Goal: Communication & Community: Answer question/provide support

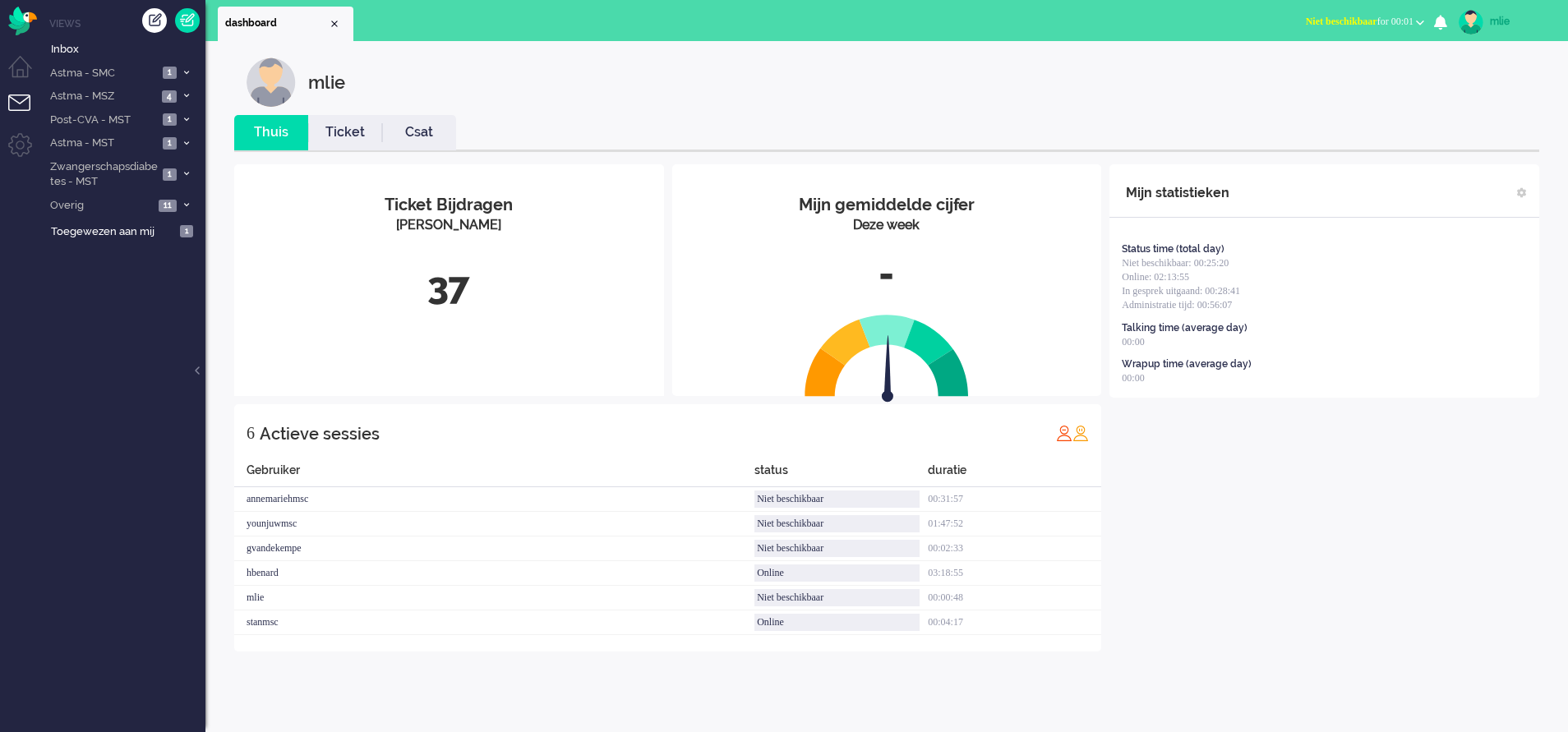
click at [1033, 25] on span "Niet beschikbaar" at bounding box center [1341, 22] width 71 height 12
click at [1033, 76] on label "Online" at bounding box center [1355, 73] width 130 height 14
click at [336, 132] on link "Ticket" at bounding box center [344, 132] width 74 height 19
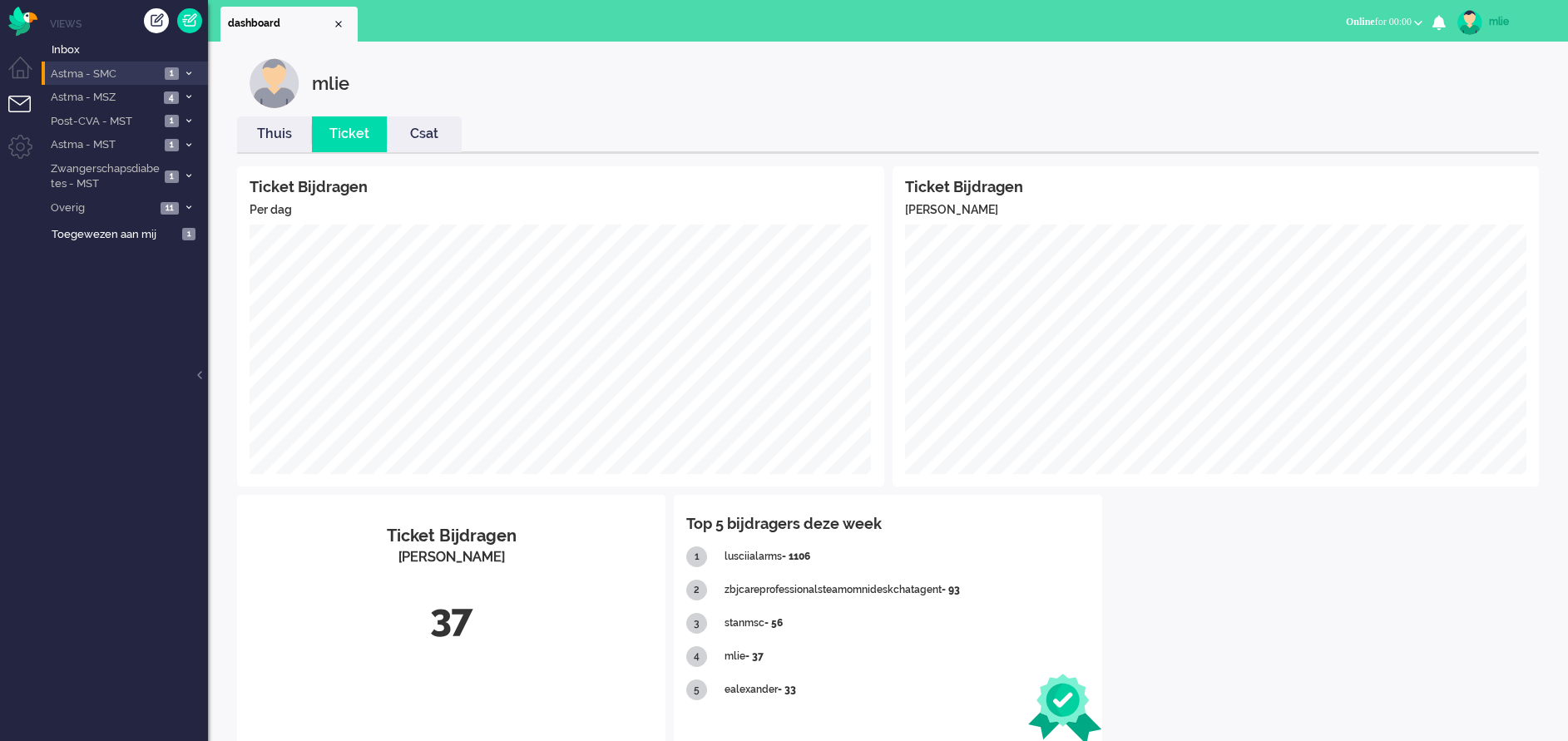
click at [188, 63] on li "Astma - SMC 1" at bounding box center [125, 73] width 167 height 24
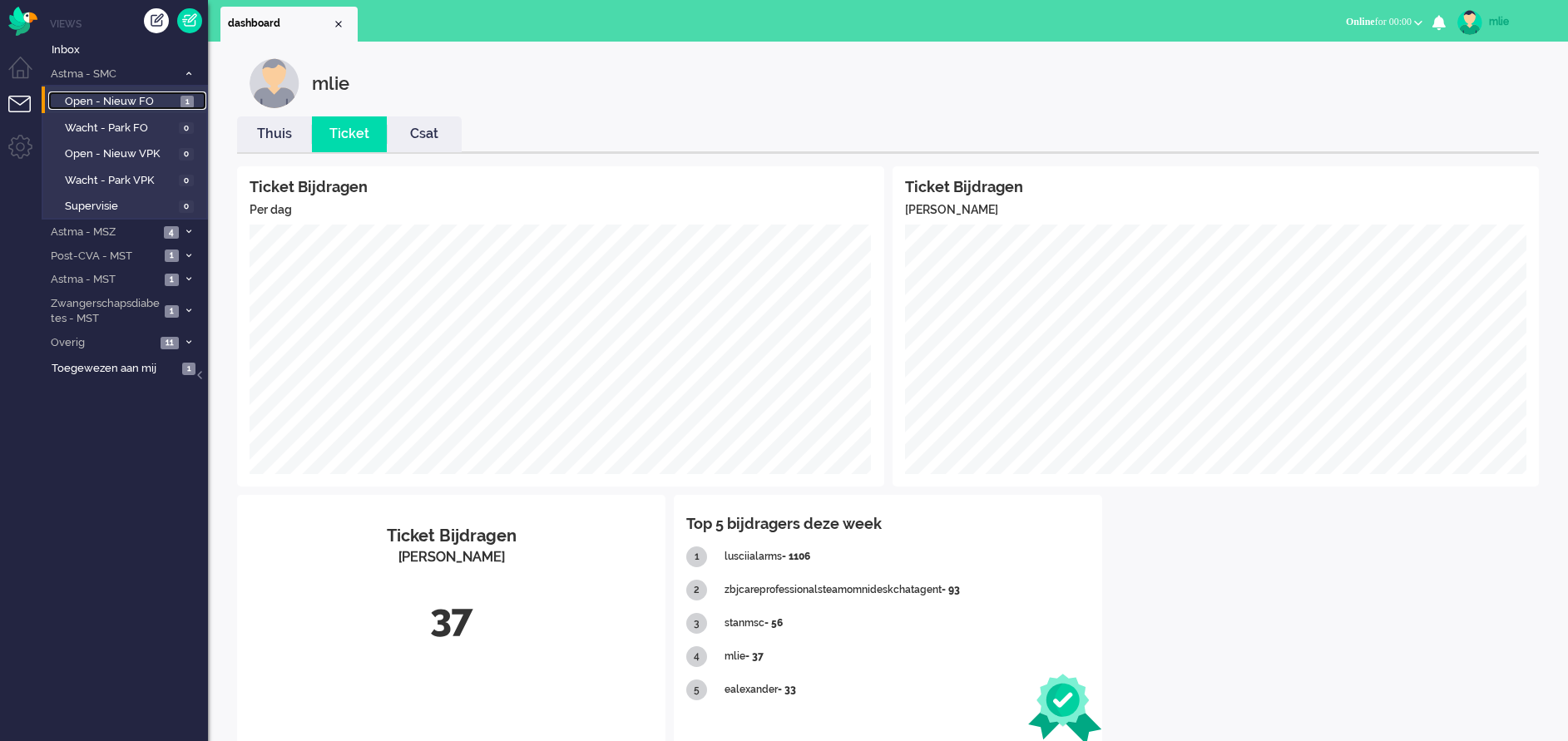
click at [144, 99] on span "Open - Nieuw FO" at bounding box center [120, 101] width 111 height 16
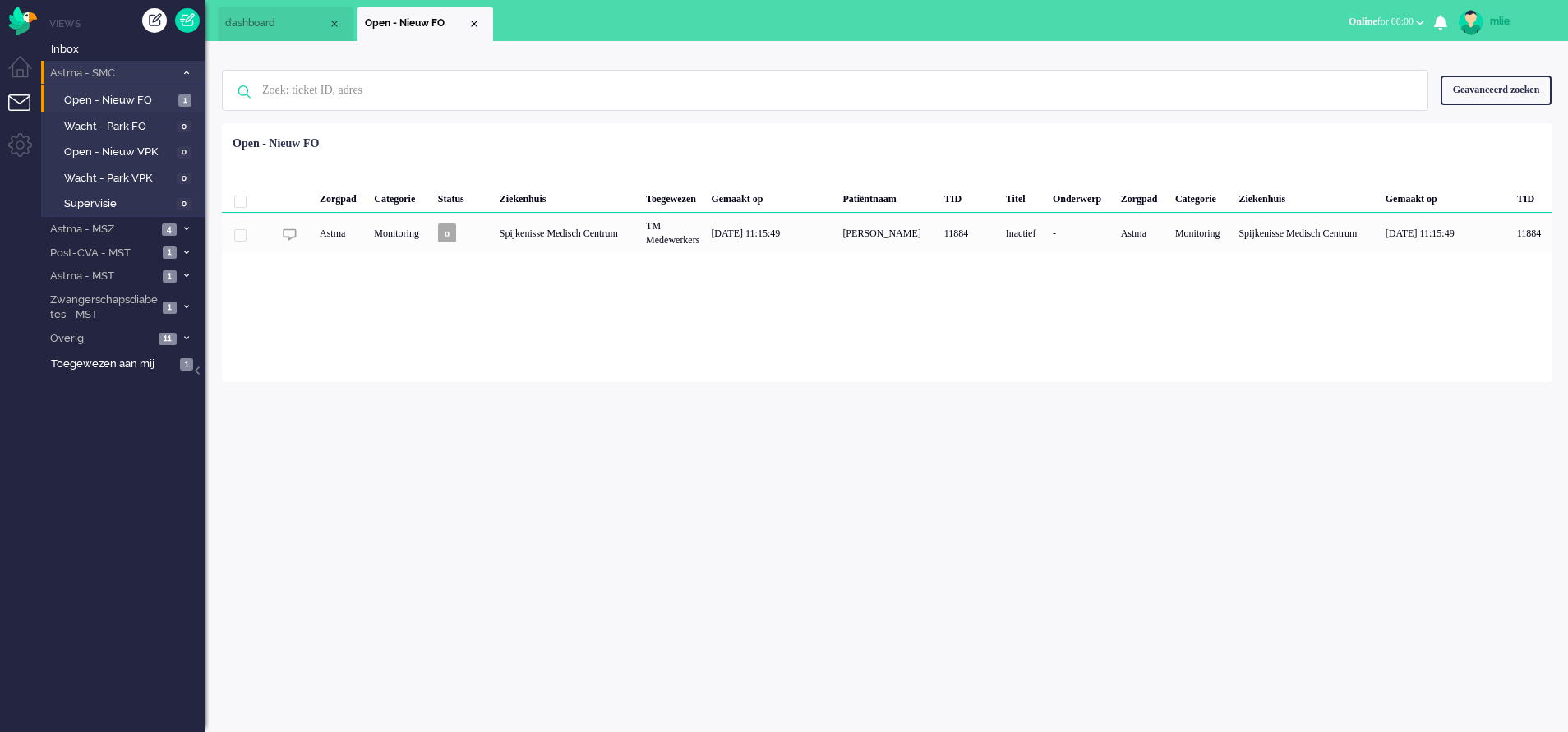
click at [185, 68] on span at bounding box center [186, 72] width 12 height 9
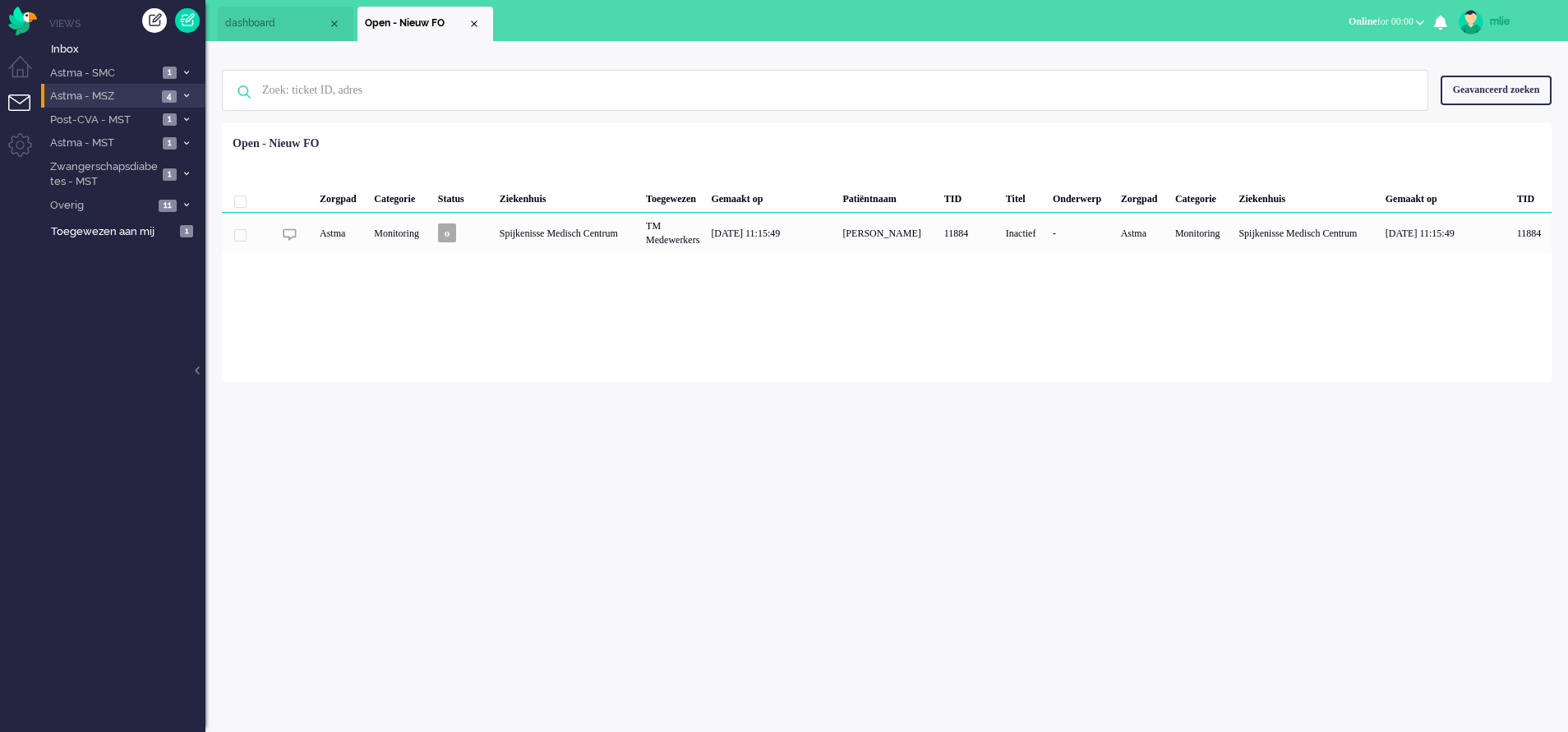
click at [193, 89] on li "Astma - MSZ 4" at bounding box center [123, 95] width 165 height 24
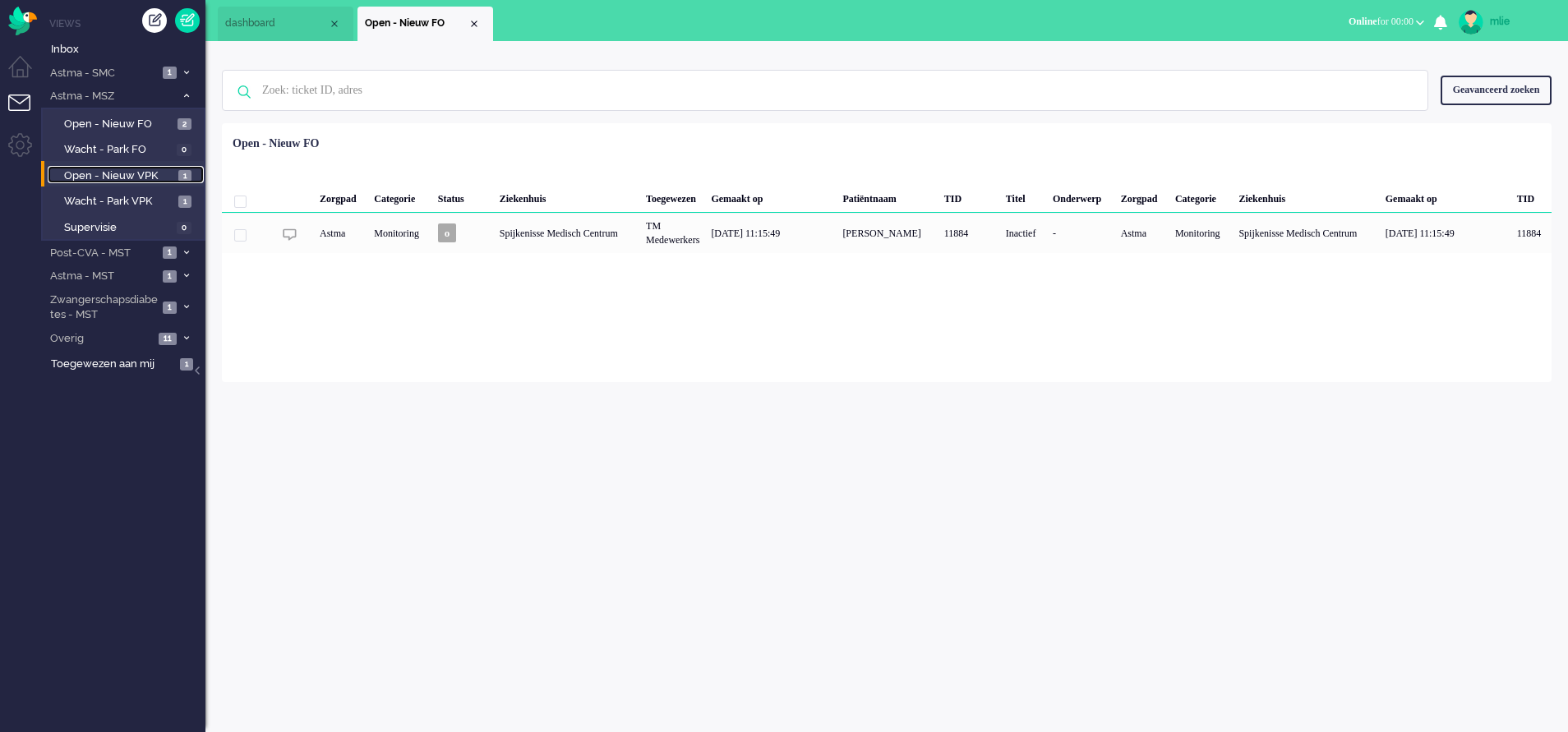
click at [127, 176] on span "Open - Nieuw VPK" at bounding box center [118, 176] width 110 height 16
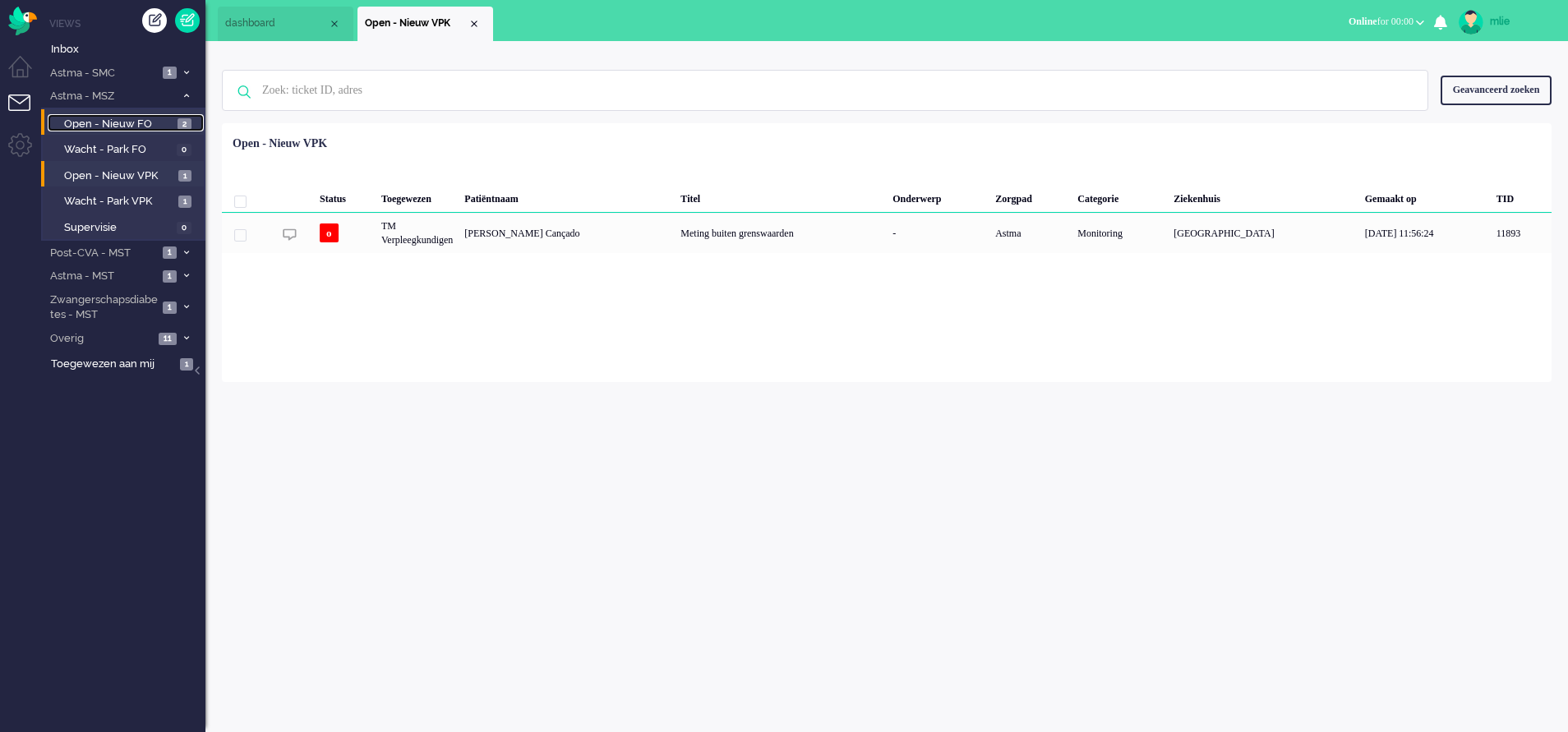
click at [175, 121] on link "Open - Nieuw FO 2" at bounding box center [126, 123] width 156 height 18
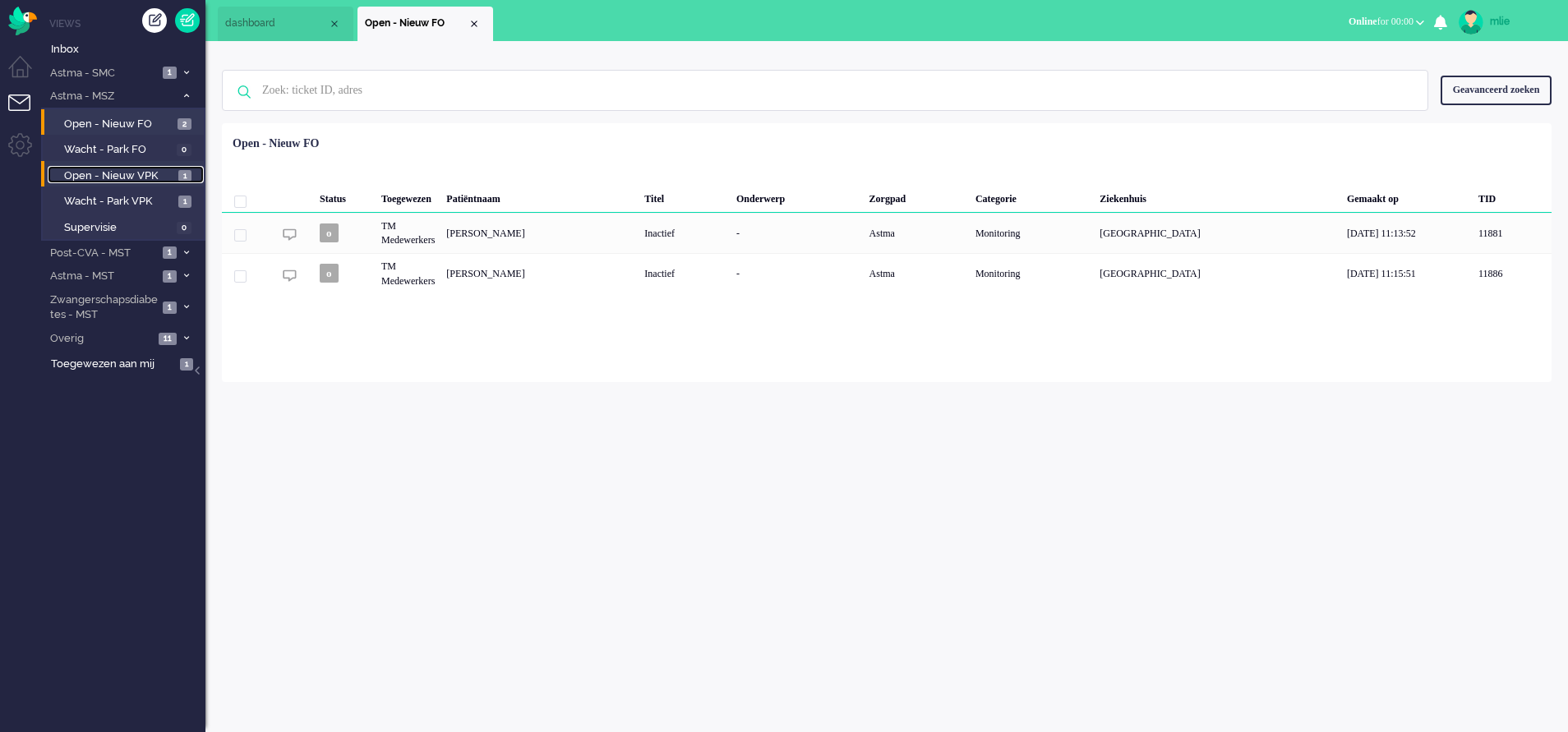
click at [138, 172] on span "Open - Nieuw VPK" at bounding box center [118, 176] width 110 height 16
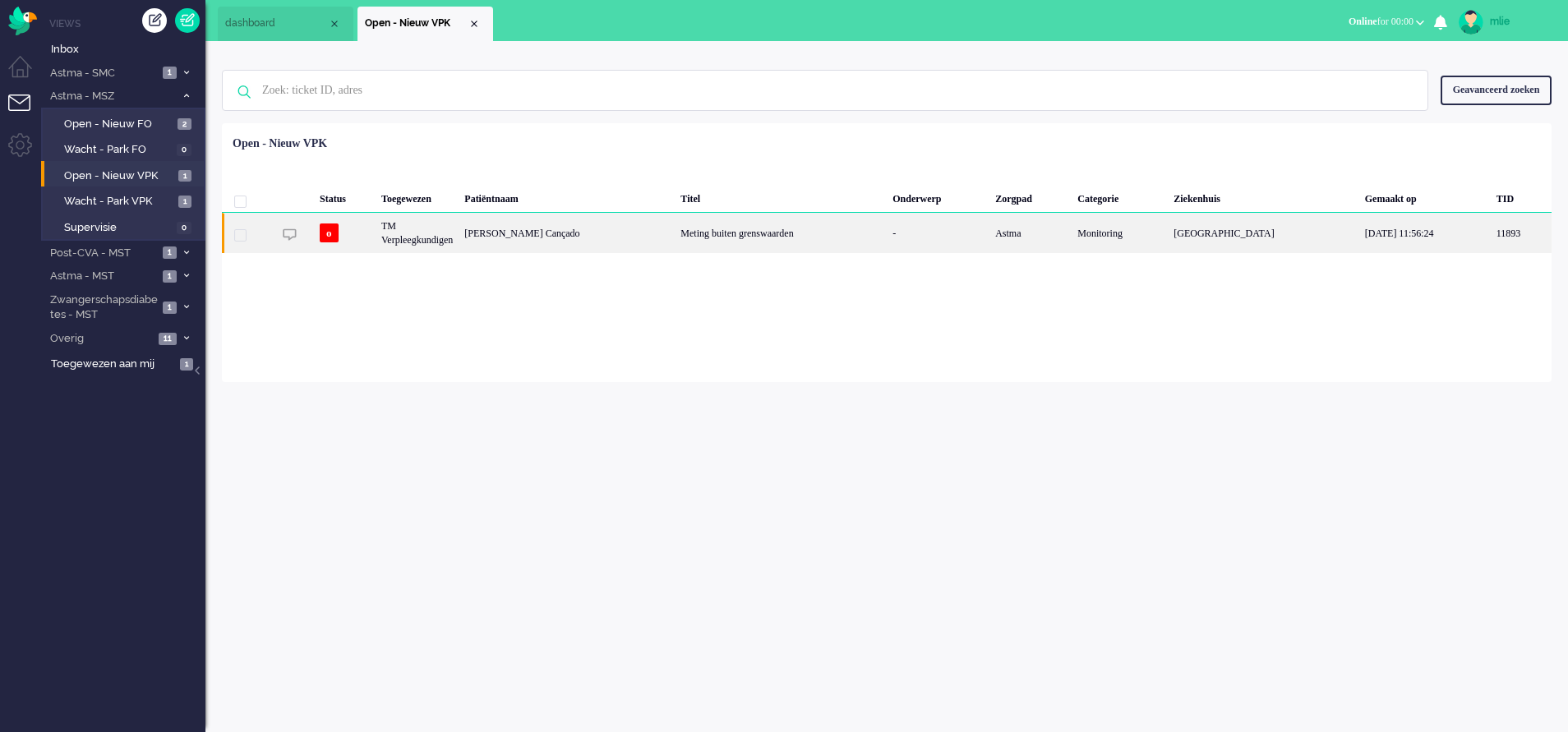
click at [746, 241] on div "Meting buiten grenswaarden" at bounding box center [780, 232] width 212 height 41
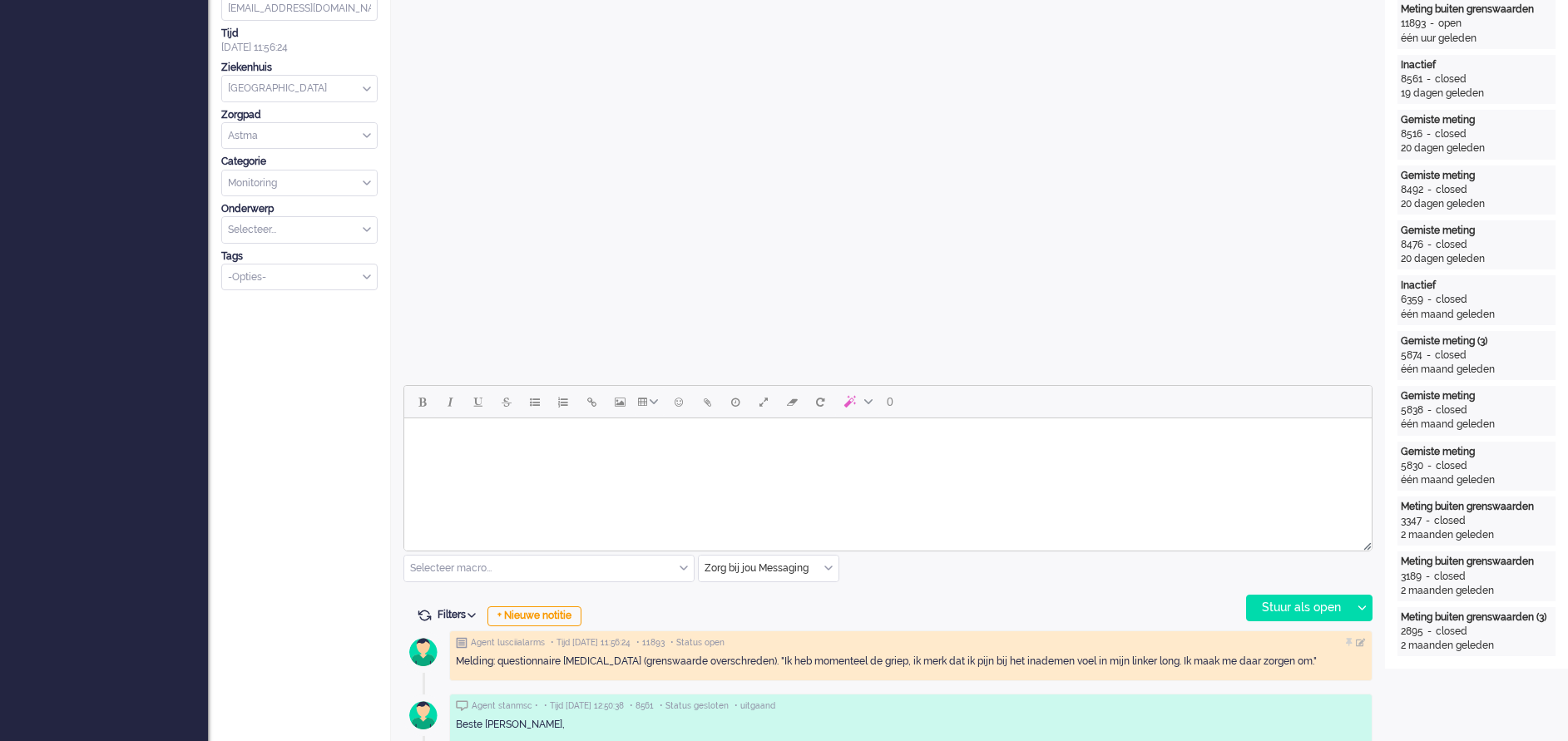
scroll to position [499, 0]
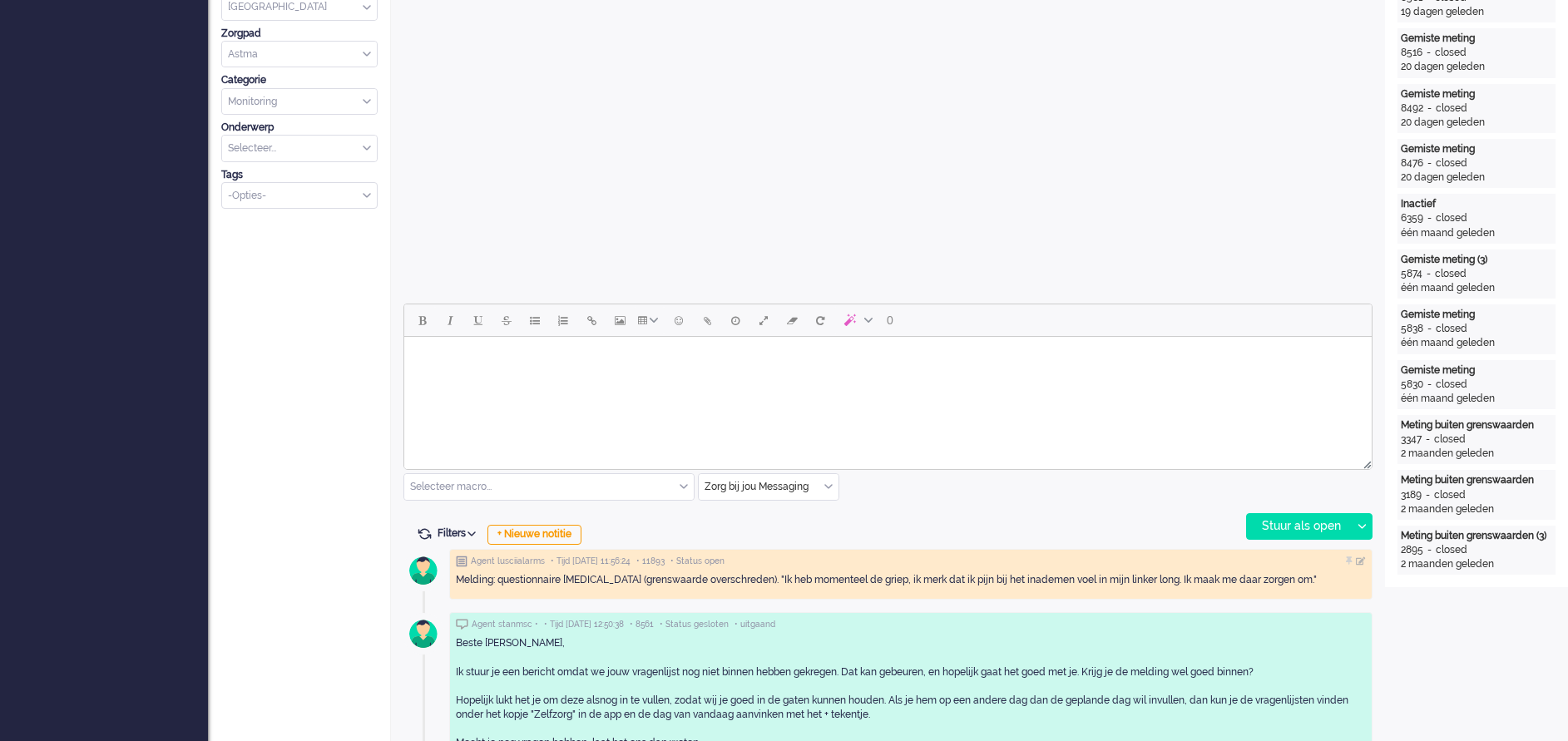
click at [539, 359] on body "Rich Text Area. Press ALT-0 for help." at bounding box center [888, 358] width 954 height 29
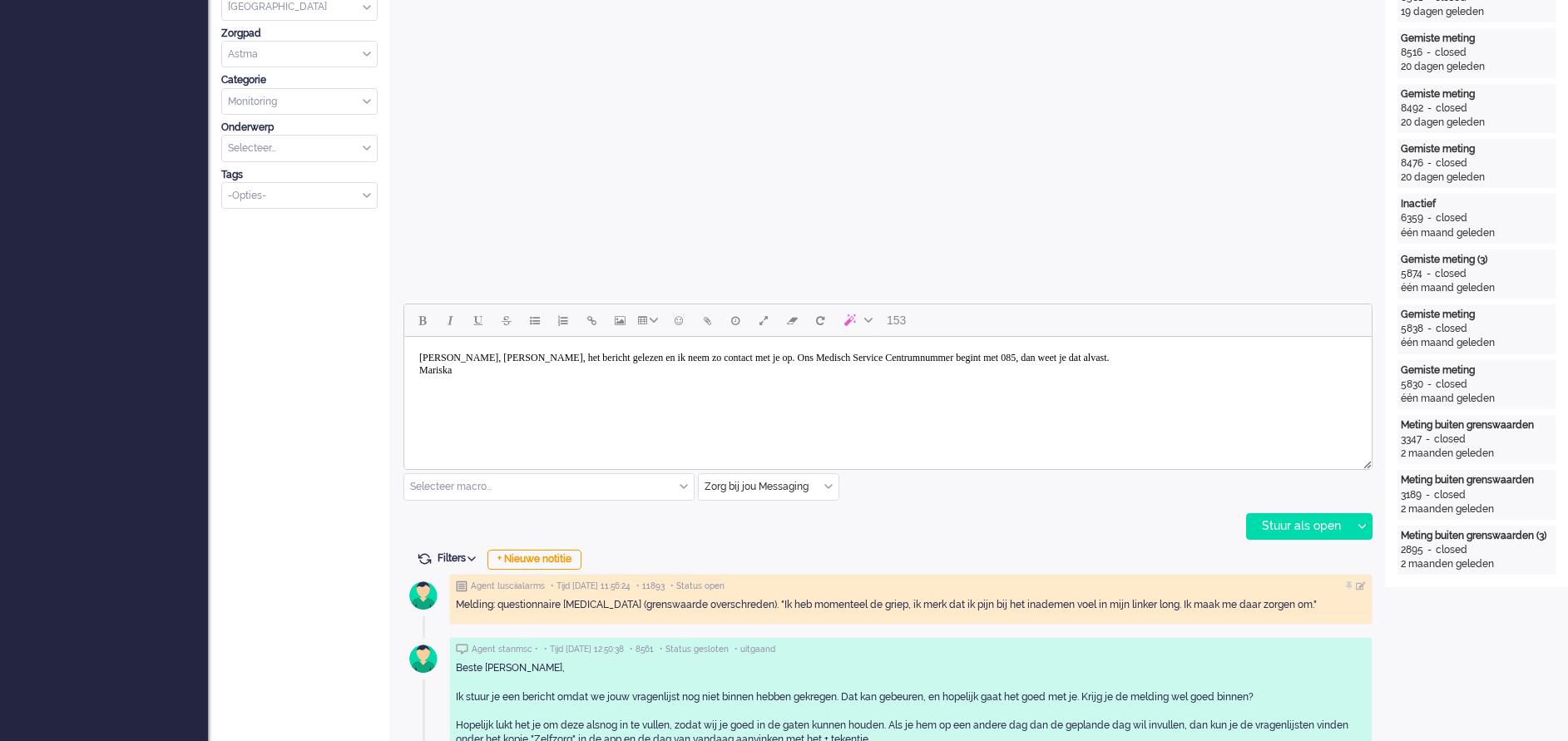
click at [468, 356] on body "[PERSON_NAME], [PERSON_NAME], het bericht gelezen en ik neem zo contact met je …" at bounding box center [888, 364] width 954 height 42
click at [787, 352] on body "[PERSON_NAME], [PERSON_NAME], het bericht gelezen en ik neem zo contact met je …" at bounding box center [888, 364] width 954 height 42
click at [1045, 493] on div "Stuur als open" at bounding box center [1299, 527] width 104 height 25
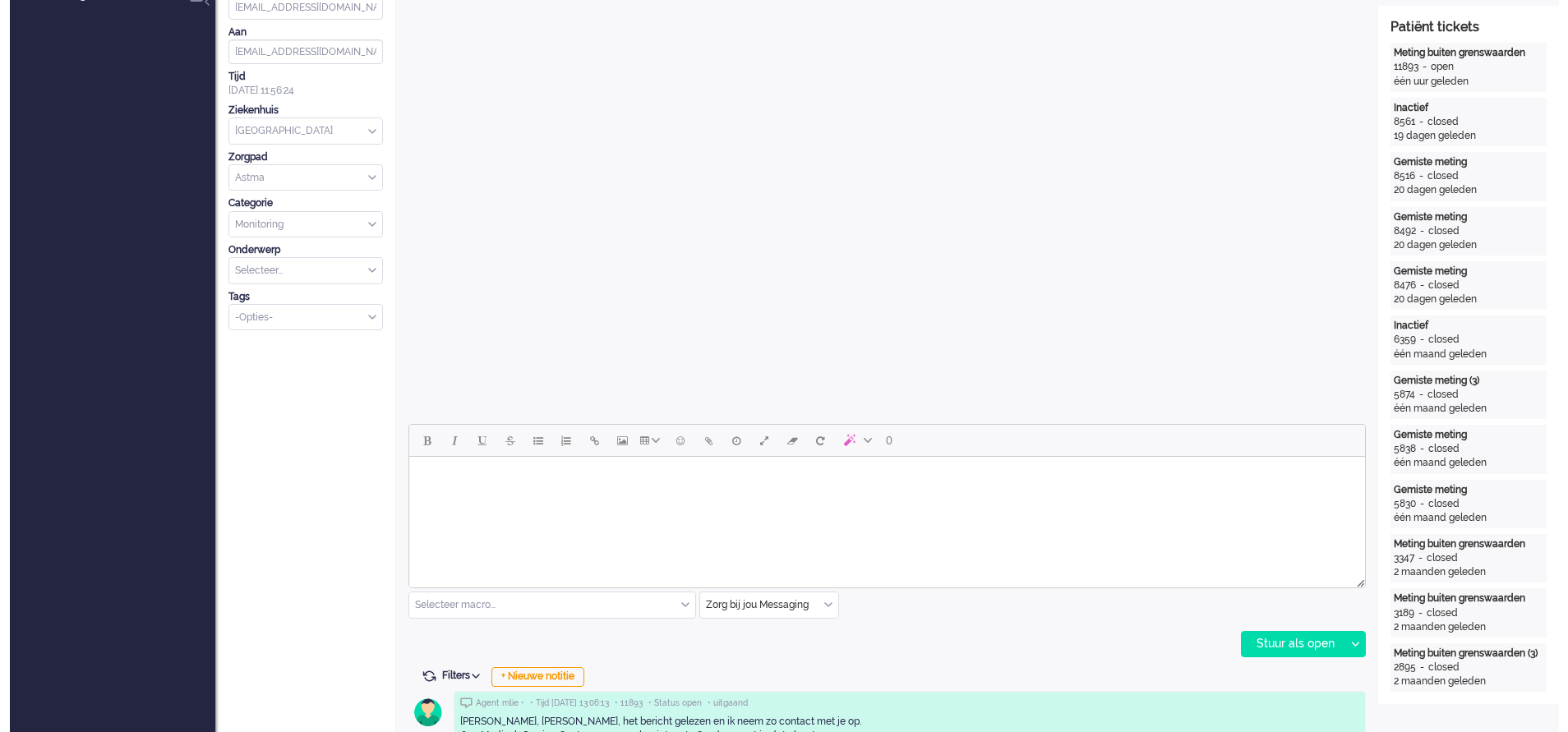
scroll to position [0, 0]
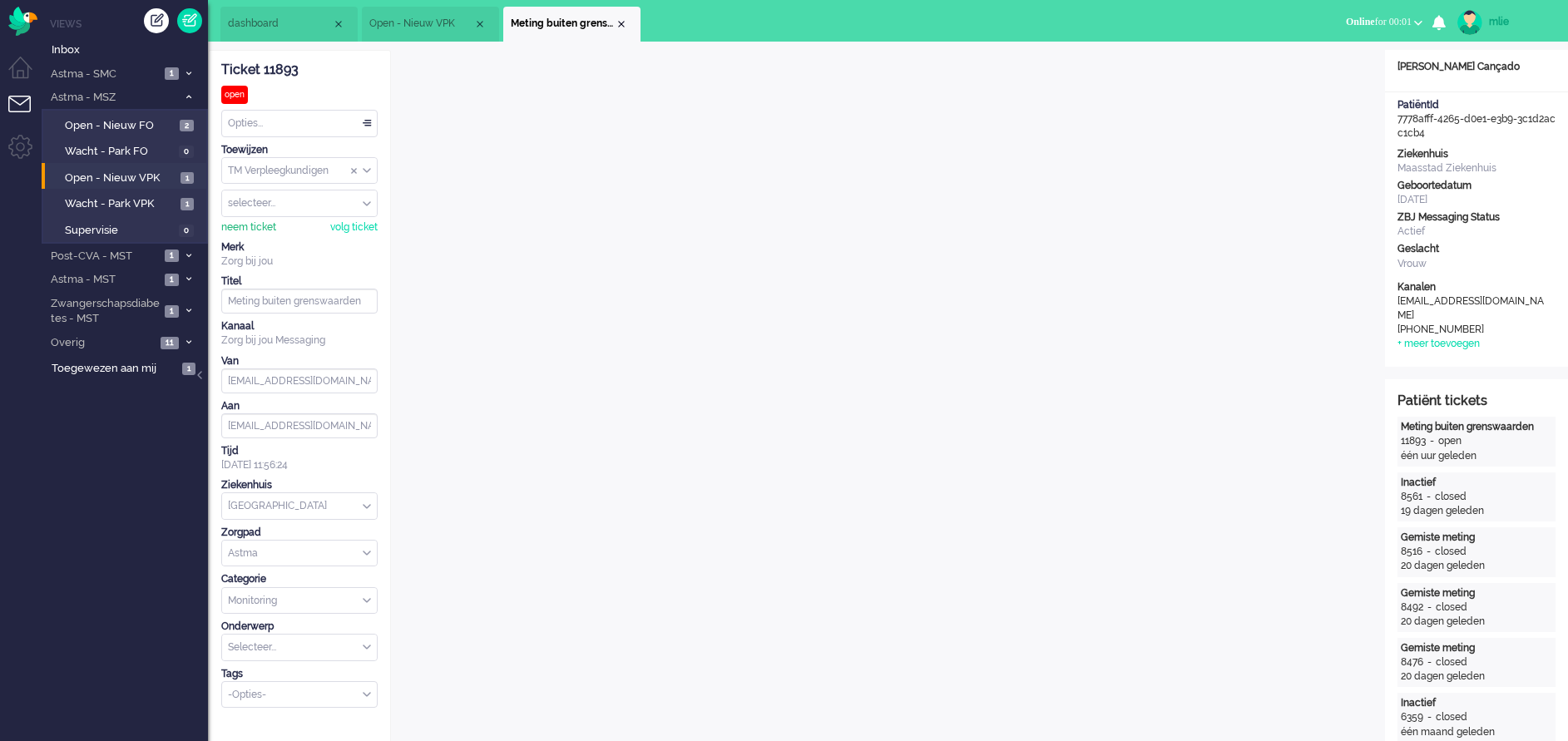
click at [243, 223] on div "neem ticket" at bounding box center [249, 227] width 55 height 14
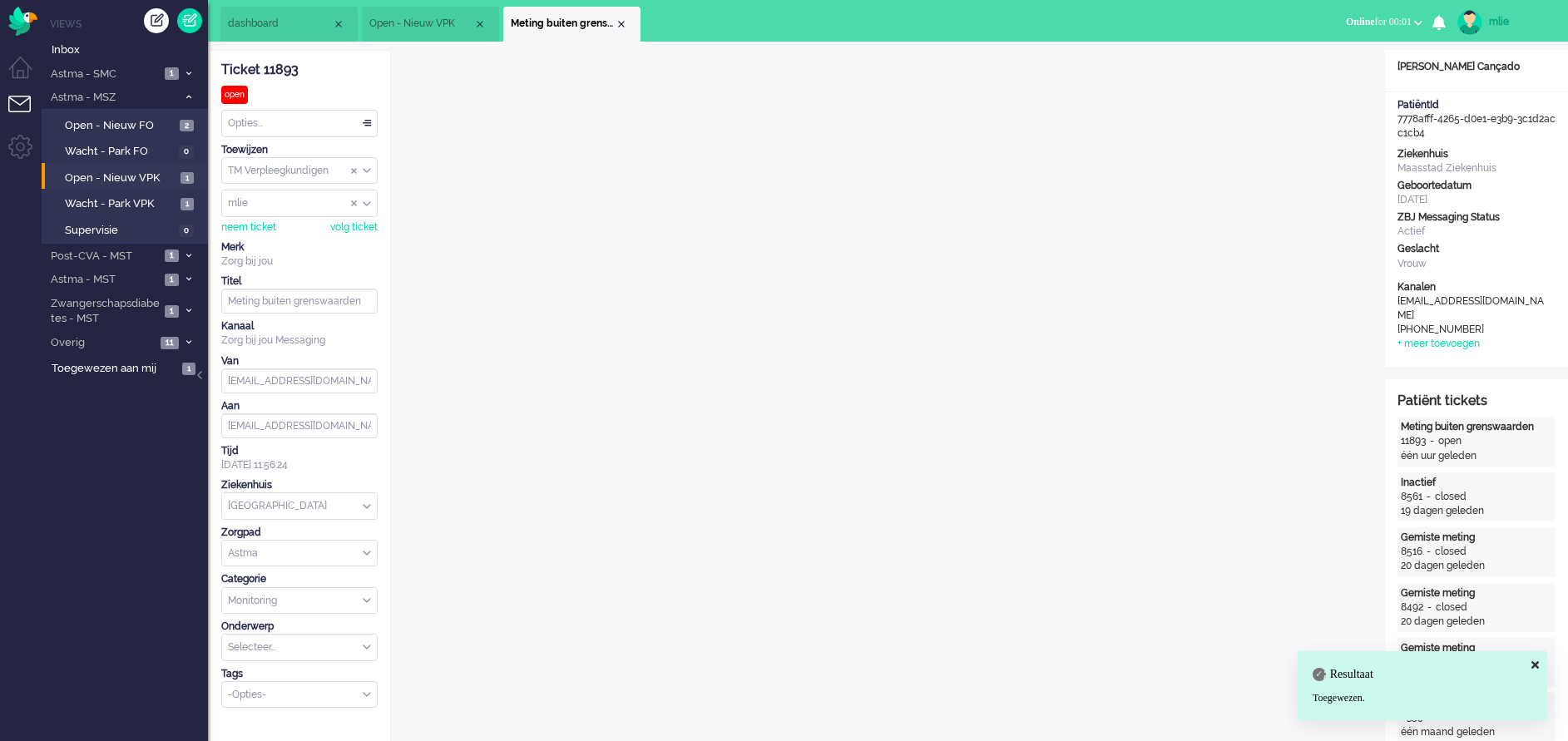
click at [367, 119] on div "Opties..." at bounding box center [299, 123] width 155 height 26
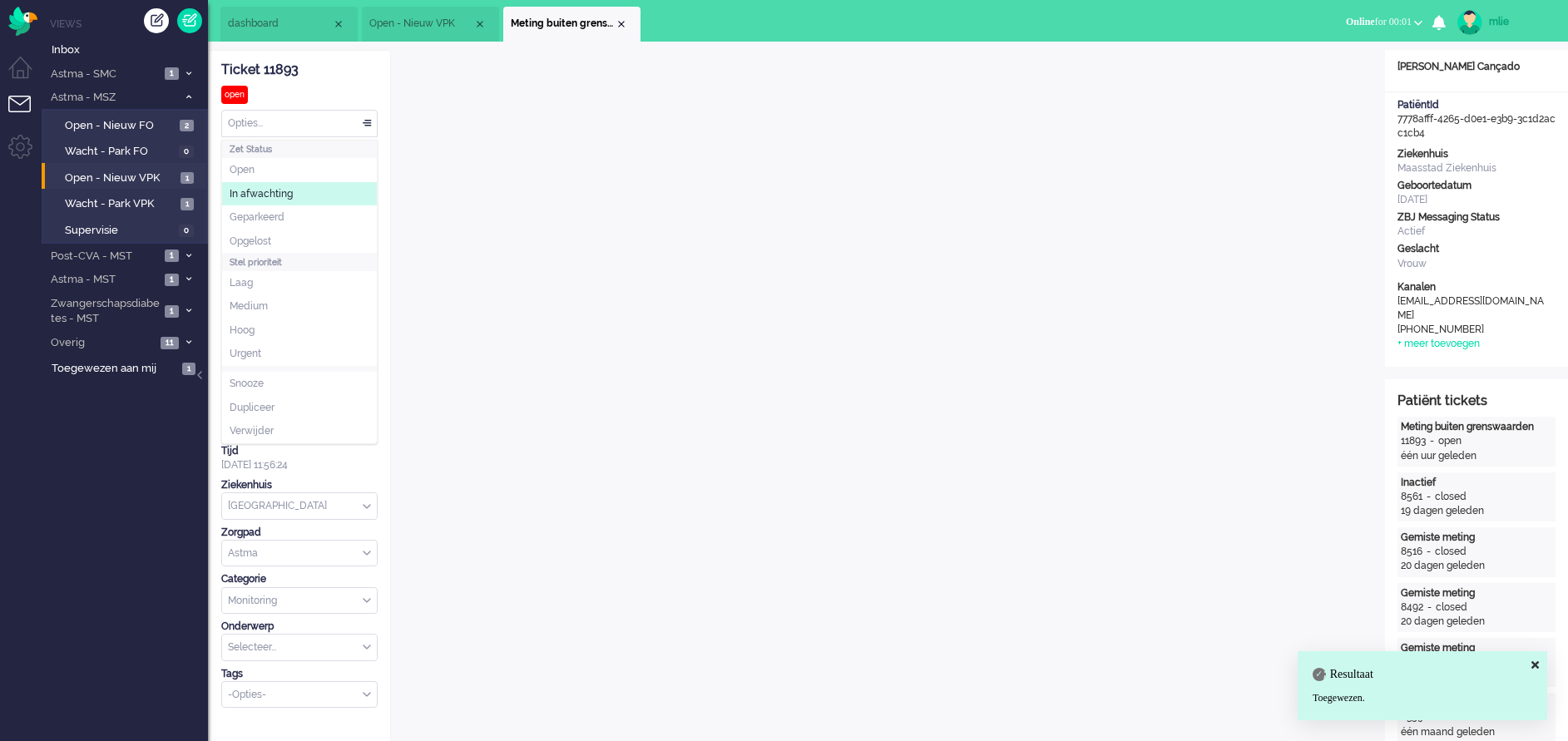
click at [304, 196] on li "In afwachting" at bounding box center [299, 194] width 155 height 24
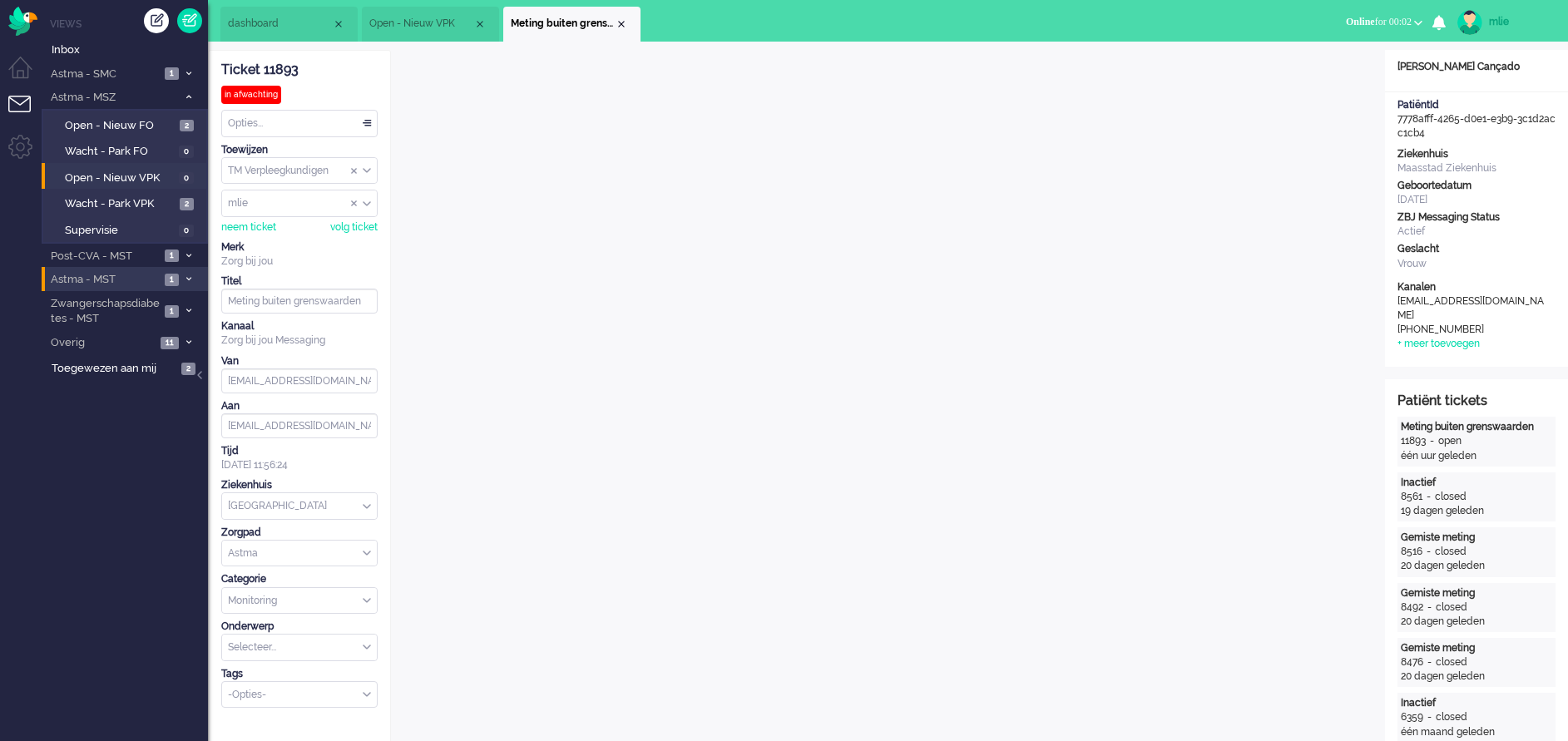
click at [174, 274] on span "1" at bounding box center [172, 280] width 14 height 13
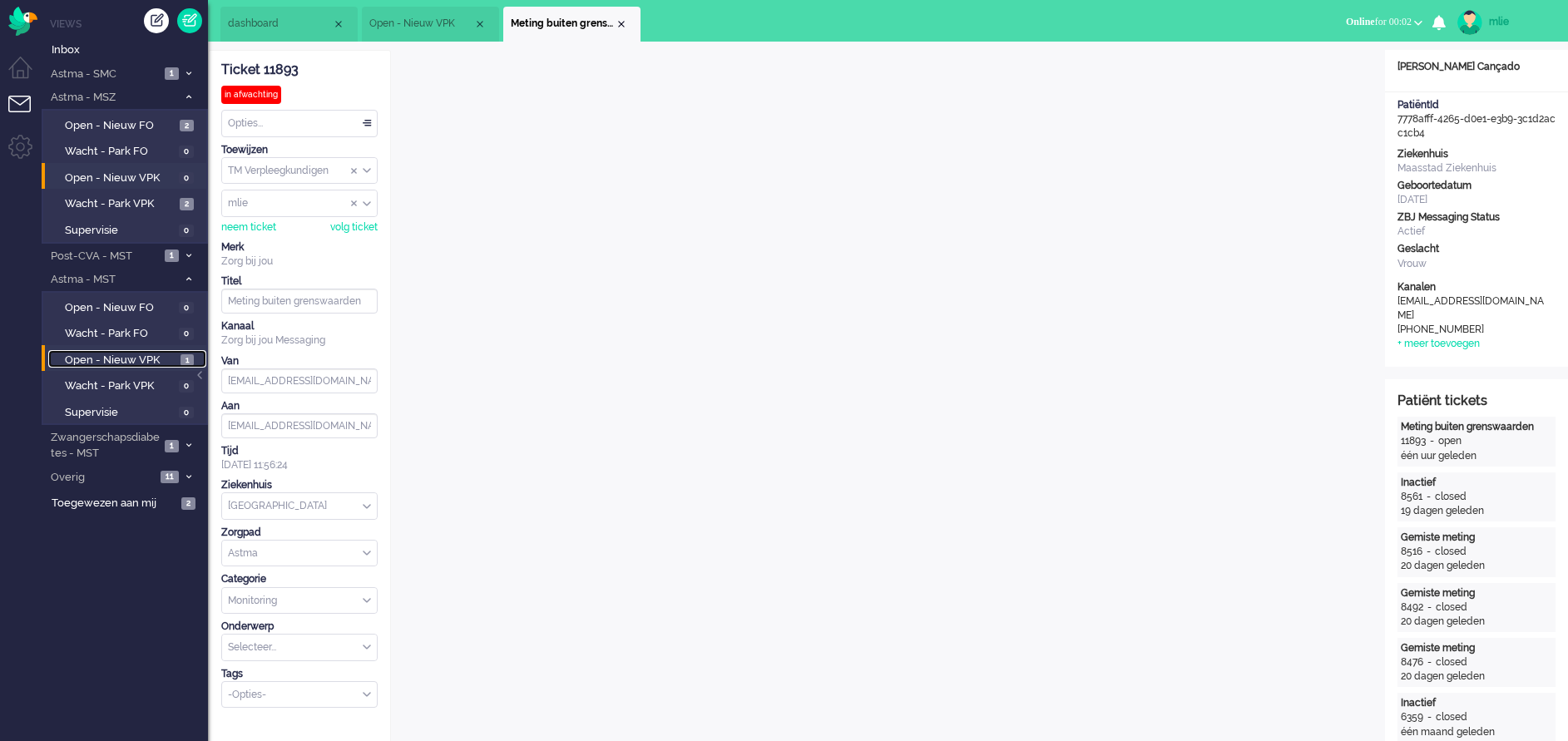
click at [118, 358] on span "Open - Nieuw VPK" at bounding box center [120, 360] width 111 height 16
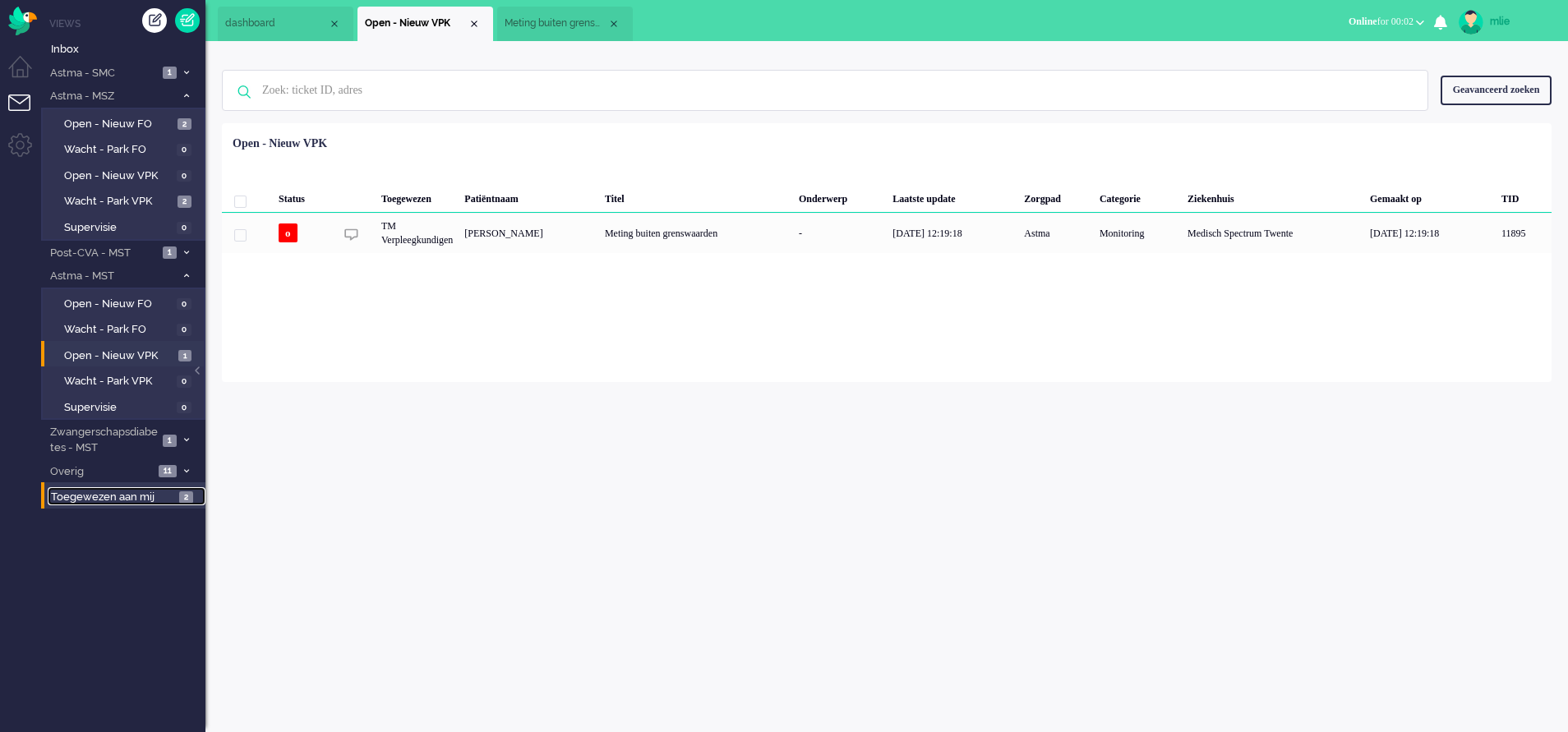
click at [118, 487] on span "Toegewezen aan mij" at bounding box center [113, 497] width 123 height 16
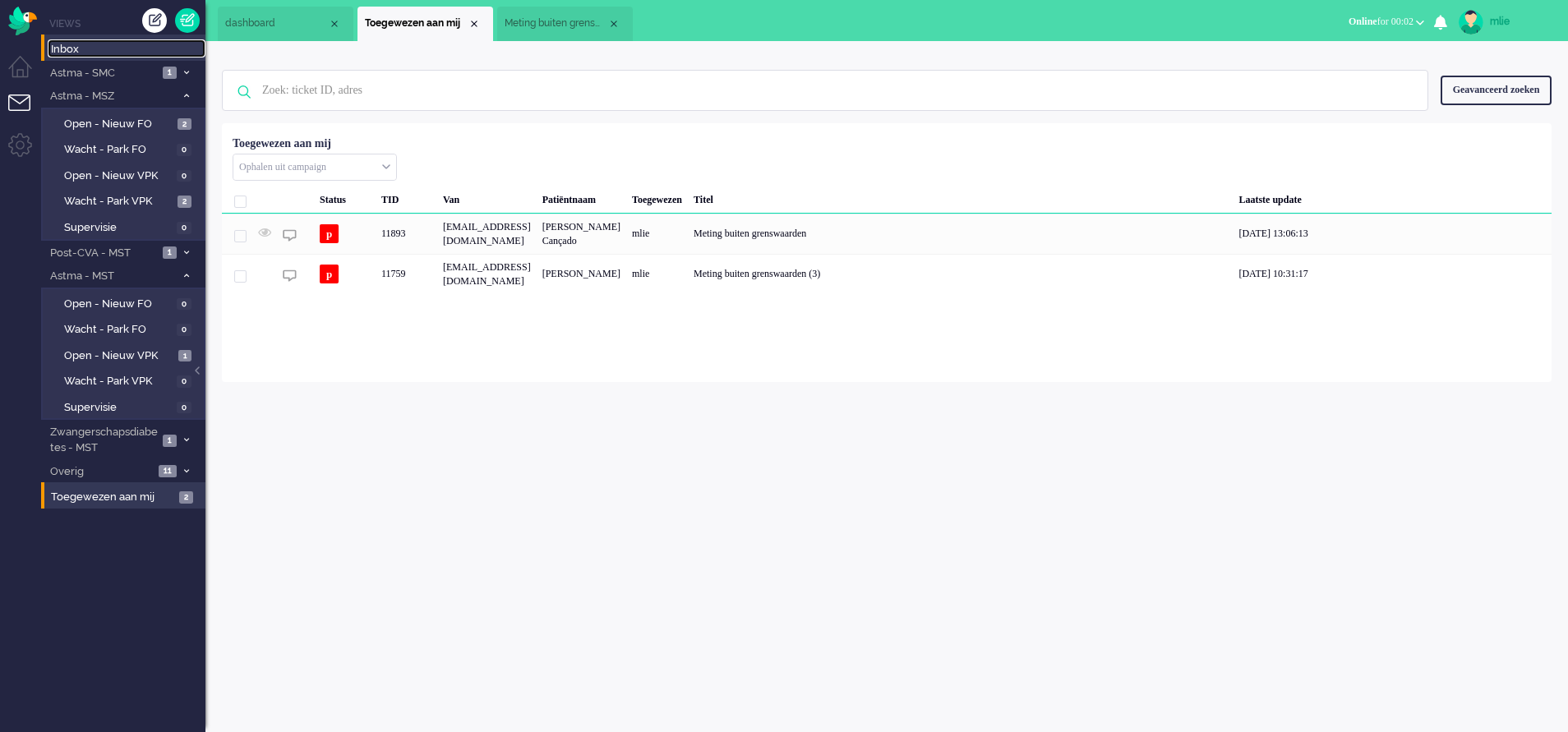
drag, startPoint x: 74, startPoint y: 44, endPoint x: 118, endPoint y: 46, distance: 44.0
click at [74, 44] on span "Inbox" at bounding box center [128, 50] width 155 height 16
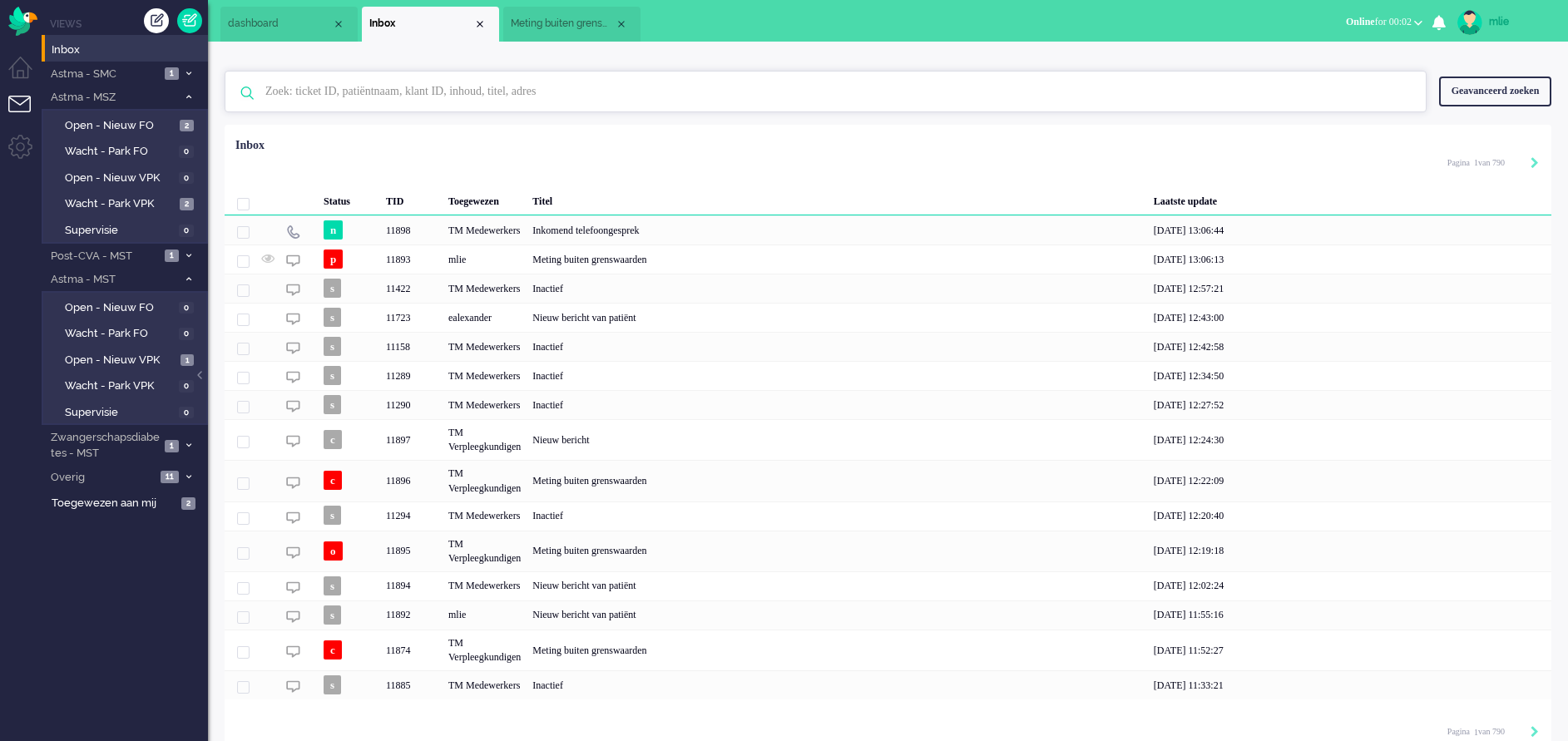
click at [304, 88] on input "text" at bounding box center [828, 91] width 1151 height 40
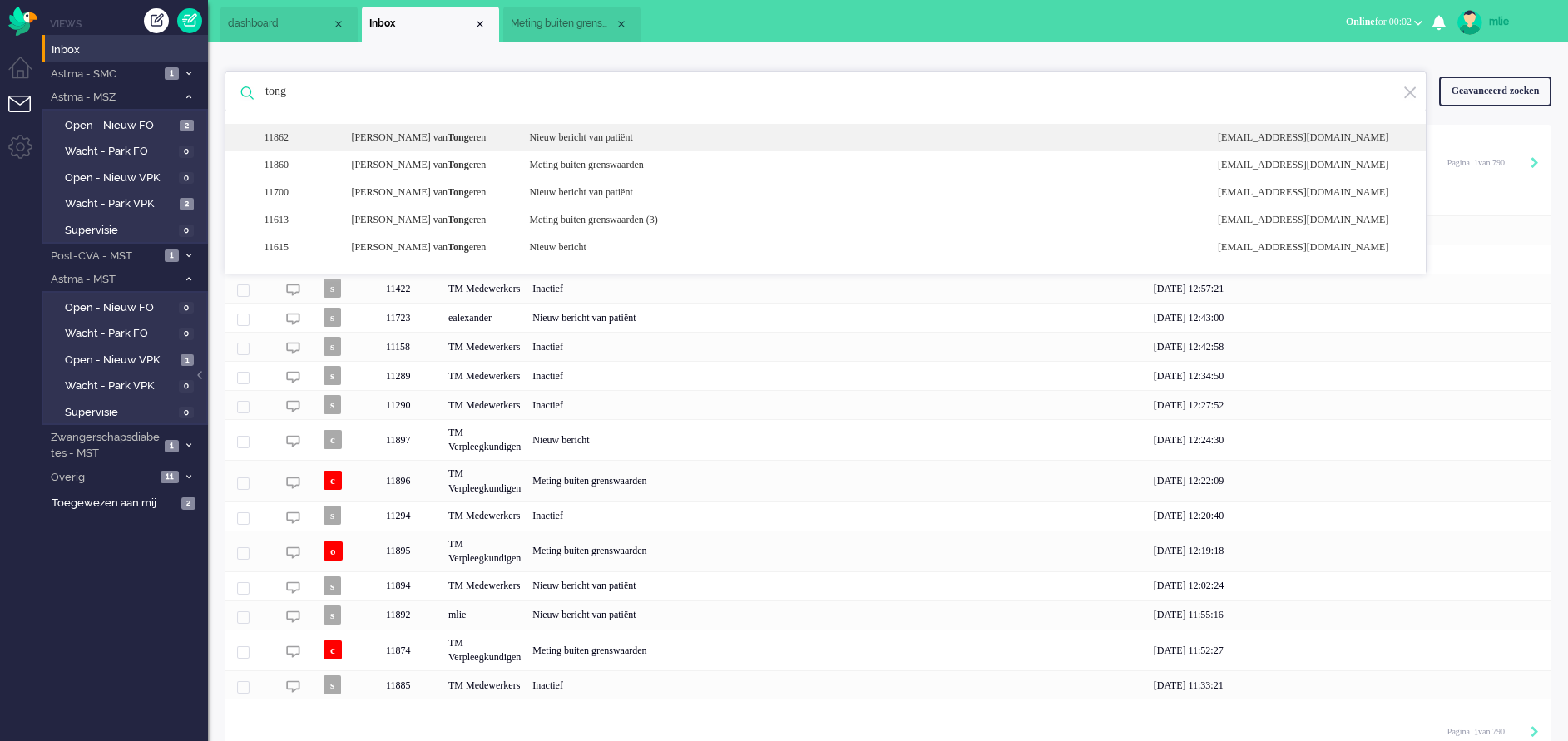
type input "tong"
click at [601, 145] on div "Nieuw bericht van patiënt" at bounding box center [861, 137] width 689 height 14
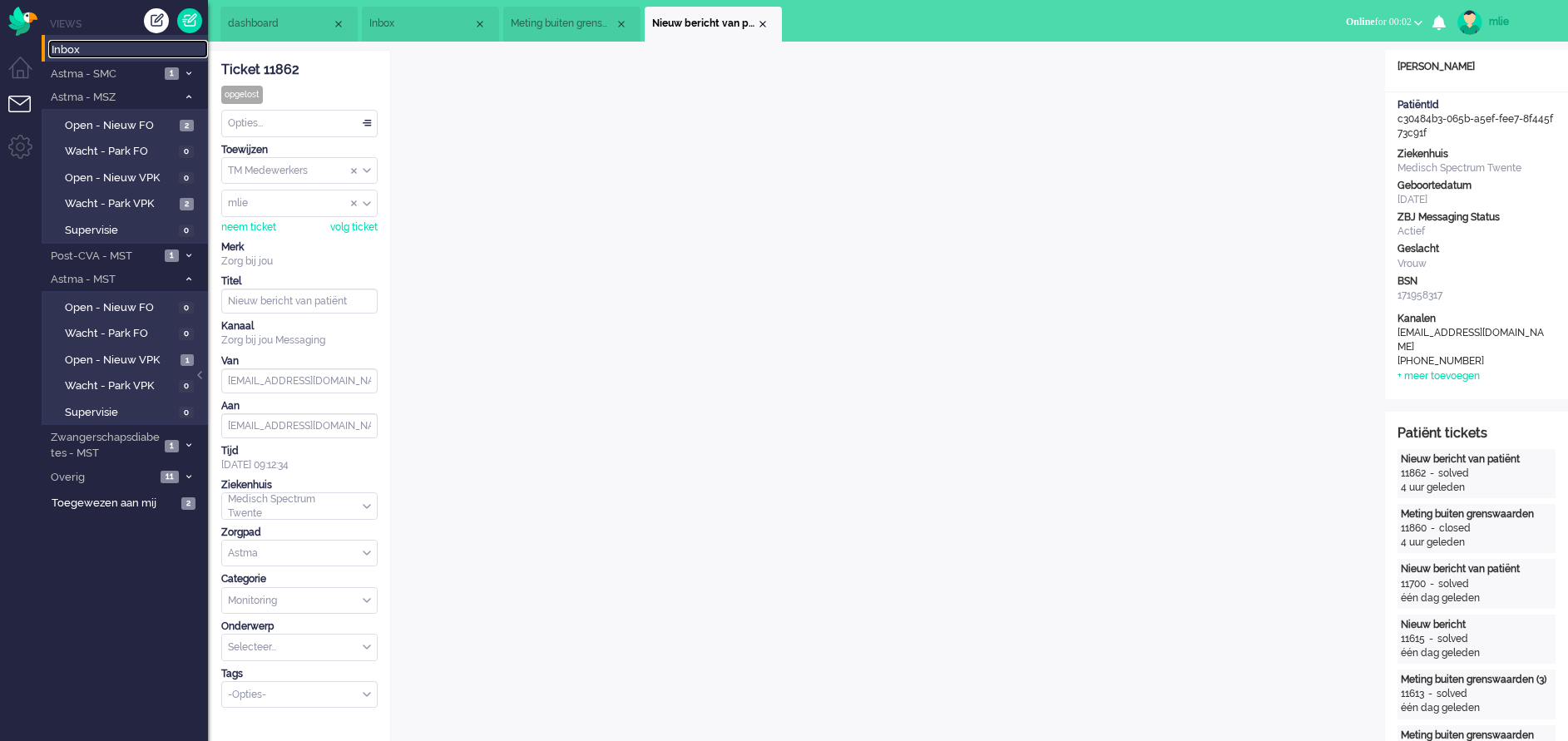
drag, startPoint x: 89, startPoint y: 51, endPoint x: 106, endPoint y: 55, distance: 17.5
click at [89, 51] on span "Inbox" at bounding box center [130, 50] width 157 height 16
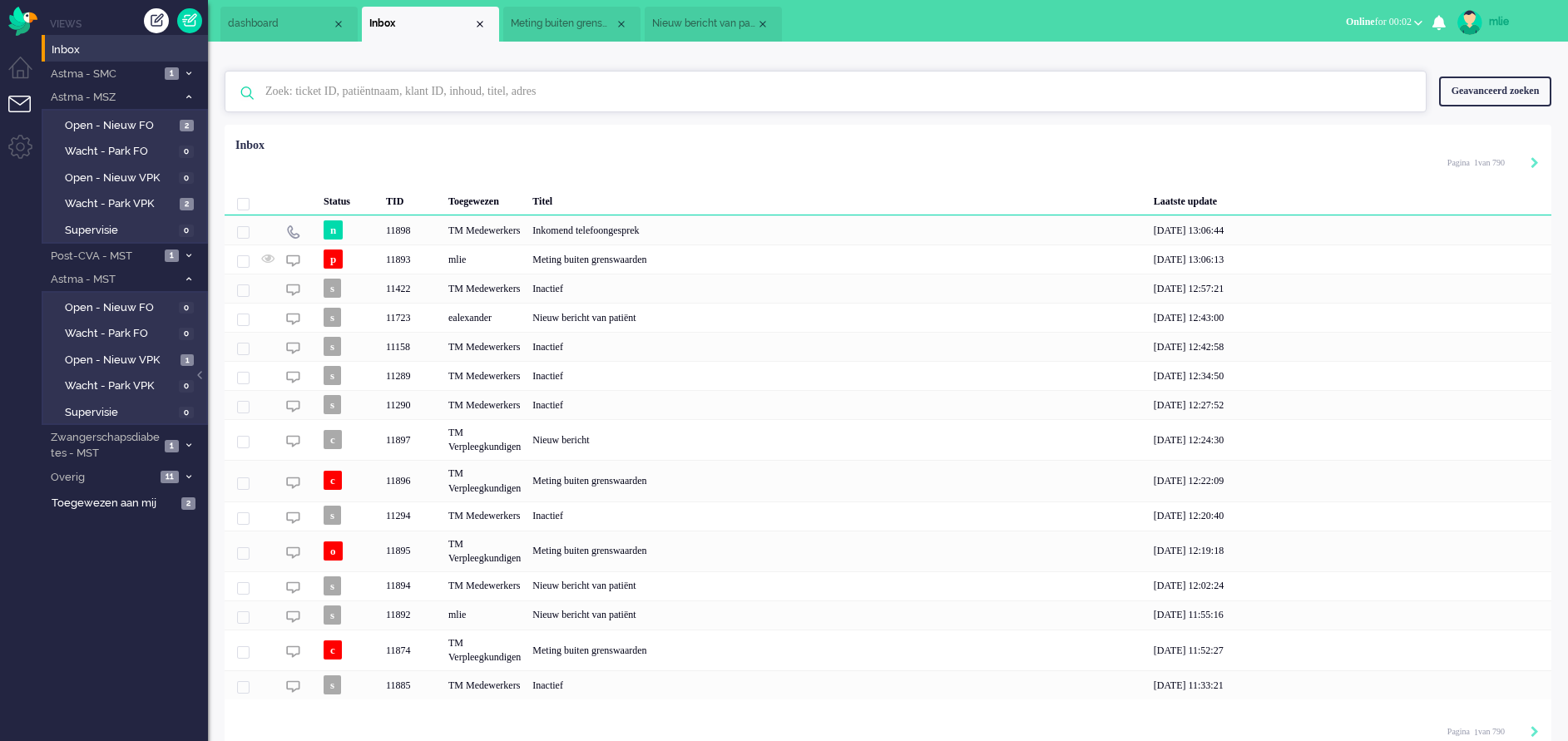
click at [322, 90] on input "text" at bounding box center [828, 91] width 1151 height 40
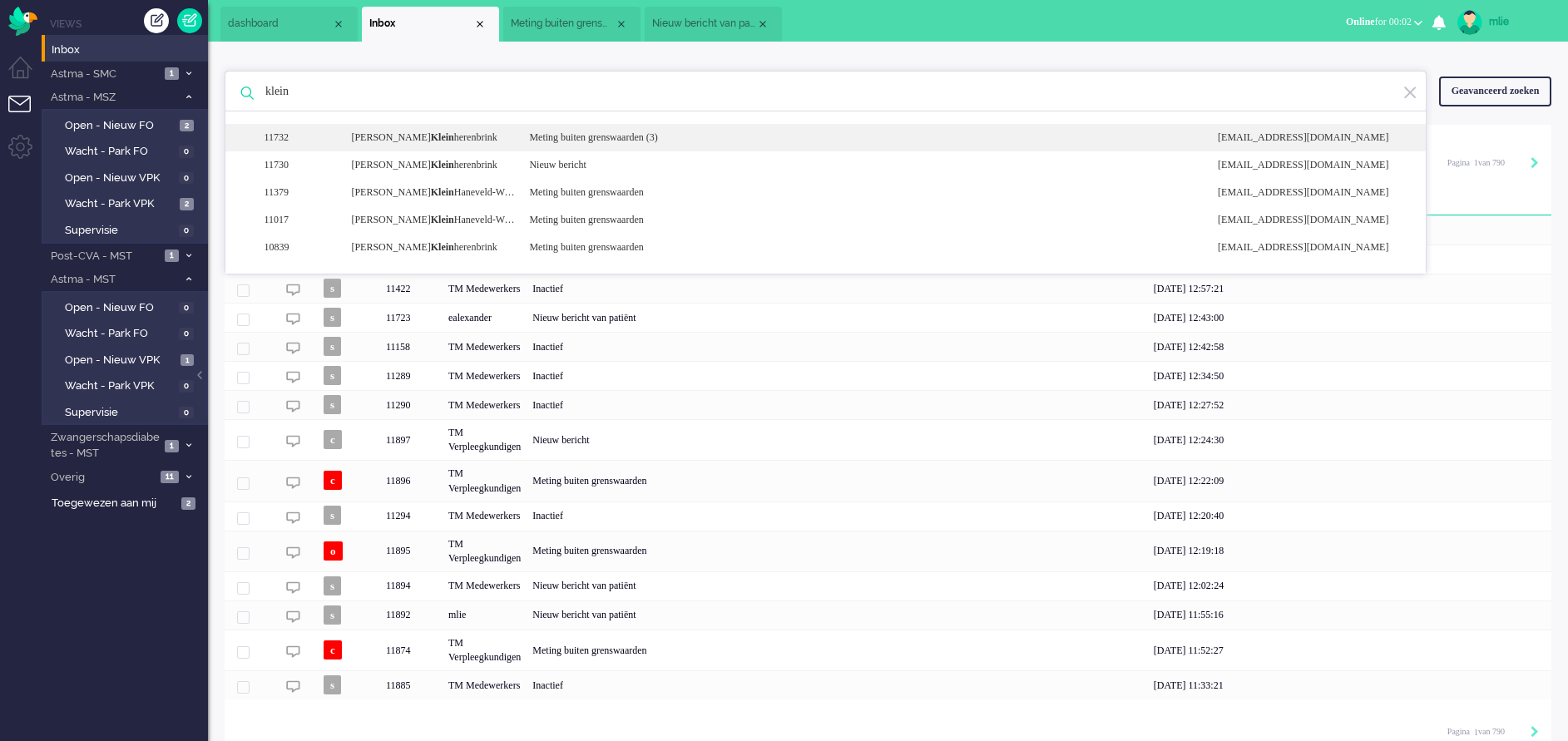
type input "klein"
click at [571, 142] on div "Meting buiten grenswaarden (3)" at bounding box center [861, 137] width 689 height 14
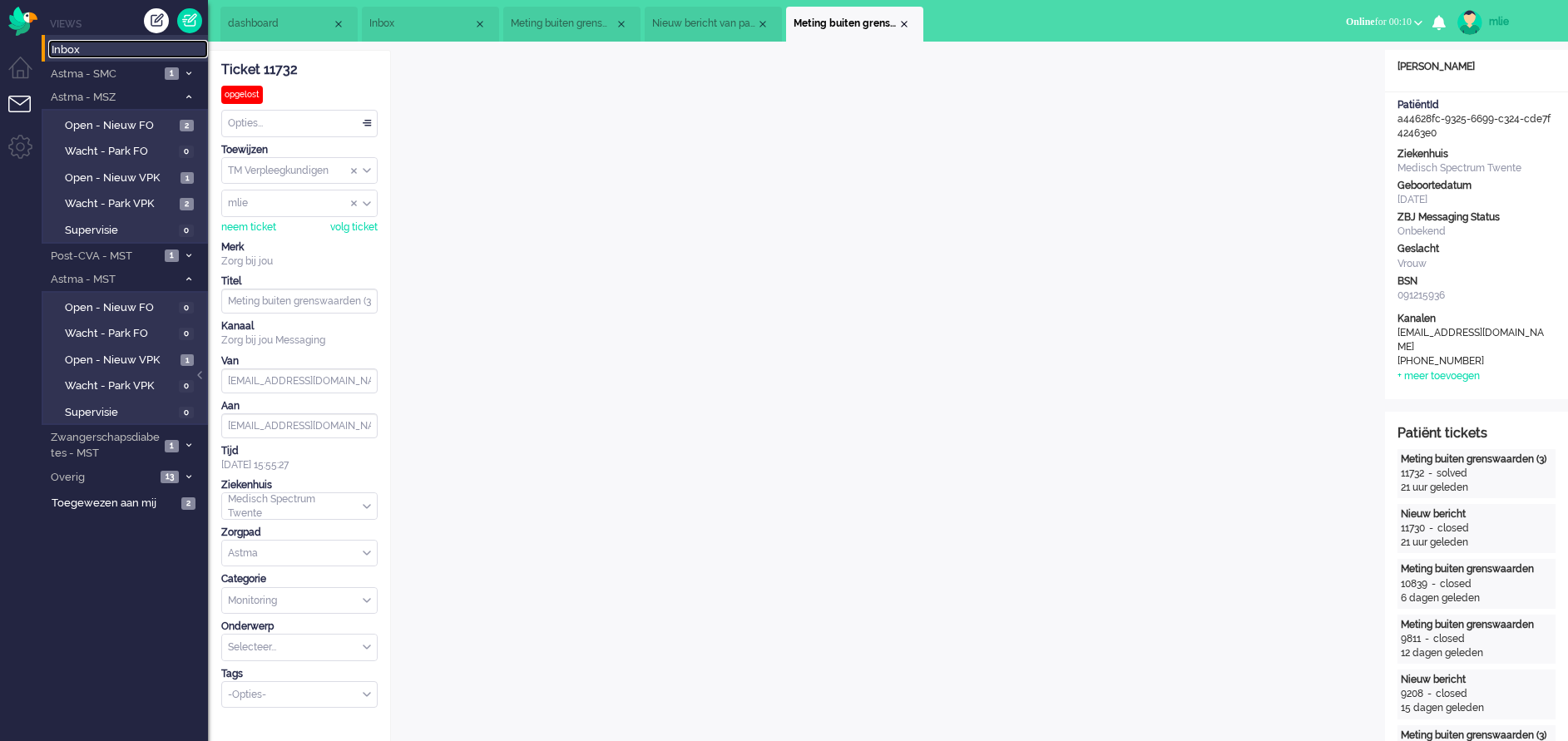
click at [74, 45] on span "Inbox" at bounding box center [130, 50] width 157 height 16
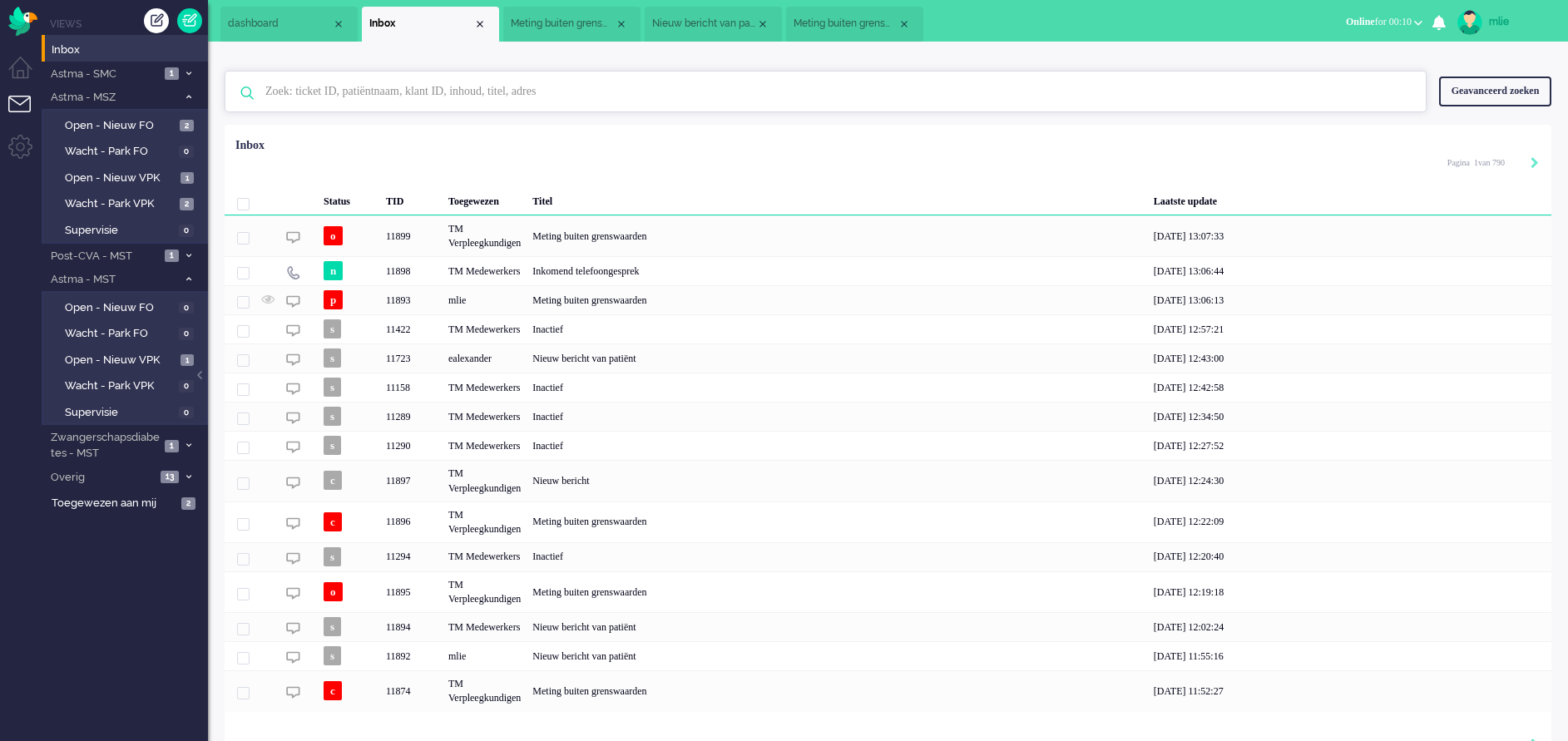
click at [297, 88] on input "text" at bounding box center [828, 91] width 1151 height 40
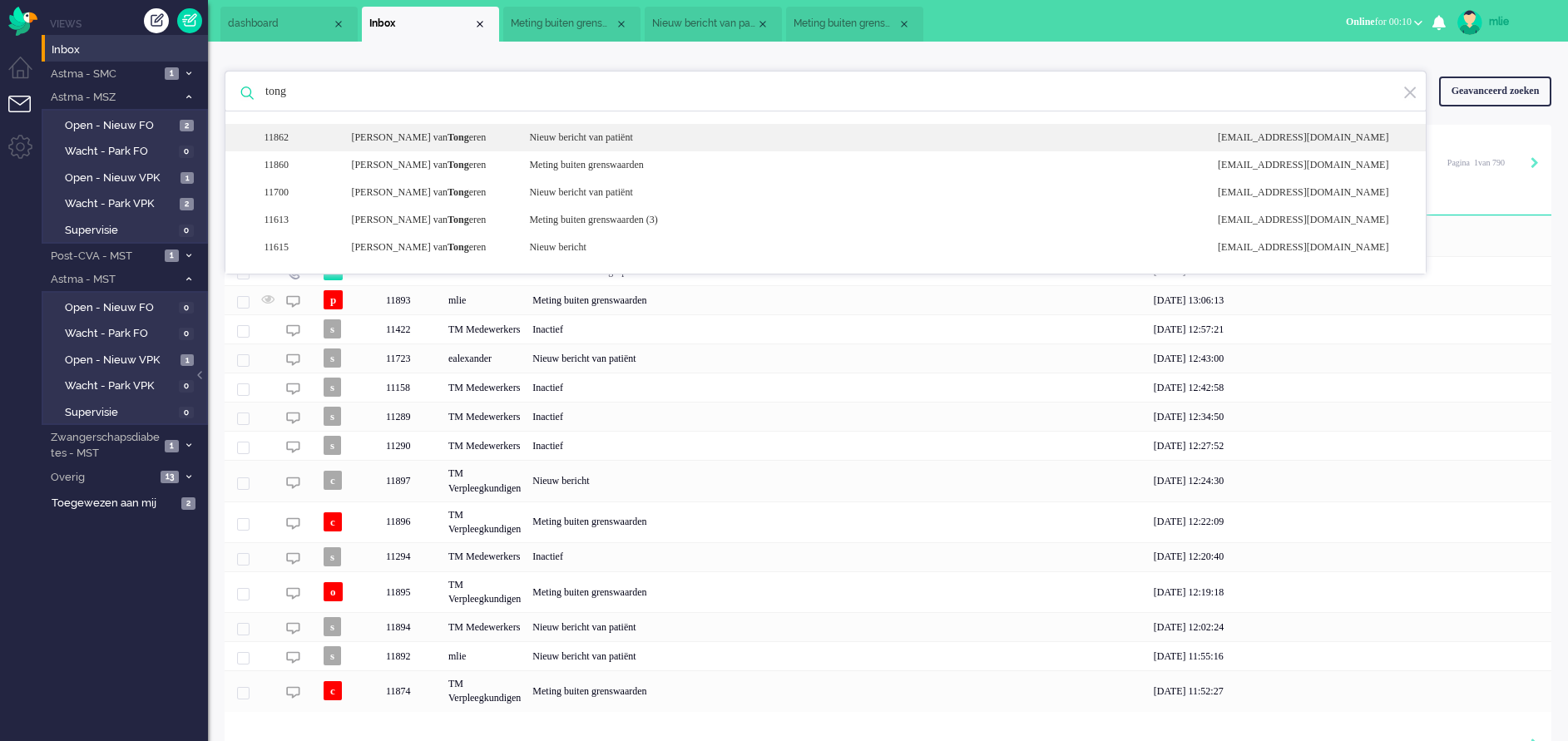
type input "tong"
click at [585, 132] on div "Nieuw bericht van patiënt" at bounding box center [861, 137] width 689 height 14
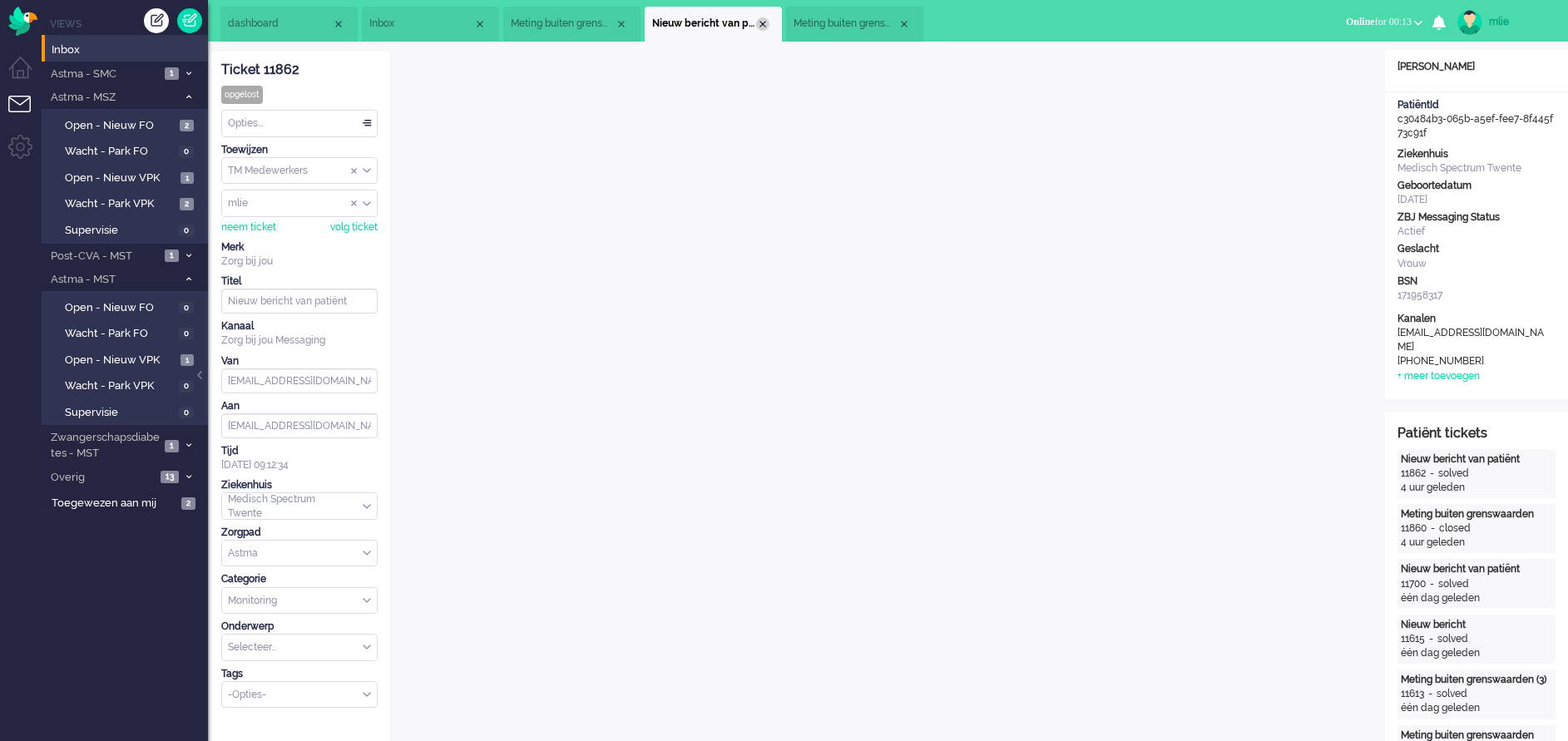
click at [764, 23] on div "Close tab" at bounding box center [763, 24] width 13 height 13
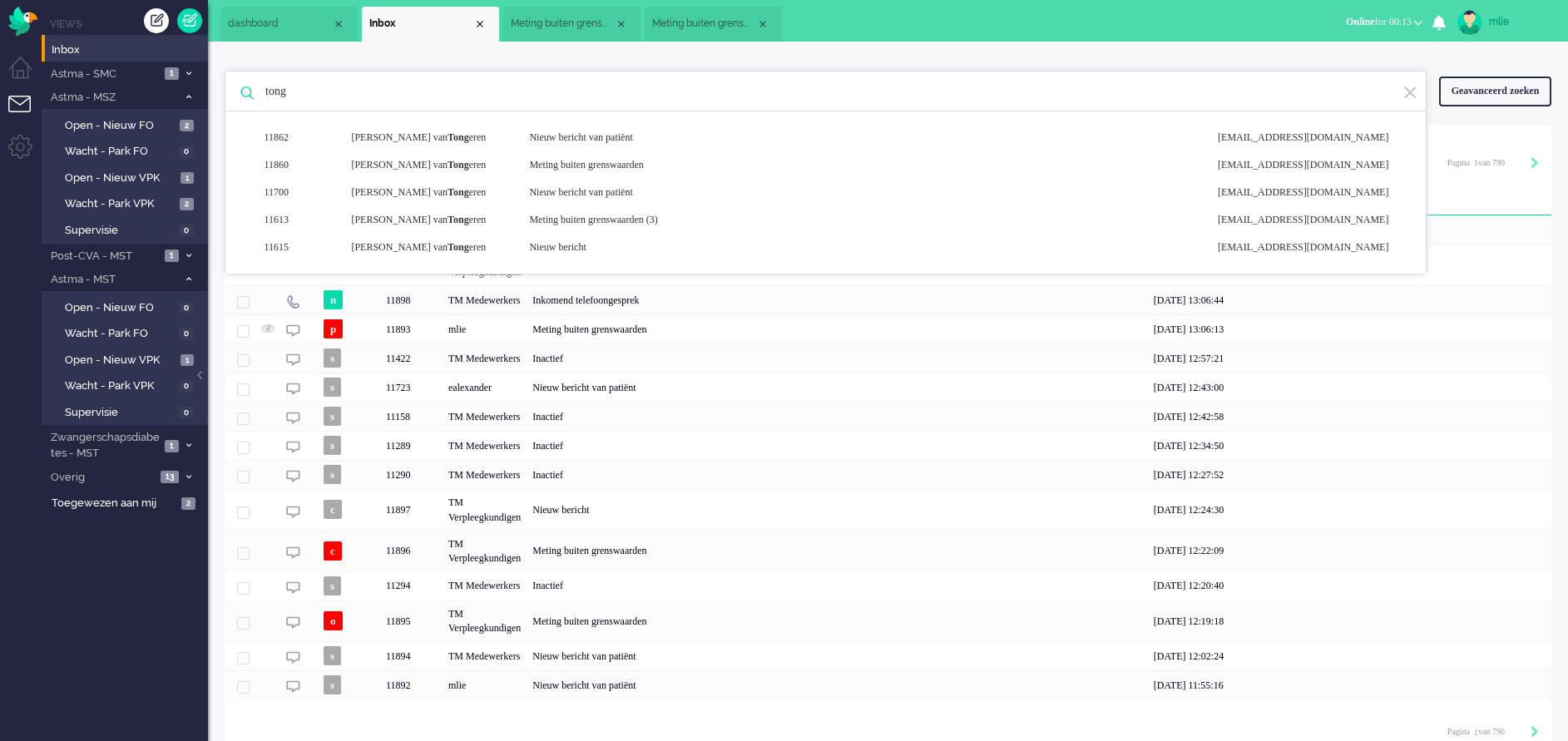
click at [487, 22] on li "Inbox" at bounding box center [431, 24] width 137 height 35
click at [483, 22] on div "Close tab" at bounding box center [480, 24] width 13 height 13
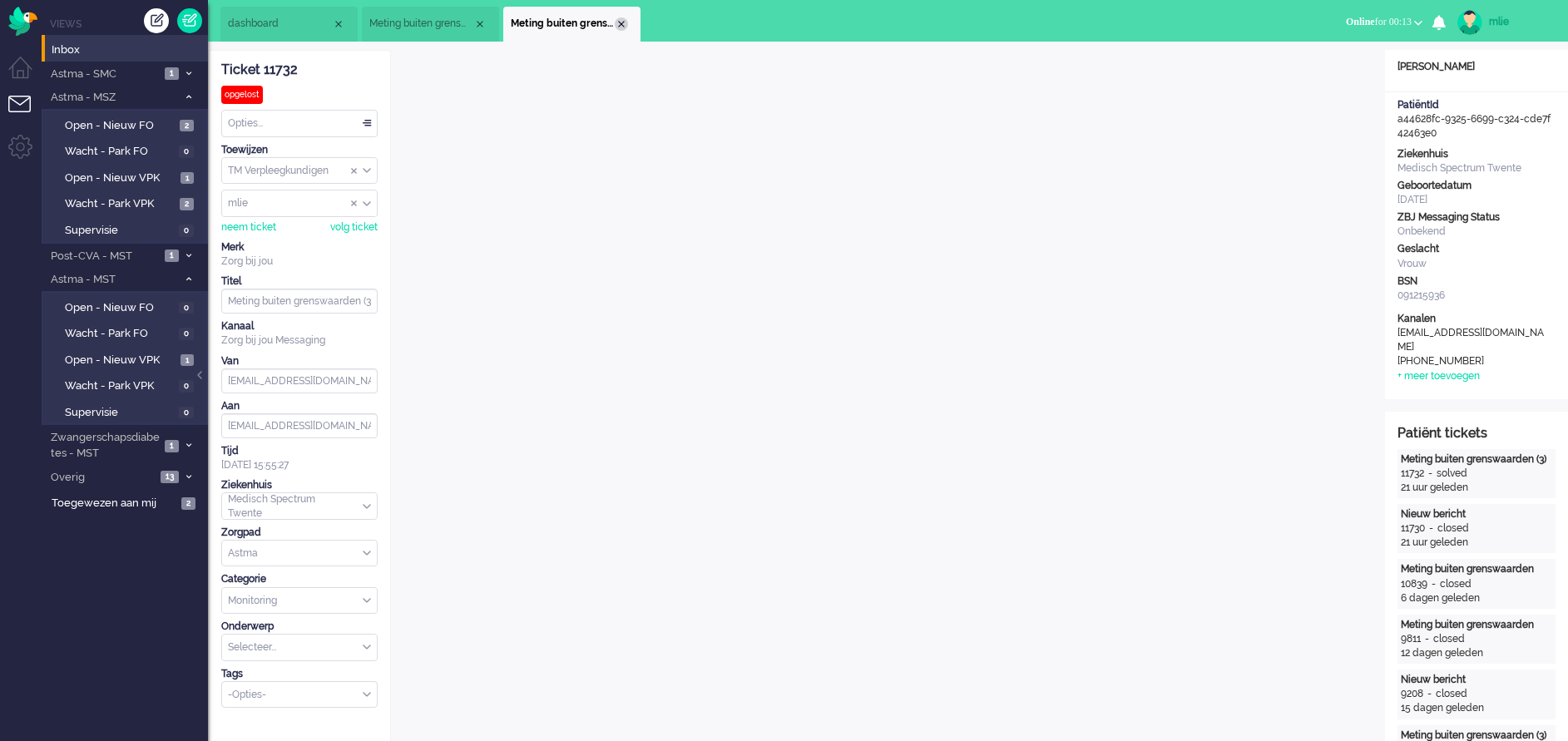
click at [625, 24] on div "Close tab" at bounding box center [622, 24] width 13 height 13
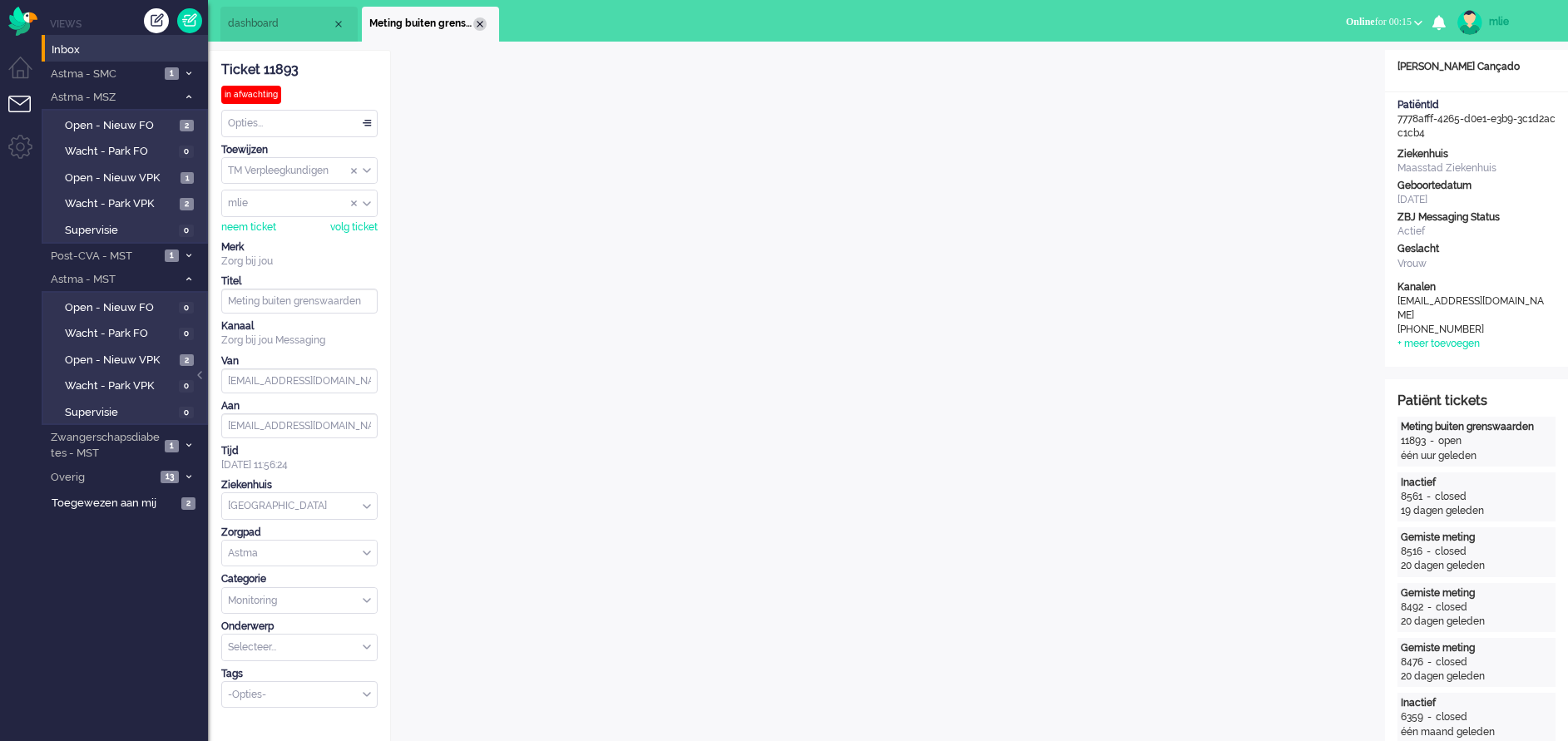
click at [480, 23] on div "Close tab" at bounding box center [480, 24] width 13 height 13
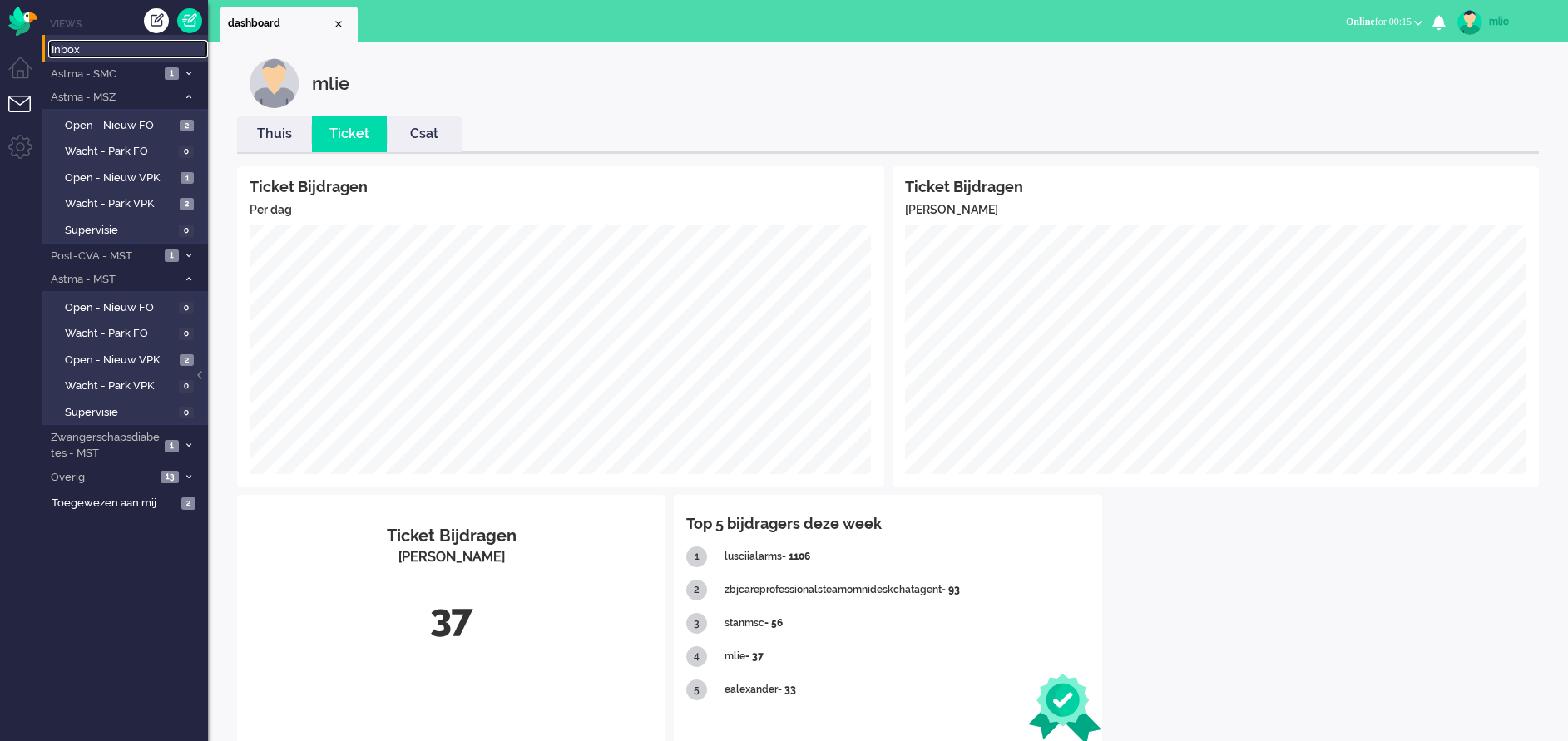
click at [68, 44] on span "Inbox" at bounding box center [130, 50] width 157 height 16
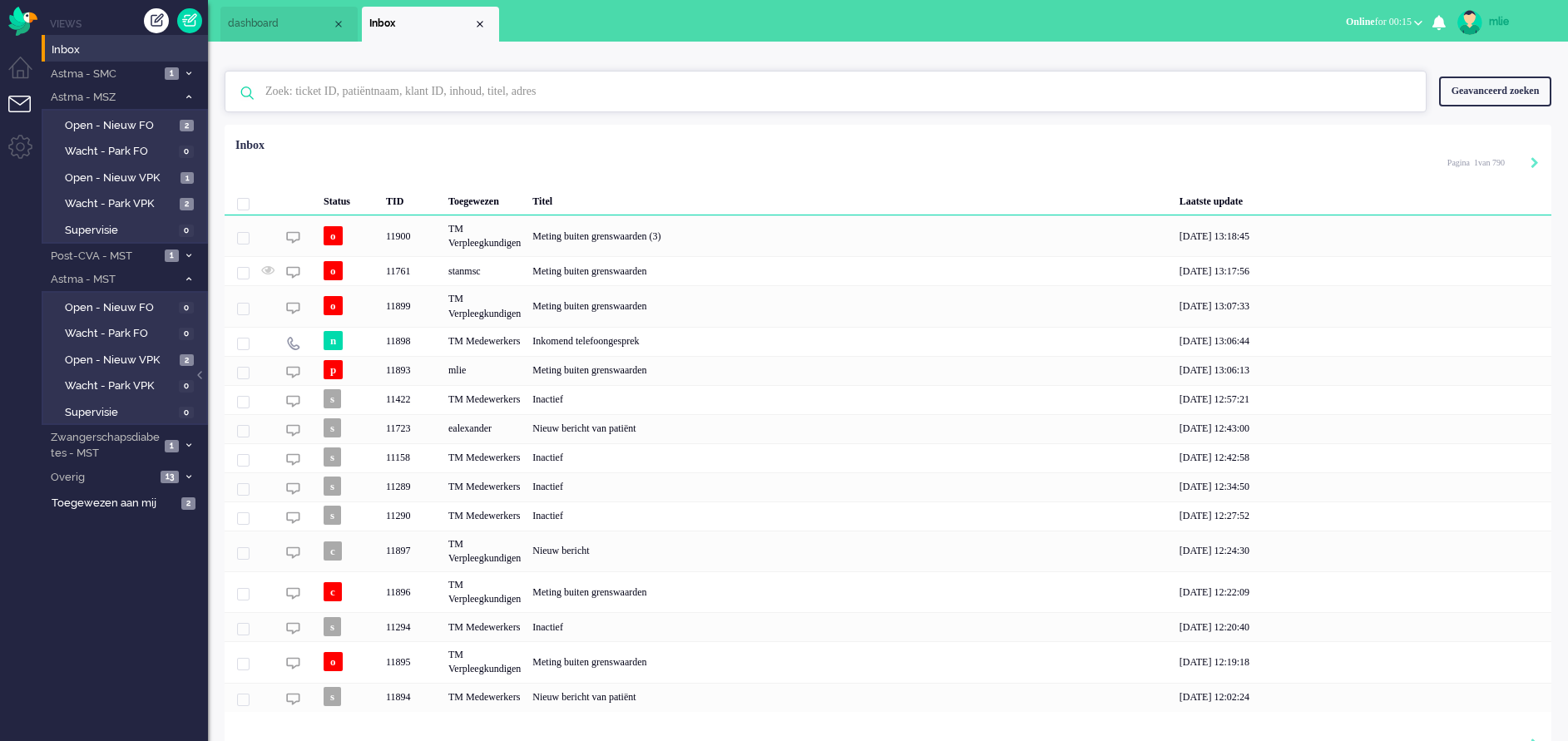
click at [307, 98] on input "text" at bounding box center [828, 91] width 1151 height 40
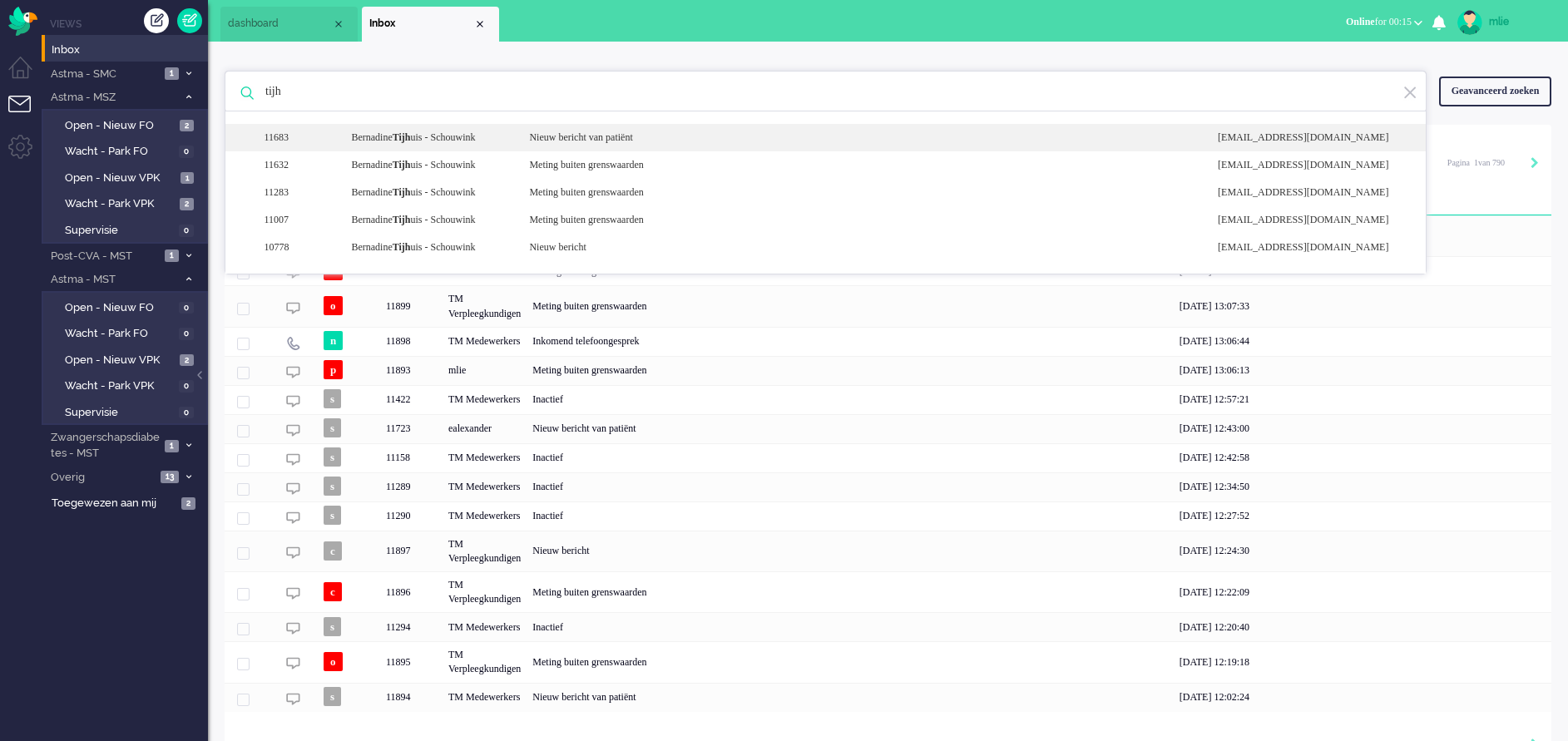
type input "tijh"
click at [624, 133] on div "Nieuw bericht van patiënt" at bounding box center [861, 137] width 689 height 14
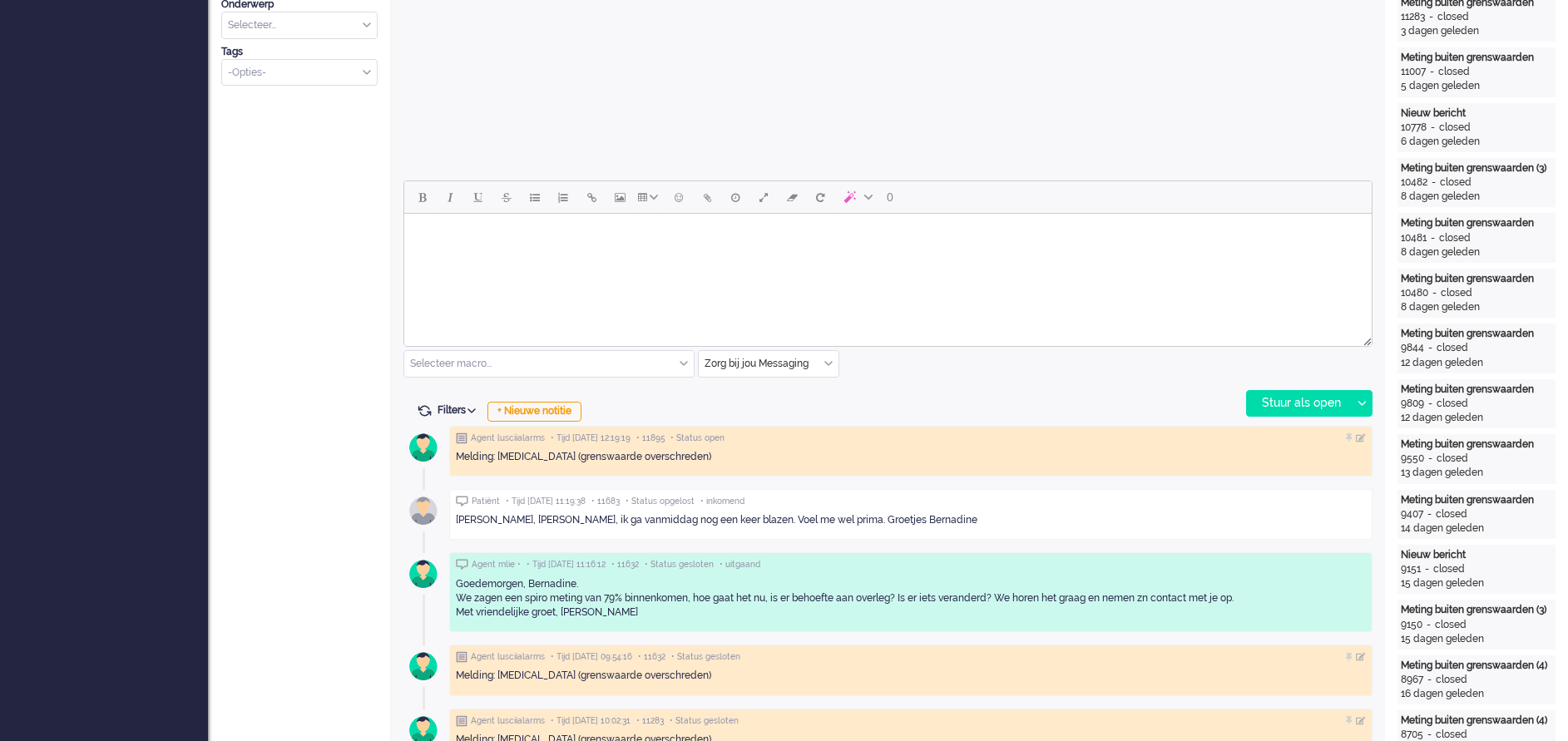
scroll to position [624, 0]
click at [544, 255] on html at bounding box center [888, 233] width 967 height 43
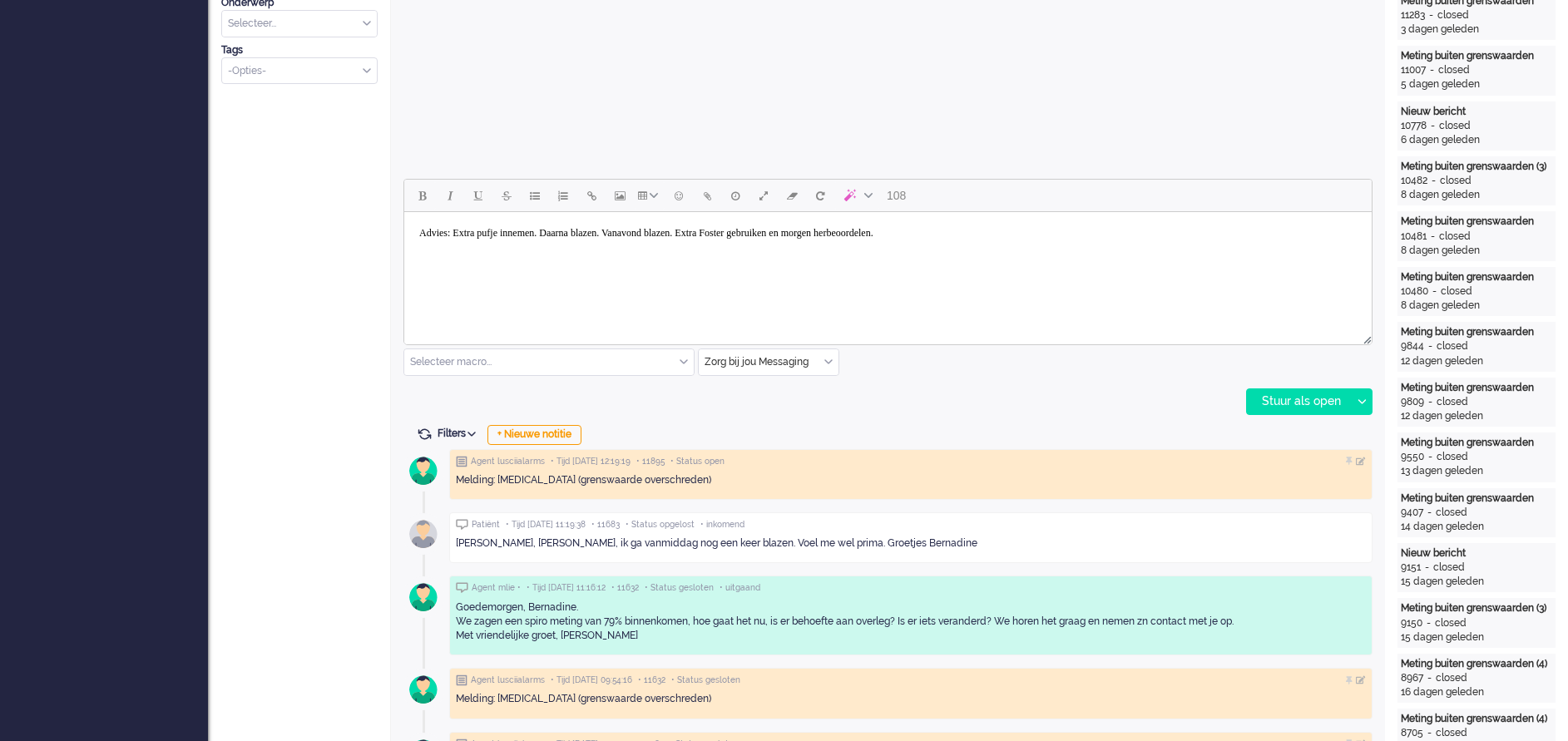
click at [418, 238] on body "Advies: Extra pufje innemen. Daarna blazen. Vanavond blazen. Extra Foster gebru…" at bounding box center [888, 233] width 954 height 29
click at [1032, 259] on body "Goedemiddag, Bernadine. Heb even met de longverpleegkundige overlegd over die 7…" at bounding box center [888, 245] width 954 height 54
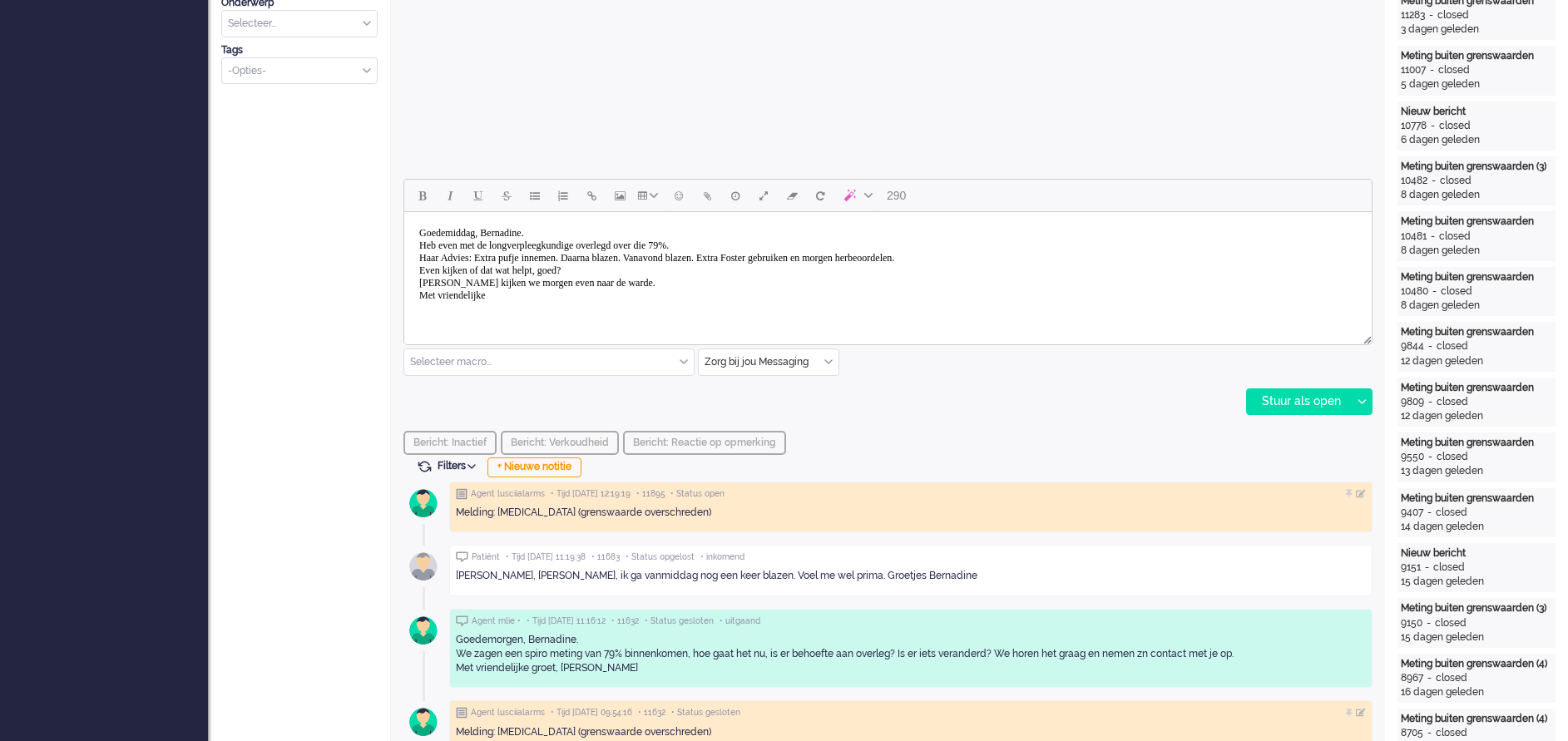
click at [771, 259] on body "Goedemiddag, Bernadine. Heb even met de longverpleegkundige overlegd over die 7…" at bounding box center [888, 264] width 954 height 91
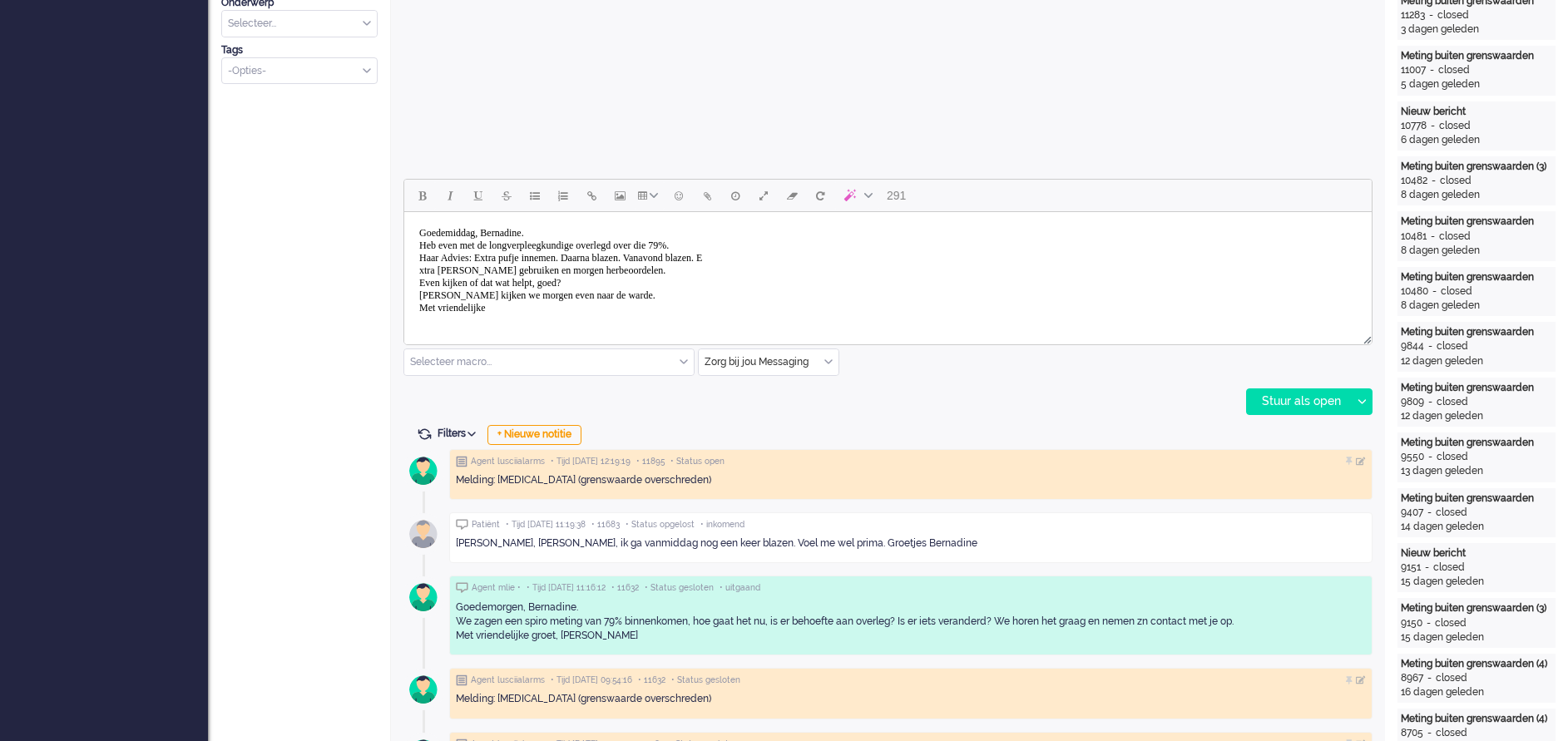
click at [538, 296] on body "Goedemiddag, Bernadine. Heb even met de longverpleegkundige overlegd over die 7…" at bounding box center [888, 270] width 954 height 104
click at [662, 296] on body "Goedemiddag, Bernadine. Heb even met de longverpleegkundige overlegd over die 7…" at bounding box center [888, 270] width 954 height 104
click at [707, 296] on body "Goedemiddag, Bernadine. Heb even met de longverpleegkundige overlegd over die 7…" at bounding box center [888, 270] width 954 height 104
click at [511, 301] on body "Goedemiddag, Bernadine. Heb even met de longverpleegkundige overlegd over die 7…" at bounding box center [888, 270] width 954 height 104
click at [534, 315] on body "Goedemiddag, Bernadine. Heb even met de longverpleegkundige overlegd over die 7…" at bounding box center [888, 270] width 954 height 104
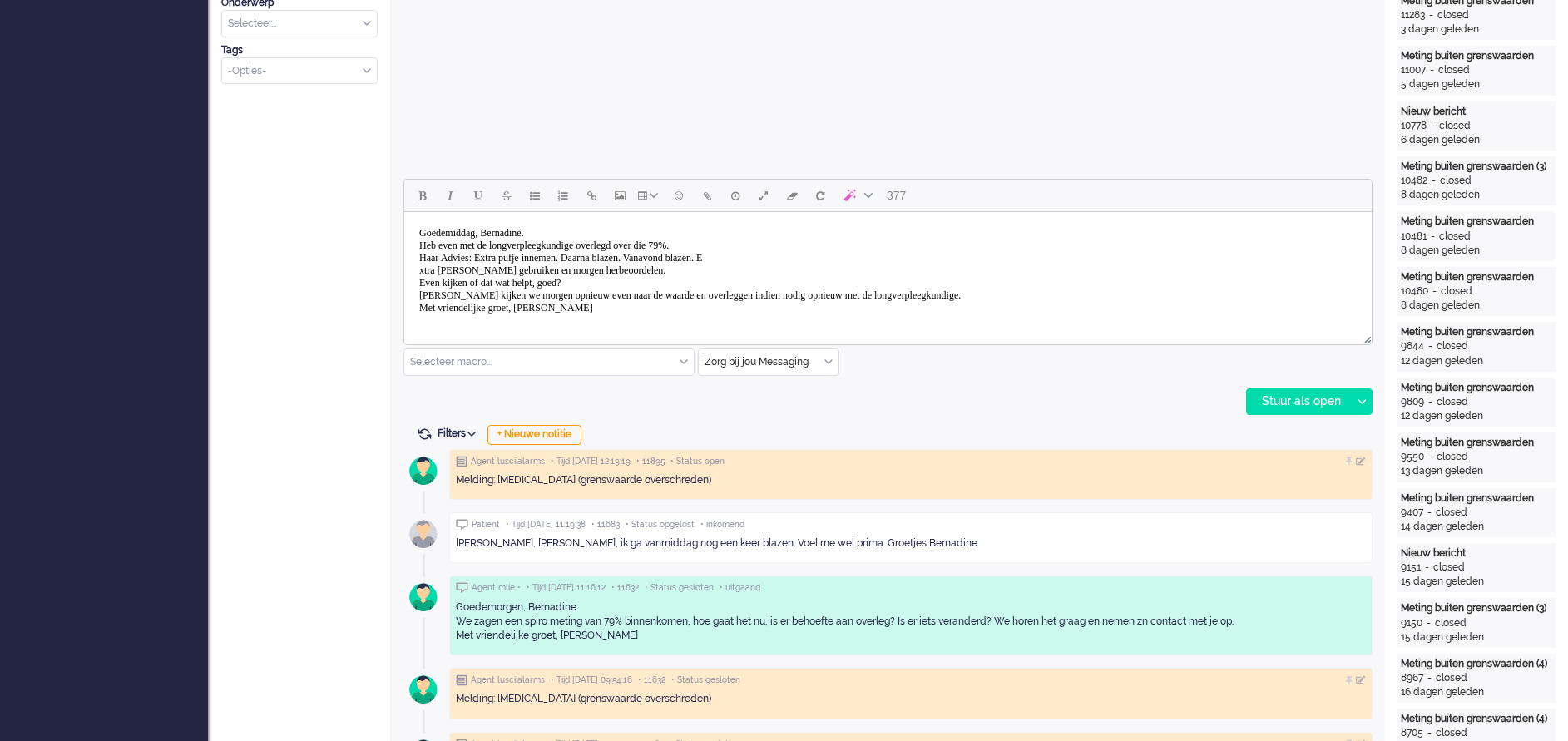
click at [768, 256] on body "Goedemiddag, Bernadine. Heb even met de longverpleegkundige overlegd over die 7…" at bounding box center [888, 270] width 954 height 104
click at [1045, 394] on div "Stuur als open" at bounding box center [1299, 402] width 104 height 25
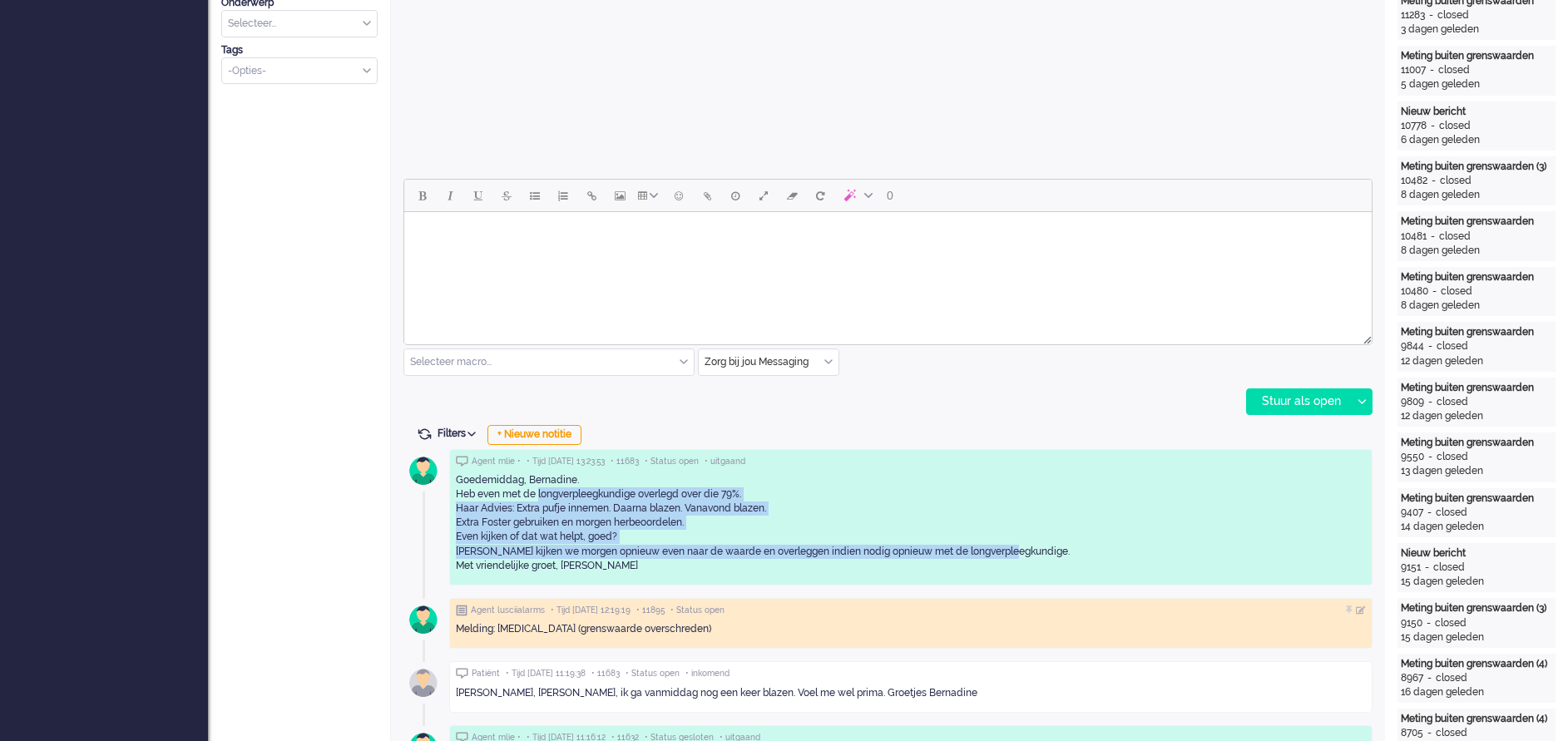
drag, startPoint x: 539, startPoint y: 490, endPoint x: 1025, endPoint y: 548, distance: 489.4
click at [1025, 493] on div "Goedemiddag, Bernadine. Heb even met de longverpleegkundige overlegd over die 7…" at bounding box center [910, 522] width 910 height 100
copy div "longverpleegkundige overlegd over die 79%. Haar Advies: Extra pufje innemen. Da…"
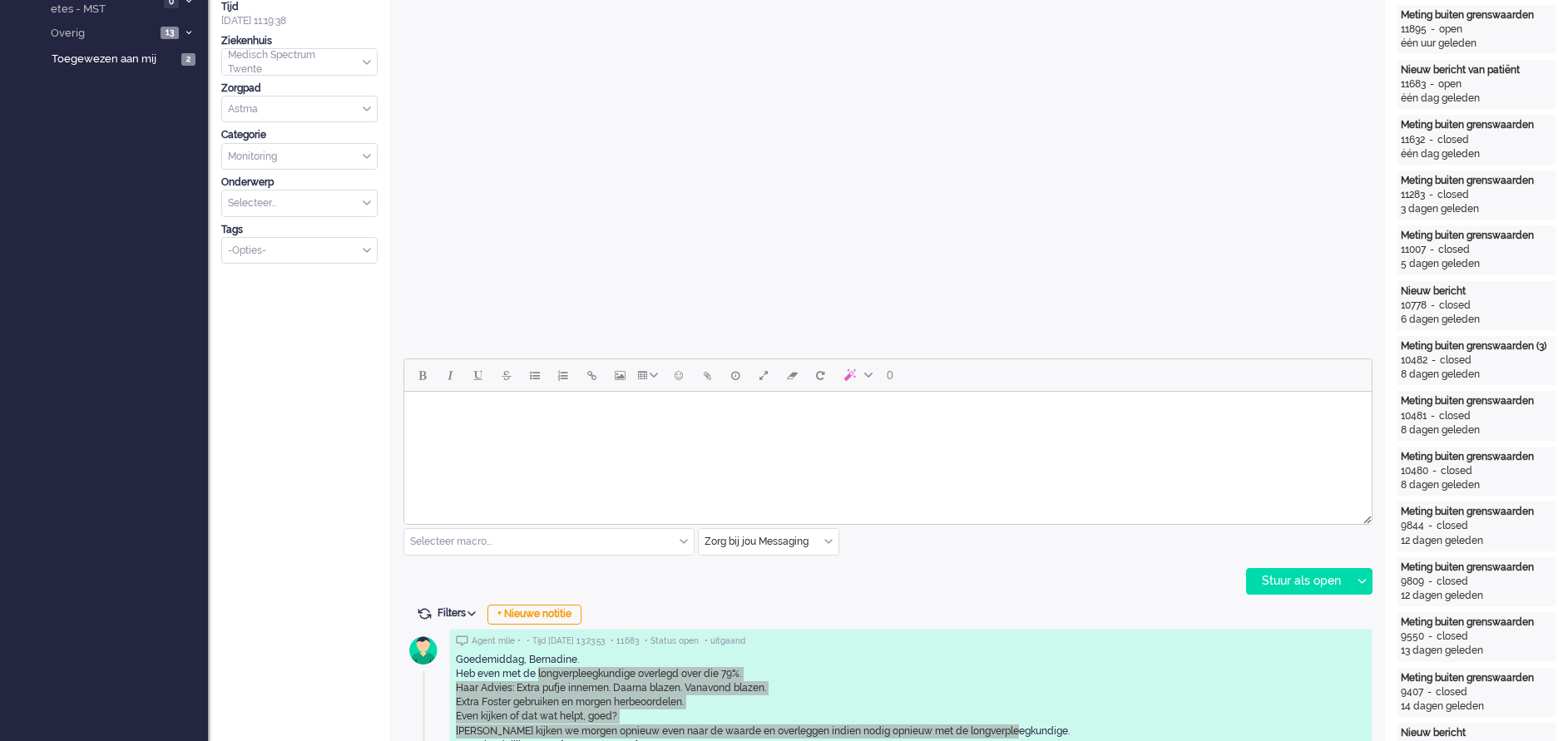
scroll to position [499, 0]
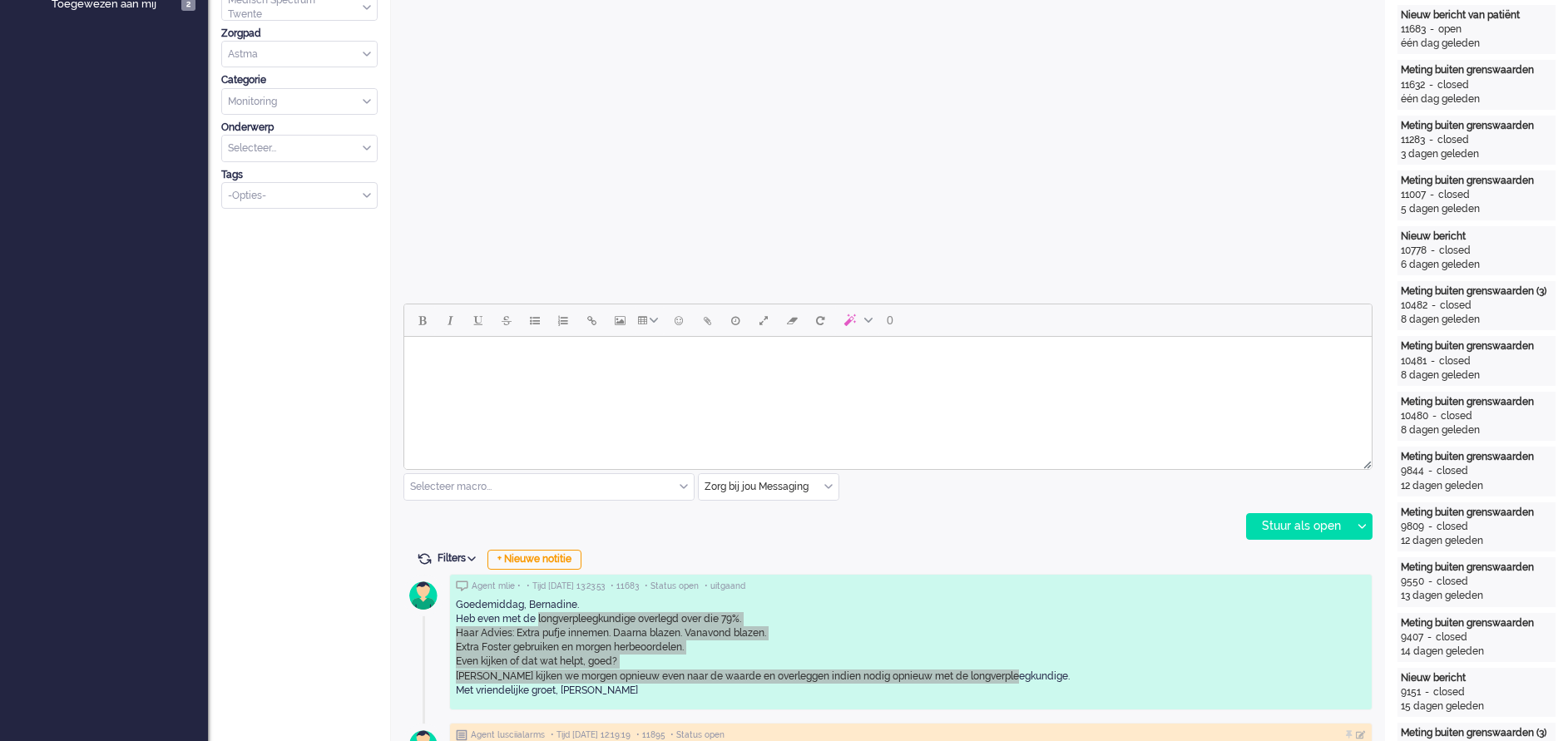
click at [1045, 377] on html at bounding box center [888, 358] width 967 height 43
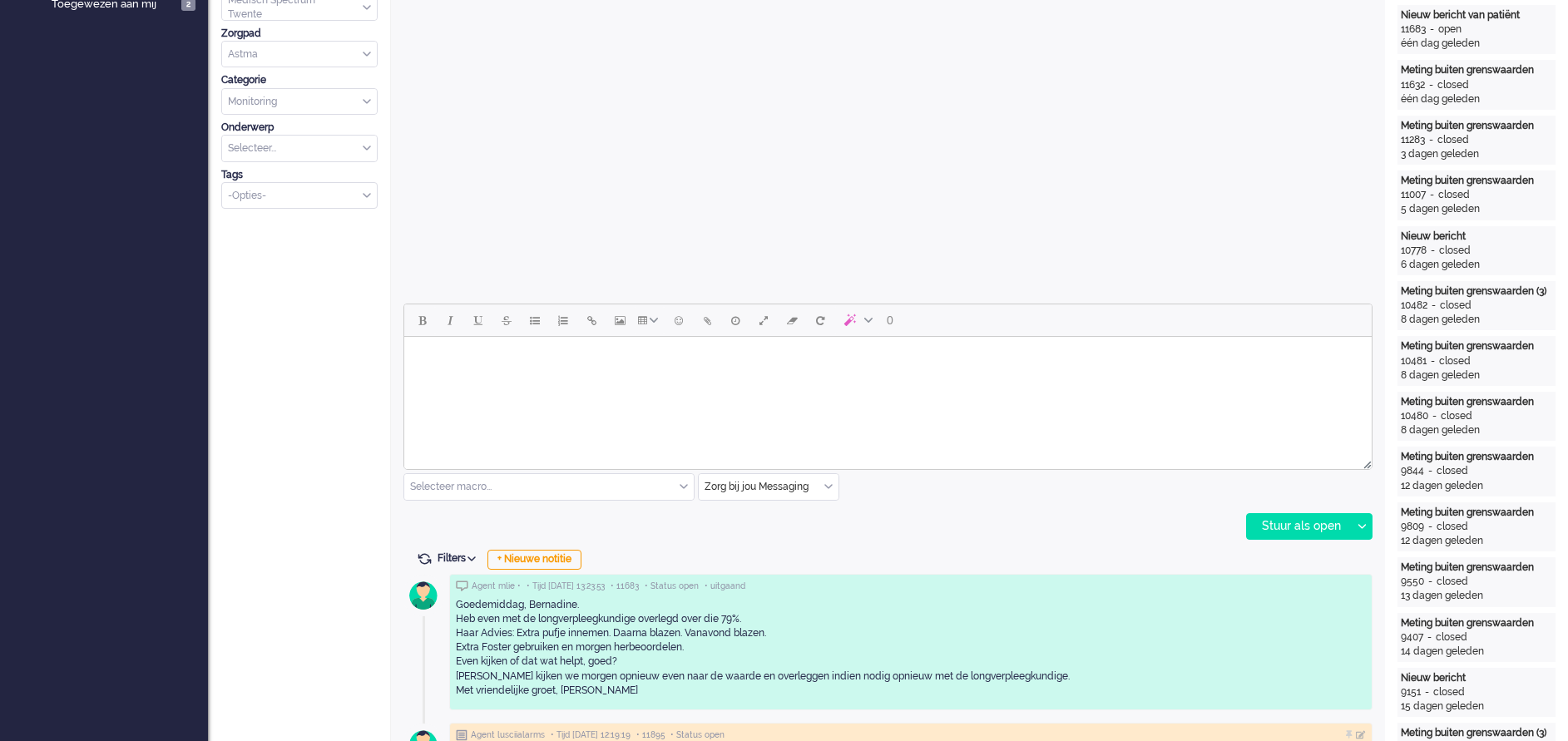
click at [1045, 229] on div "Nieuw bericht" at bounding box center [1477, 236] width 152 height 14
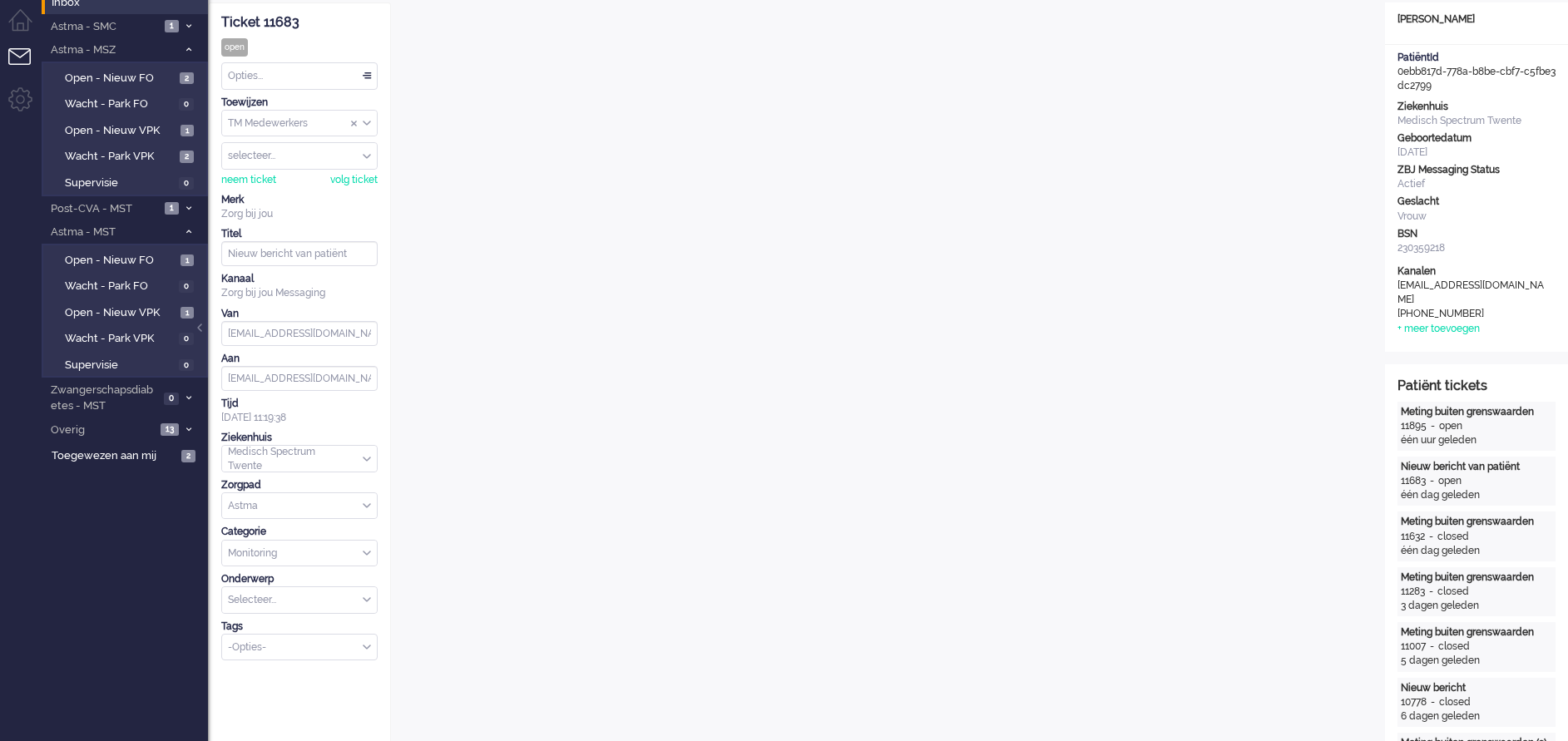
scroll to position [0, 0]
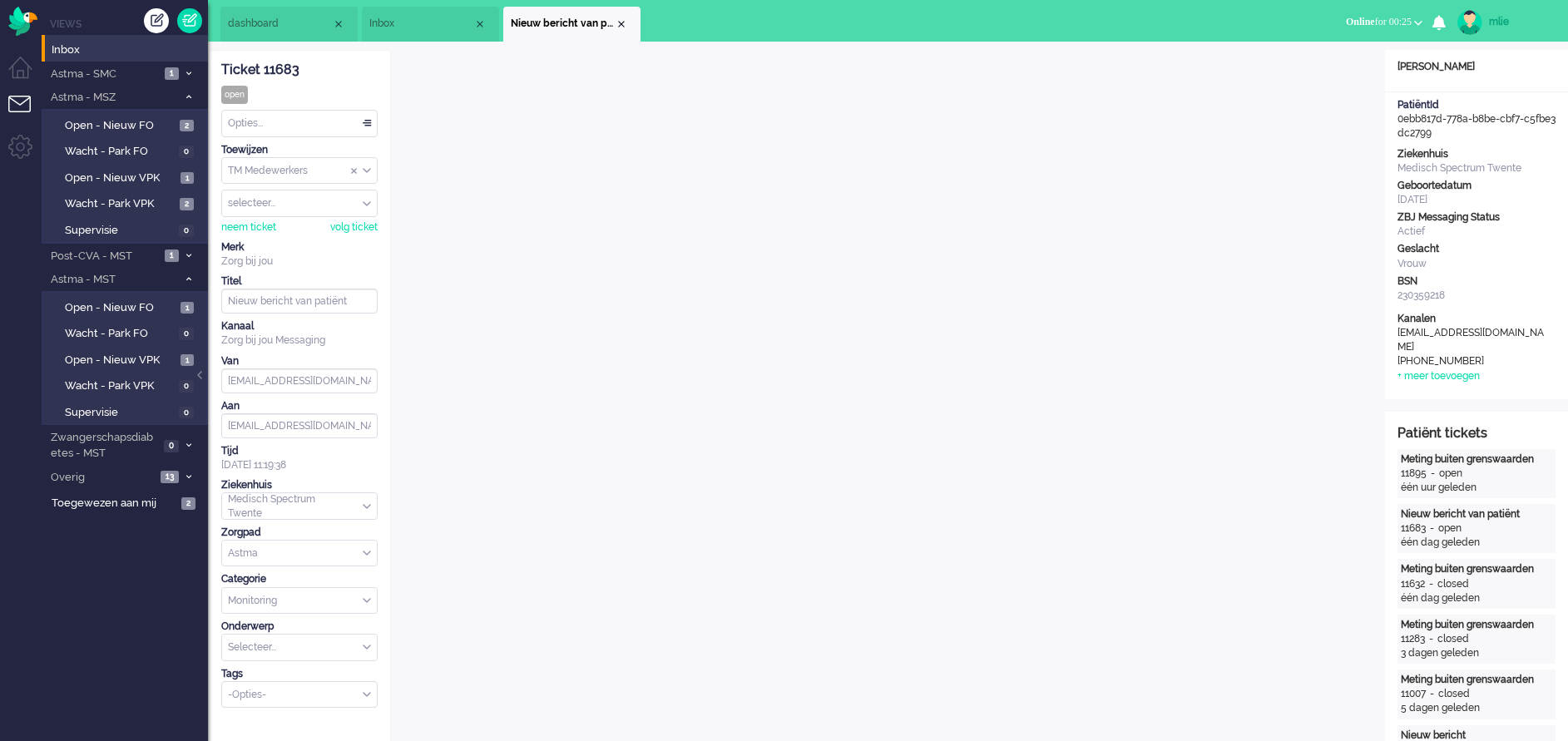
click at [364, 123] on div "Opties..." at bounding box center [299, 123] width 155 height 26
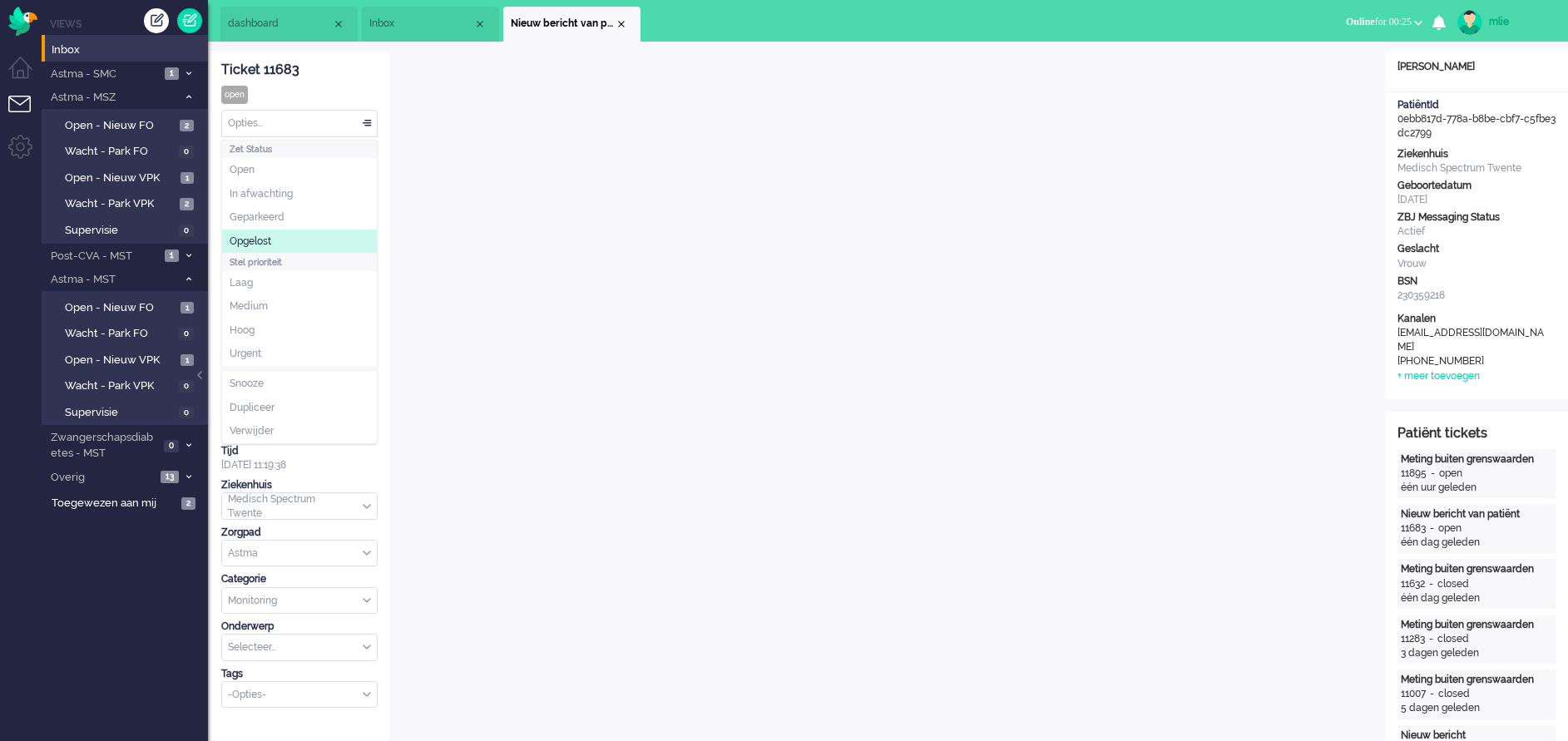
click at [271, 245] on span "Opgelost" at bounding box center [250, 241] width 42 height 14
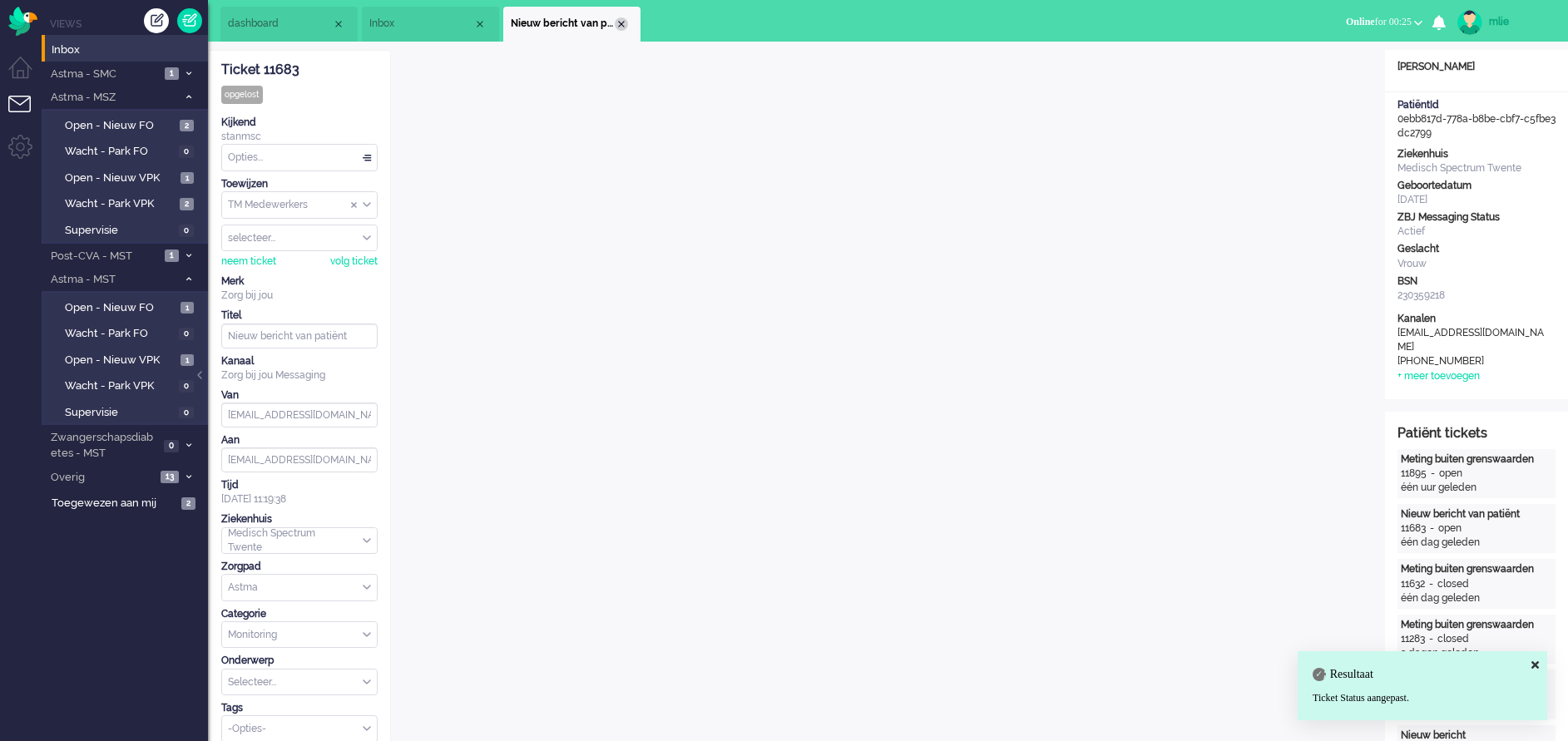
click at [624, 24] on div "Close tab" at bounding box center [622, 24] width 13 height 13
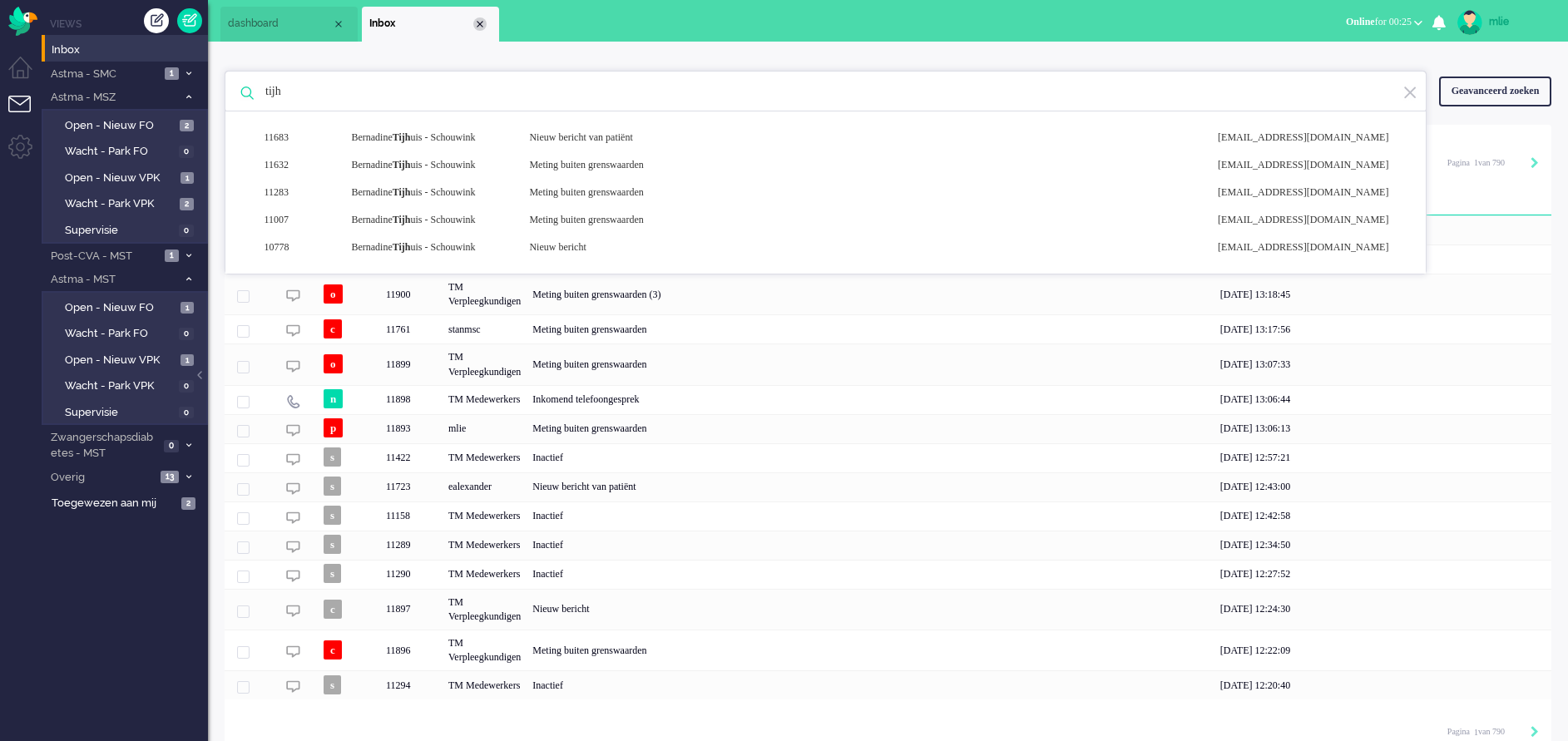
click at [482, 23] on div "Close tab" at bounding box center [480, 24] width 13 height 13
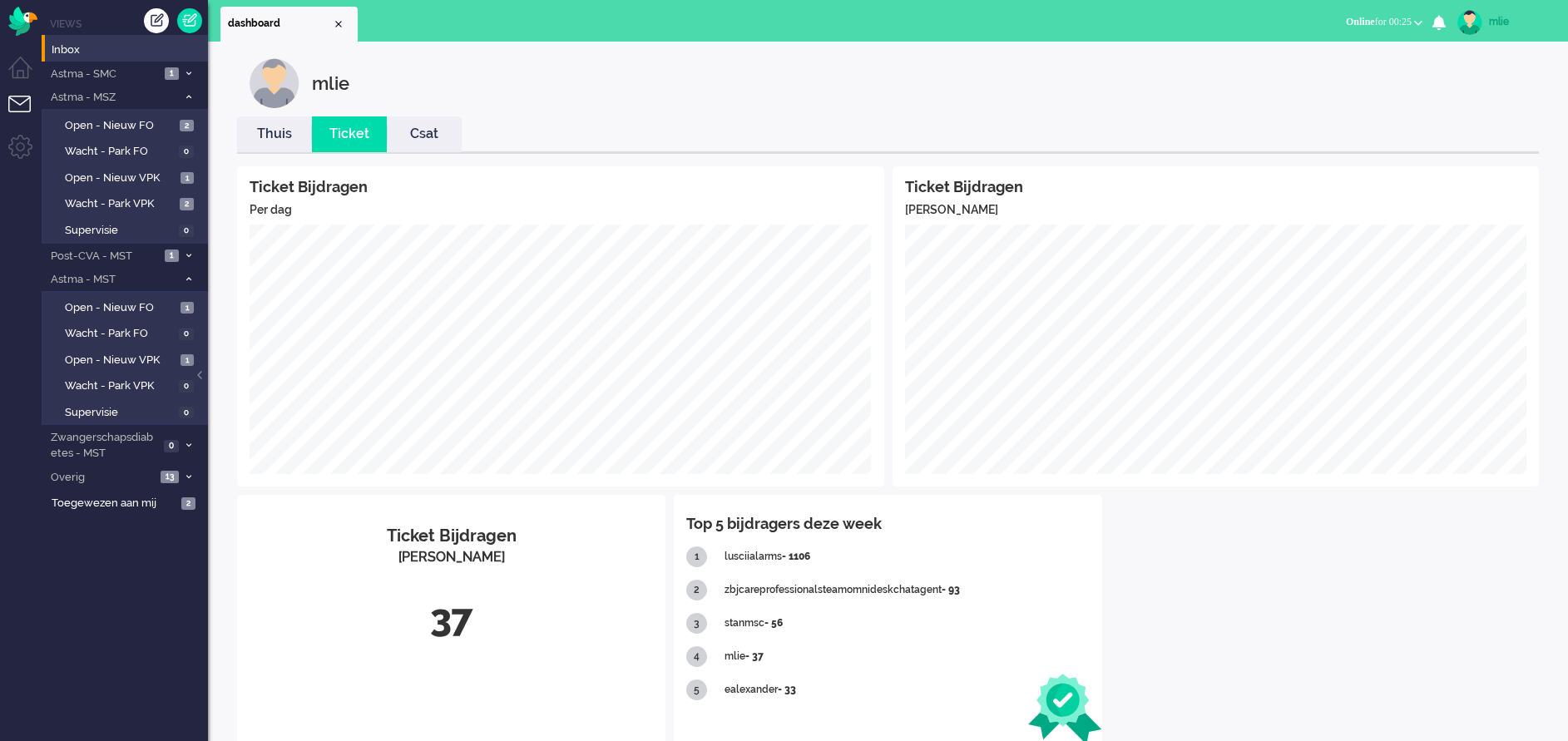
click at [272, 141] on link "Thuis" at bounding box center [274, 134] width 75 height 19
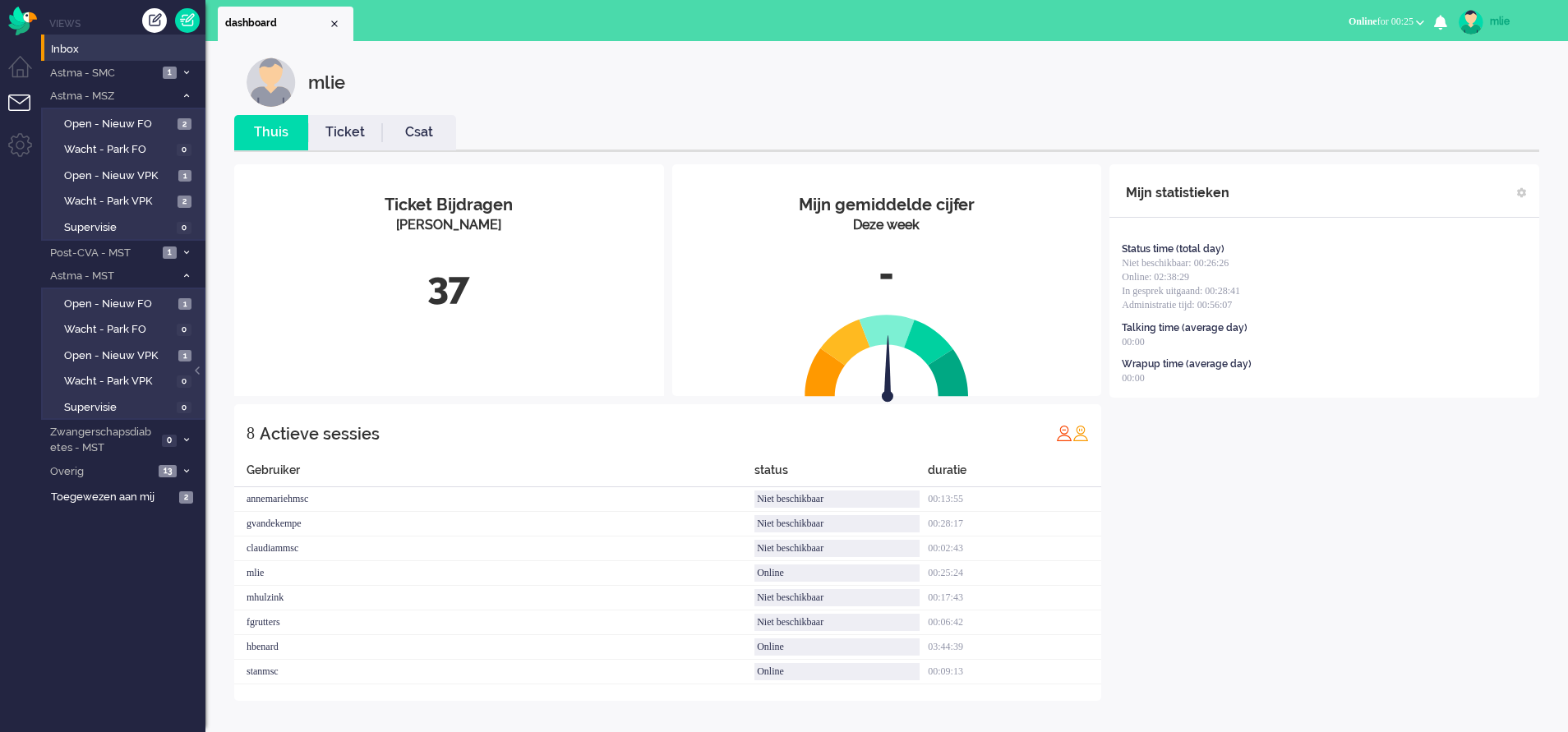
click at [348, 129] on link "Ticket" at bounding box center [344, 132] width 74 height 19
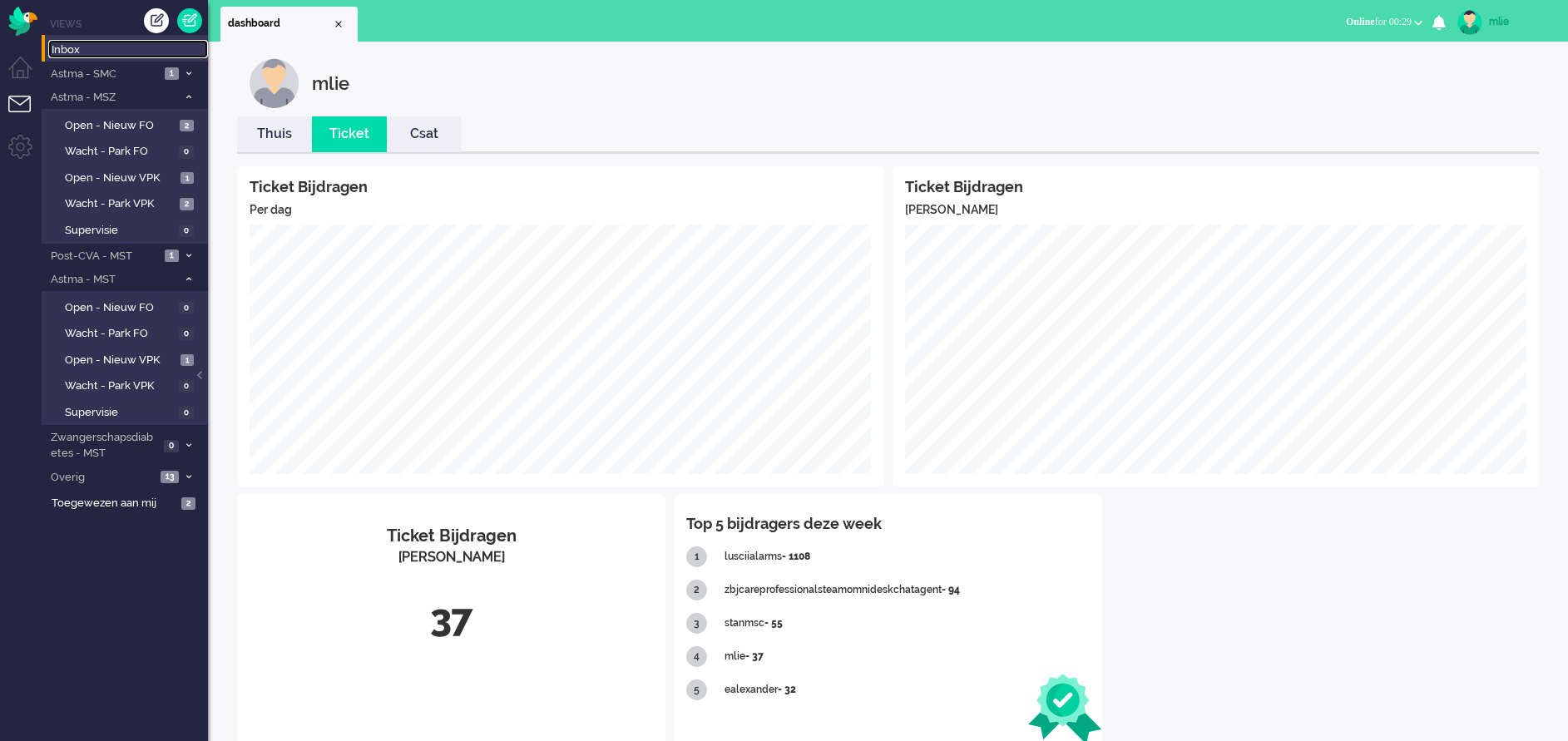
click at [109, 50] on span "Inbox" at bounding box center [130, 50] width 157 height 16
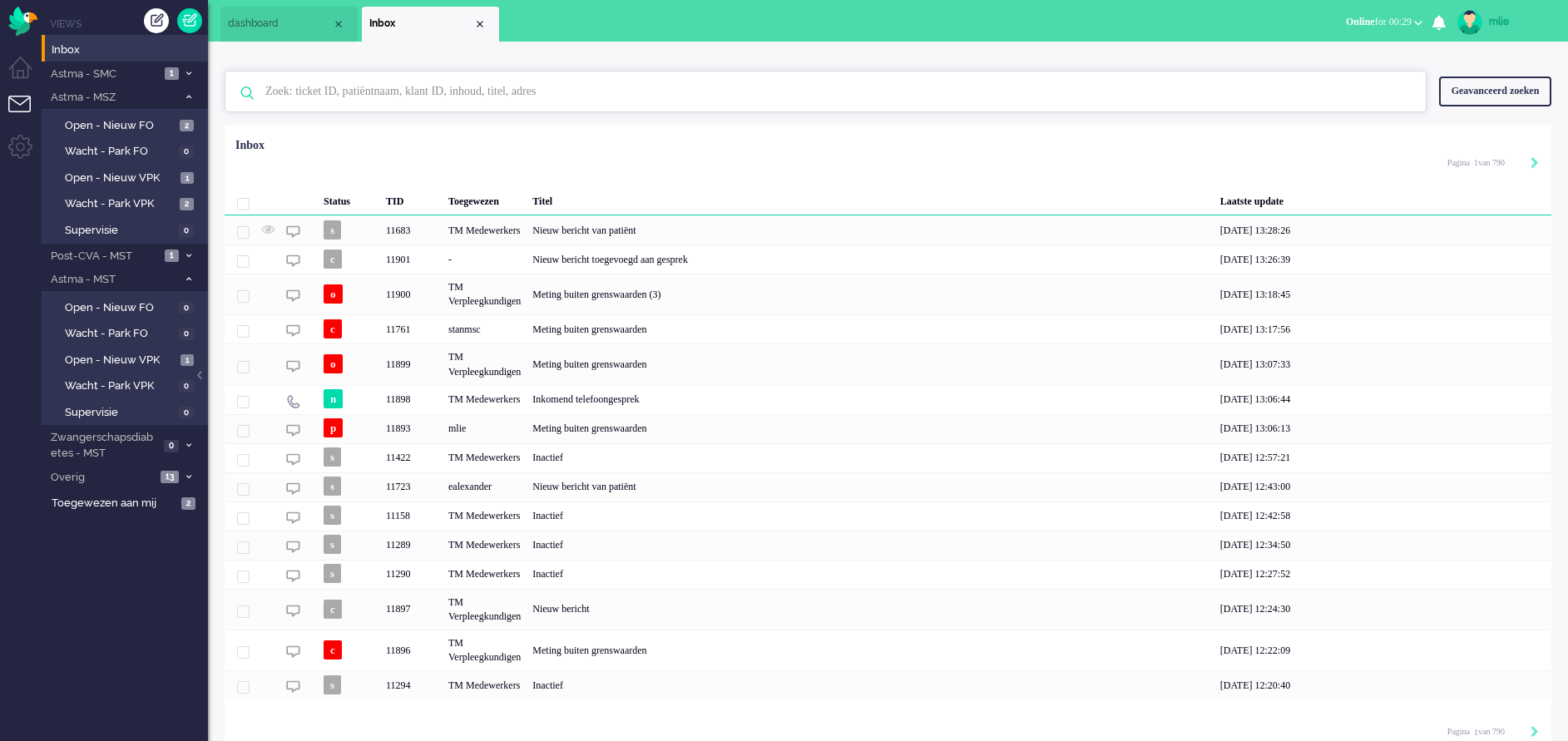
click at [491, 93] on input "text" at bounding box center [828, 91] width 1151 height 40
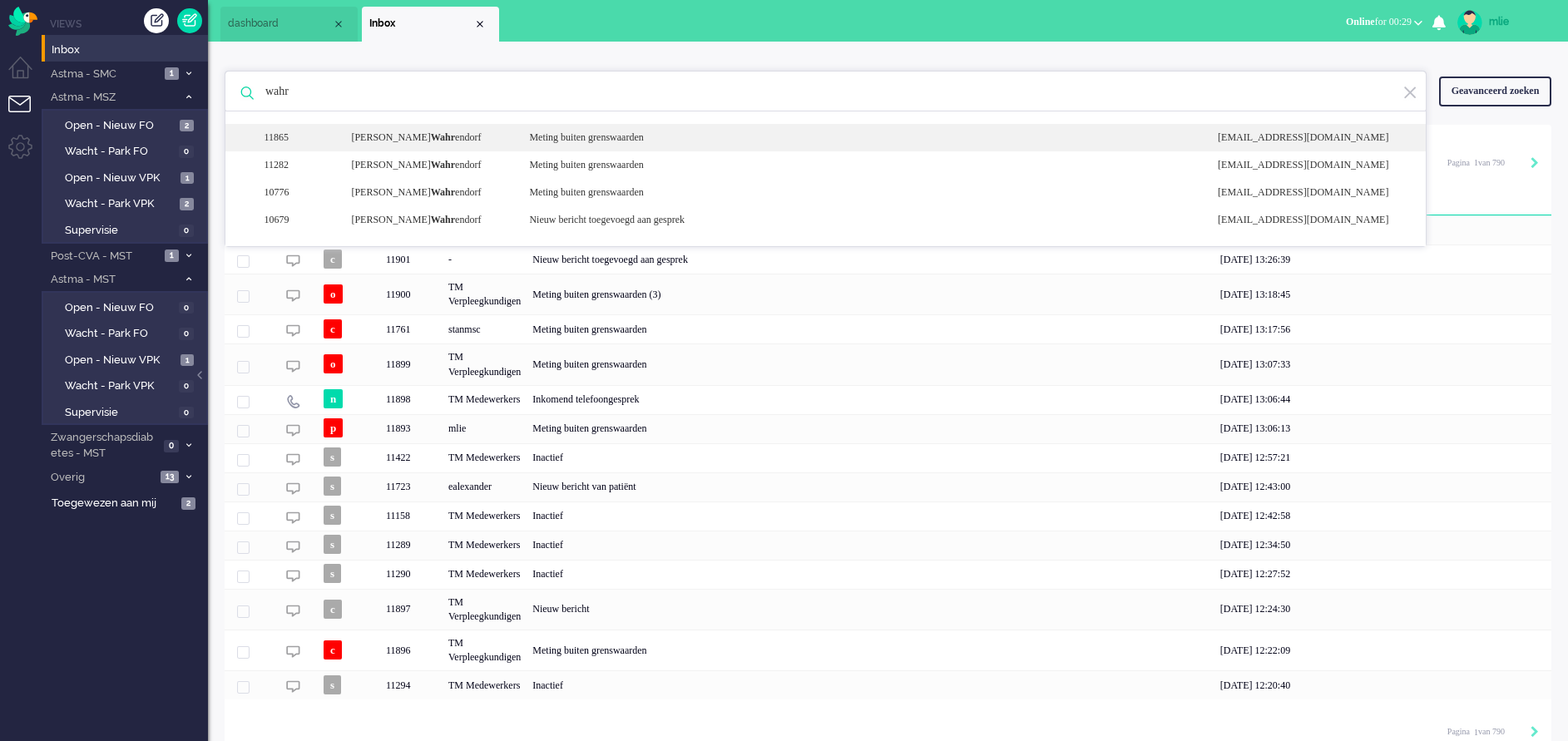
type input "wahr"
click at [590, 135] on div "Meting buiten grenswaarden" at bounding box center [861, 137] width 689 height 14
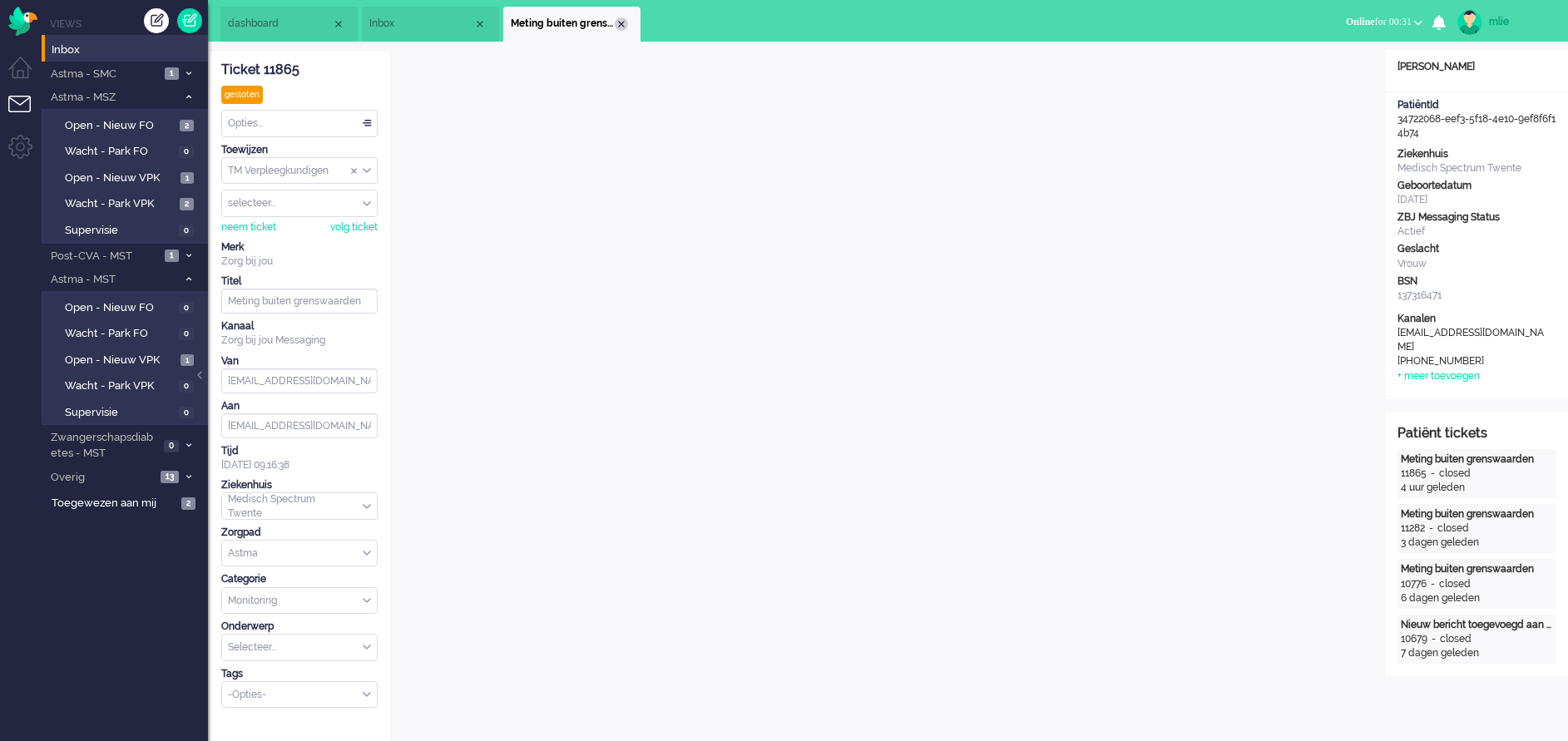
click at [622, 19] on div "Close tab" at bounding box center [622, 24] width 13 height 13
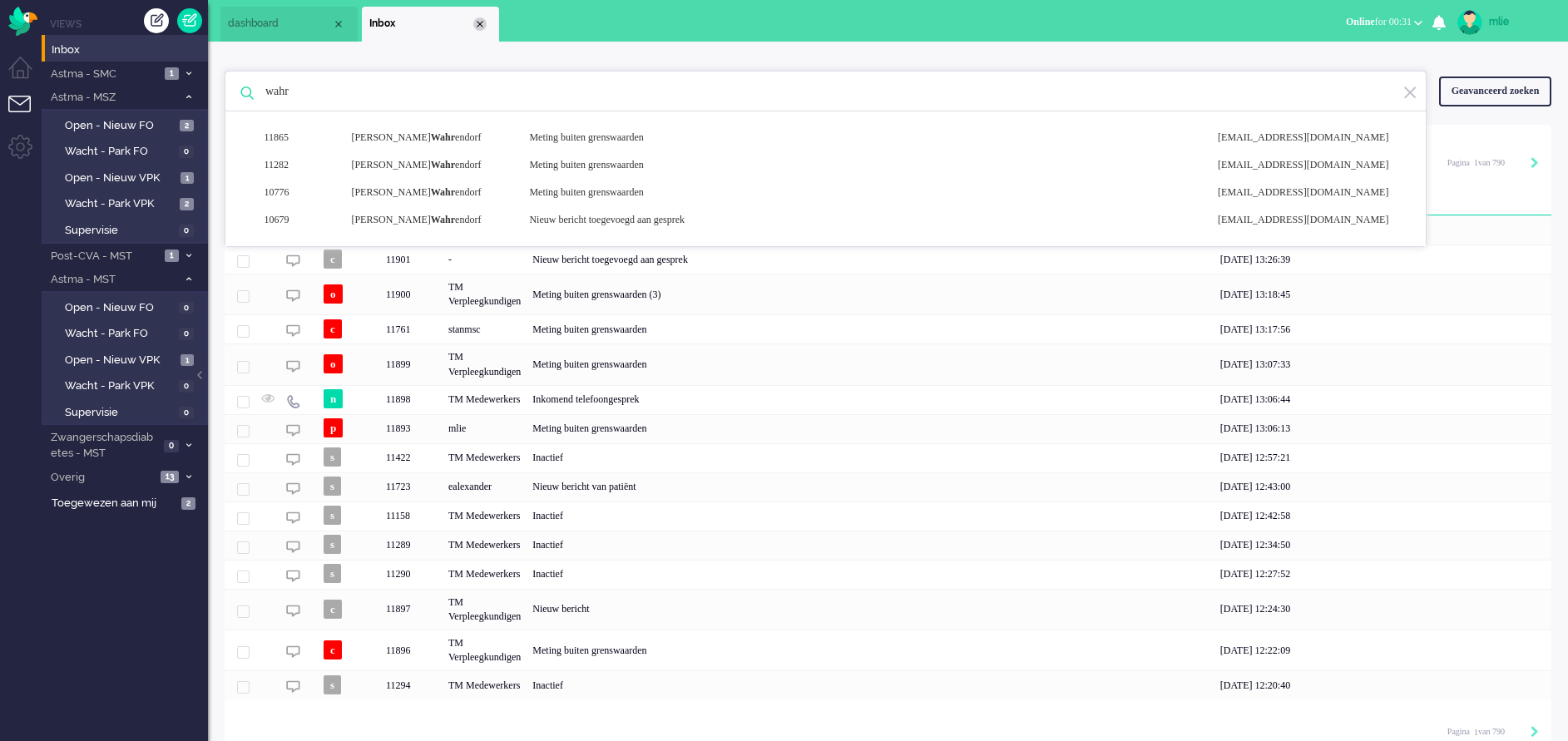
click at [478, 19] on div "Close tab" at bounding box center [480, 24] width 13 height 13
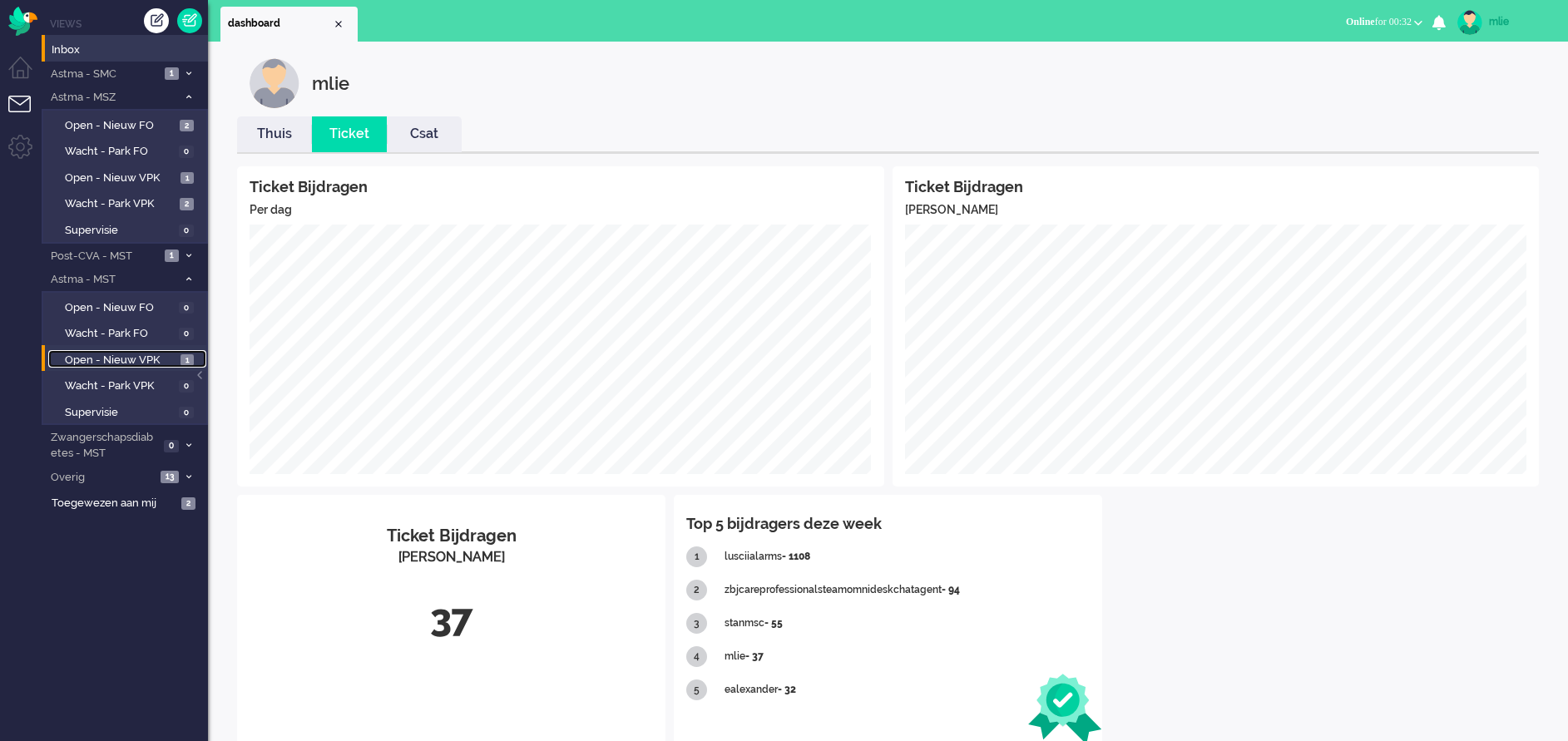
click at [100, 358] on span "Open - Nieuw VPK" at bounding box center [120, 360] width 111 height 16
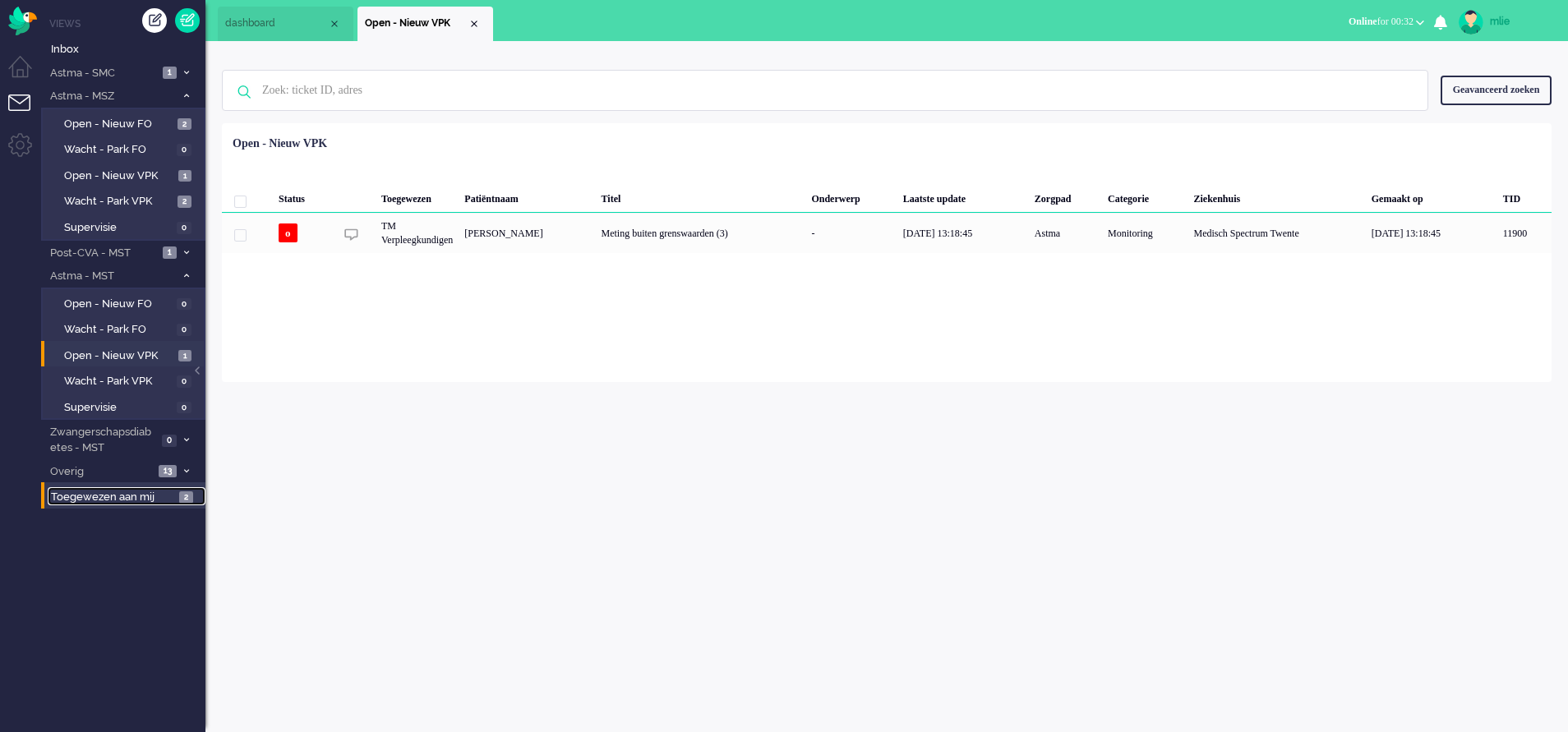
click at [151, 487] on span "Toegewezen aan mij" at bounding box center [113, 497] width 123 height 16
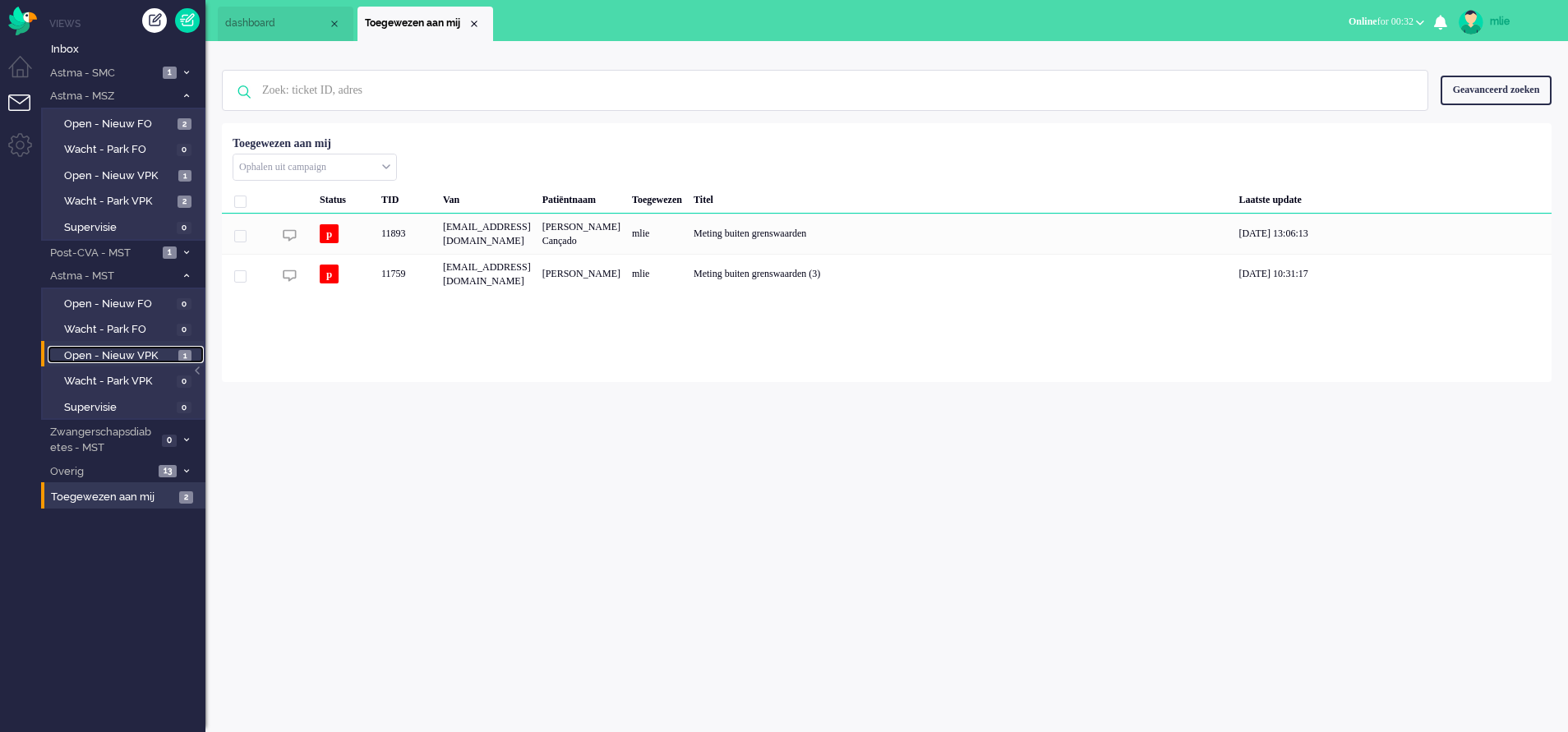
click at [109, 351] on span "Open - Nieuw VPK" at bounding box center [118, 356] width 110 height 16
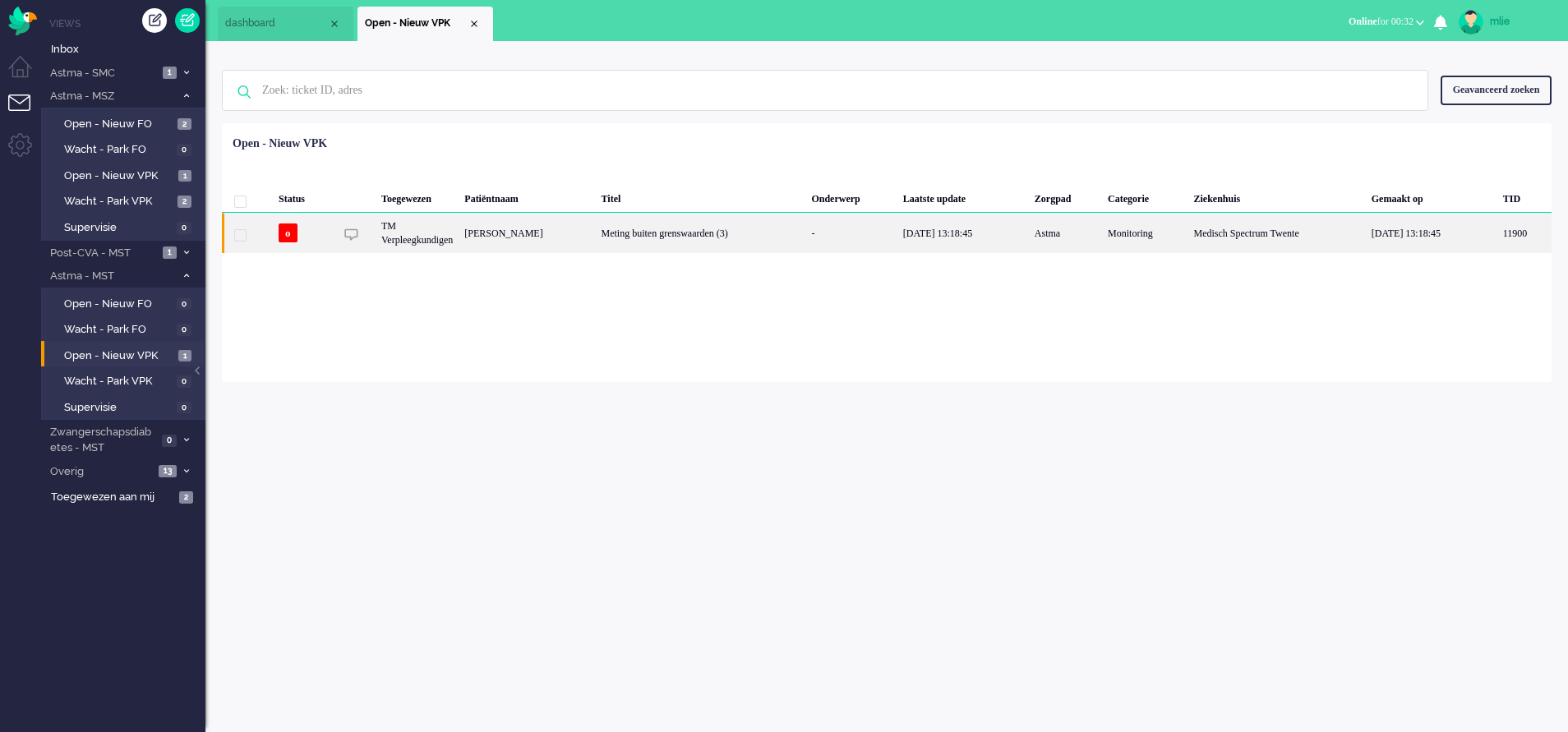
click at [806, 237] on div "Meting buiten grenswaarden (3)" at bounding box center [701, 232] width 210 height 41
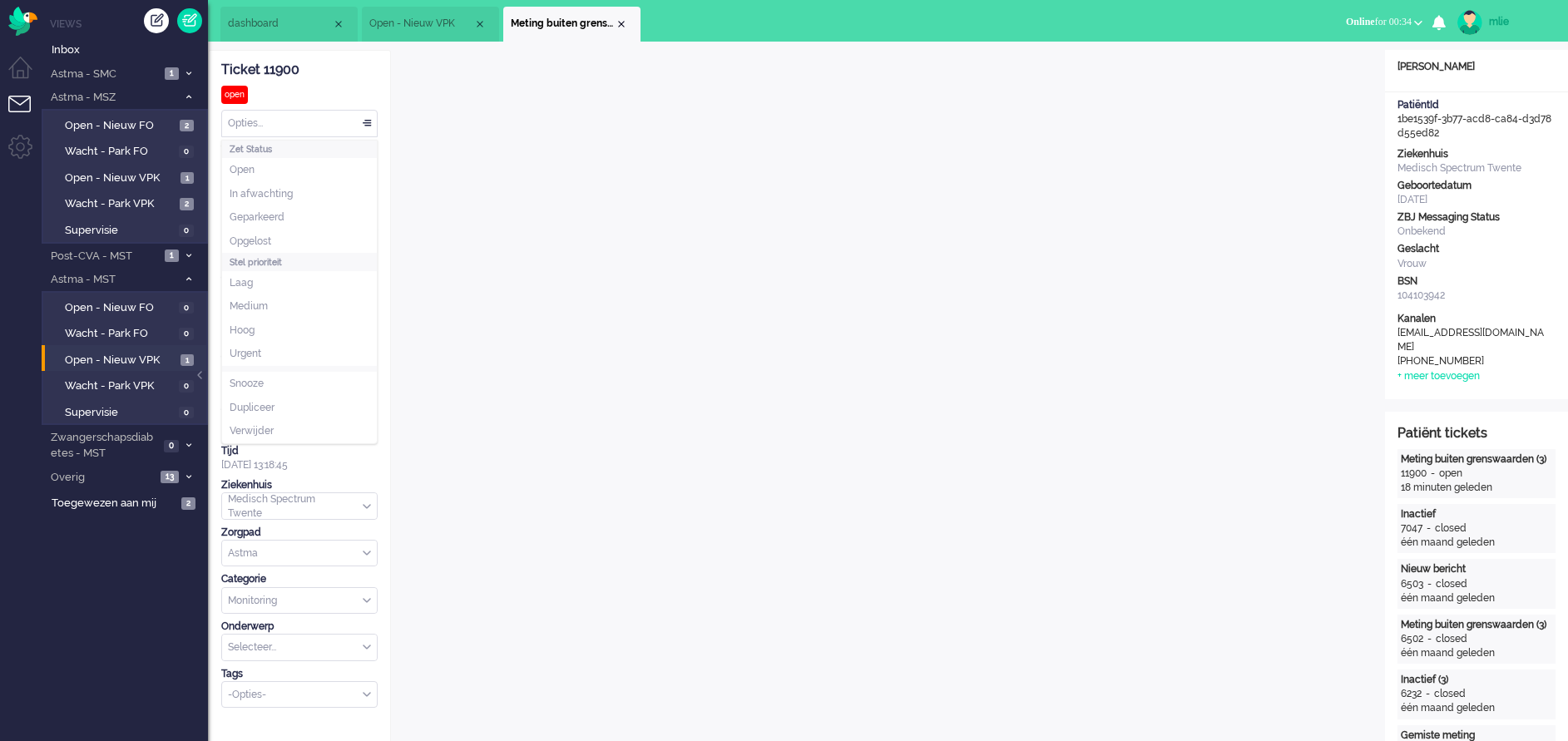
click at [365, 118] on div "Opties..." at bounding box center [299, 123] width 155 height 26
click at [258, 190] on span "In afwachting" at bounding box center [260, 193] width 63 height 14
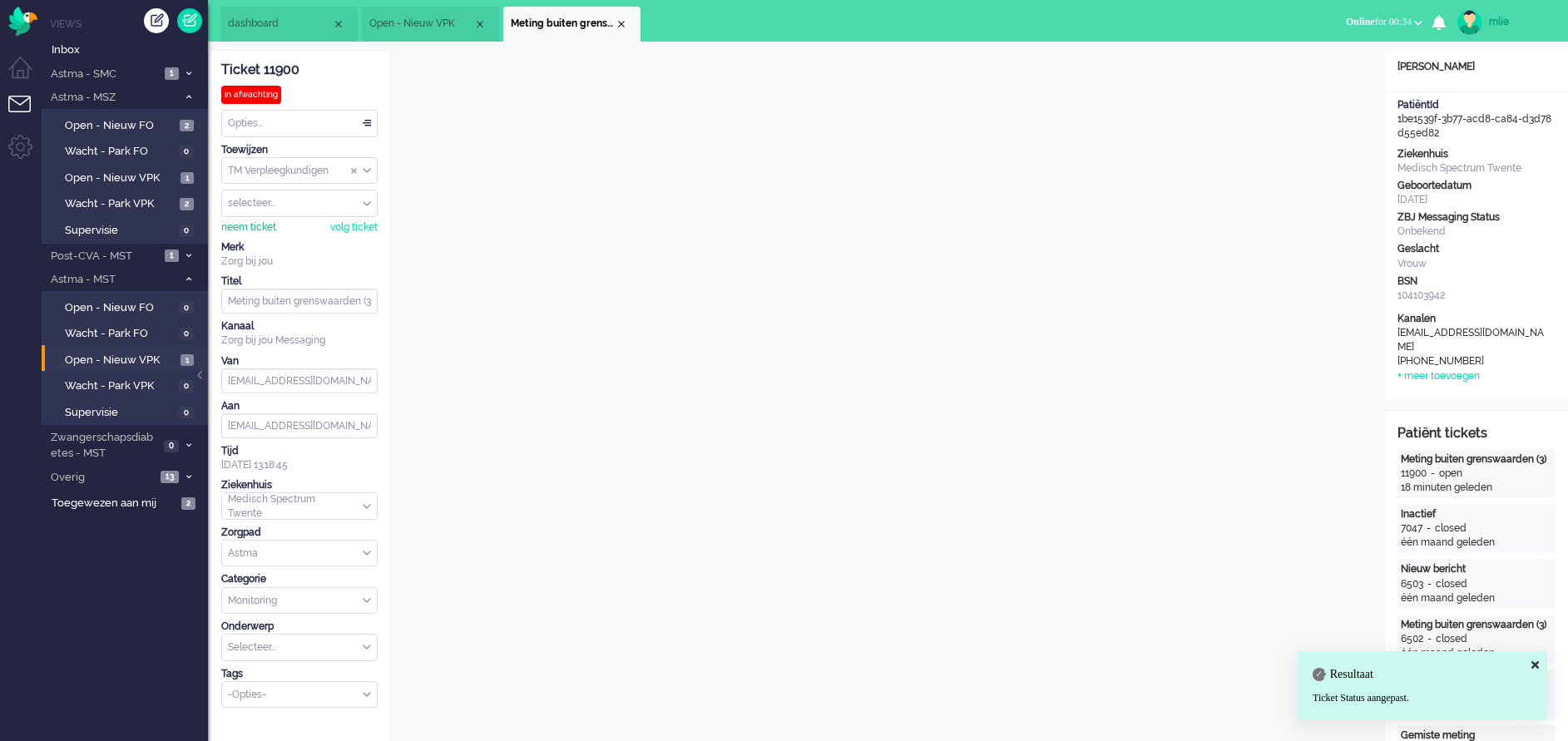
click at [248, 221] on div "neem ticket" at bounding box center [249, 227] width 55 height 14
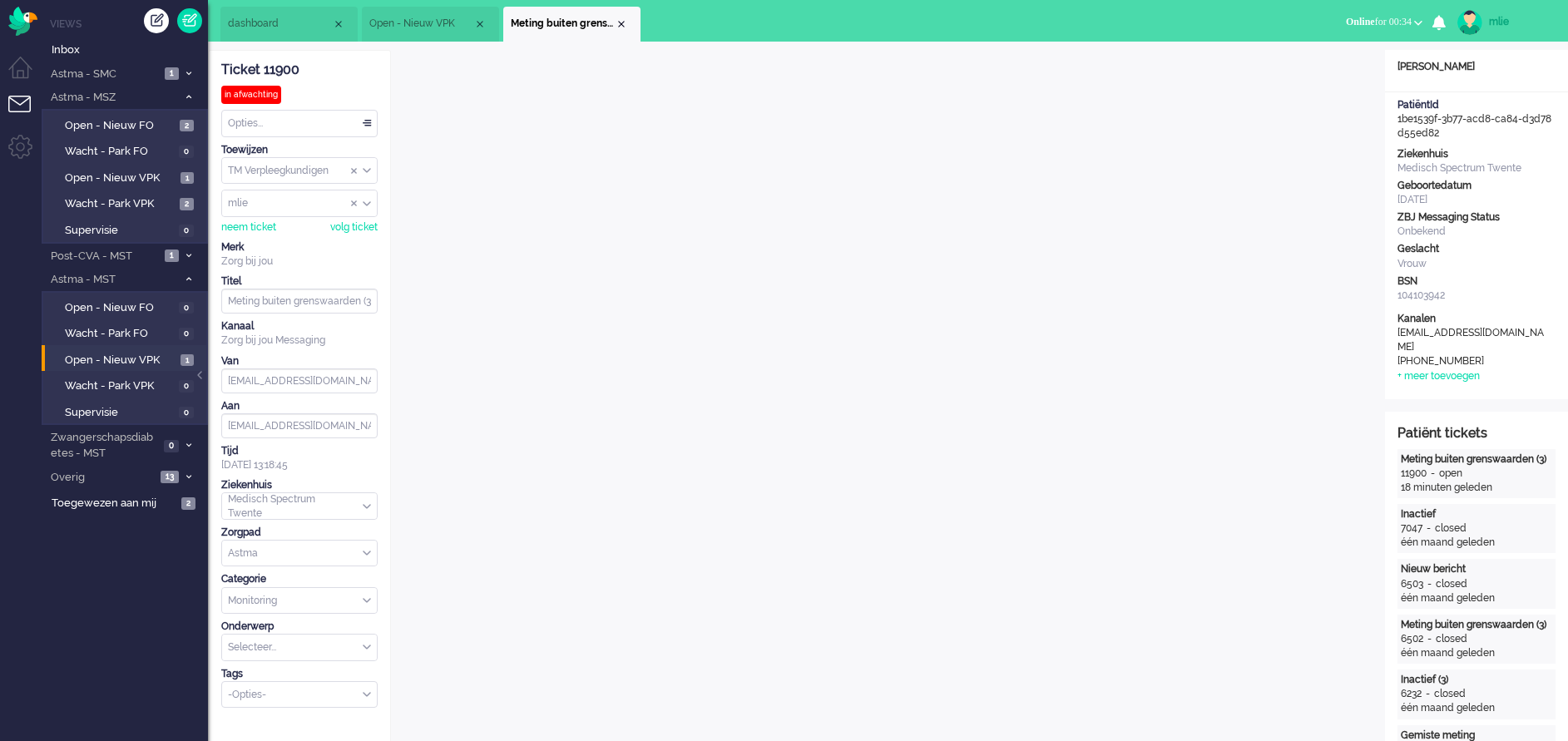
click at [622, 16] on li "Meting buiten grenswaarden (3)" at bounding box center [572, 24] width 137 height 35
click at [622, 21] on div "Close tab" at bounding box center [622, 24] width 13 height 13
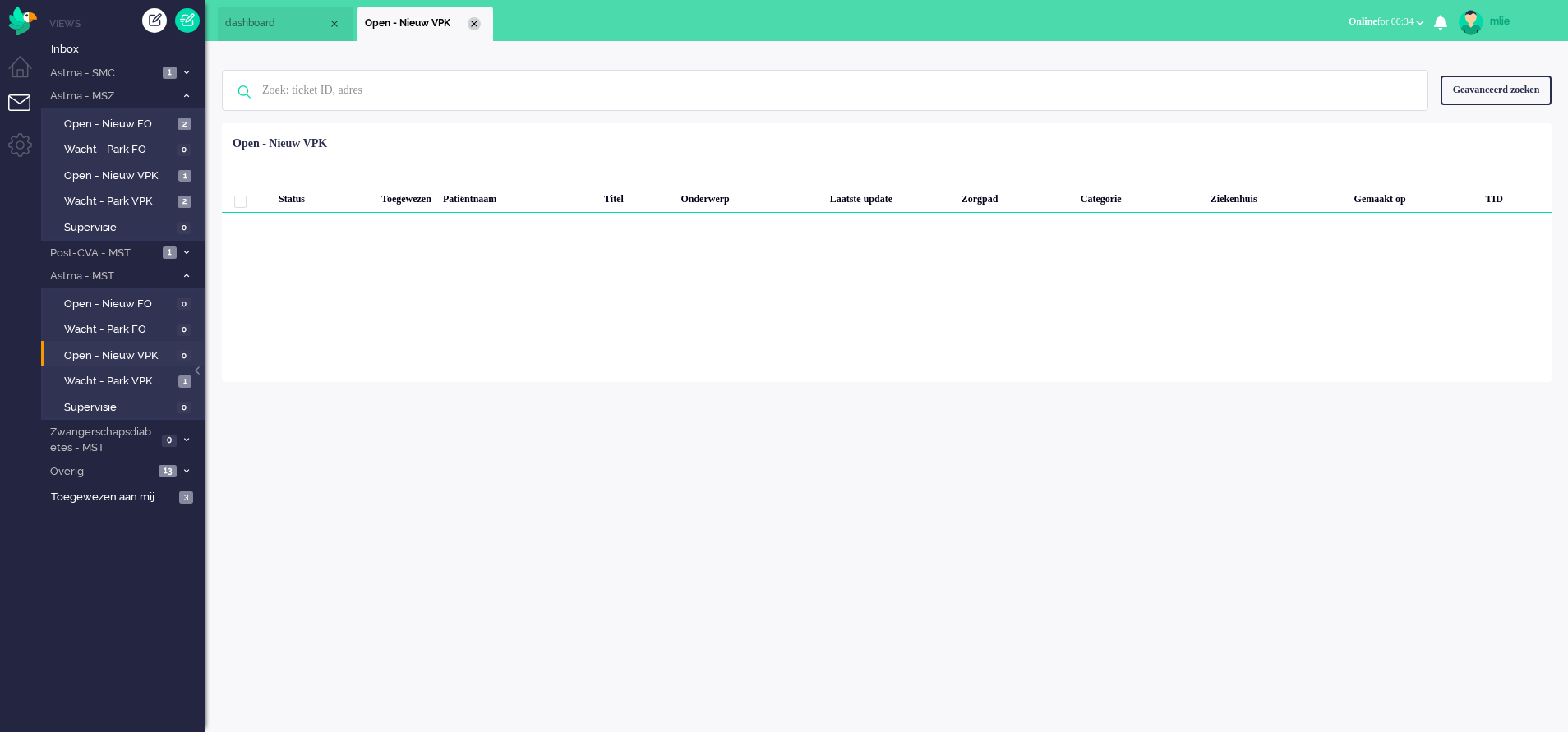
click at [469, 23] on div "Close tab" at bounding box center [474, 24] width 13 height 13
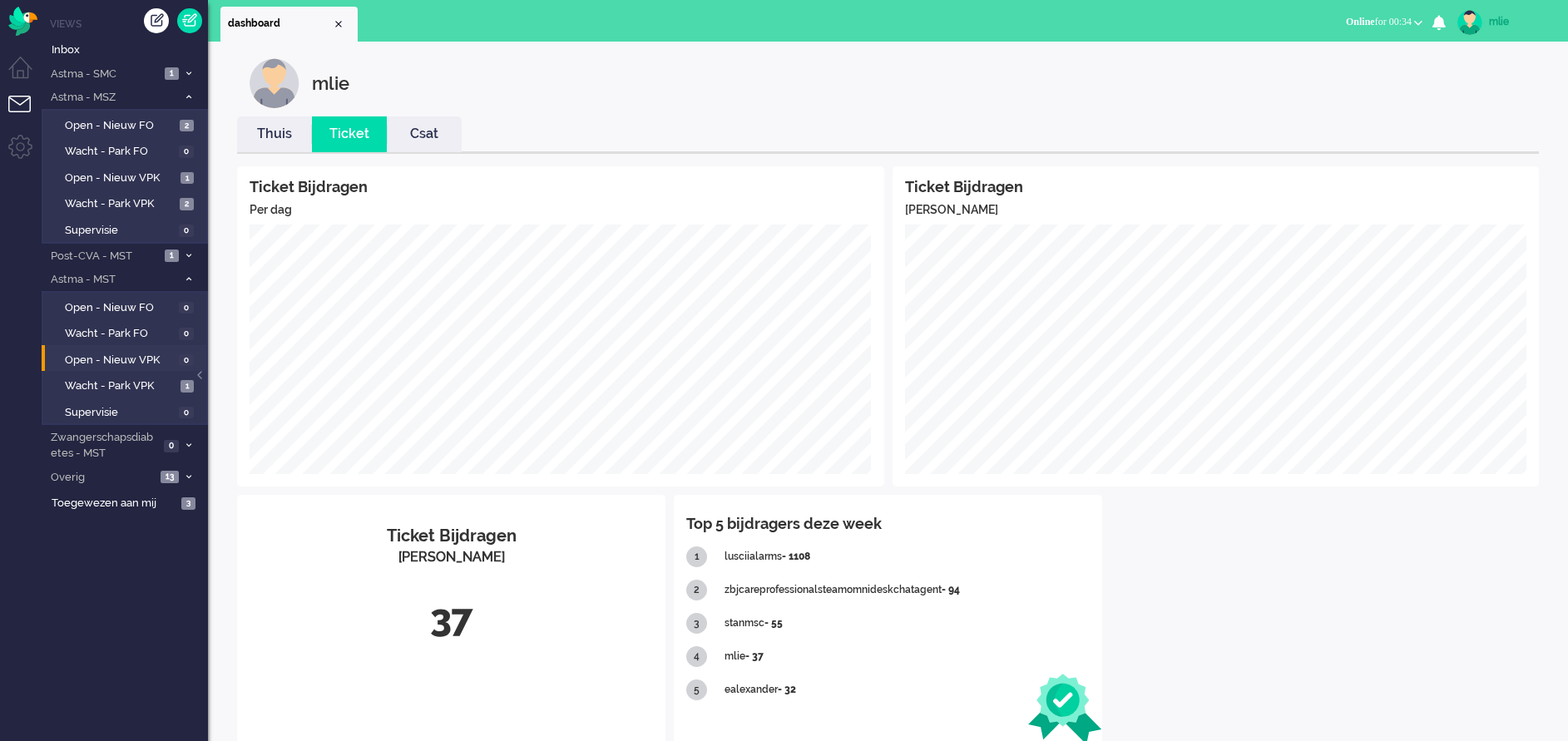
click at [268, 135] on link "Thuis" at bounding box center [274, 134] width 75 height 19
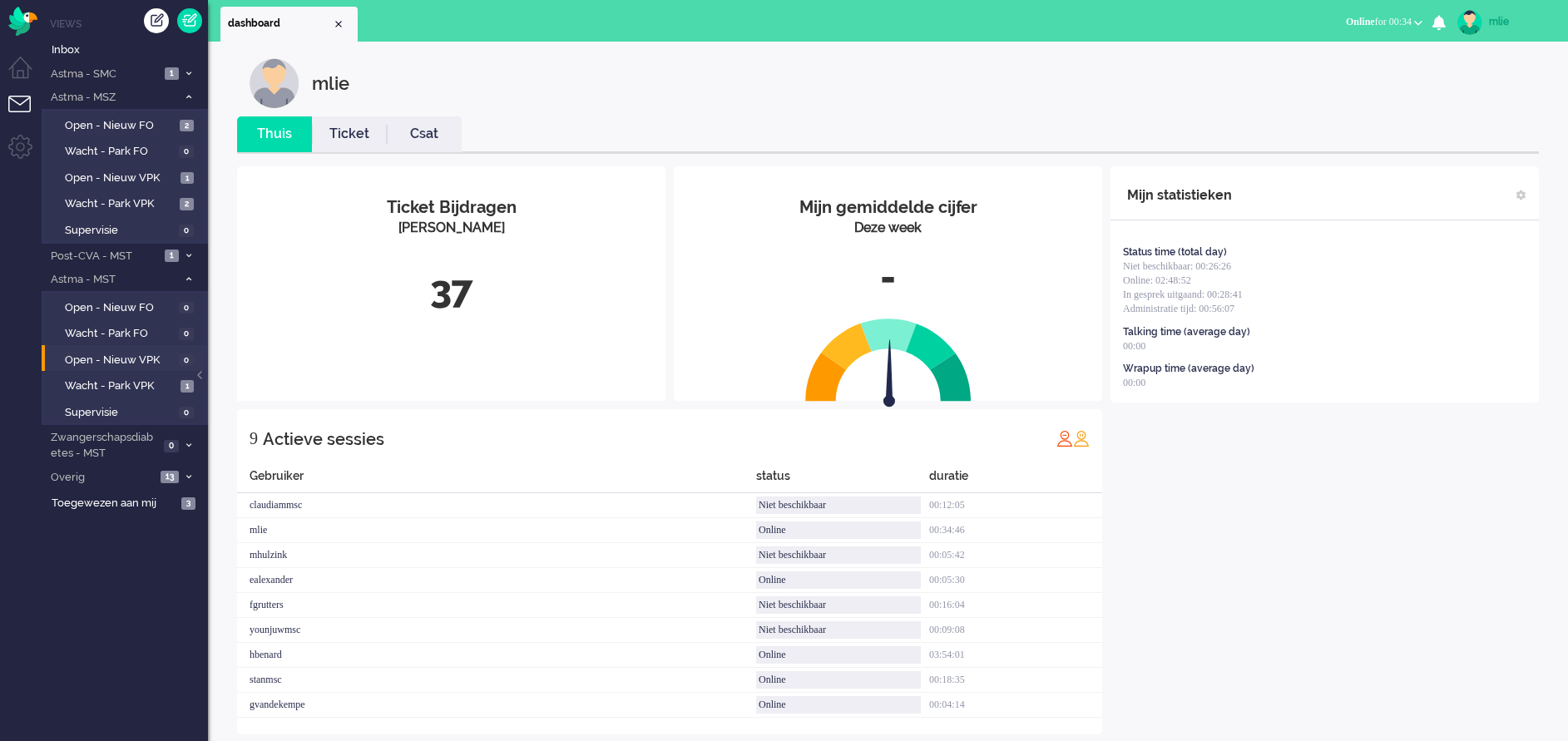
click at [347, 136] on link "Ticket" at bounding box center [348, 134] width 75 height 19
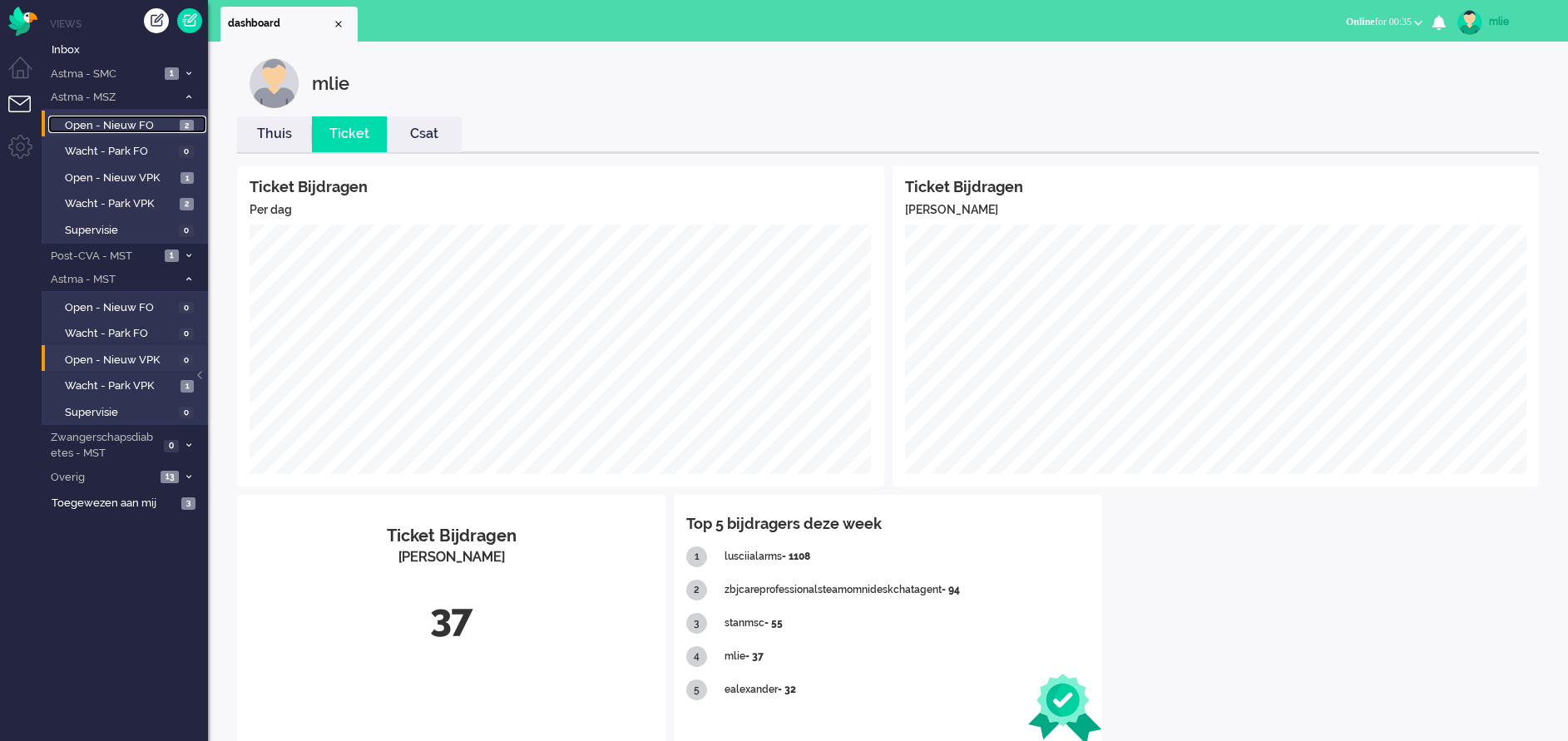
click at [140, 123] on span "Open - Nieuw FO" at bounding box center [120, 126] width 111 height 16
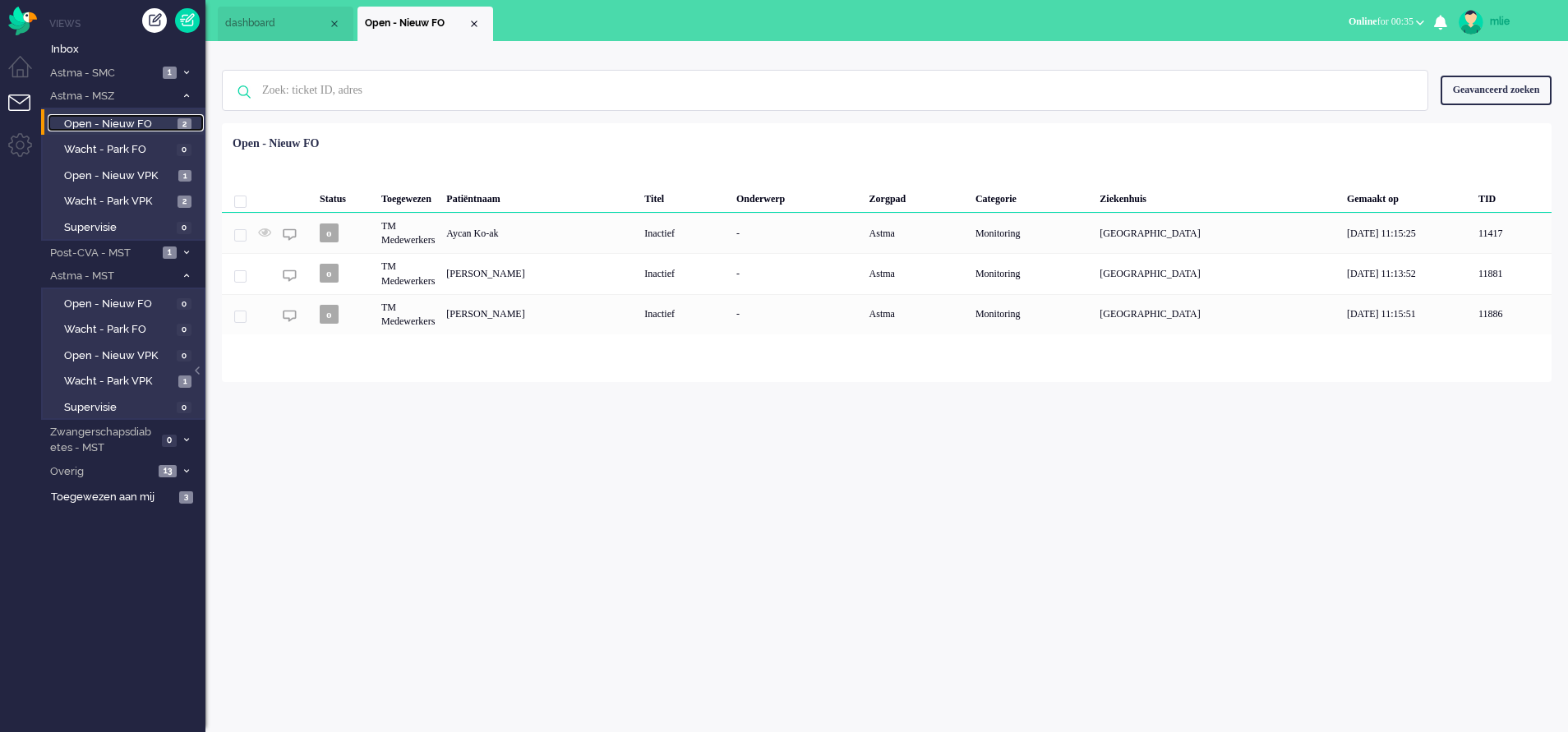
click at [138, 122] on span "Open - Nieuw FO" at bounding box center [118, 124] width 109 height 16
click at [118, 173] on span "Open - Nieuw VPK" at bounding box center [118, 176] width 110 height 16
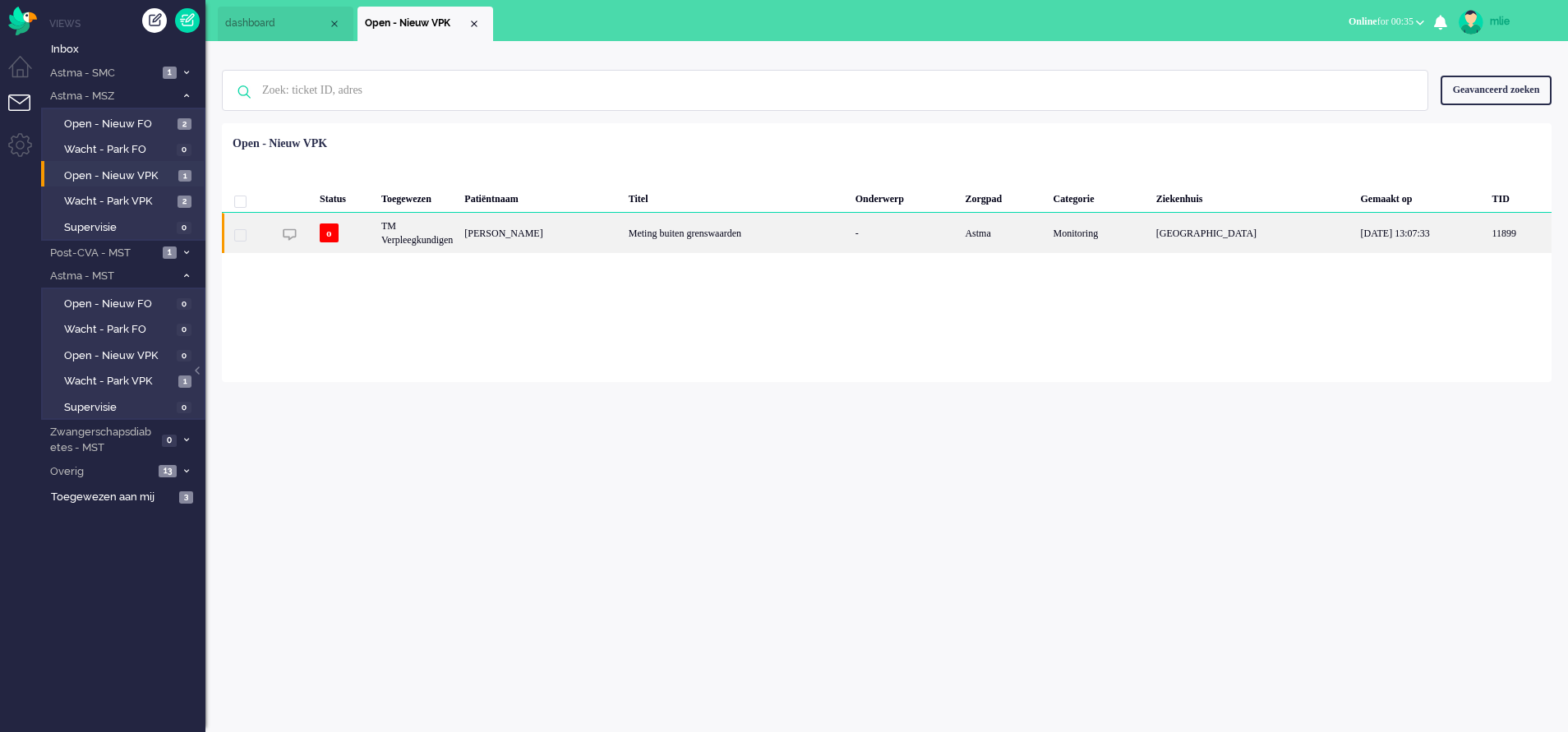
click at [739, 232] on div "Meting buiten grenswaarden" at bounding box center [736, 232] width 227 height 41
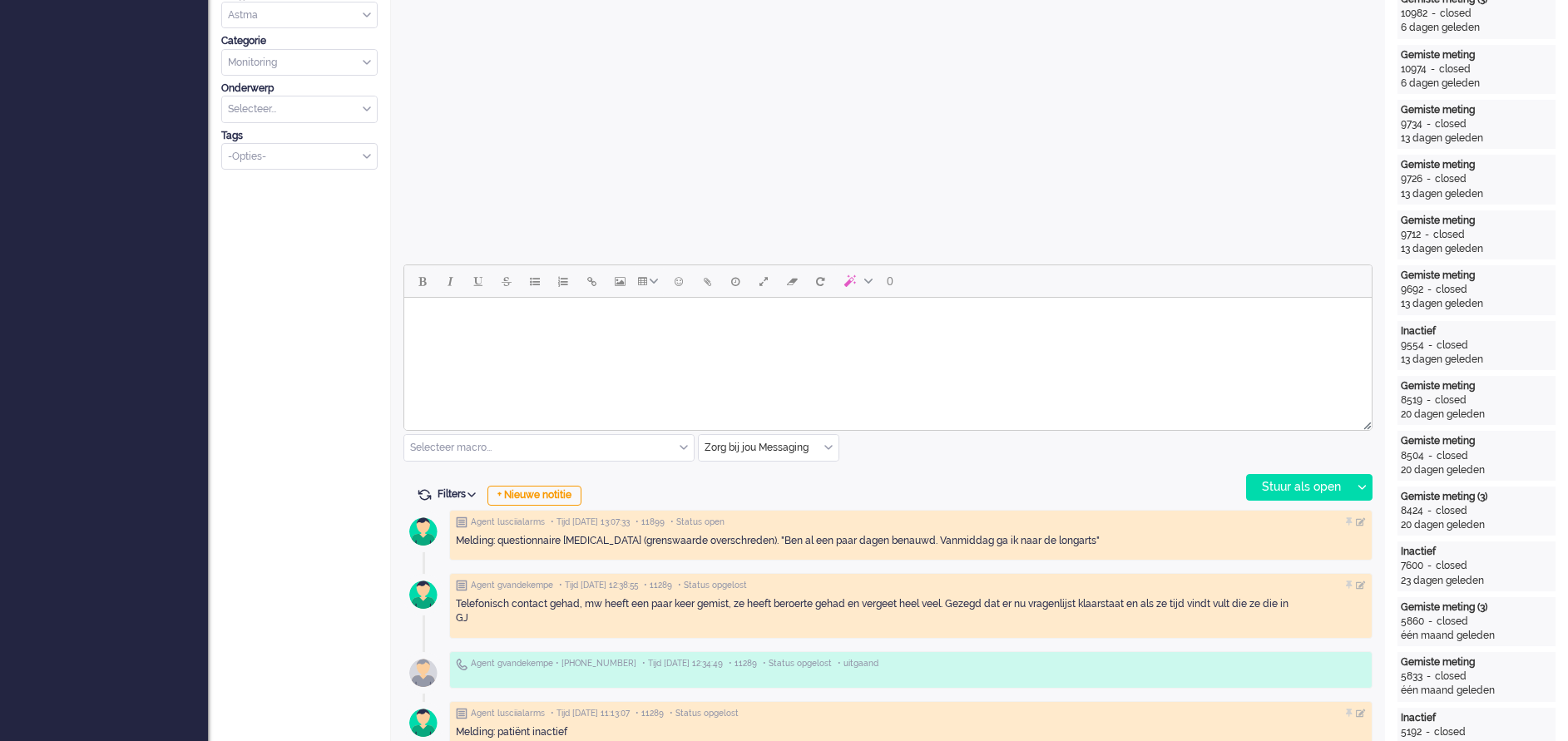
scroll to position [499, 0]
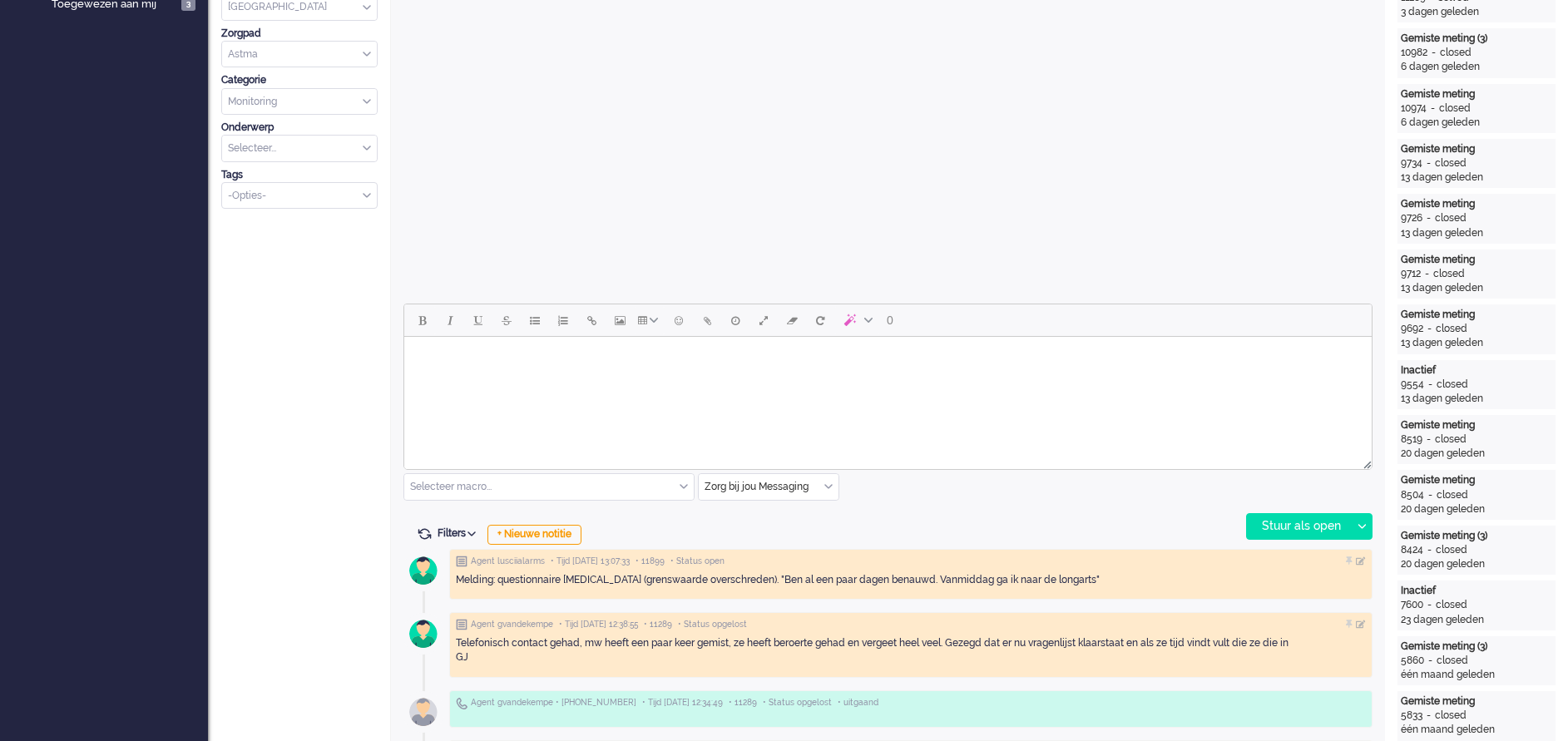
click at [490, 378] on html at bounding box center [888, 358] width 967 height 43
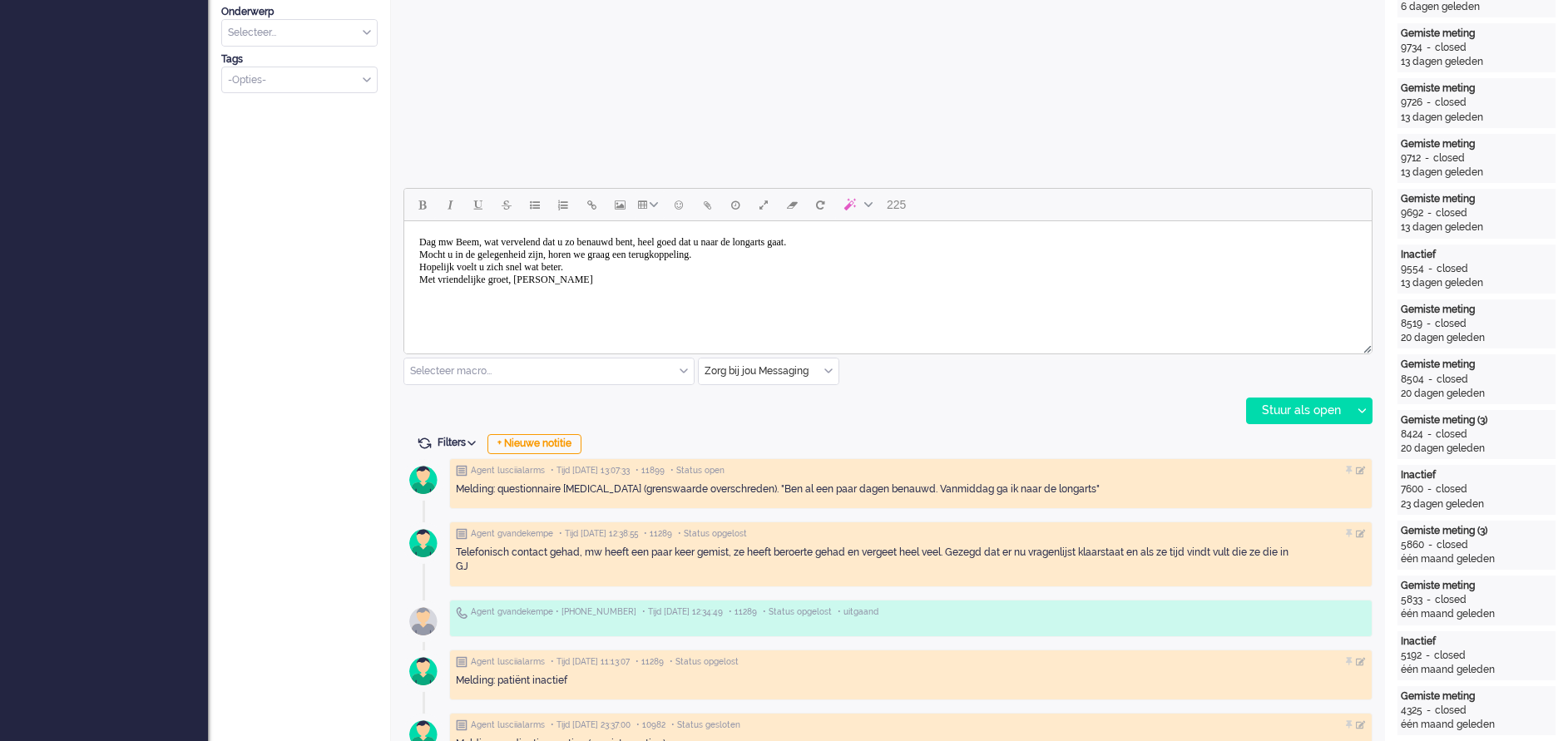
scroll to position [749, 0]
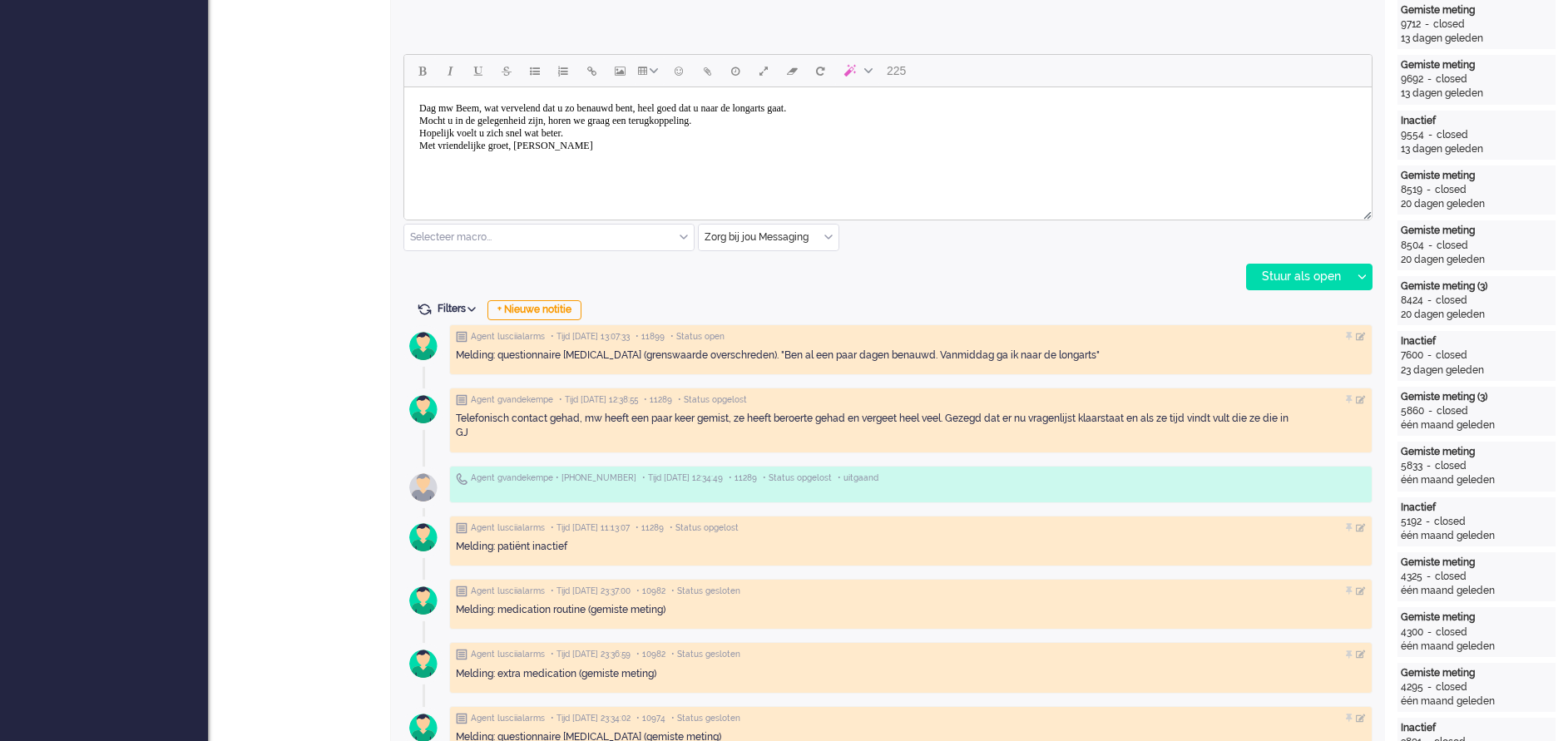
click at [619, 132] on body "Dag mw Beem, wat vervelend dat u zo benauwd bent, heel goed dat u naar de longa…" at bounding box center [888, 126] width 954 height 66
click at [1045, 280] on div "Stuur als open" at bounding box center [1299, 277] width 104 height 25
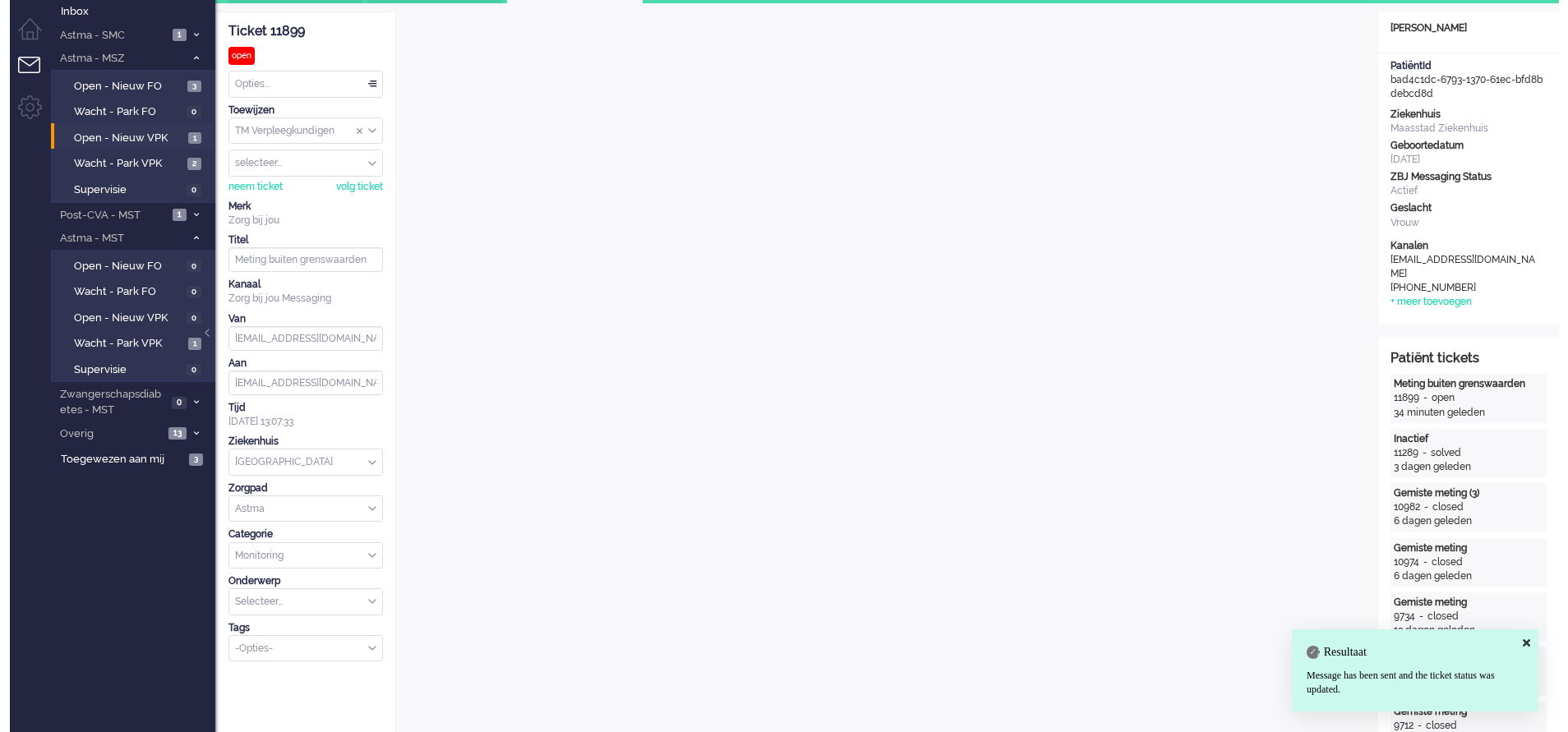
scroll to position [0, 0]
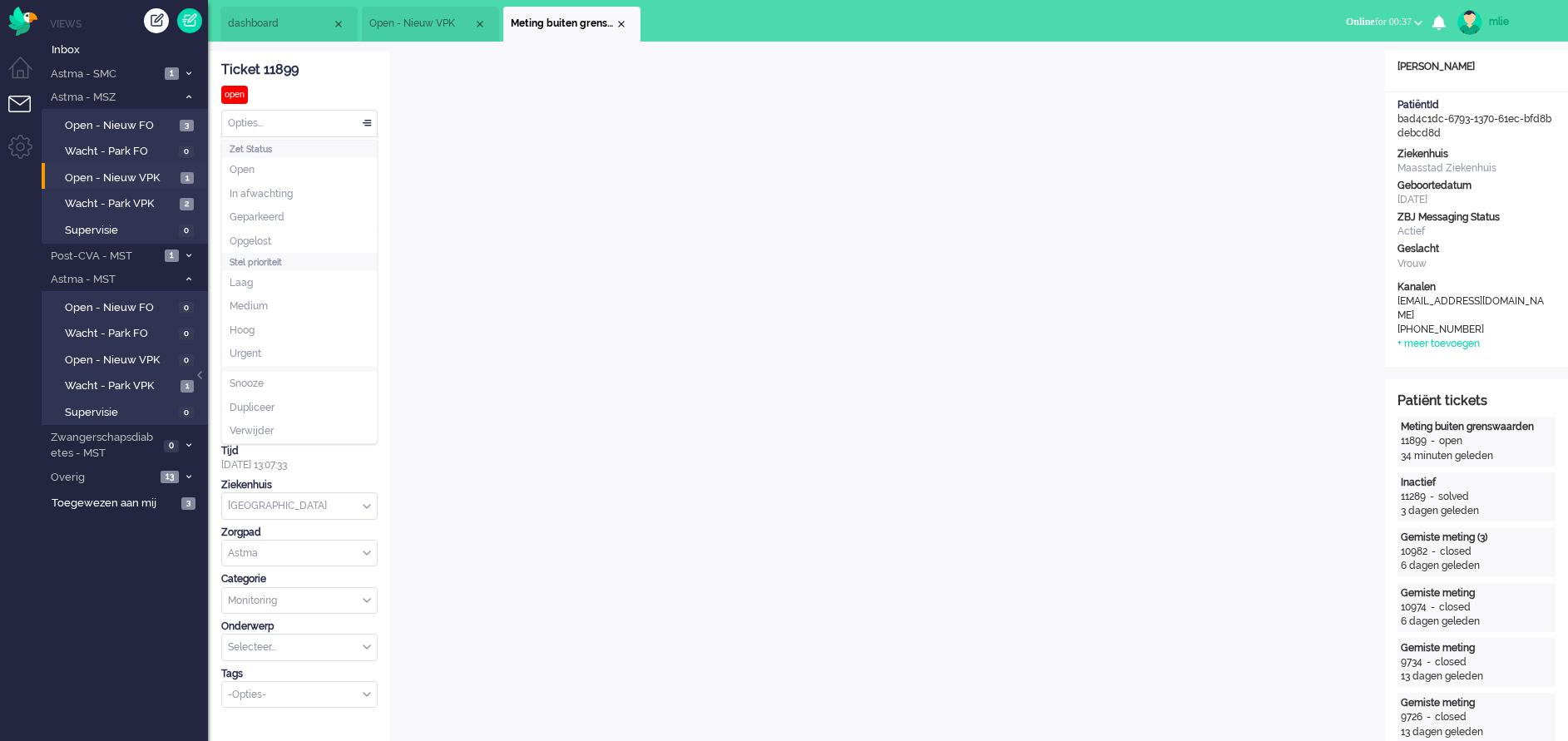
click at [370, 115] on div "Opties..." at bounding box center [299, 123] width 155 height 26
click at [259, 244] on span "Opgelost" at bounding box center [250, 241] width 42 height 14
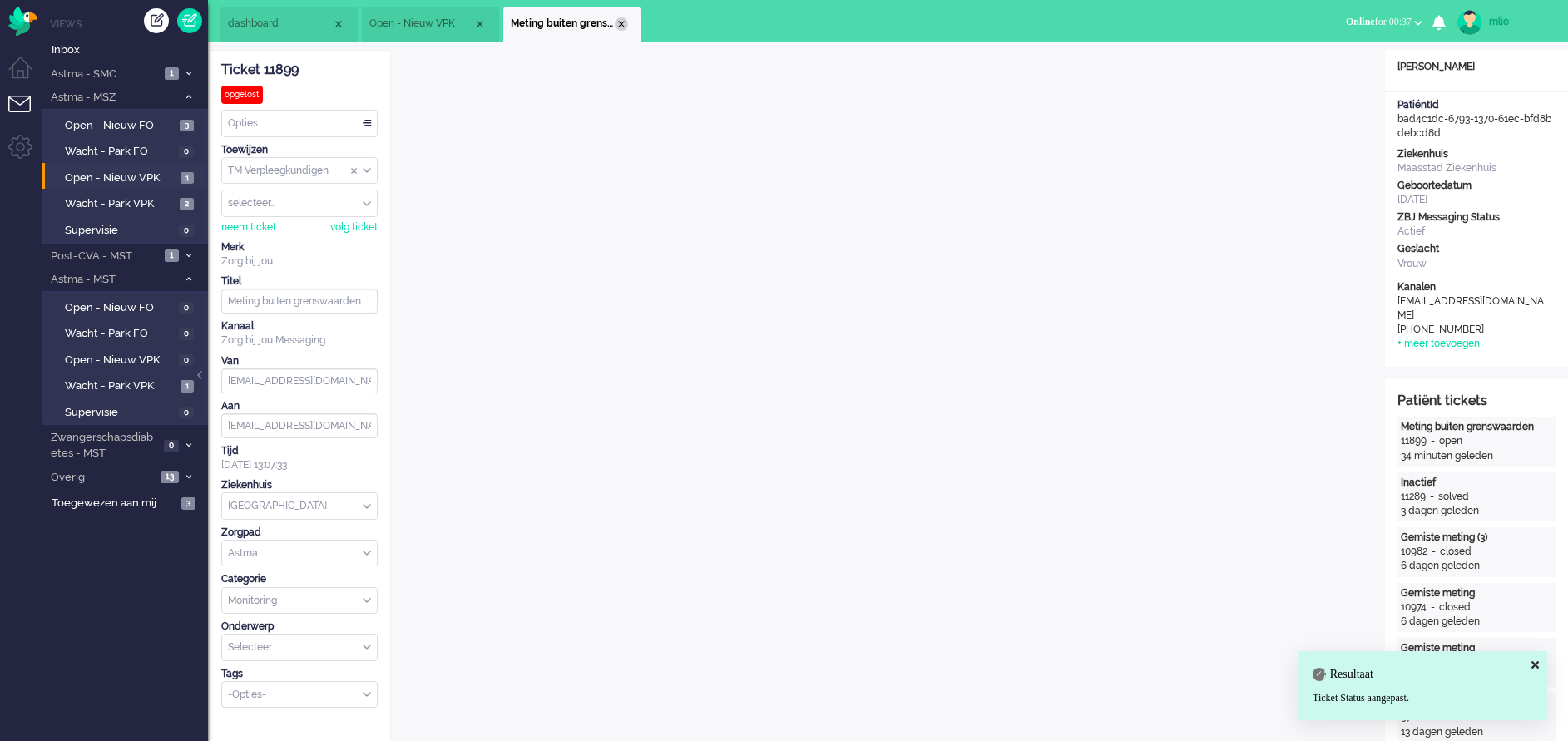
click at [617, 23] on div "Close tab" at bounding box center [622, 24] width 13 height 13
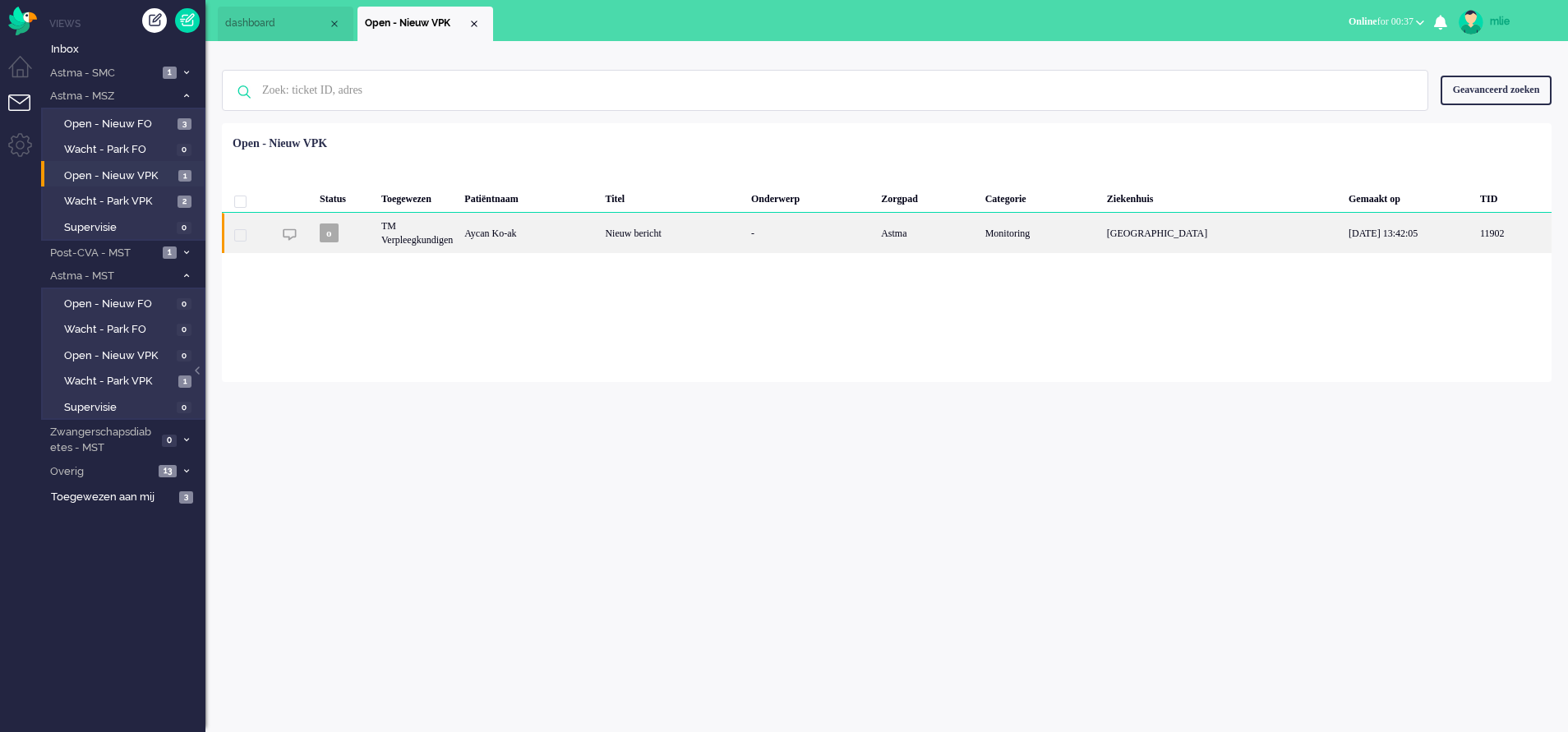
click at [799, 233] on div "-" at bounding box center [810, 232] width 130 height 41
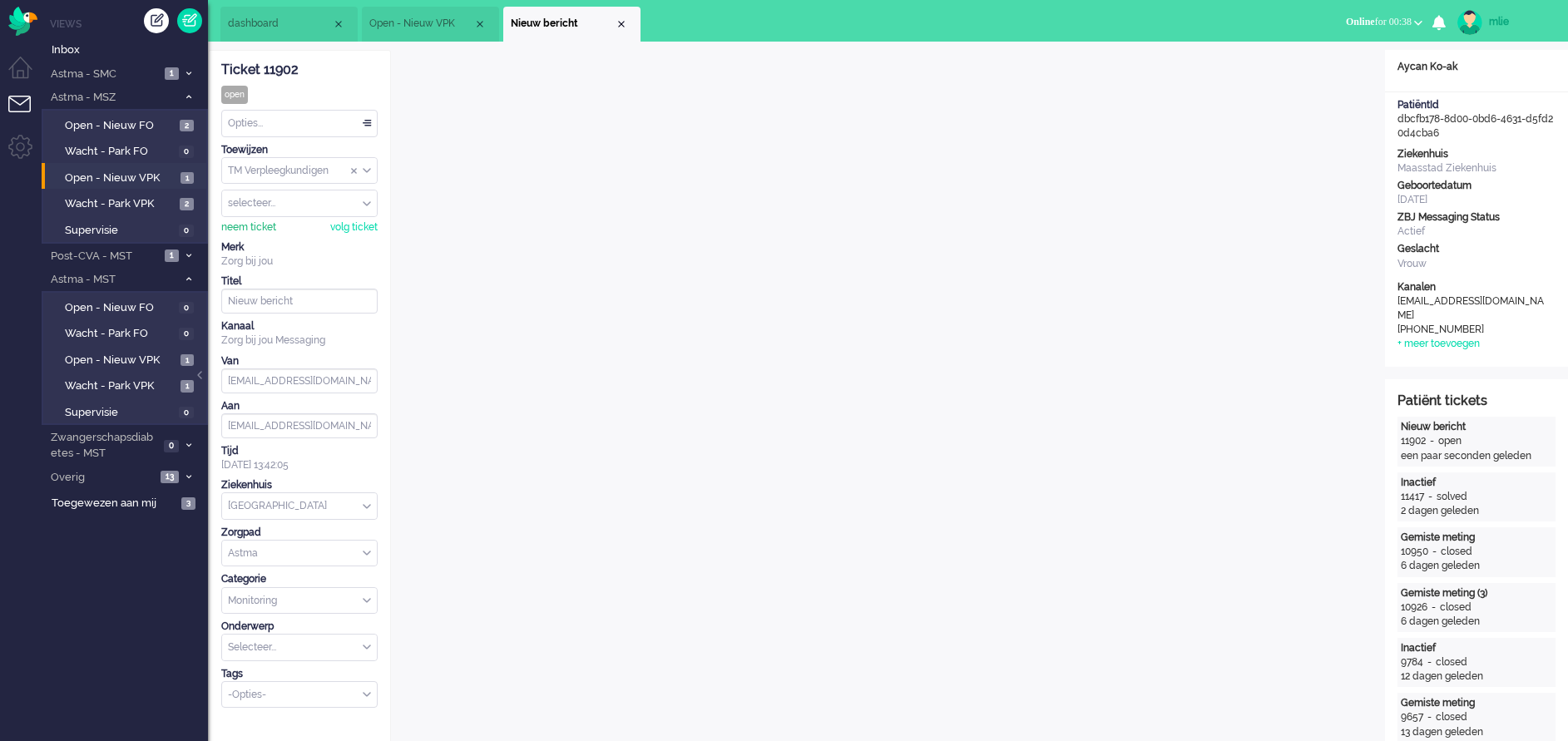
click at [248, 227] on div "neem ticket" at bounding box center [249, 227] width 55 height 14
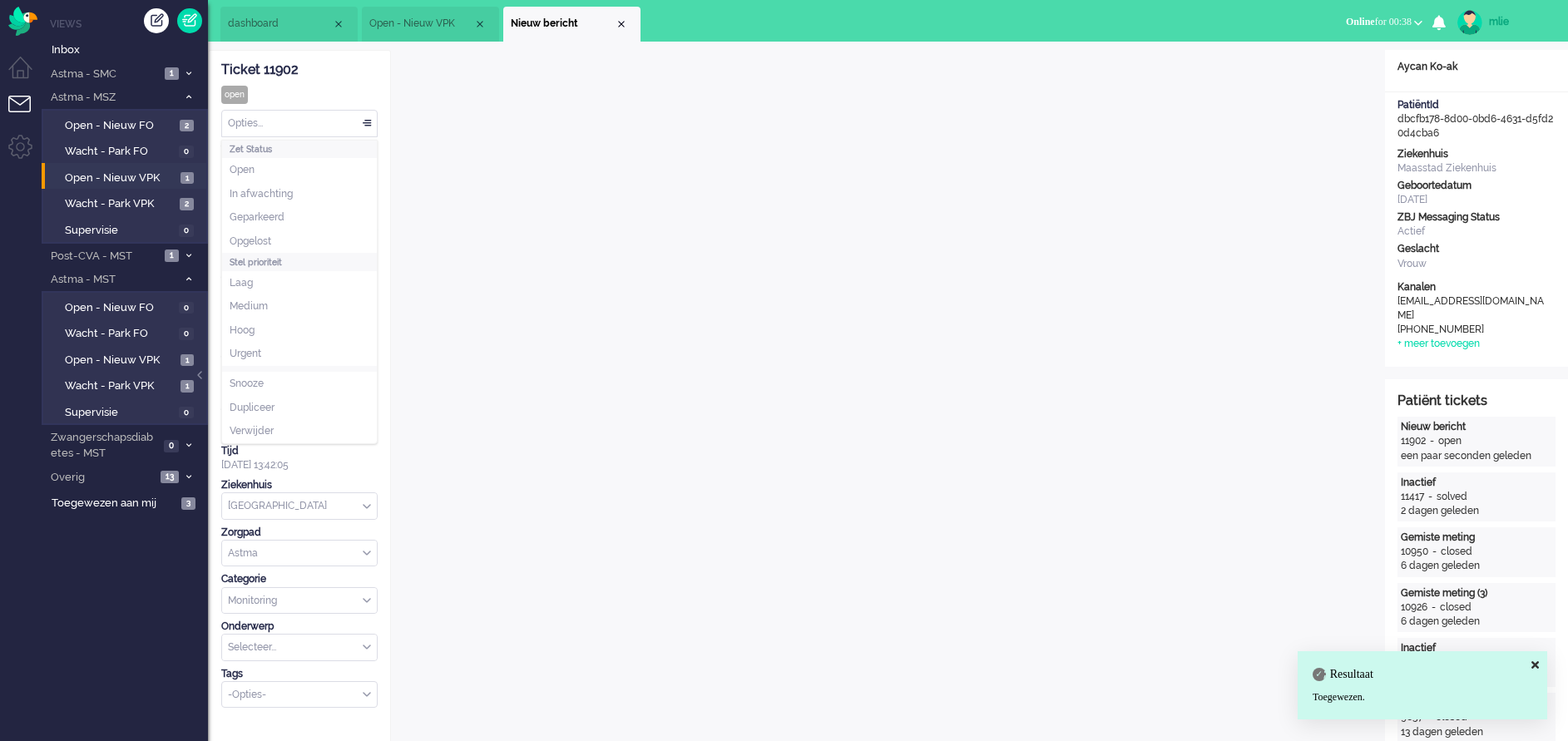
click at [366, 122] on div "Opties..." at bounding box center [299, 123] width 155 height 26
click at [264, 194] on span "In afwachting" at bounding box center [260, 193] width 63 height 14
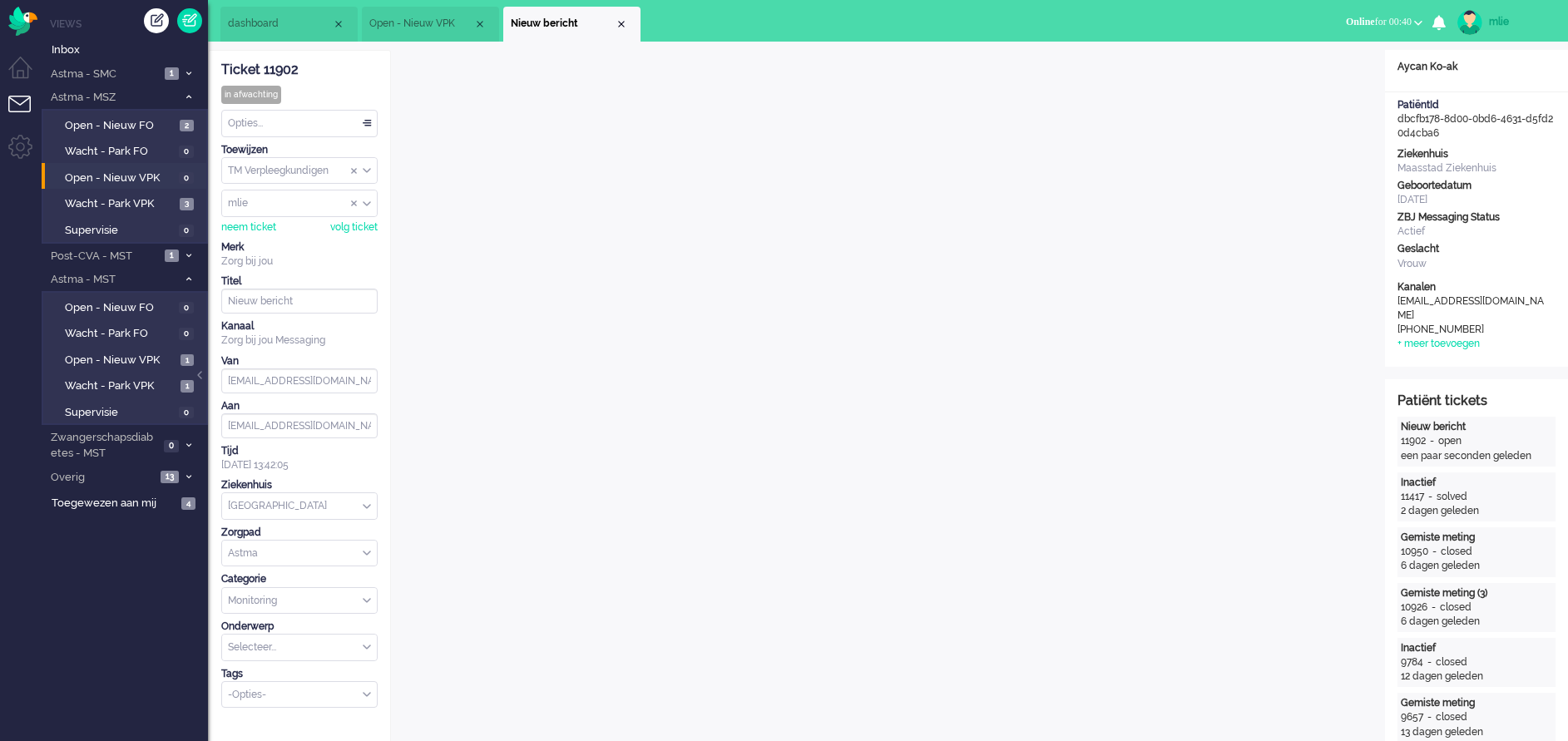
click at [1045, 14] on button "Online for 00:40" at bounding box center [1384, 22] width 96 height 24
click at [299, 10] on li "dashboard" at bounding box center [289, 24] width 137 height 35
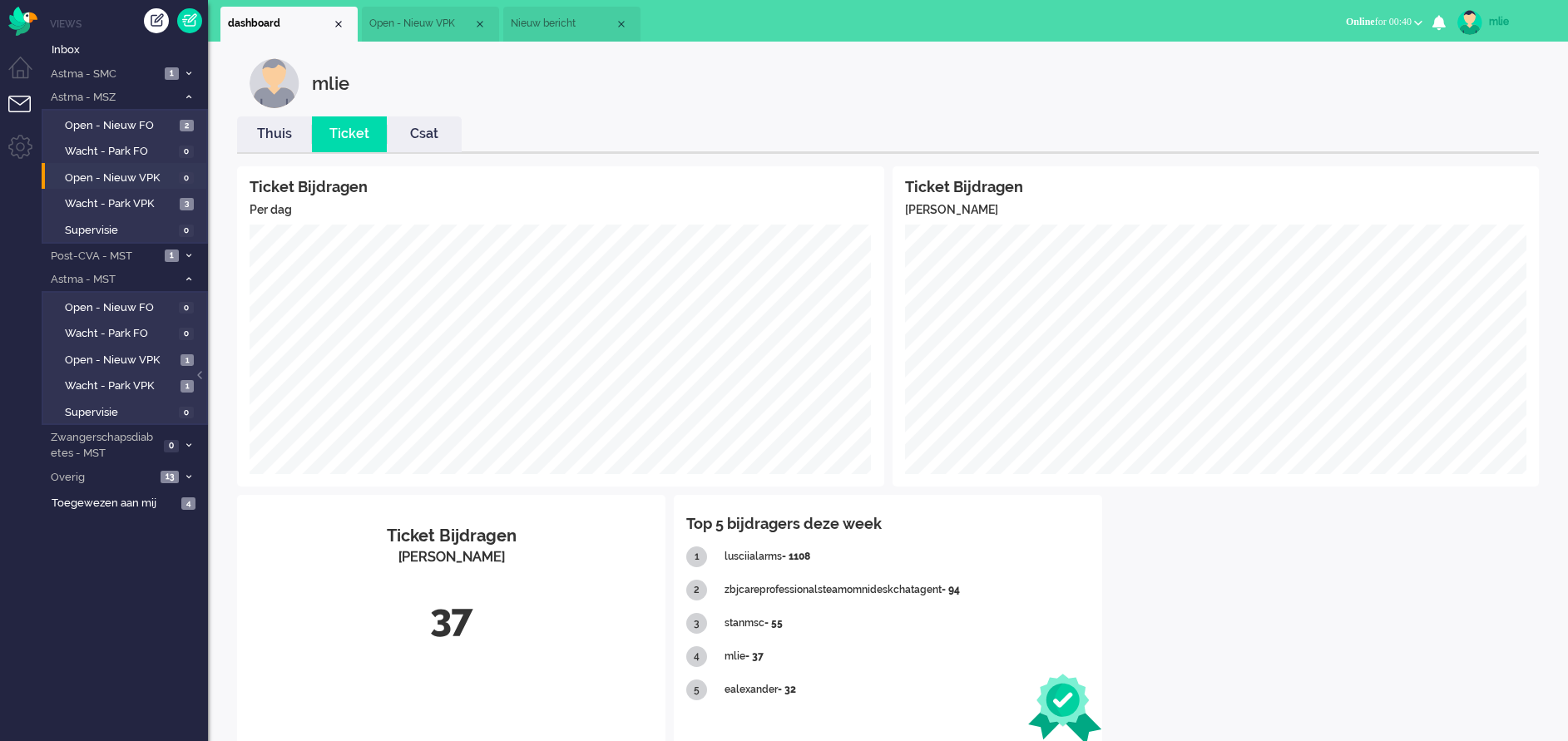
click at [280, 139] on link "Thuis" at bounding box center [274, 134] width 75 height 19
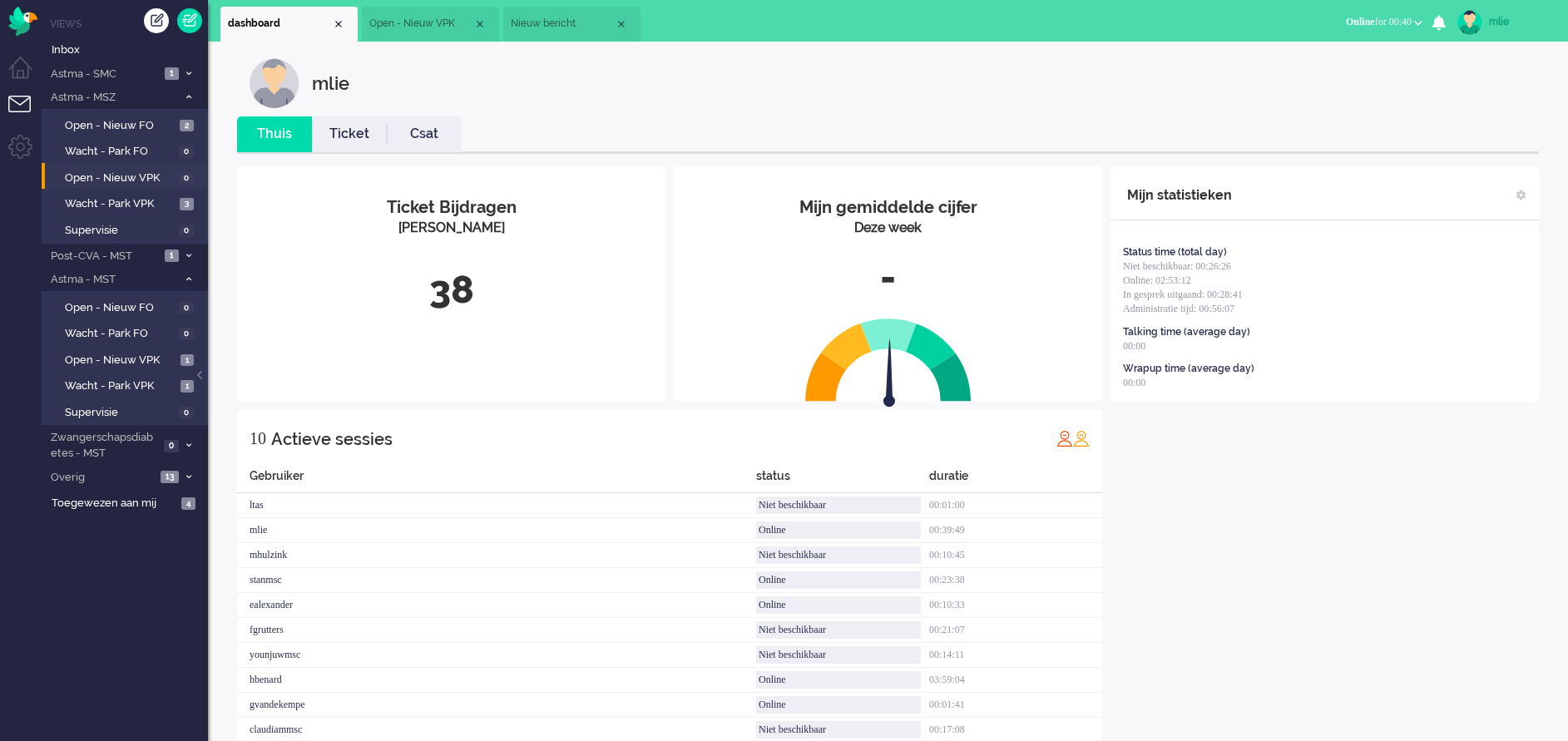
click at [346, 141] on link "Ticket" at bounding box center [348, 134] width 75 height 19
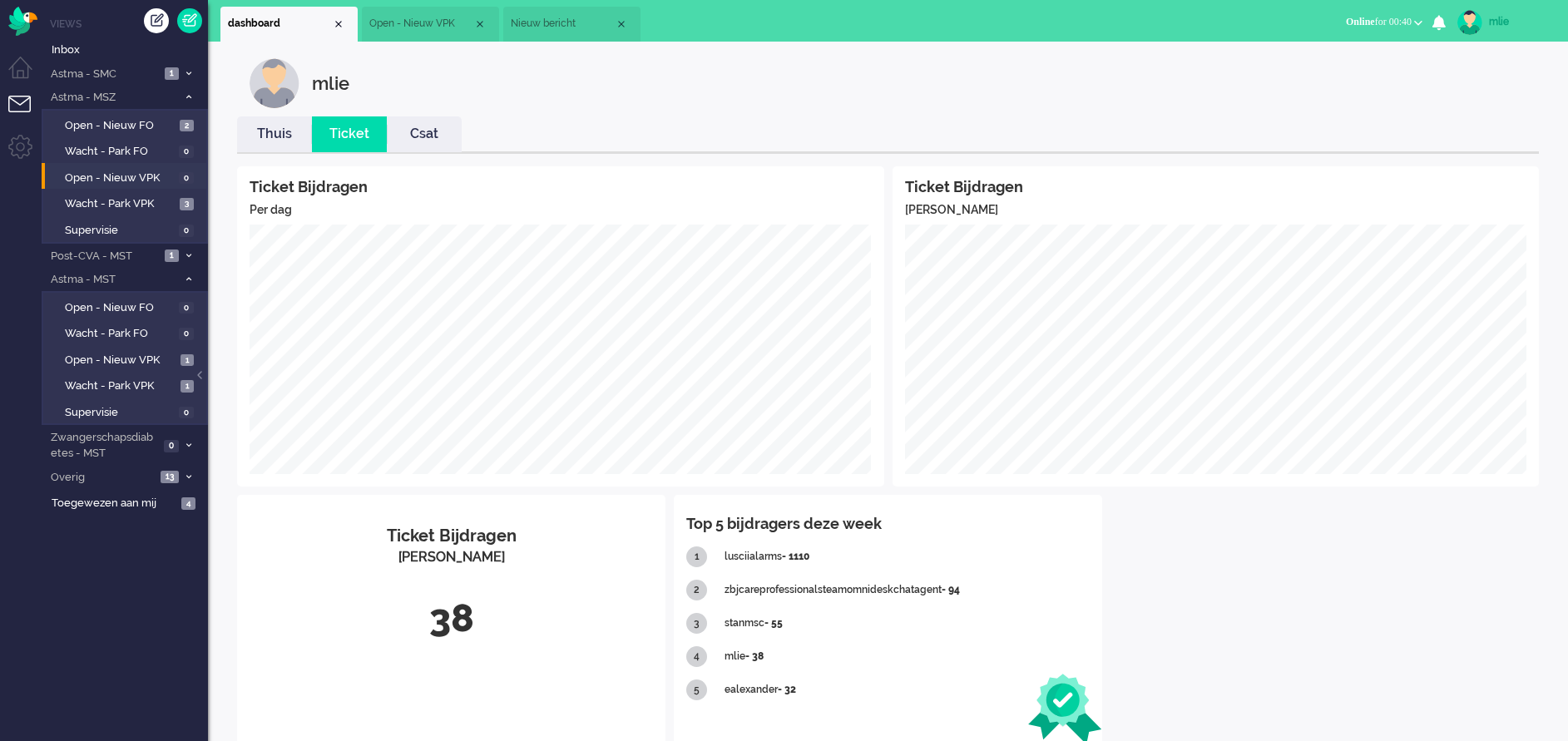
click at [1045, 20] on span "Online for 00:40" at bounding box center [1379, 22] width 65 height 12
click at [1045, 58] on label "Niet beschikbaar" at bounding box center [1354, 56] width 132 height 14
click at [1045, 23] on span "Niet beschikbaar" at bounding box center [1338, 22] width 72 height 12
click at [1045, 74] on label "Online" at bounding box center [1354, 74] width 132 height 14
click at [440, 34] on li "Open - Nieuw VPK" at bounding box center [431, 24] width 137 height 35
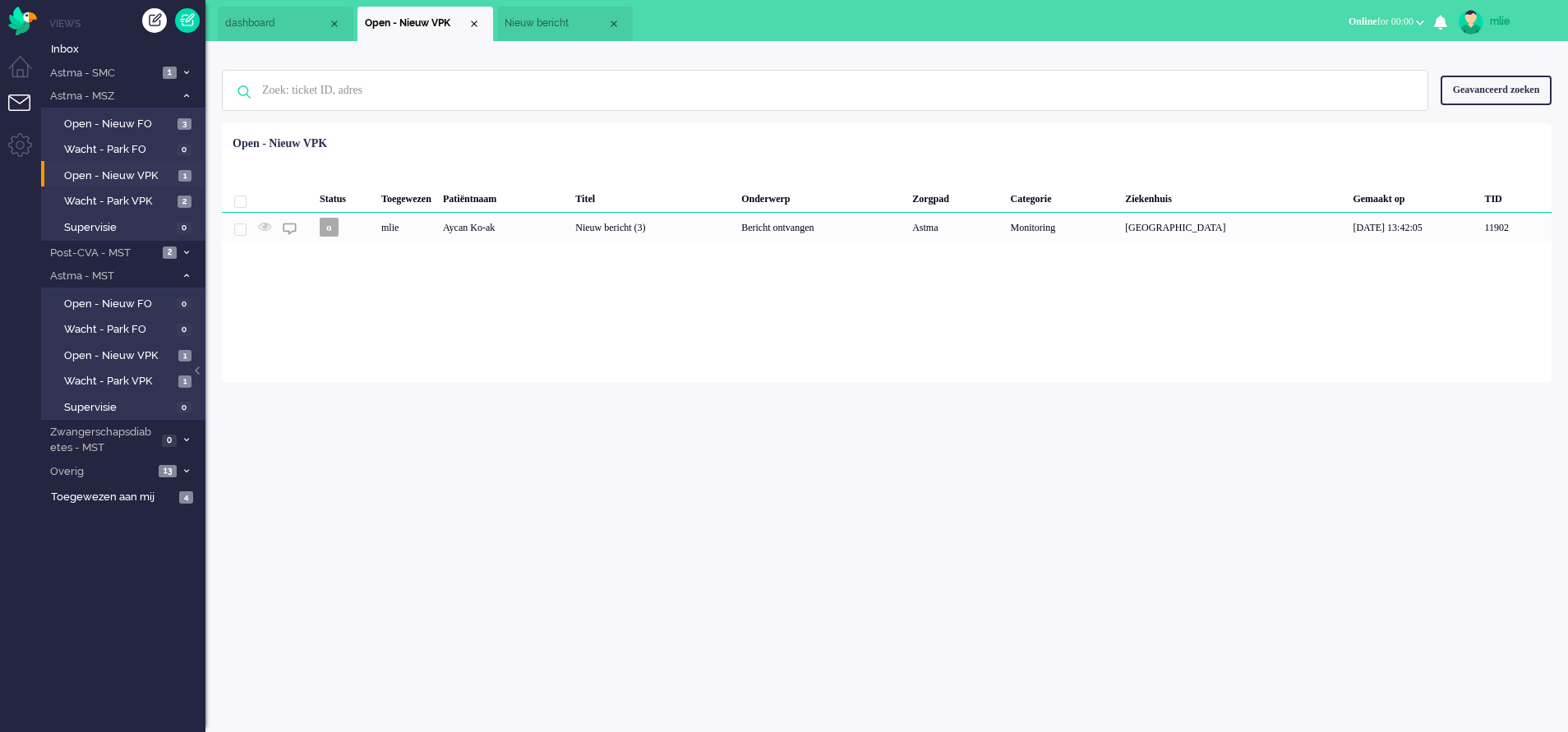
click at [539, 27] on span "Nieuw bericht" at bounding box center [556, 23] width 103 height 14
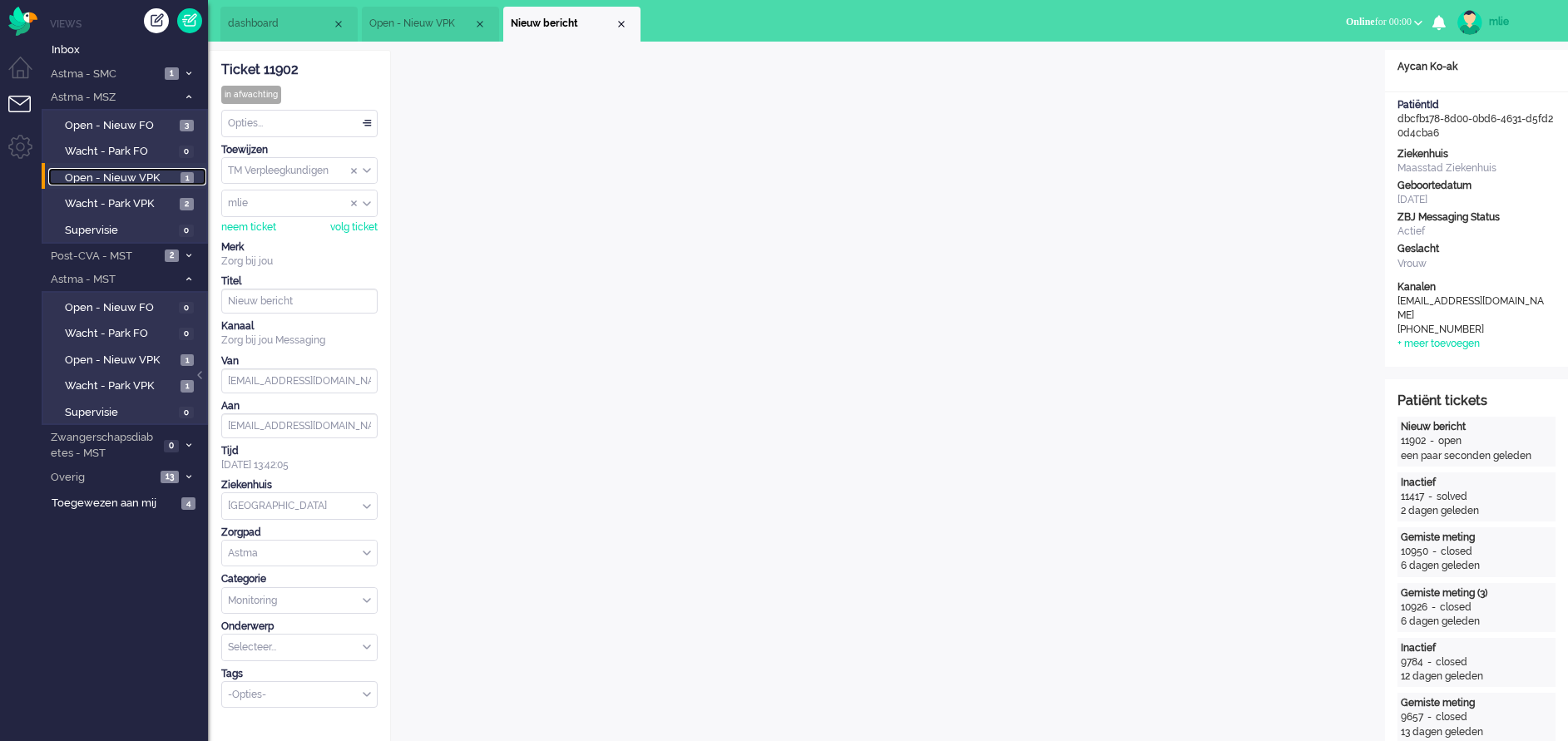
click at [118, 178] on span "Open - Nieuw VPK" at bounding box center [120, 178] width 111 height 16
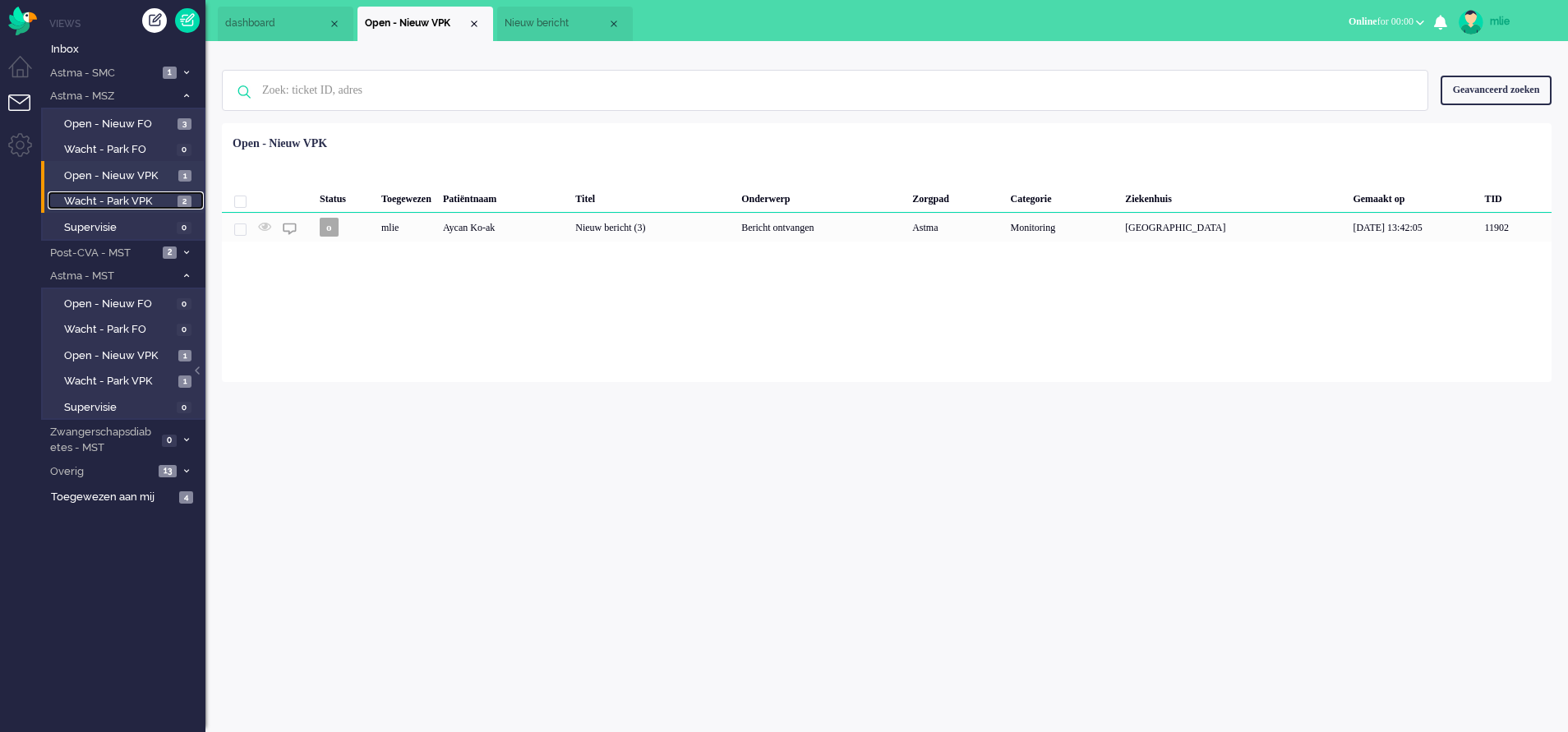
click at [96, 194] on span "Wacht - Park VPK" at bounding box center [118, 201] width 109 height 16
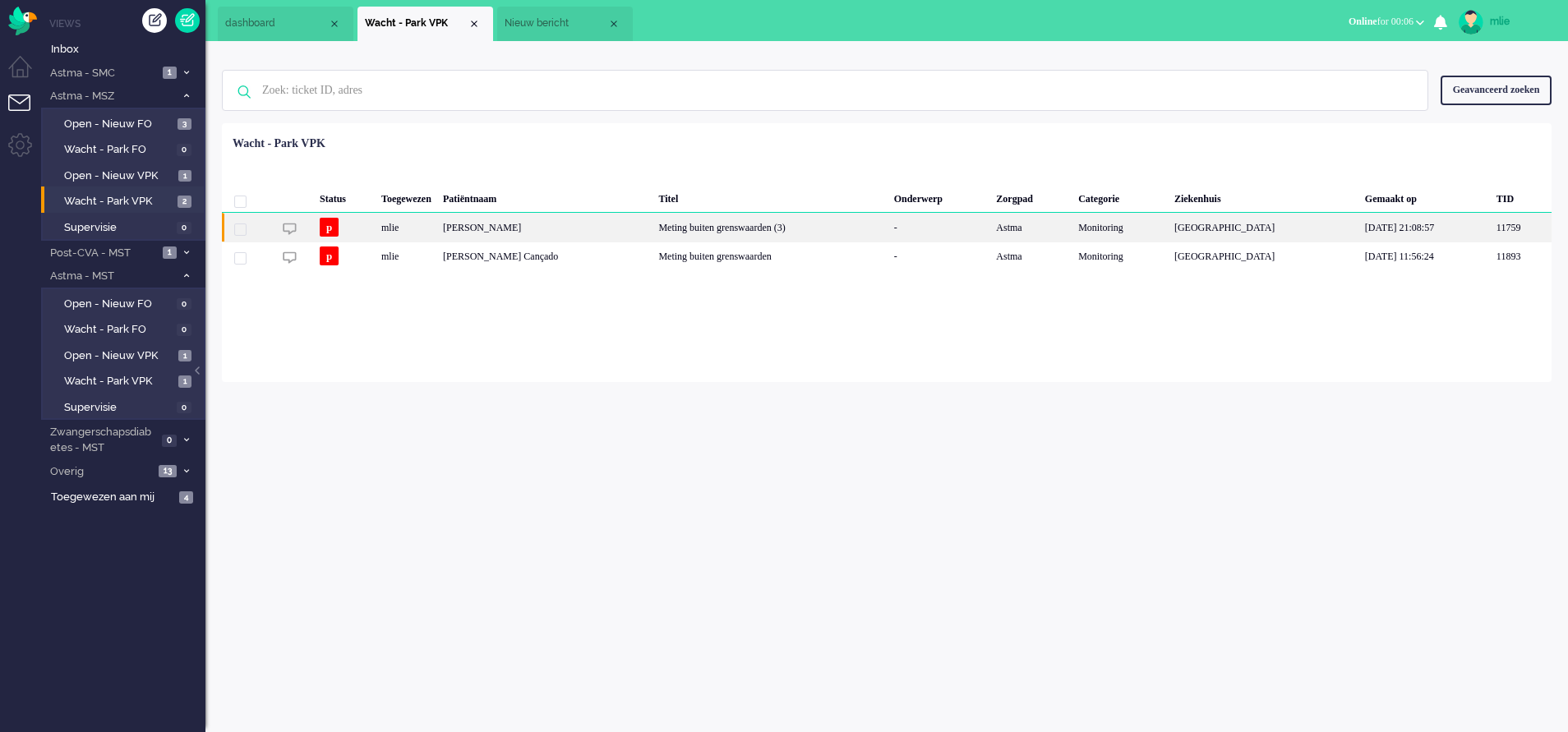
click at [736, 230] on div "Meting buiten grenswaarden (3)" at bounding box center [770, 227] width 235 height 29
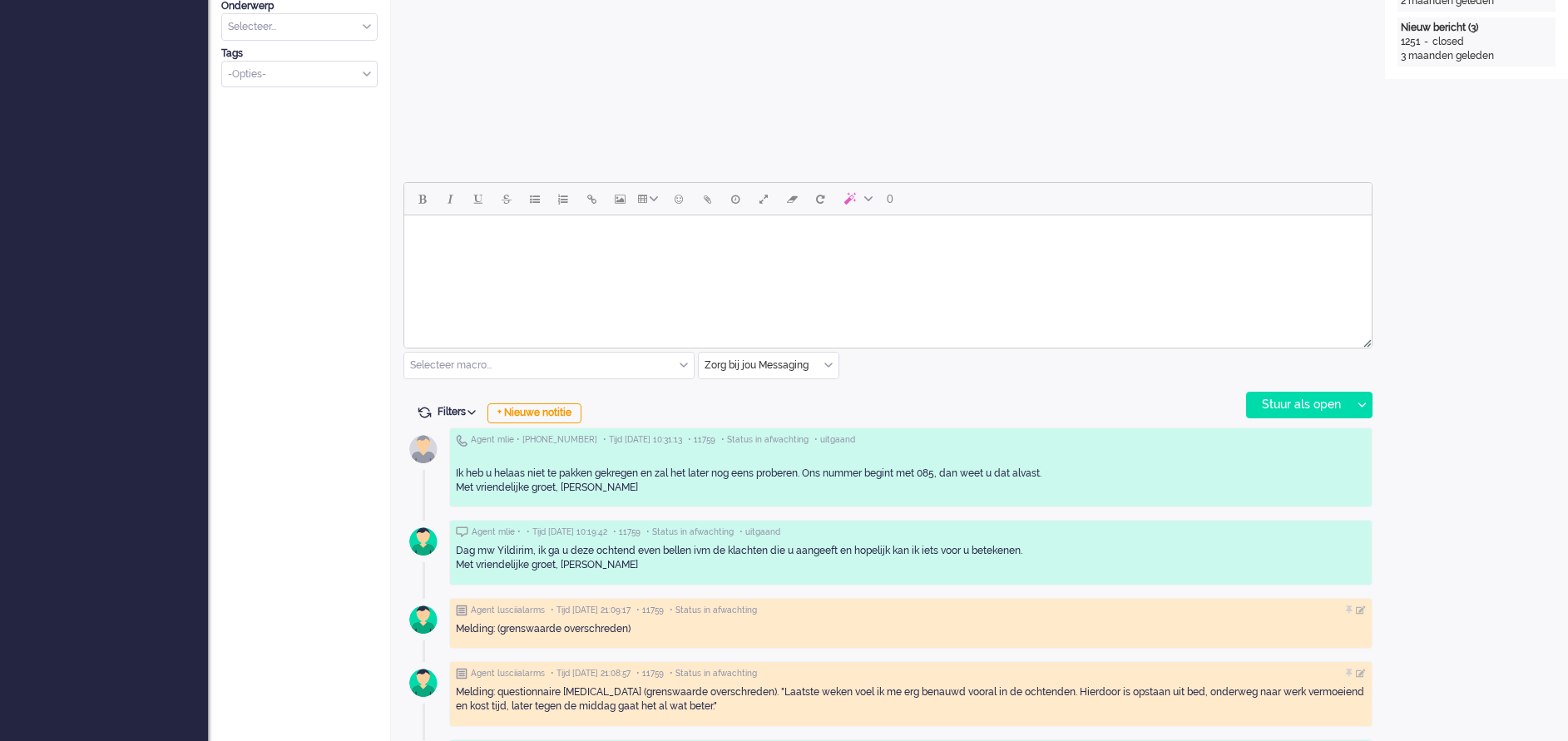
scroll to position [624, 0]
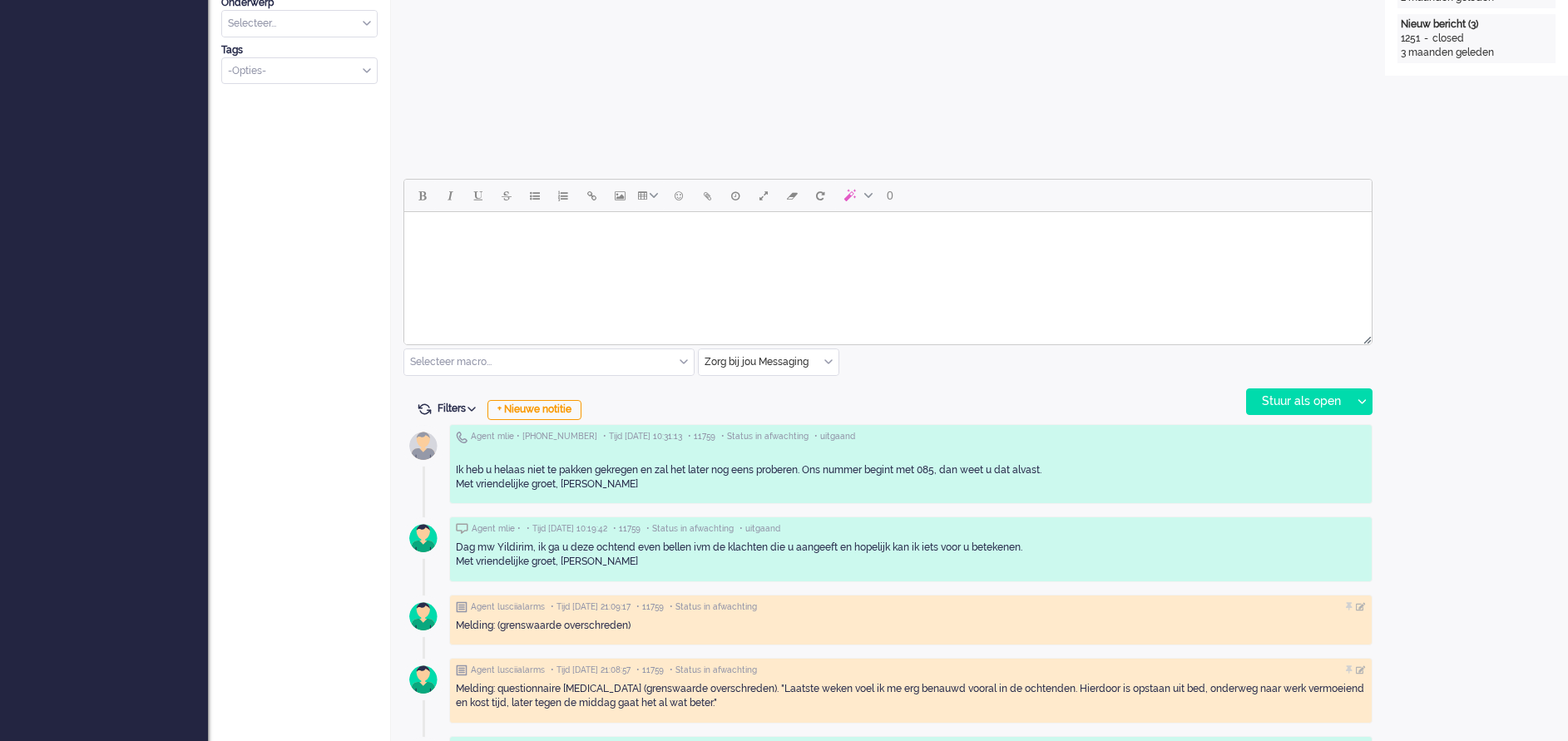
click at [829, 363] on div "Zorg bij jou Messaging" at bounding box center [768, 362] width 140 height 26
click at [795, 408] on li "uitgaand telefoon" at bounding box center [768, 411] width 140 height 24
click at [1045, 404] on div "Stuur als open" at bounding box center [1299, 402] width 104 height 25
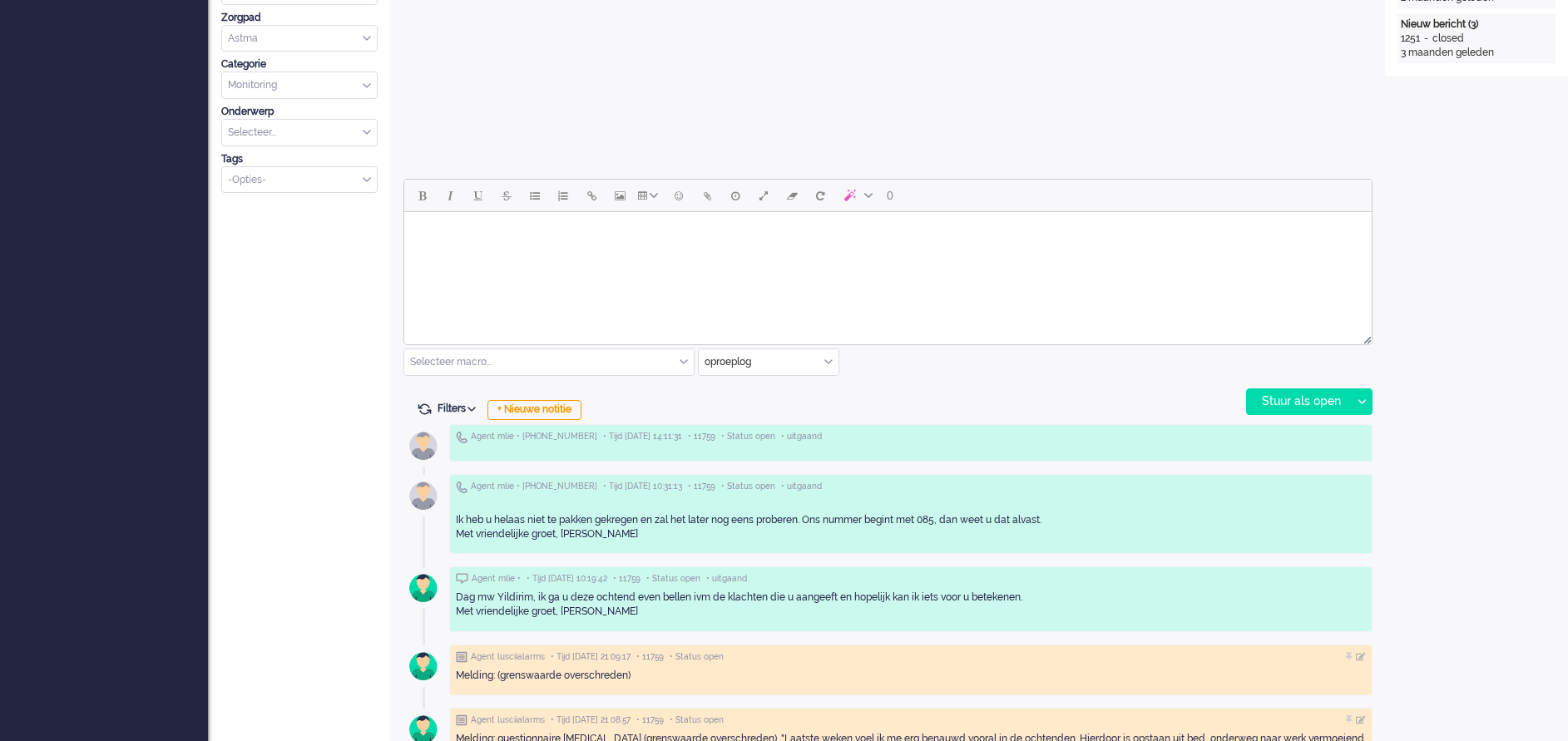
click at [511, 255] on html at bounding box center [888, 233] width 967 height 43
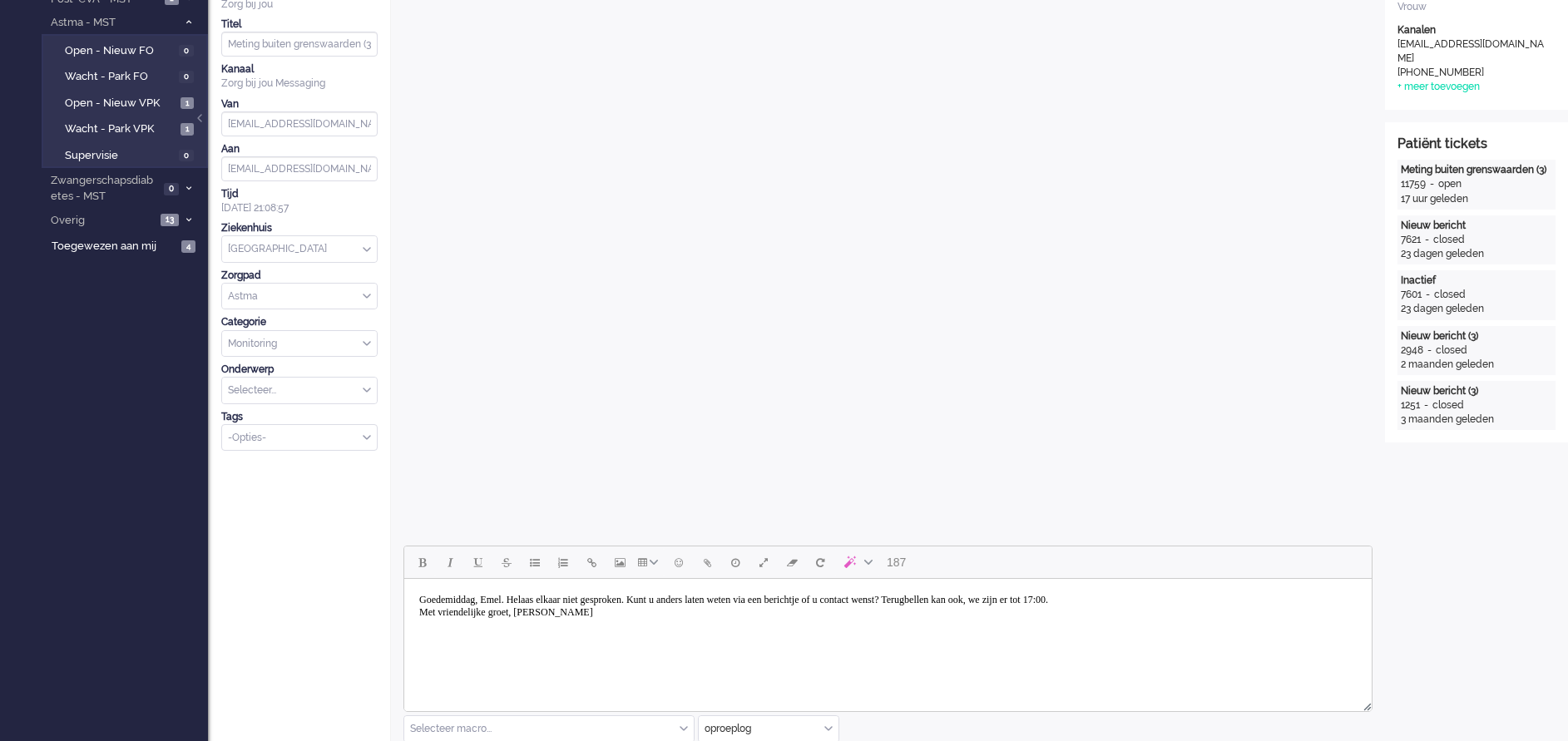
scroll to position [374, 0]
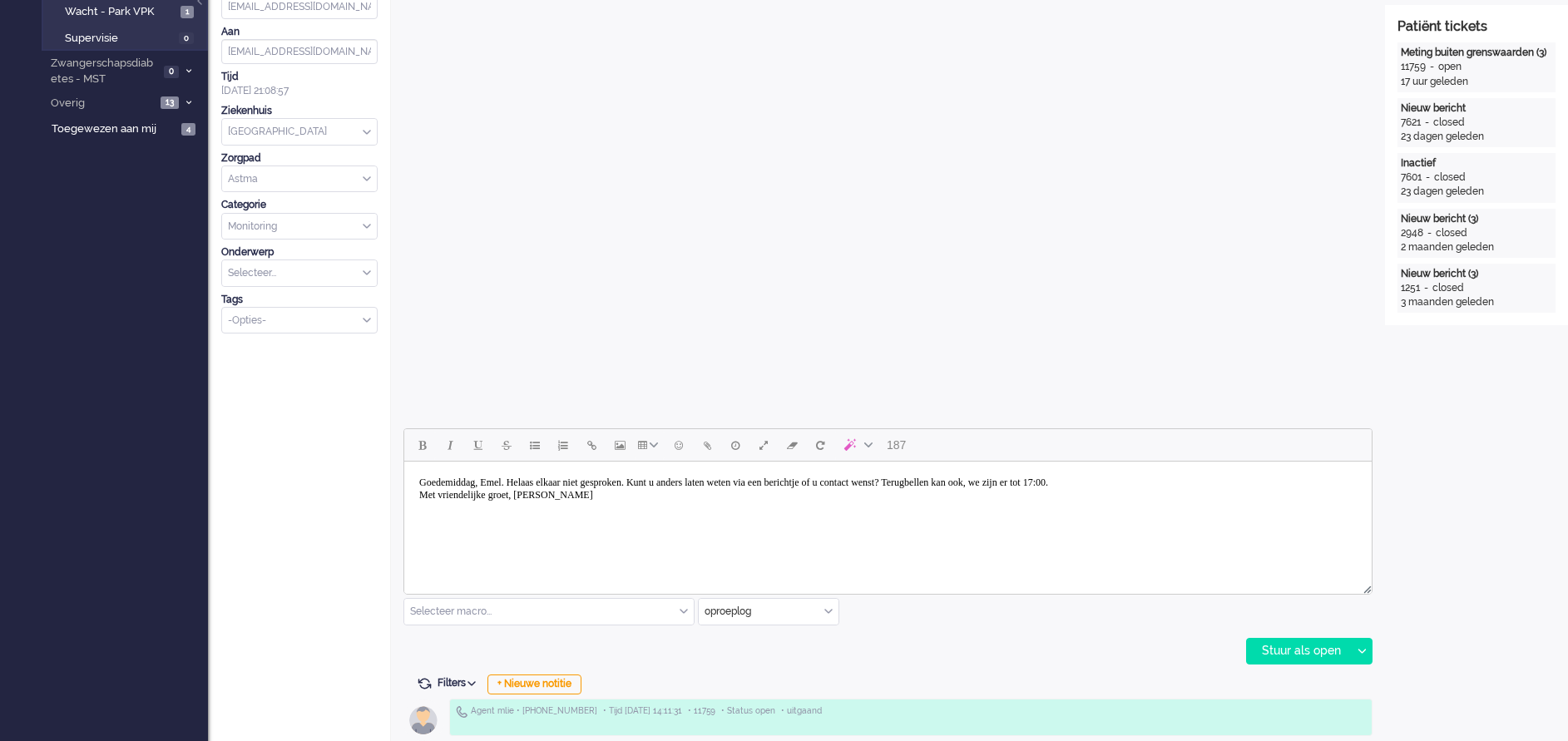
click at [1045, 492] on body "Goedemiddag, Emel. Helaas elkaar niet gesproken. Kunt u anders laten weten via …" at bounding box center [888, 489] width 954 height 42
click at [680, 480] on body "Goedemiddag, Emel. Helaas elkaar niet gesproken. Kunt u anders laten weten via …" at bounding box center [888, 489] width 954 height 42
click at [744, 493] on body "Goedemiddag, Emel. Helaas elkaar niet gesproken. Kunt u anders laten weten via …" at bounding box center [888, 495] width 954 height 54
click at [643, 493] on body "Goedemiddag, Emel. Helaas elkaar niet gesproken. Kunt u anders laten weten via …" at bounding box center [888, 501] width 954 height 66
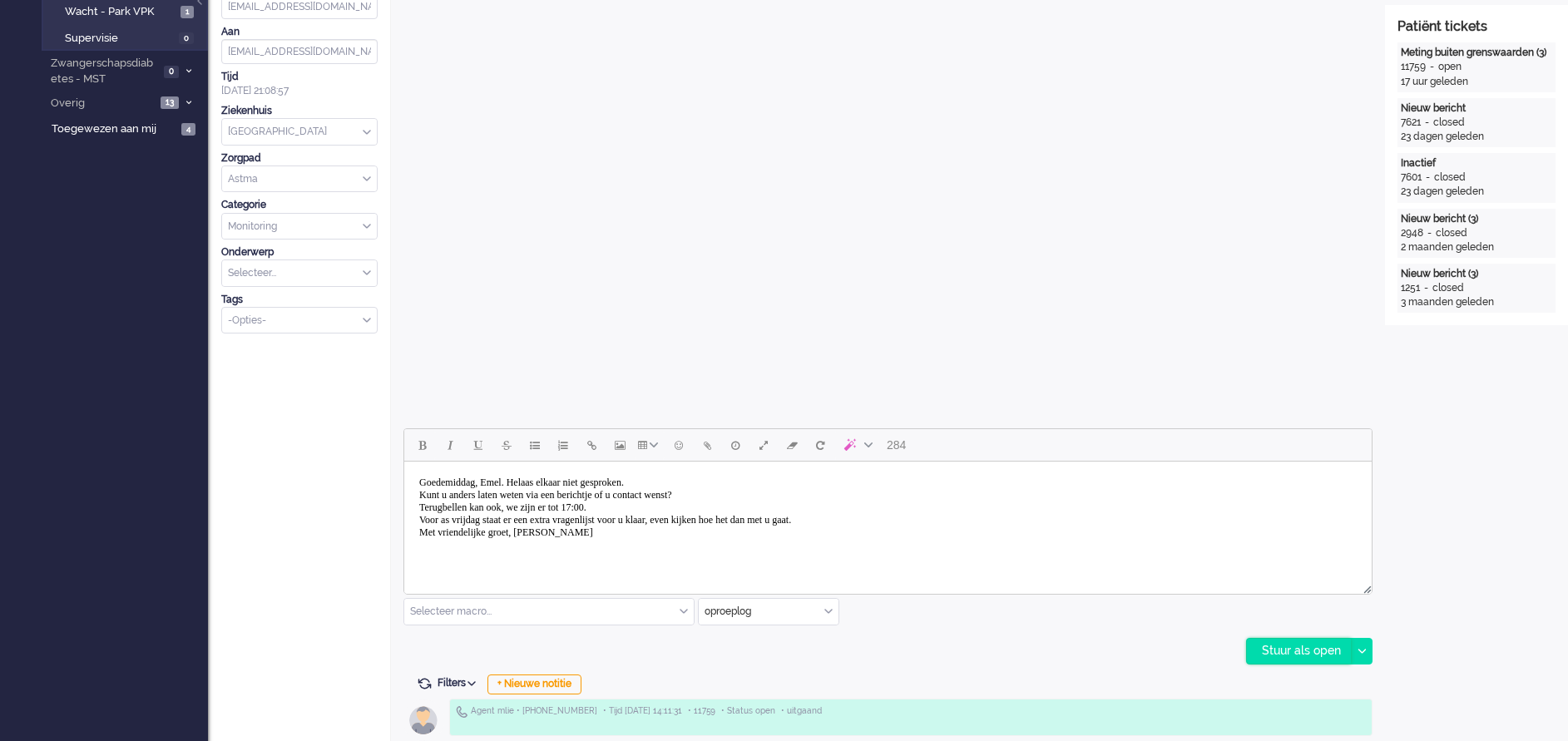
click at [1045, 493] on div "Stuur als open" at bounding box center [1299, 651] width 104 height 25
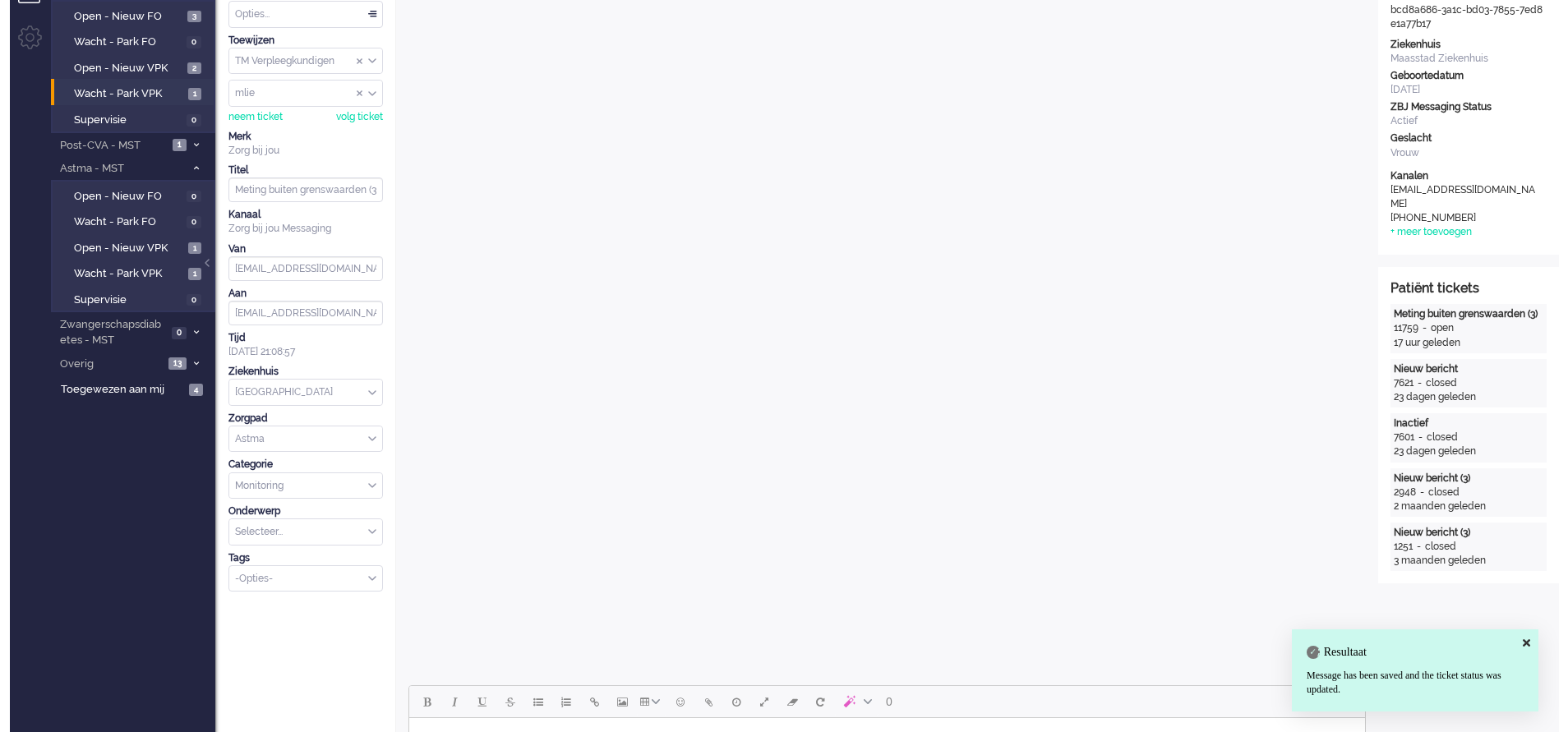
scroll to position [0, 0]
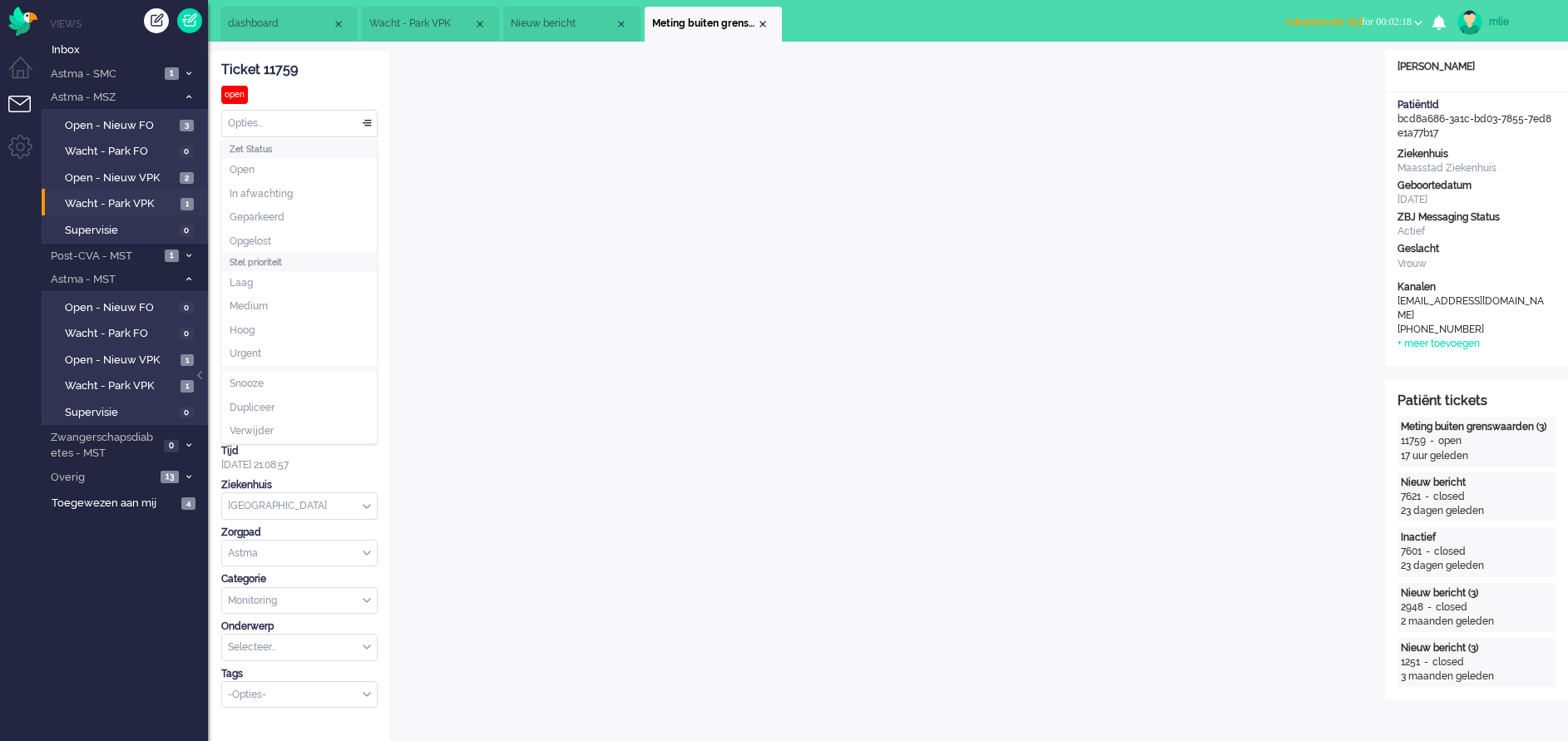
click at [370, 117] on div "Opties..." at bounding box center [299, 123] width 155 height 26
click at [264, 236] on span "Opgelost" at bounding box center [250, 241] width 42 height 14
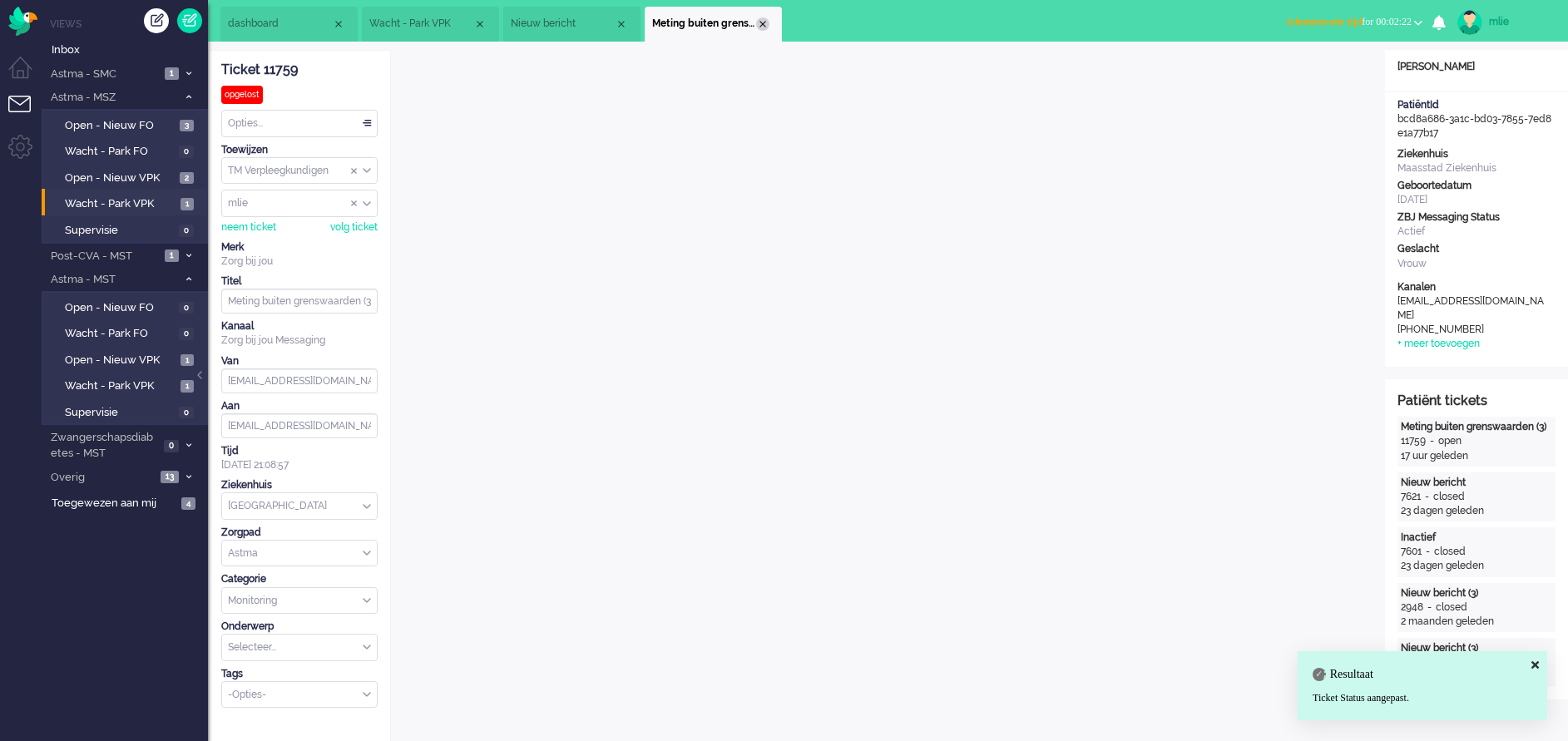
click at [767, 25] on div "Close tab" at bounding box center [763, 24] width 13 height 13
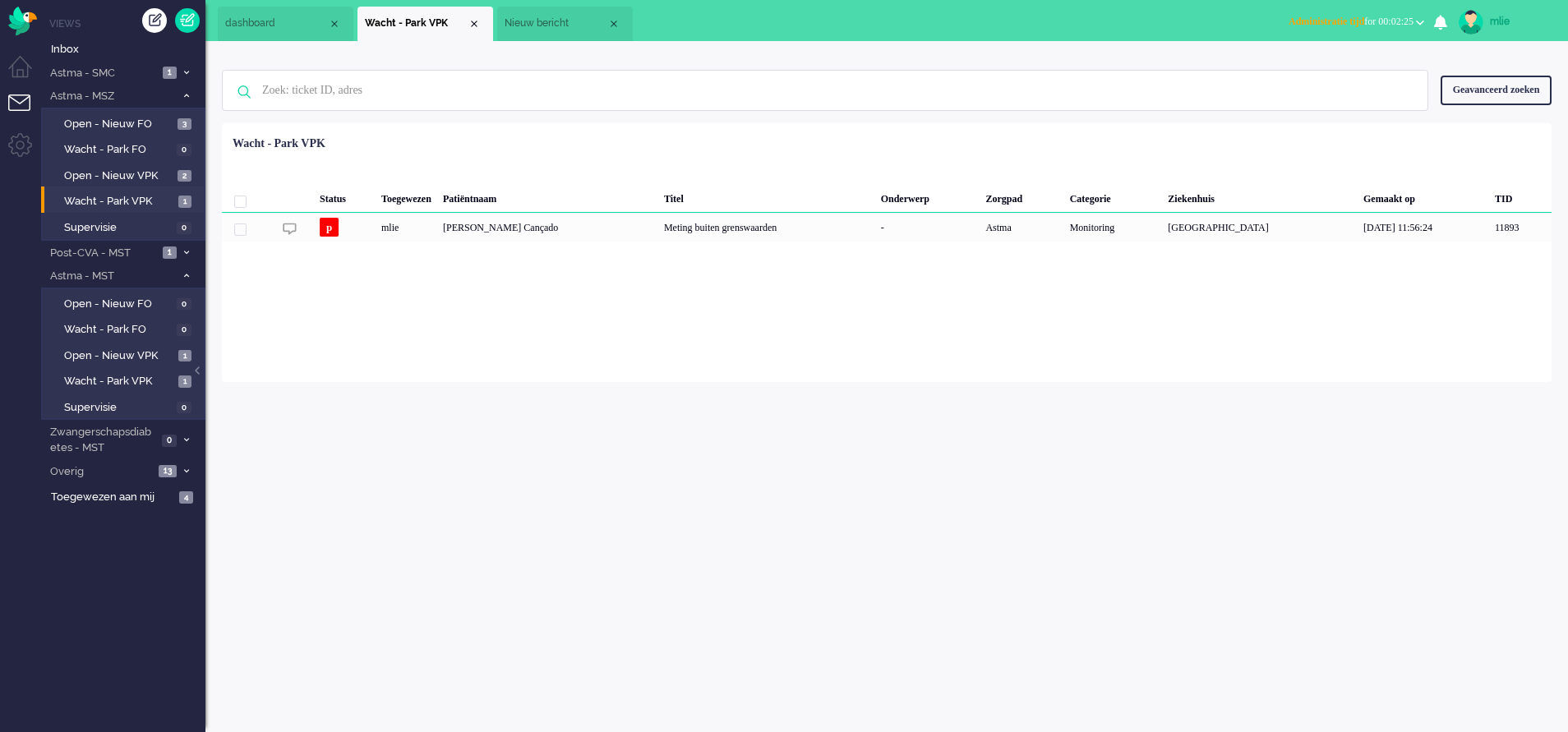
click at [579, 19] on span "Nieuw bericht" at bounding box center [556, 23] width 103 height 14
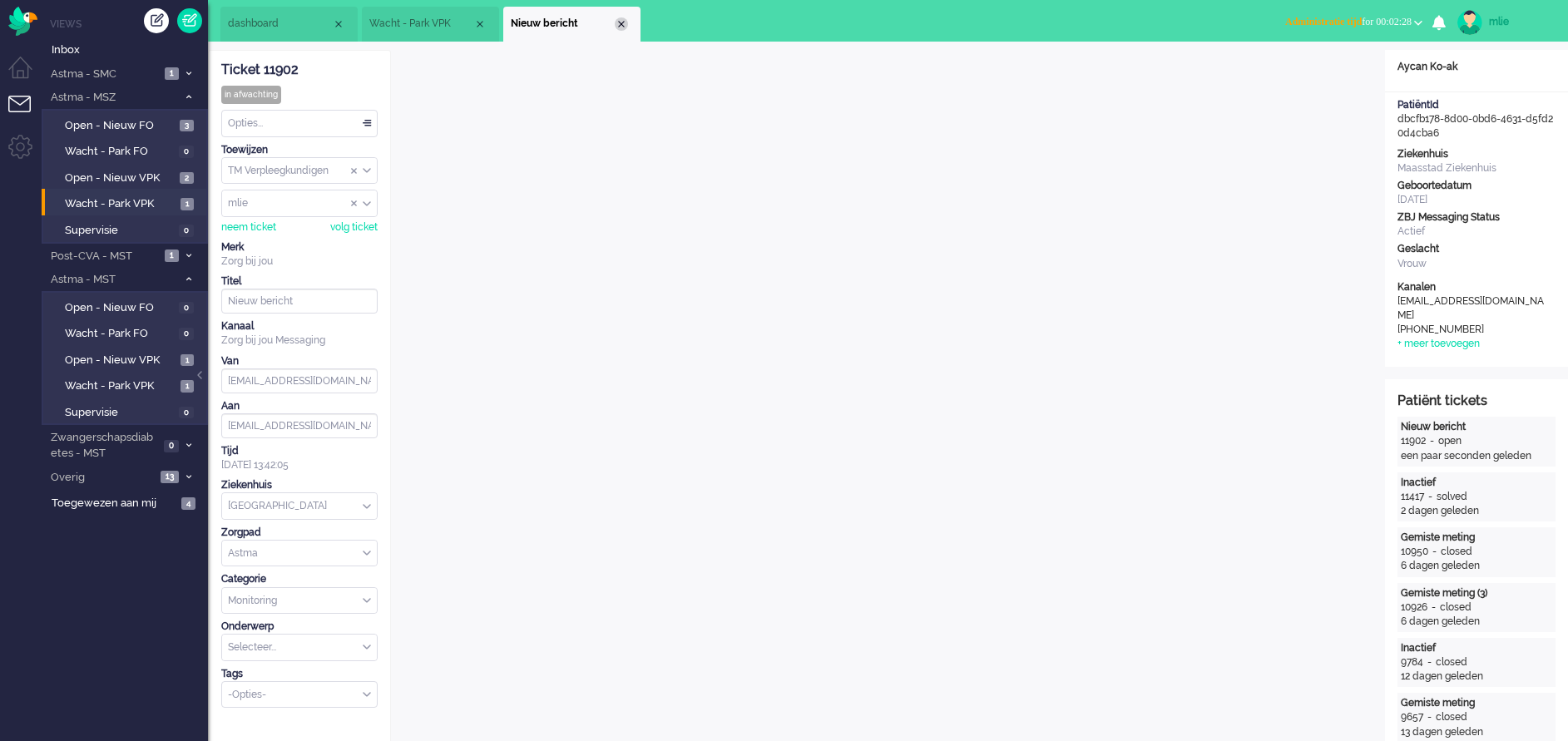
click at [620, 26] on div "Close tab" at bounding box center [622, 24] width 13 height 13
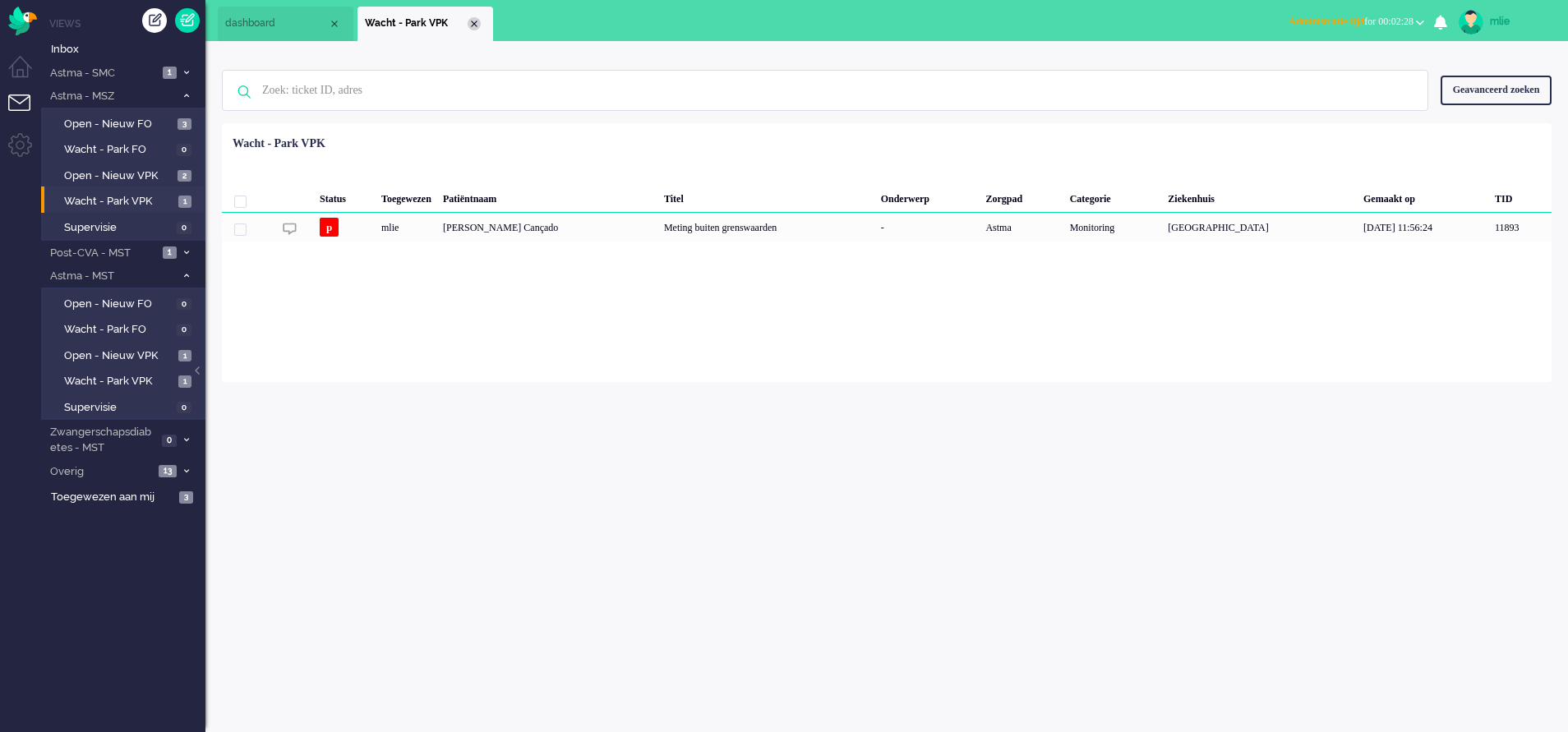
click at [472, 17] on li "Wacht - Park VPK" at bounding box center [425, 24] width 136 height 35
click at [1033, 22] on span "Administratie tijd" at bounding box center [1326, 22] width 75 height 12
click at [1033, 70] on label "Online" at bounding box center [1355, 73] width 130 height 14
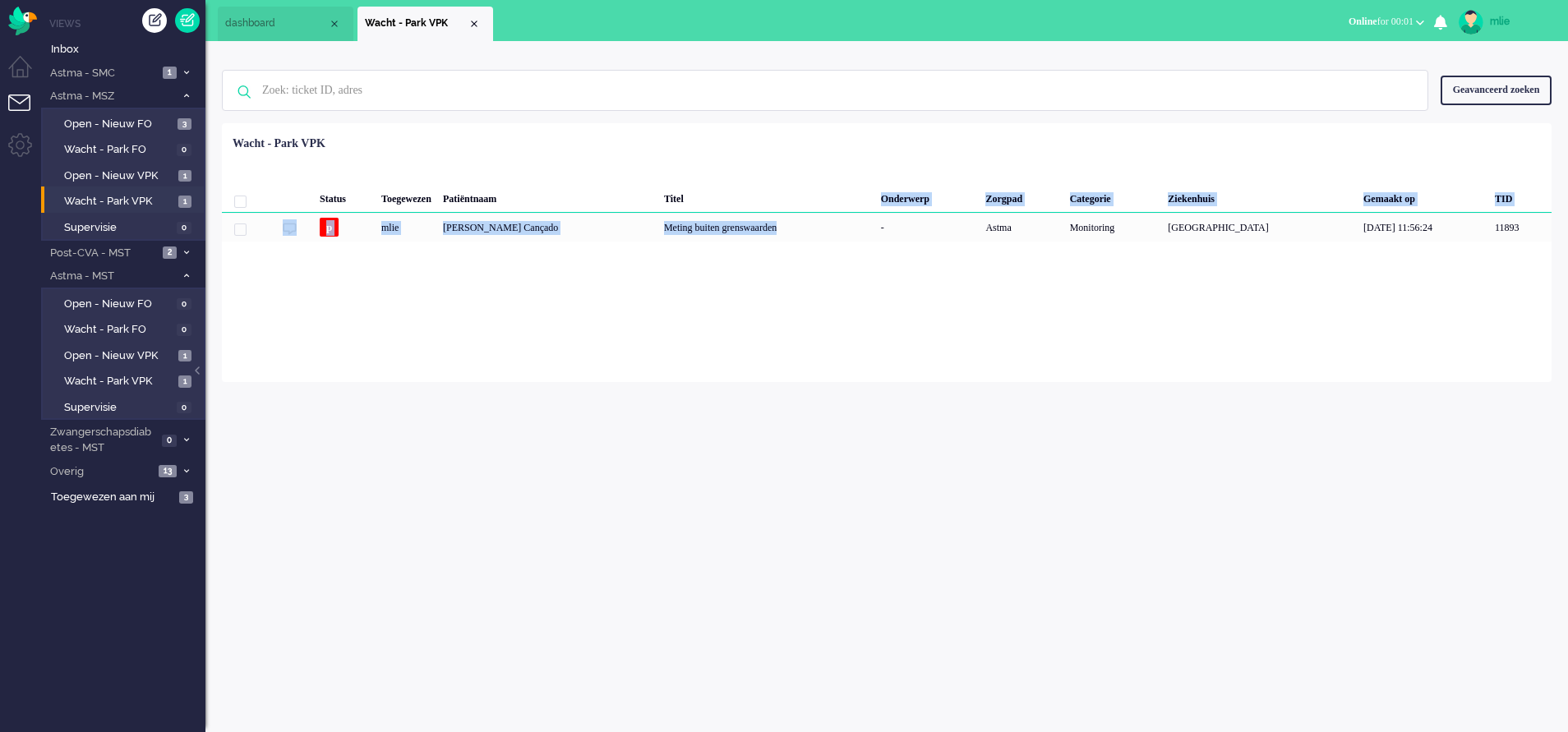
click at [827, 213] on div "Status Toegewezen Patiëntnaam Titel Onderwerp Zorgpad Categorie Ziekenhuis Gema…" at bounding box center [886, 185] width 1330 height 112
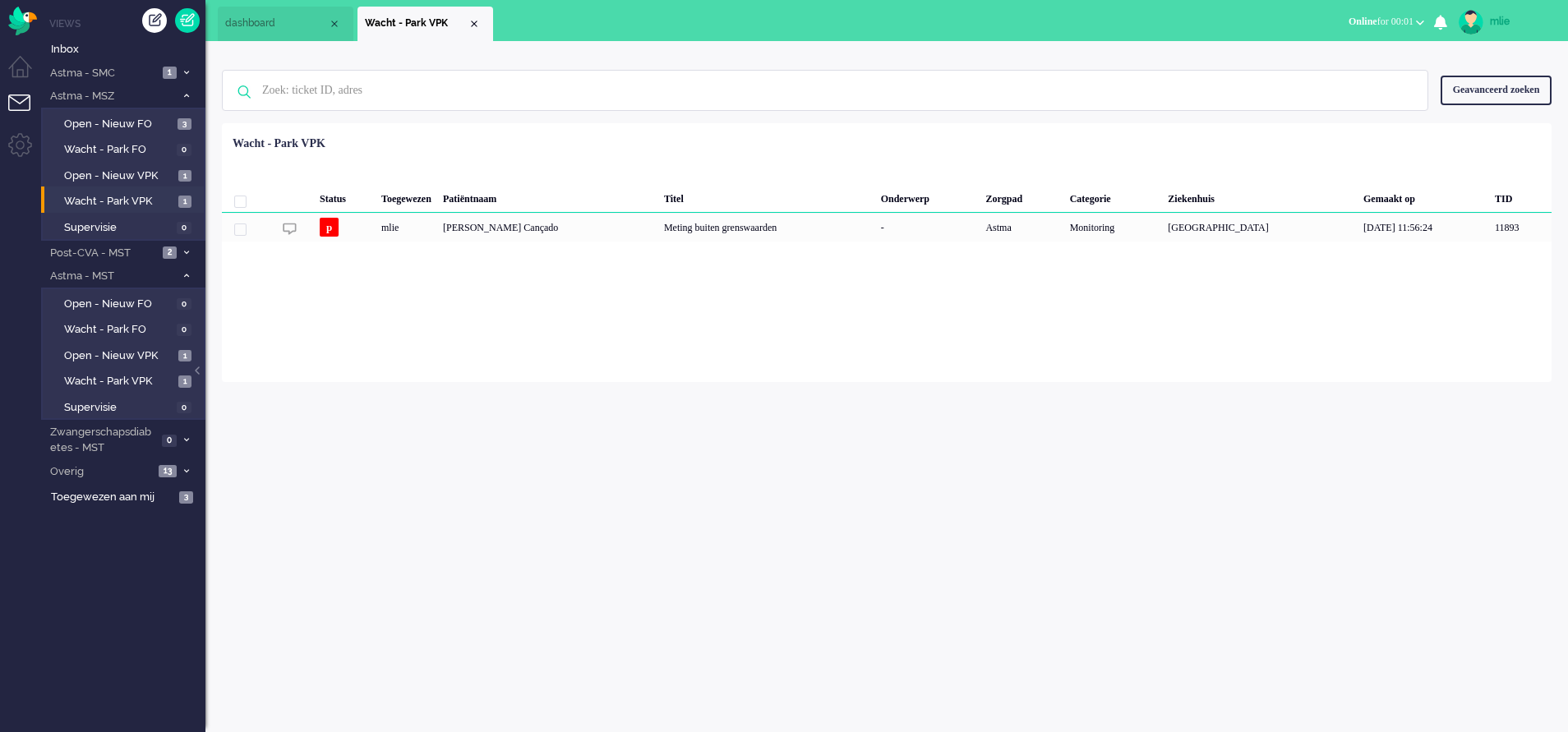
drag, startPoint x: 827, startPoint y: 213, endPoint x: 895, endPoint y: 307, distance: 116.0
click at [895, 307] on div "Loading... Status Toegewezen Patiëntnaam Titel Onderwerp Zorgpad Categorie Ziek…" at bounding box center [886, 252] width 1330 height 259
click at [743, 223] on div "Meting buiten grenswaarden" at bounding box center [767, 227] width 217 height 29
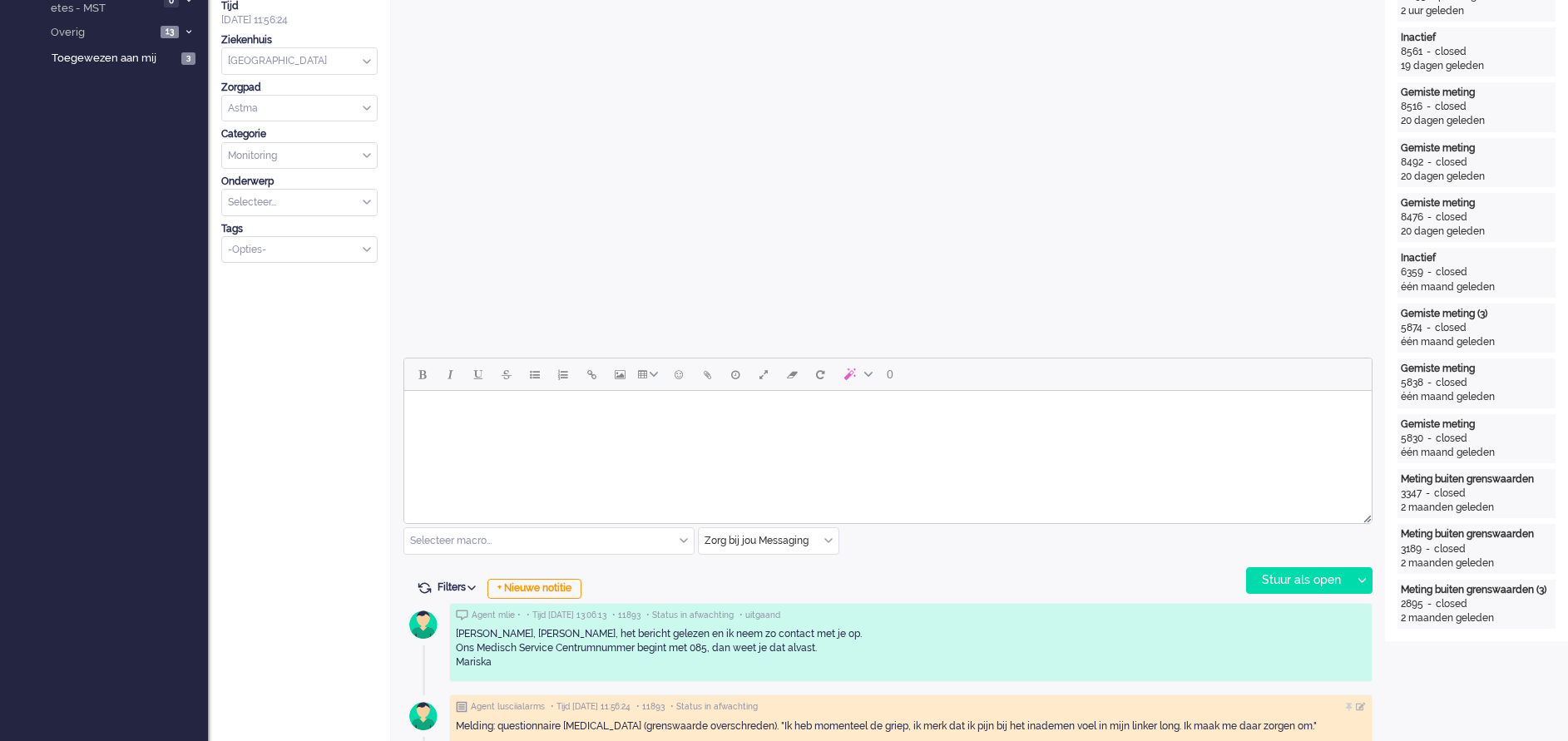
scroll to position [499, 0]
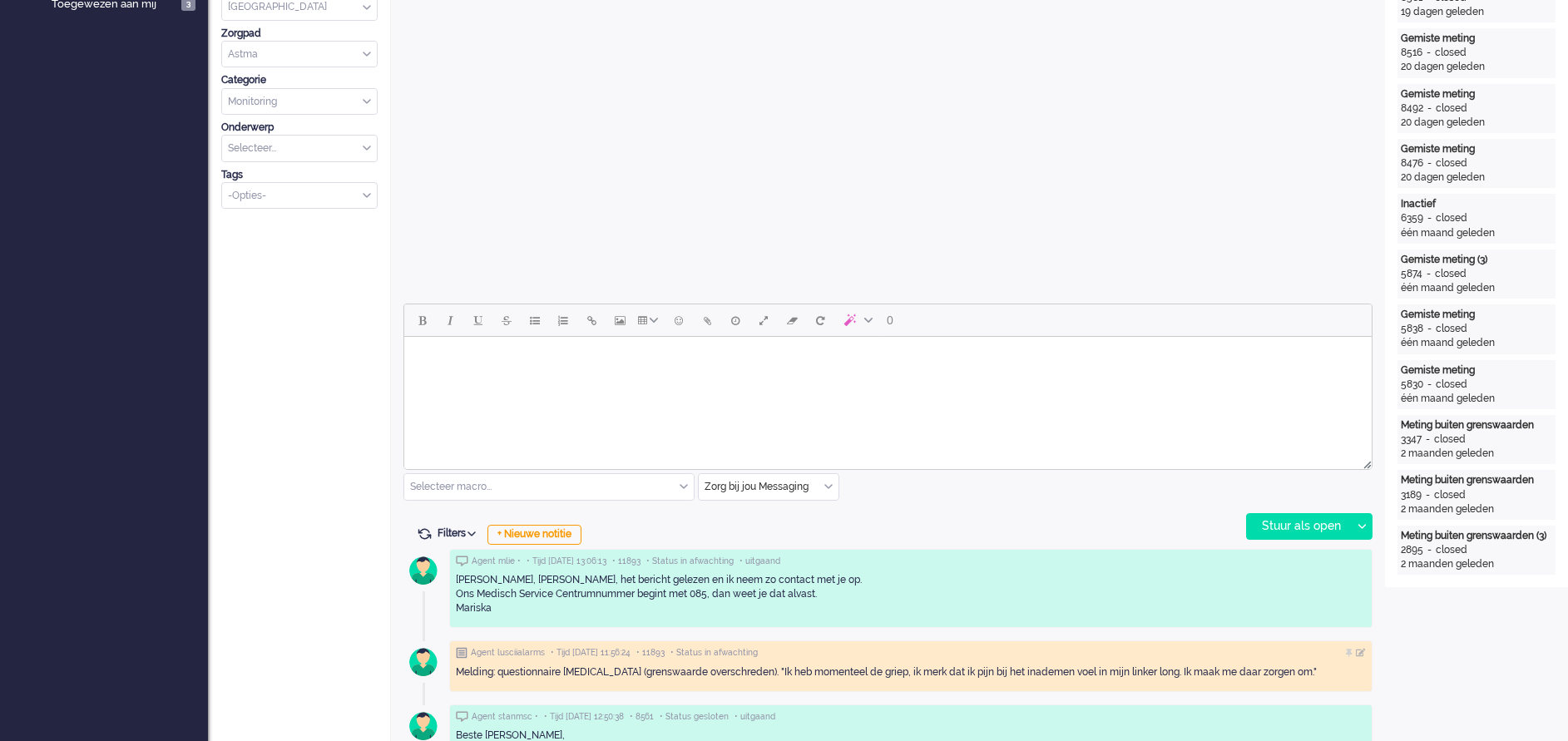
click at [824, 488] on div "Zorg bij jou Messaging" at bounding box center [768, 486] width 140 height 26
click at [740, 493] on span "uitgaand telefoon" at bounding box center [747, 536] width 82 height 14
click at [1045, 493] on div "Stuur als open" at bounding box center [1299, 527] width 104 height 25
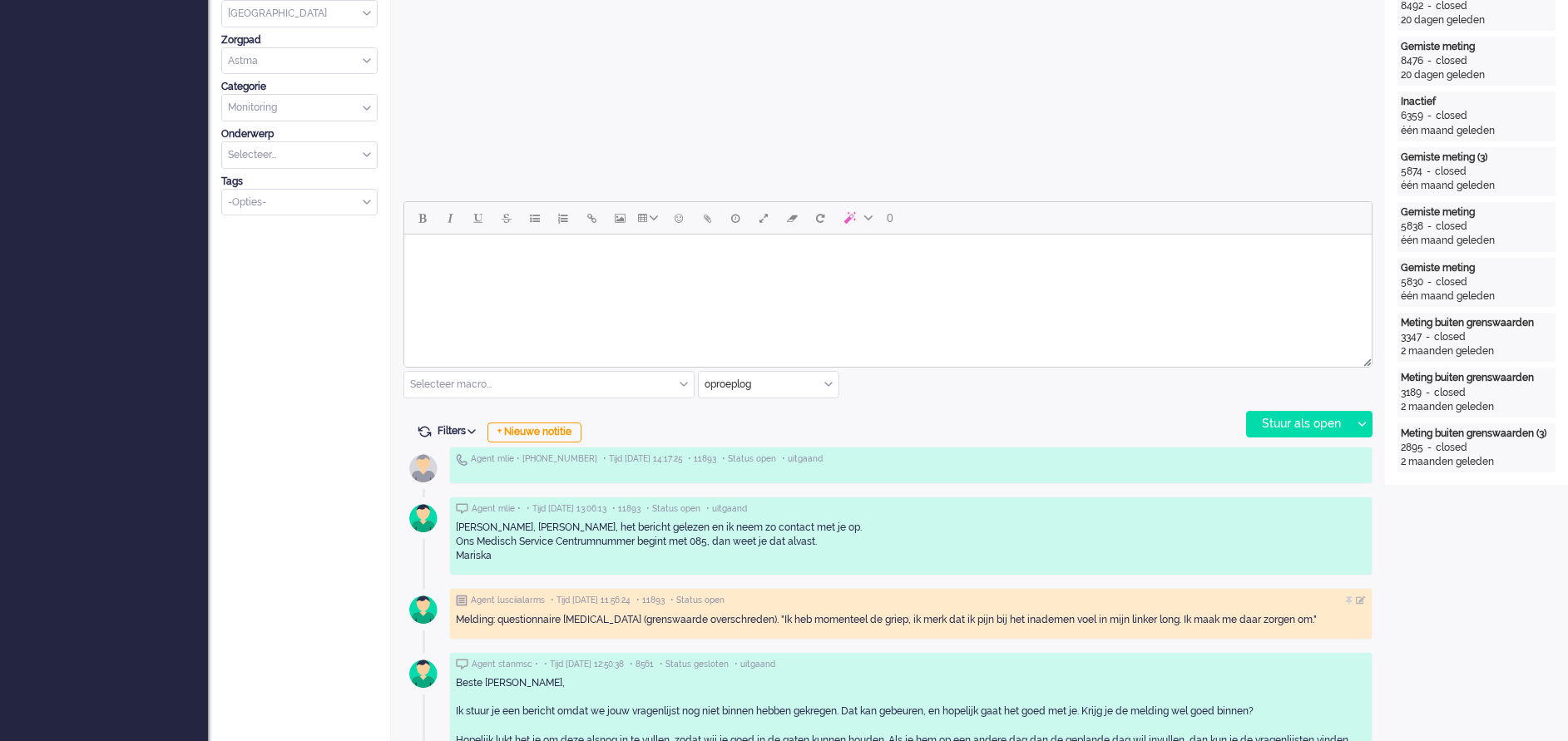
scroll to position [624, 0]
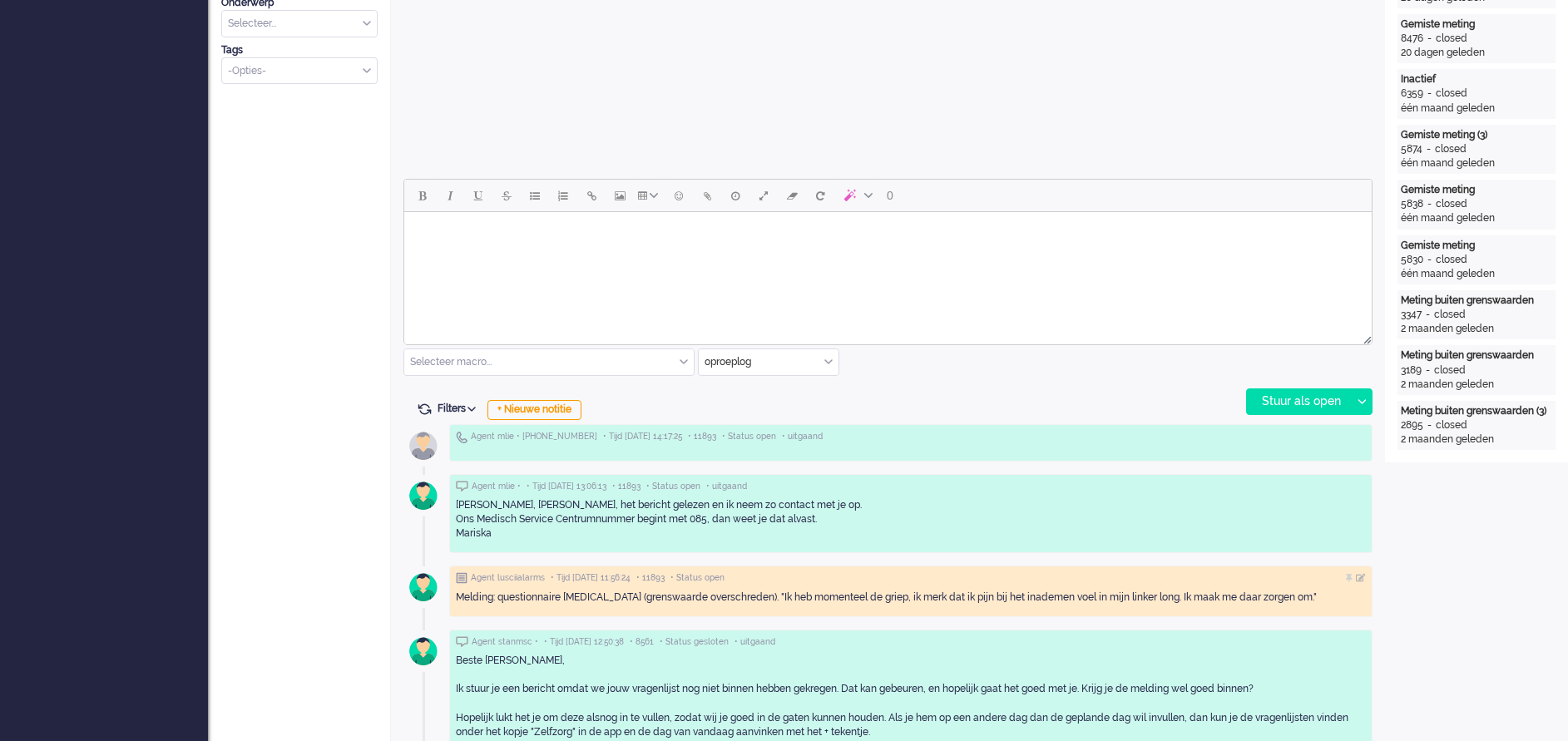
click at [520, 247] on body "Rich Text Area. Press ALT-0 for help." at bounding box center [888, 233] width 954 height 29
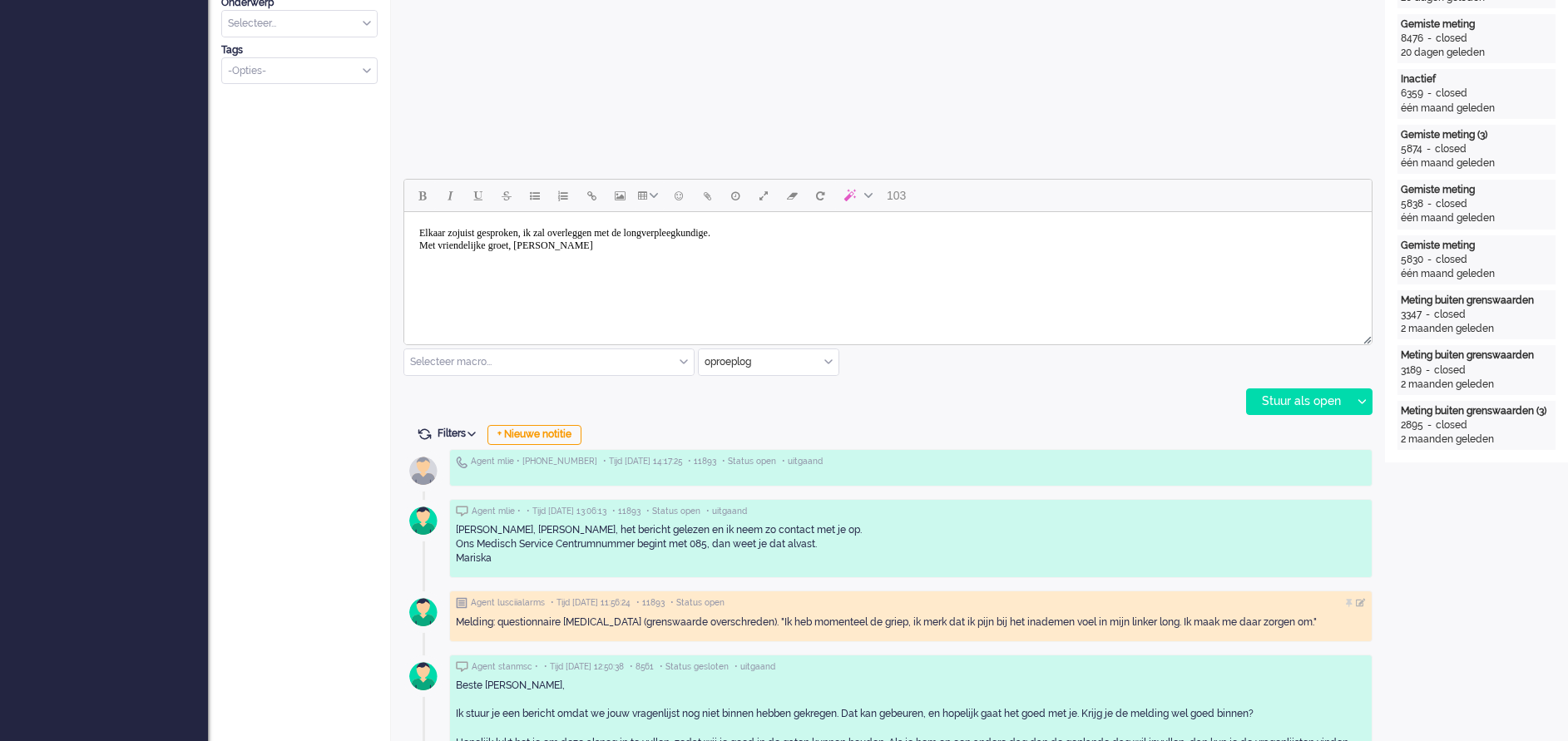
click at [797, 232] on body "Elkaar zojuist gesproken, ik zal overleggen met de longverpleegkundige. Met vri…" at bounding box center [888, 239] width 954 height 42
click at [1045, 395] on div "Stuur als open" at bounding box center [1299, 402] width 104 height 25
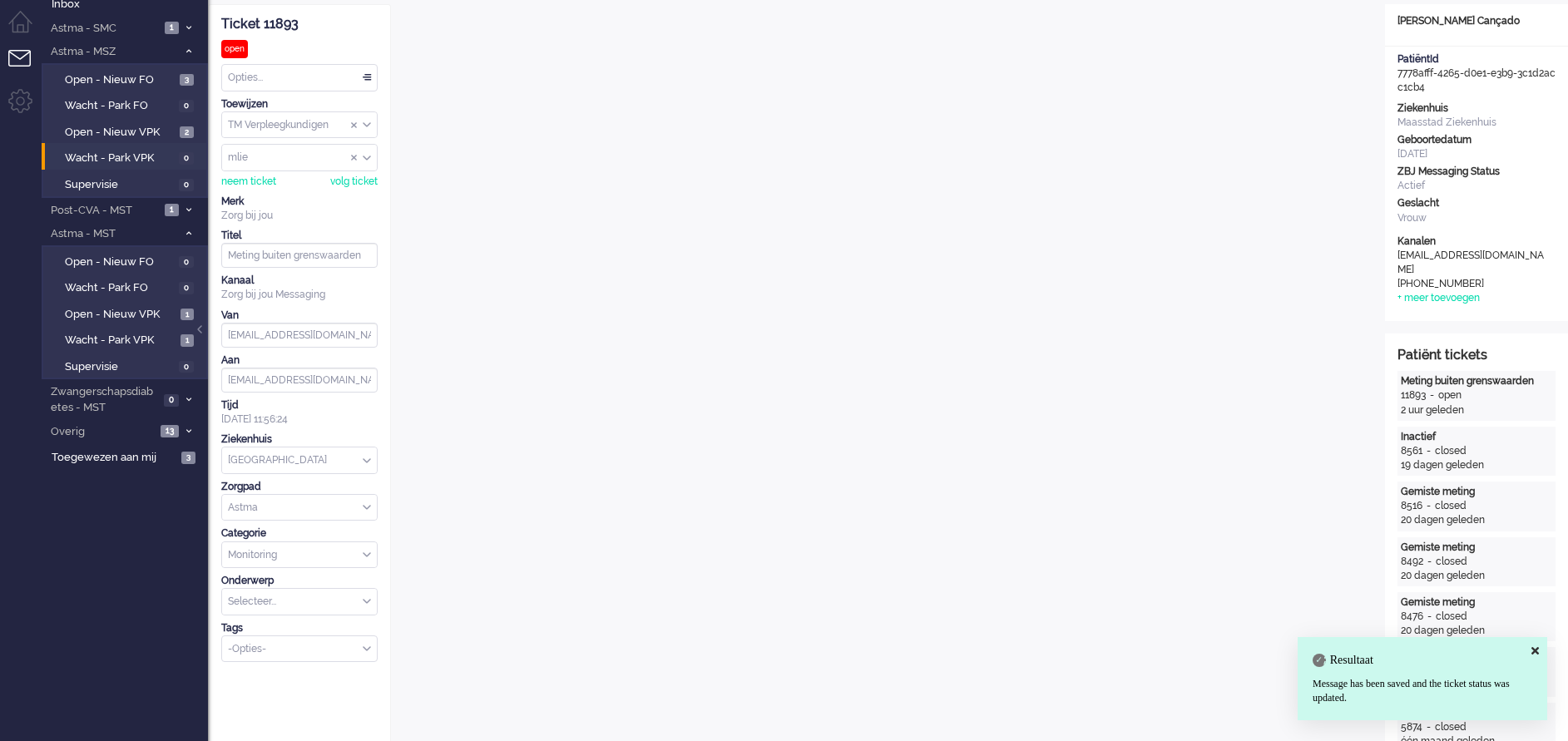
scroll to position [0, 0]
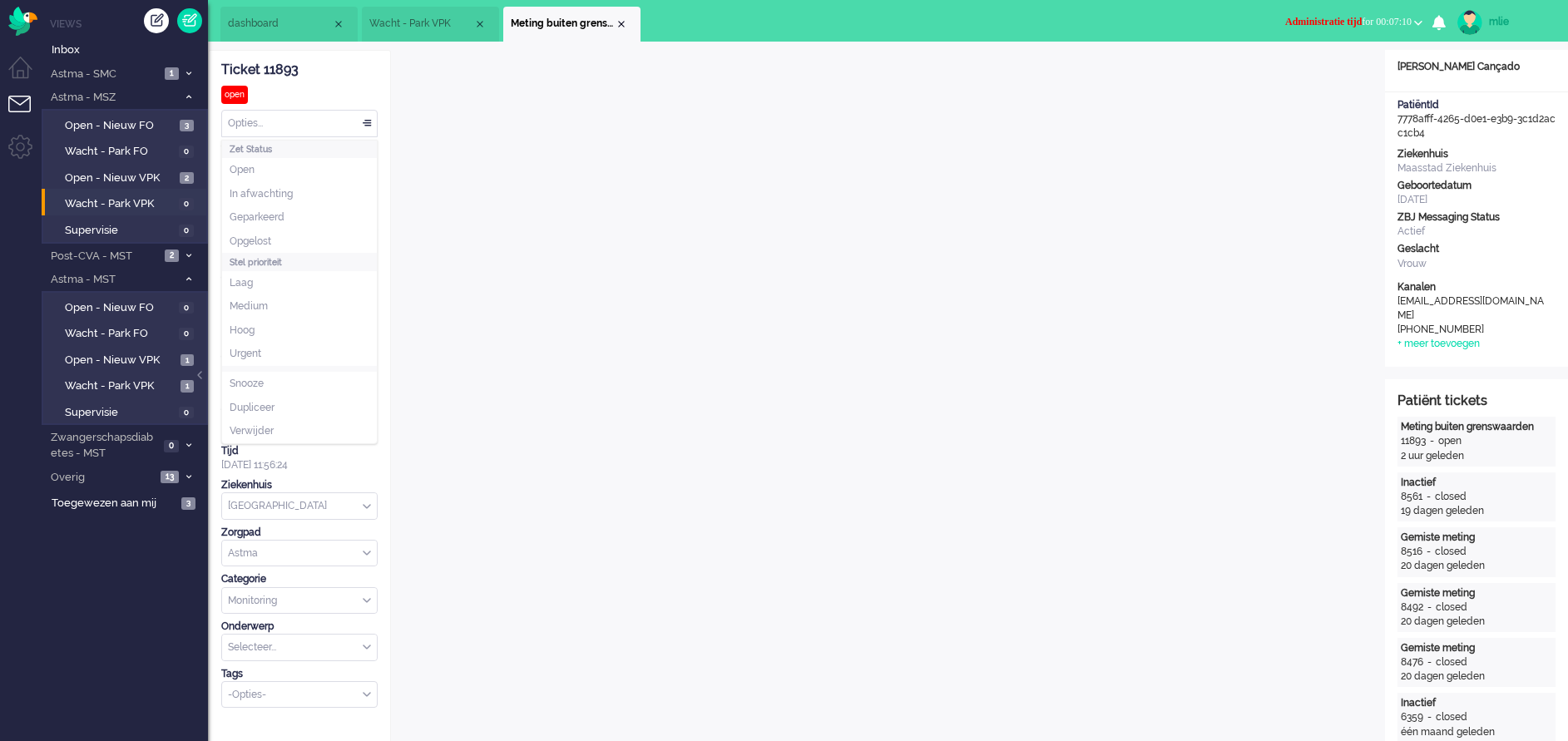
click at [364, 119] on div "Opties..." at bounding box center [299, 123] width 155 height 26
click at [268, 239] on span "Opgelost" at bounding box center [250, 241] width 42 height 14
click at [1045, 23] on span "Administratie tijd" at bounding box center [1323, 22] width 76 height 12
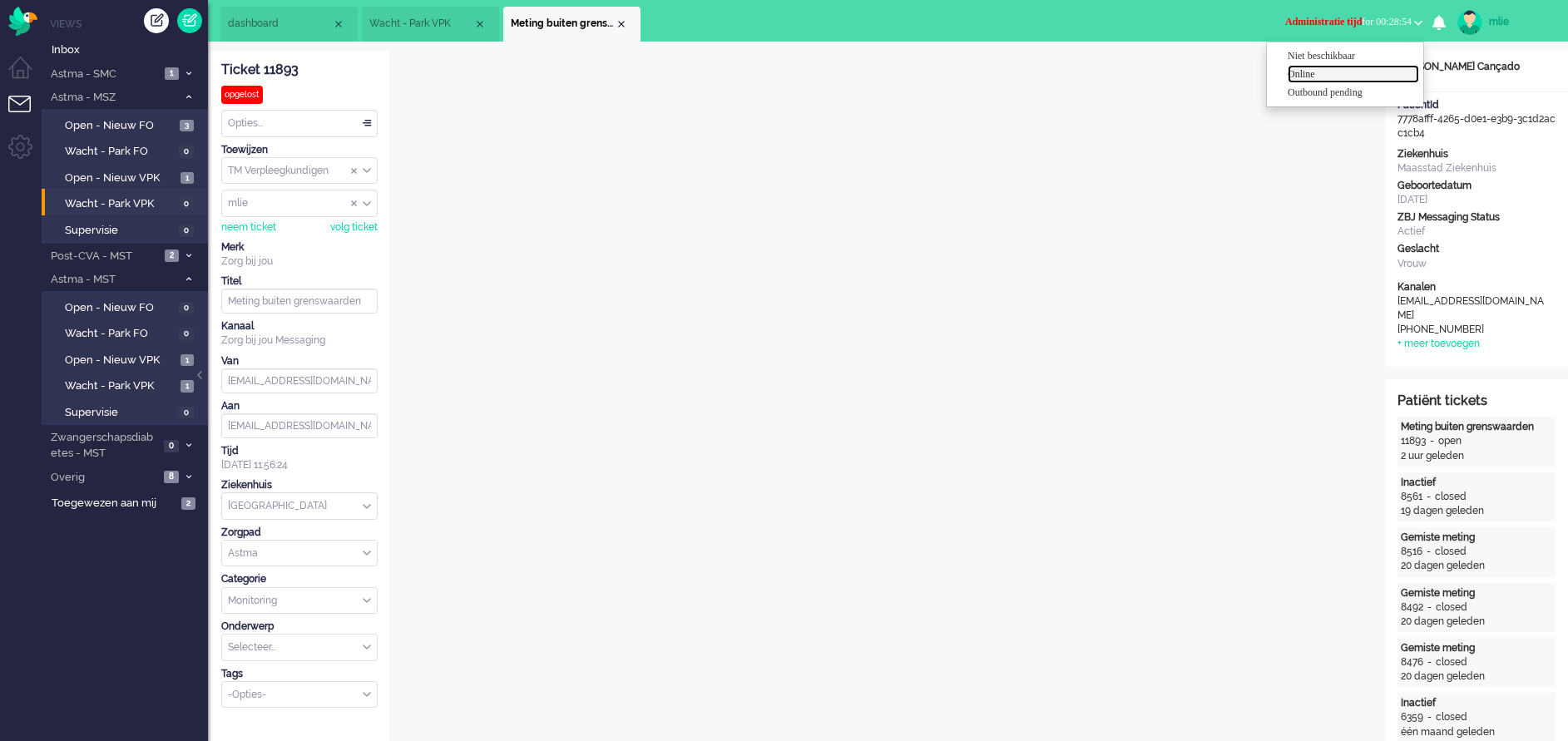
click at [1045, 73] on label "Online" at bounding box center [1354, 74] width 132 height 14
click at [622, 23] on div "Close tab" at bounding box center [622, 24] width 13 height 13
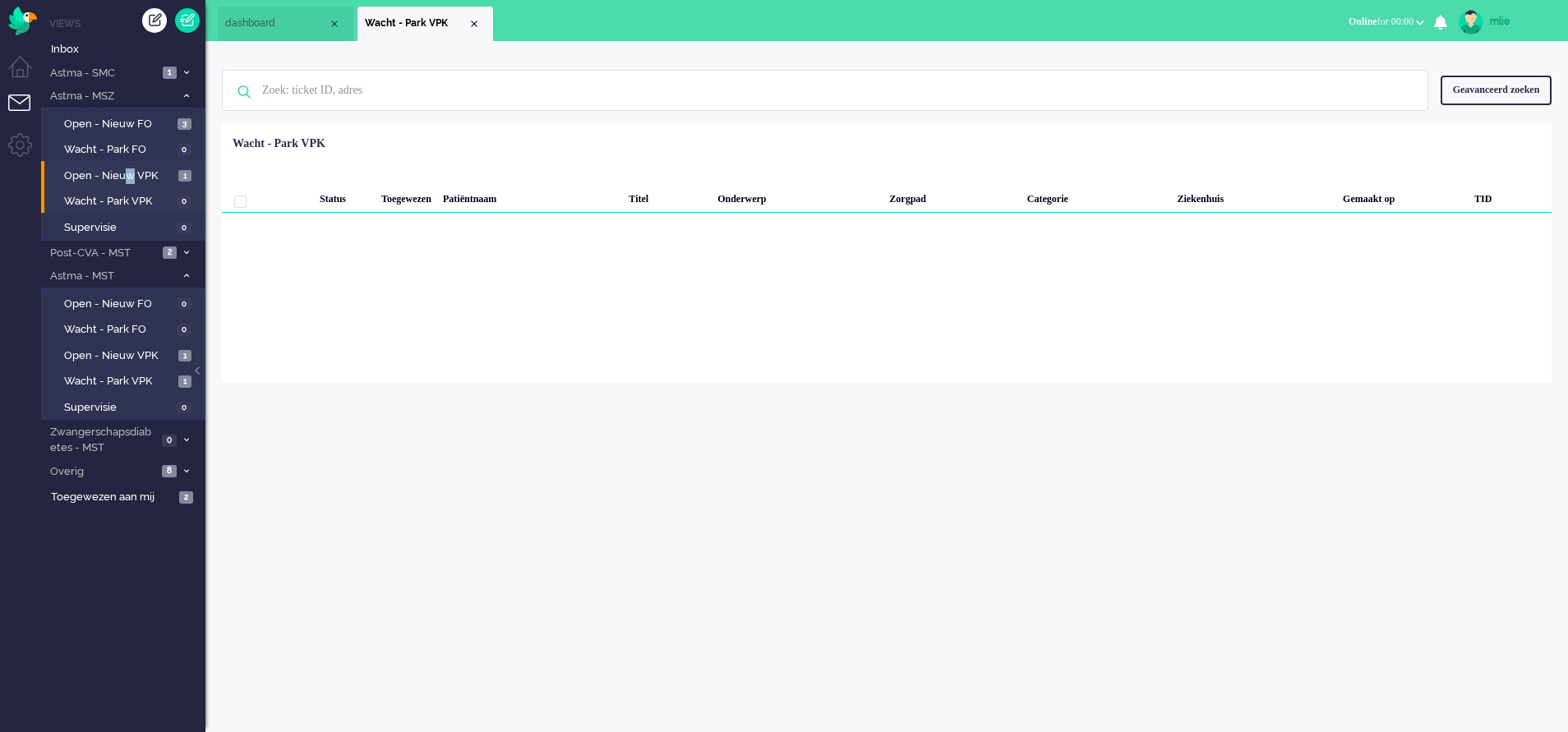
click at [128, 164] on li "Open - Nieuw VPK 1" at bounding box center [122, 175] width 163 height 26
drag, startPoint x: 128, startPoint y: 164, endPoint x: 117, endPoint y: 169, distance: 12.1
click at [117, 169] on span "Open - Nieuw VPK" at bounding box center [118, 176] width 110 height 16
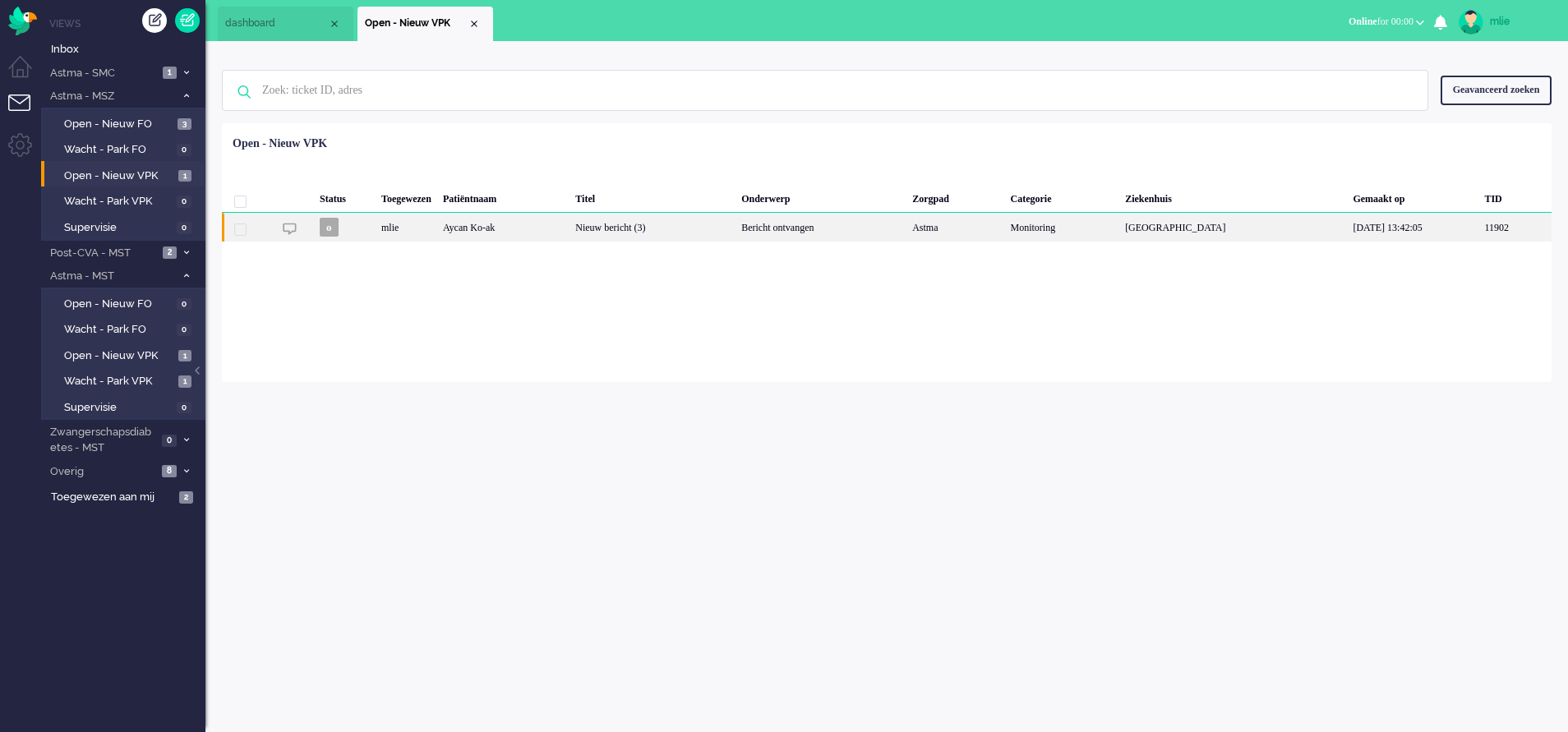
click at [726, 227] on div "Nieuw bericht (3)" at bounding box center [652, 227] width 166 height 29
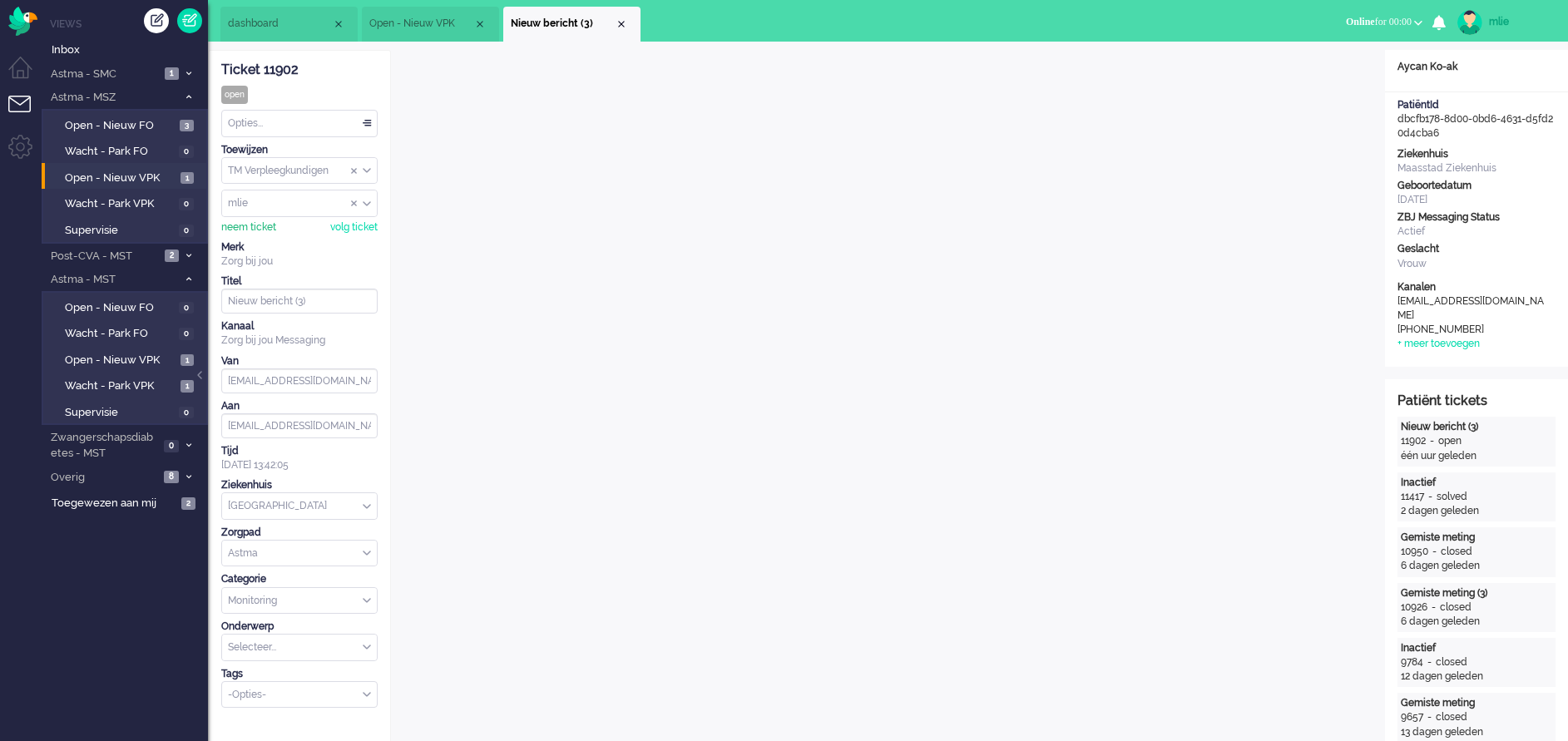
click at [259, 220] on div "neem ticket" at bounding box center [249, 227] width 55 height 14
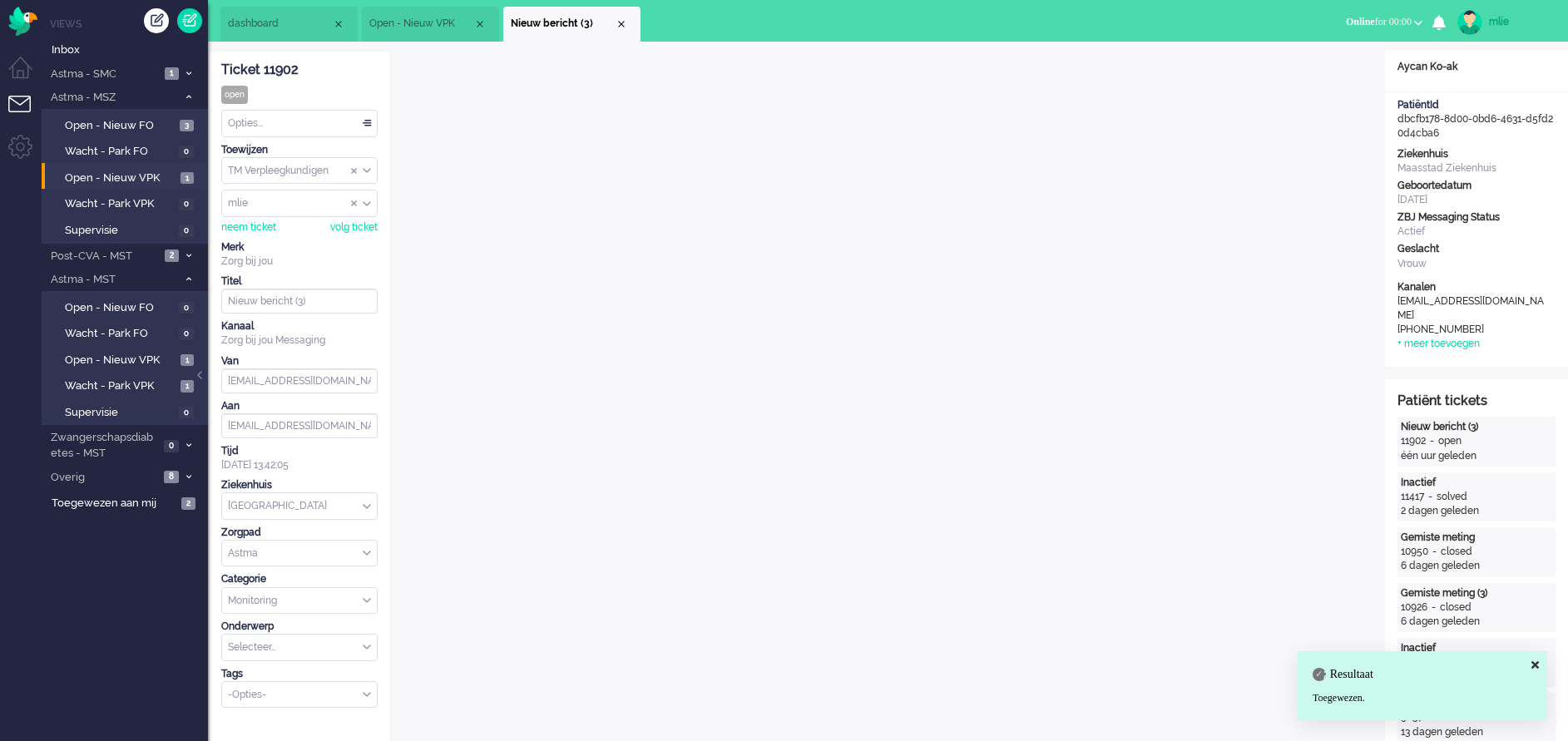
click at [370, 121] on div "Opties..." at bounding box center [299, 123] width 155 height 26
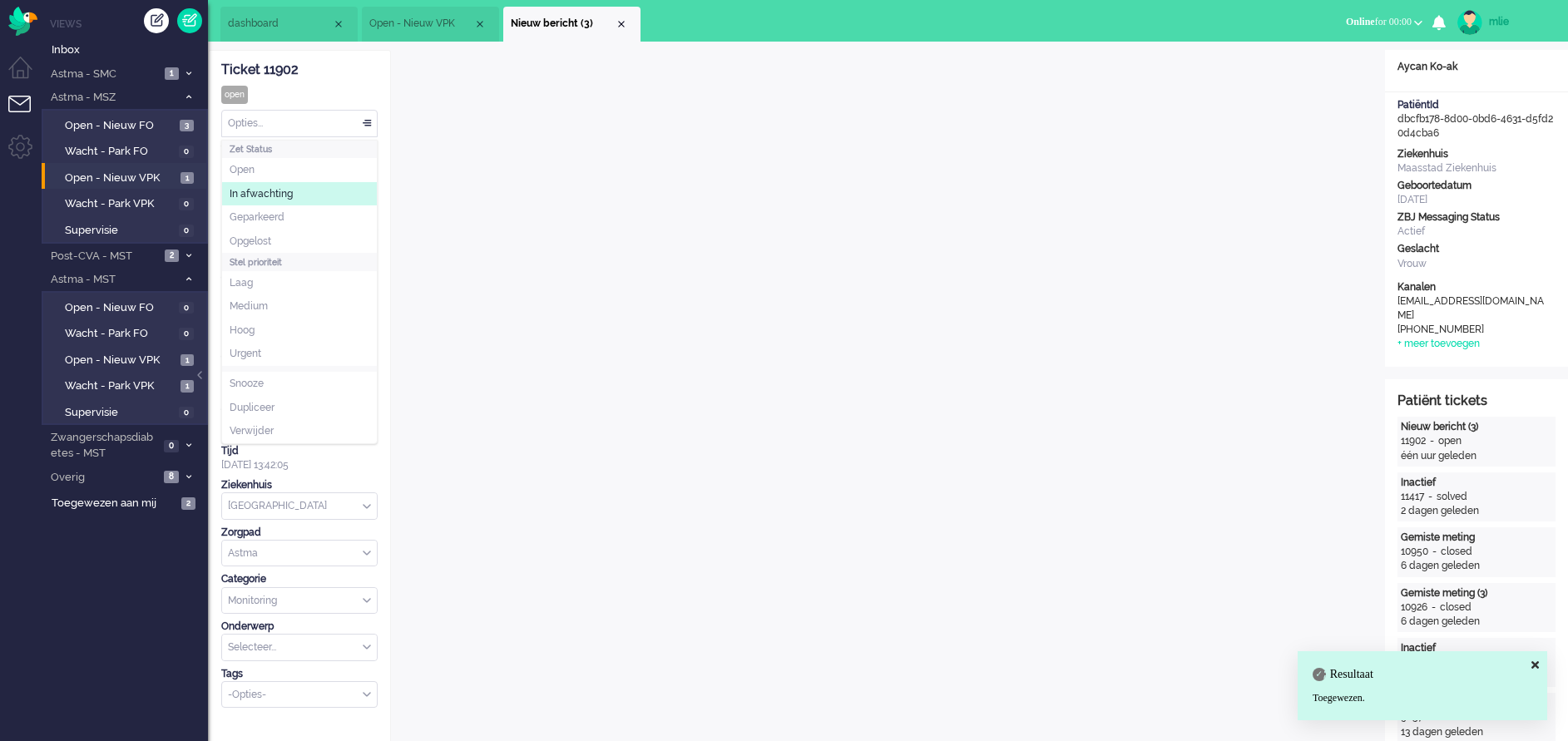
click at [244, 189] on span "In afwachting" at bounding box center [260, 193] width 63 height 14
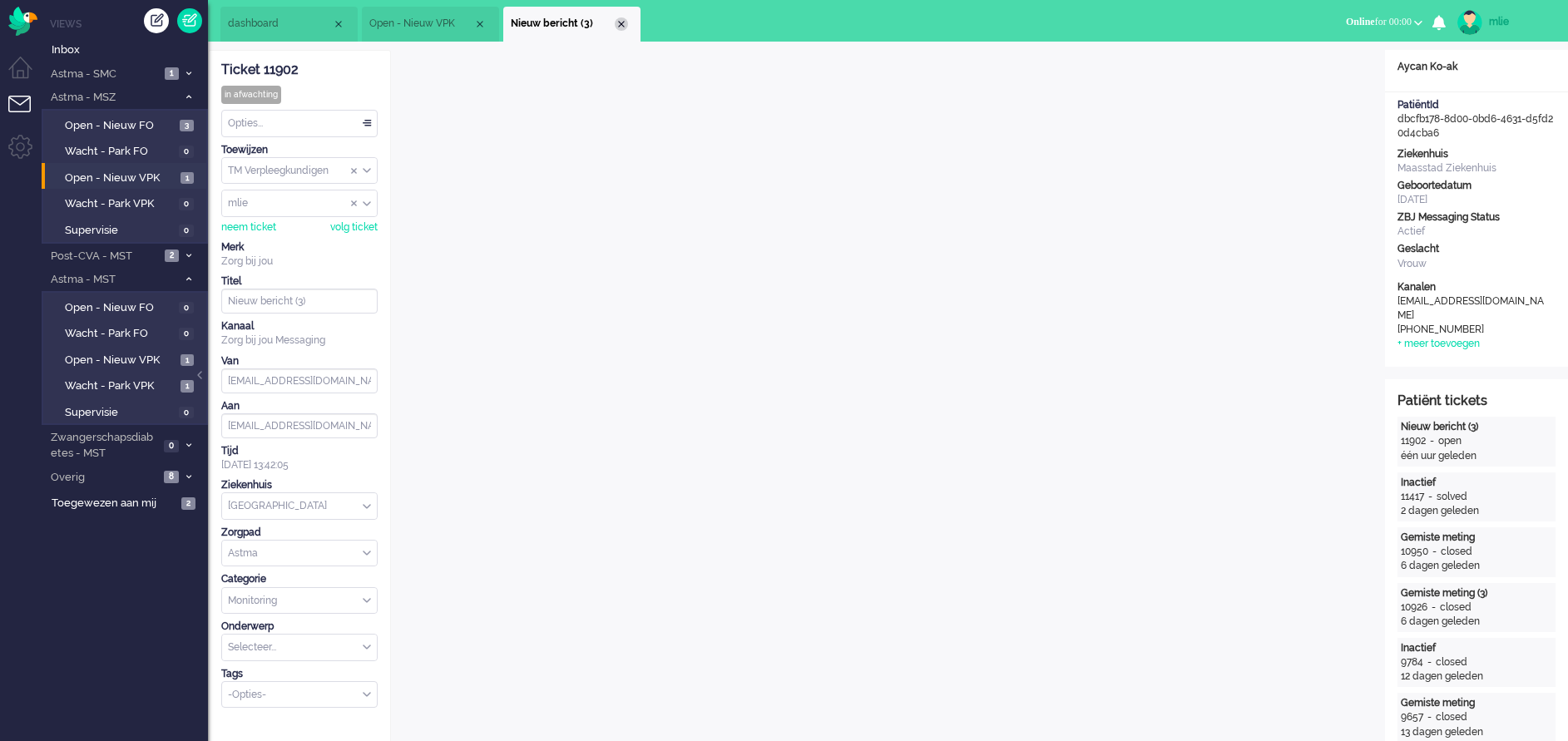
click at [622, 23] on div "Close tab" at bounding box center [622, 24] width 13 height 13
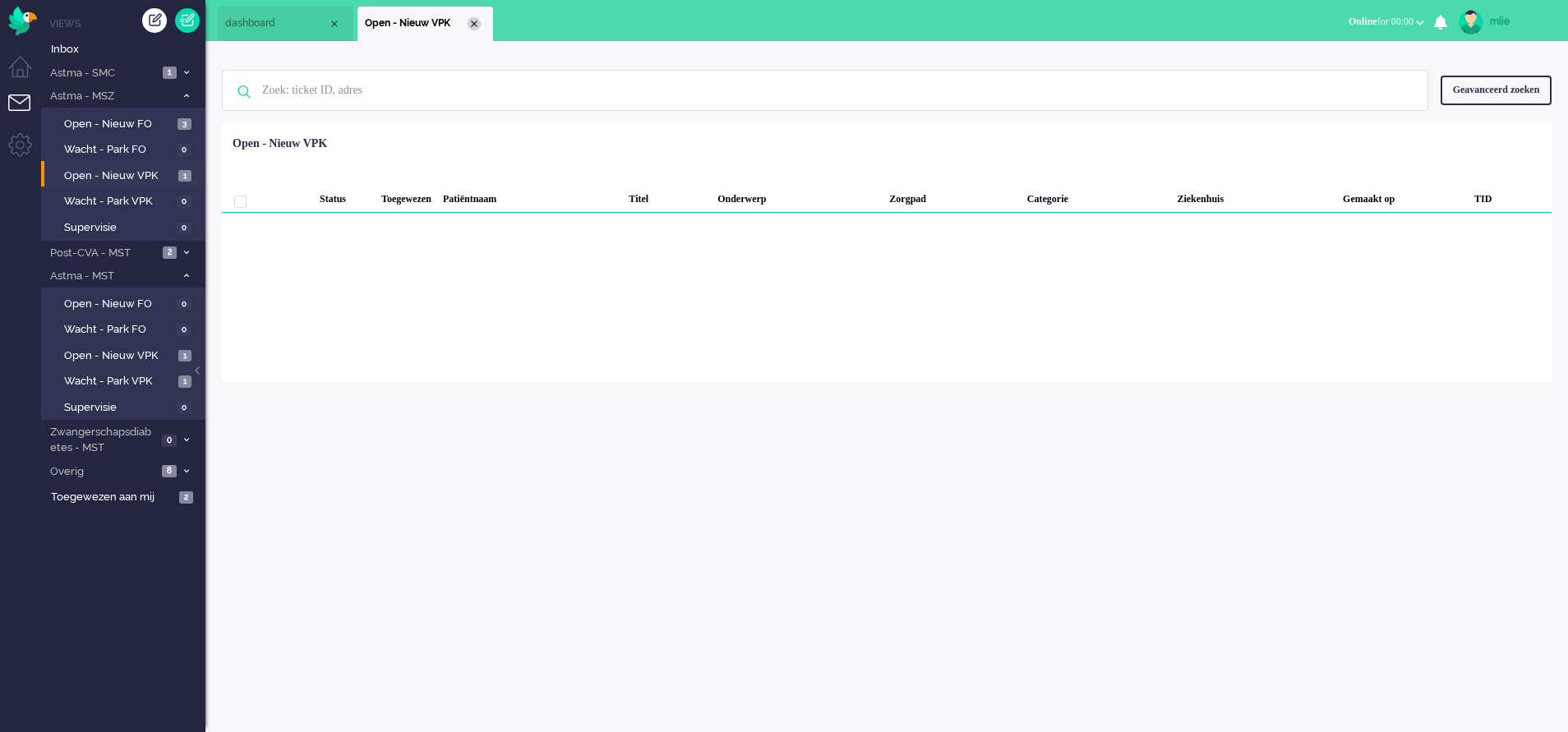
click at [474, 24] on div "Close tab" at bounding box center [474, 24] width 13 height 13
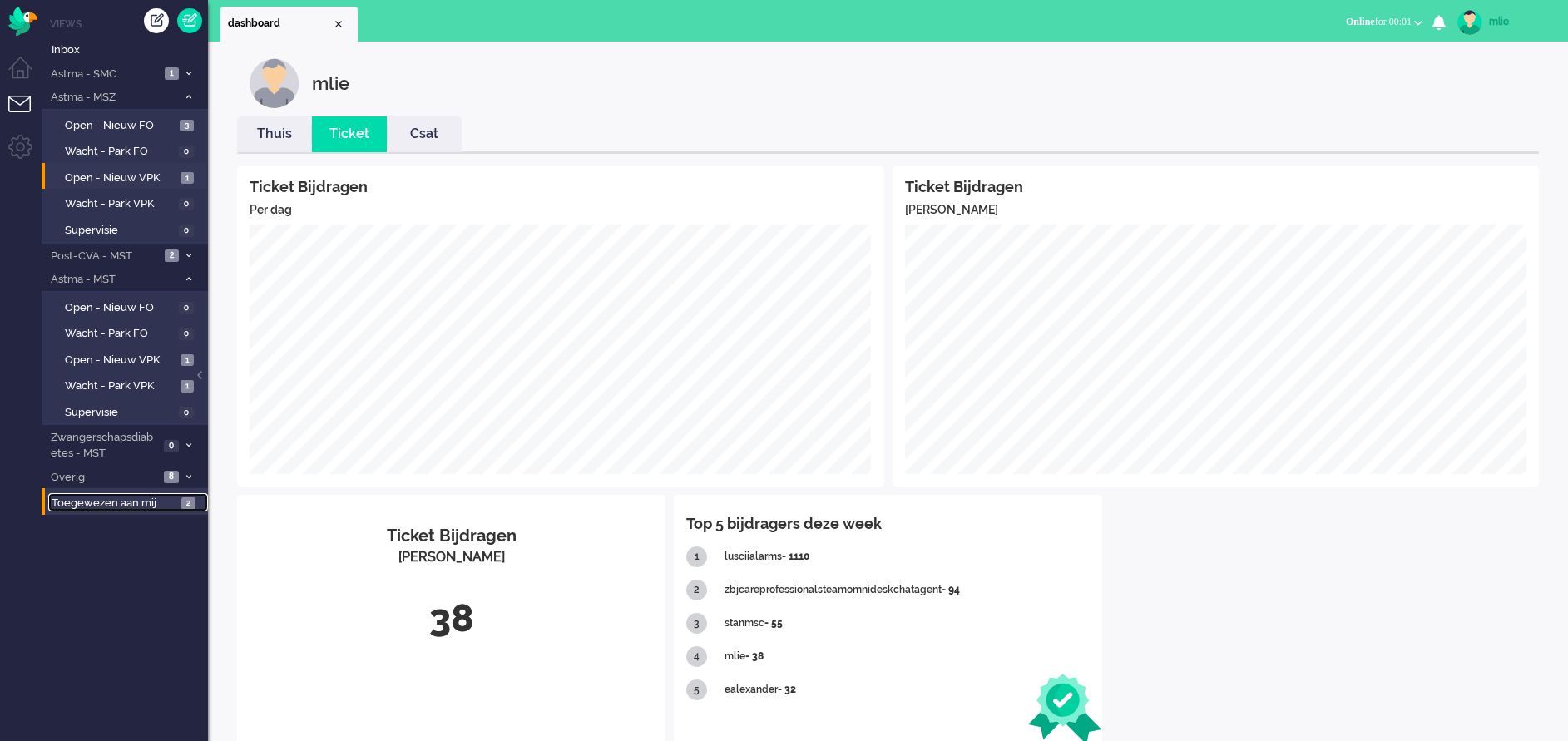
click at [122, 493] on span "Toegewezen aan mij" at bounding box center [114, 503] width 125 height 16
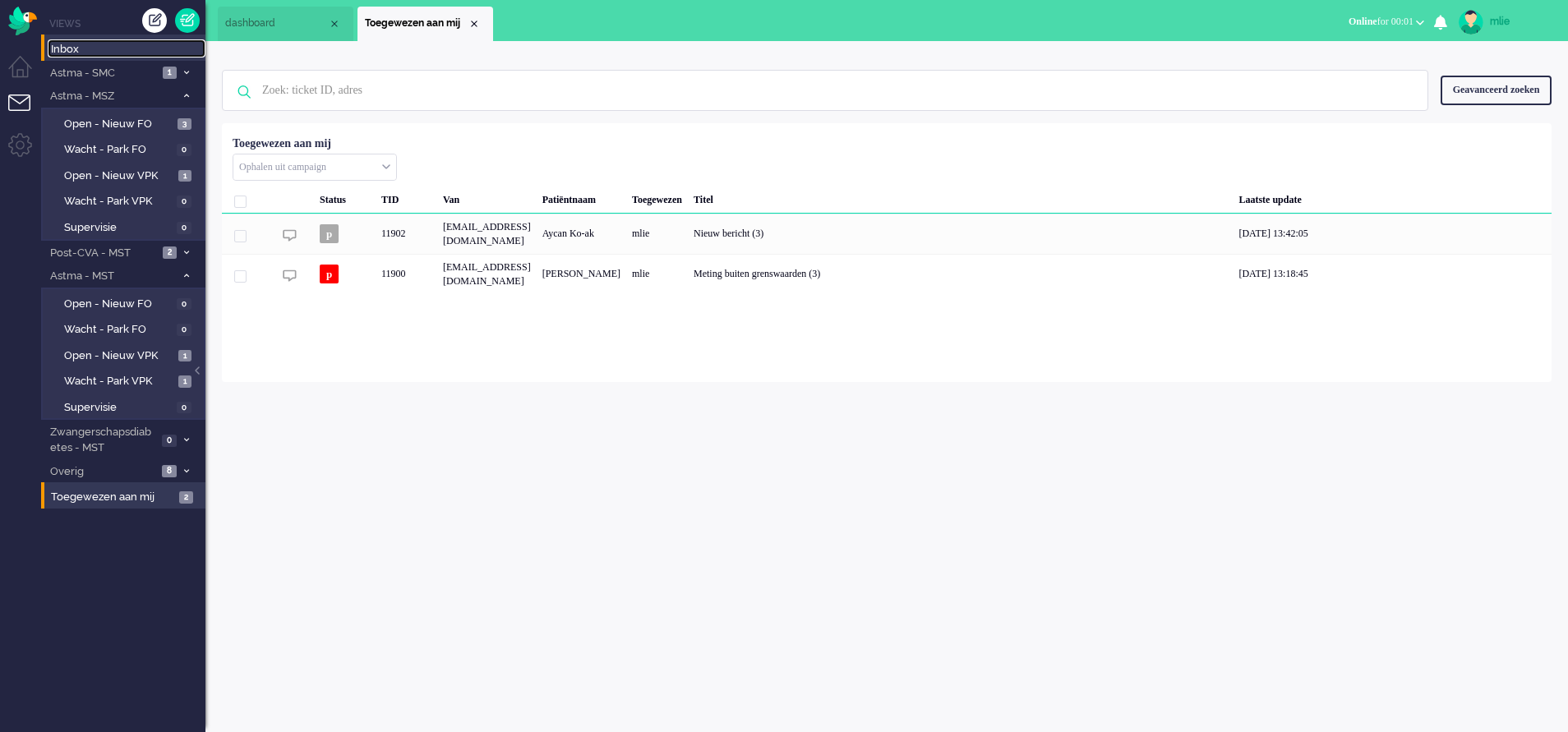
click at [98, 44] on span "Inbox" at bounding box center [128, 50] width 155 height 16
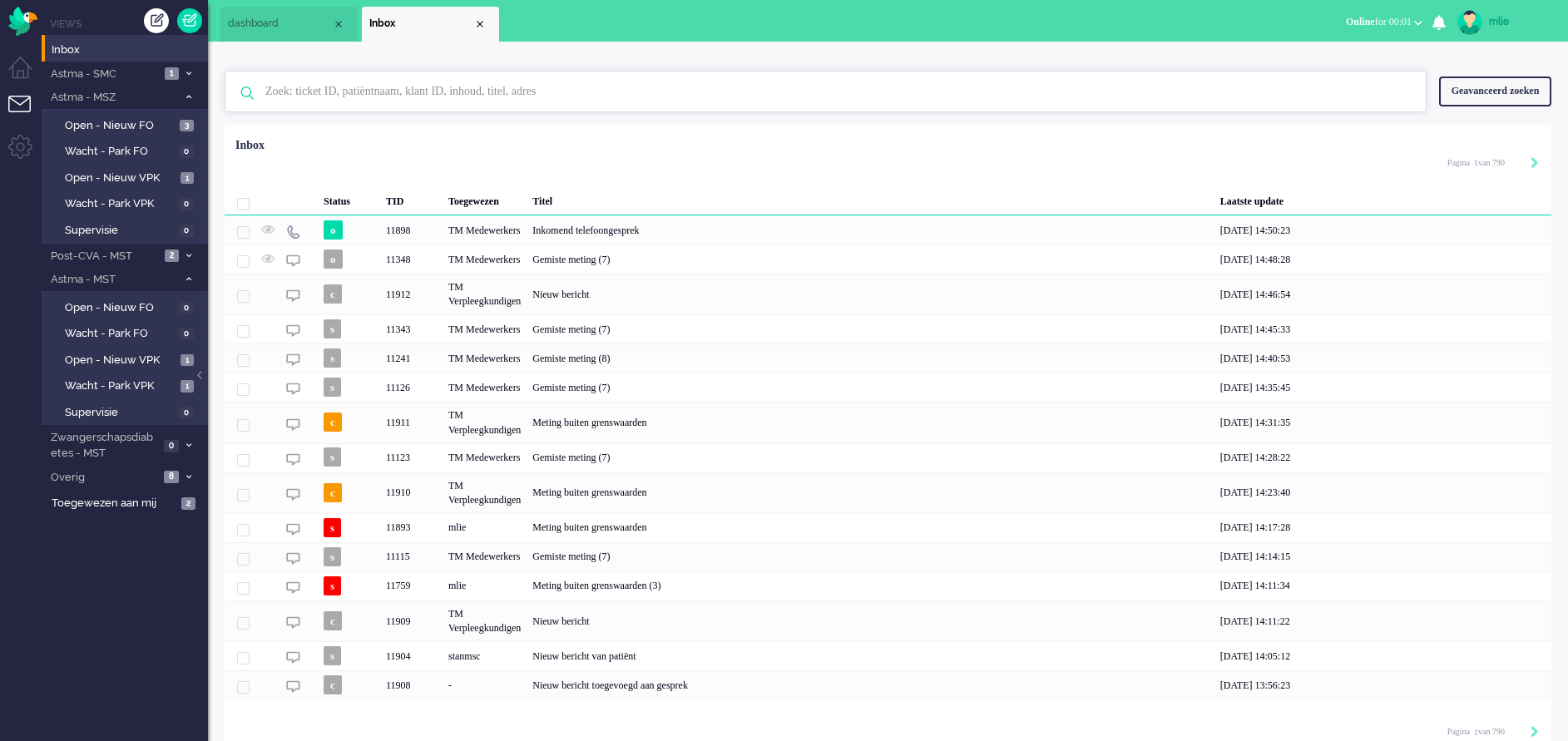
click at [317, 93] on input "text" at bounding box center [828, 91] width 1151 height 40
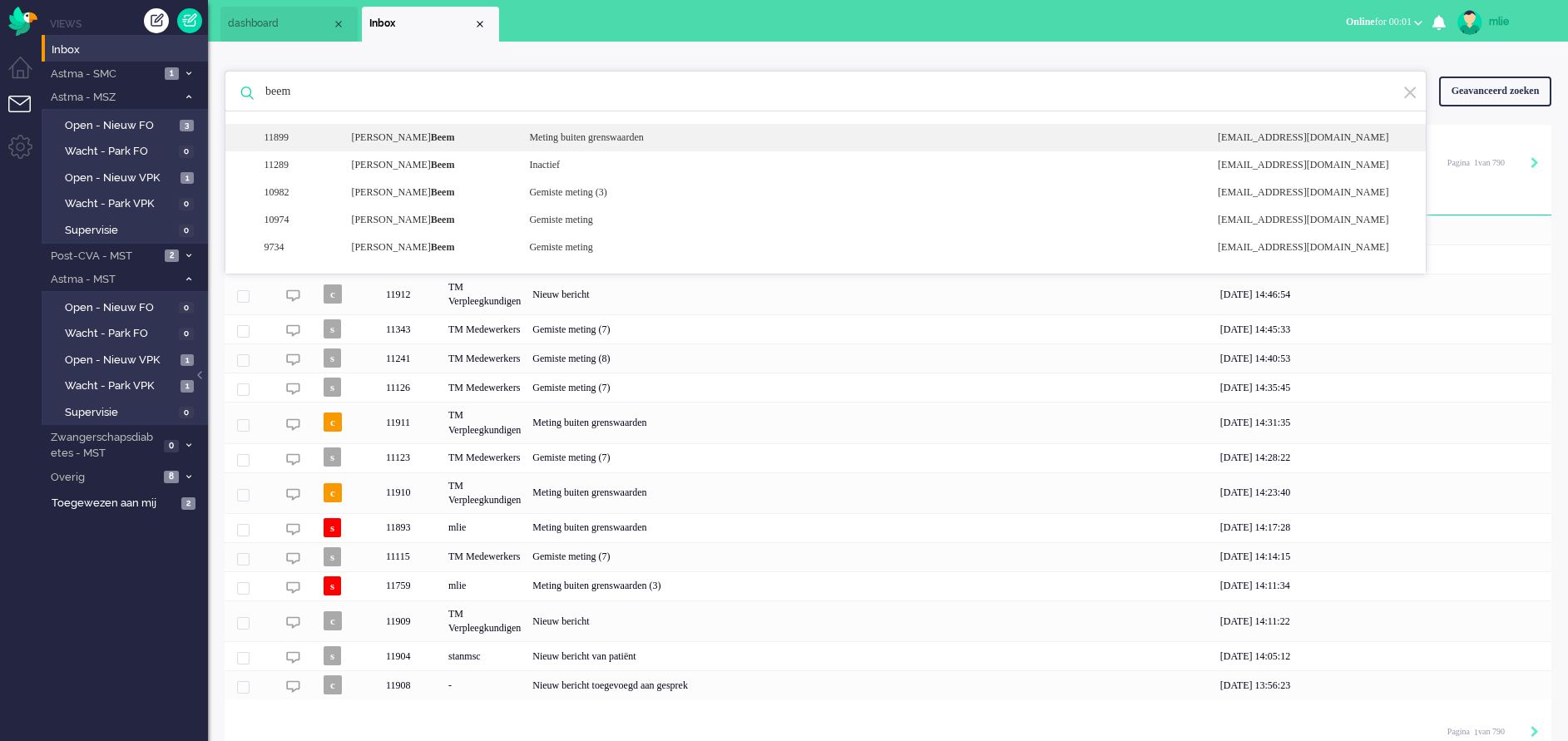
type input "beem"
click at [585, 133] on div "Meting buiten grenswaarden" at bounding box center [861, 137] width 689 height 14
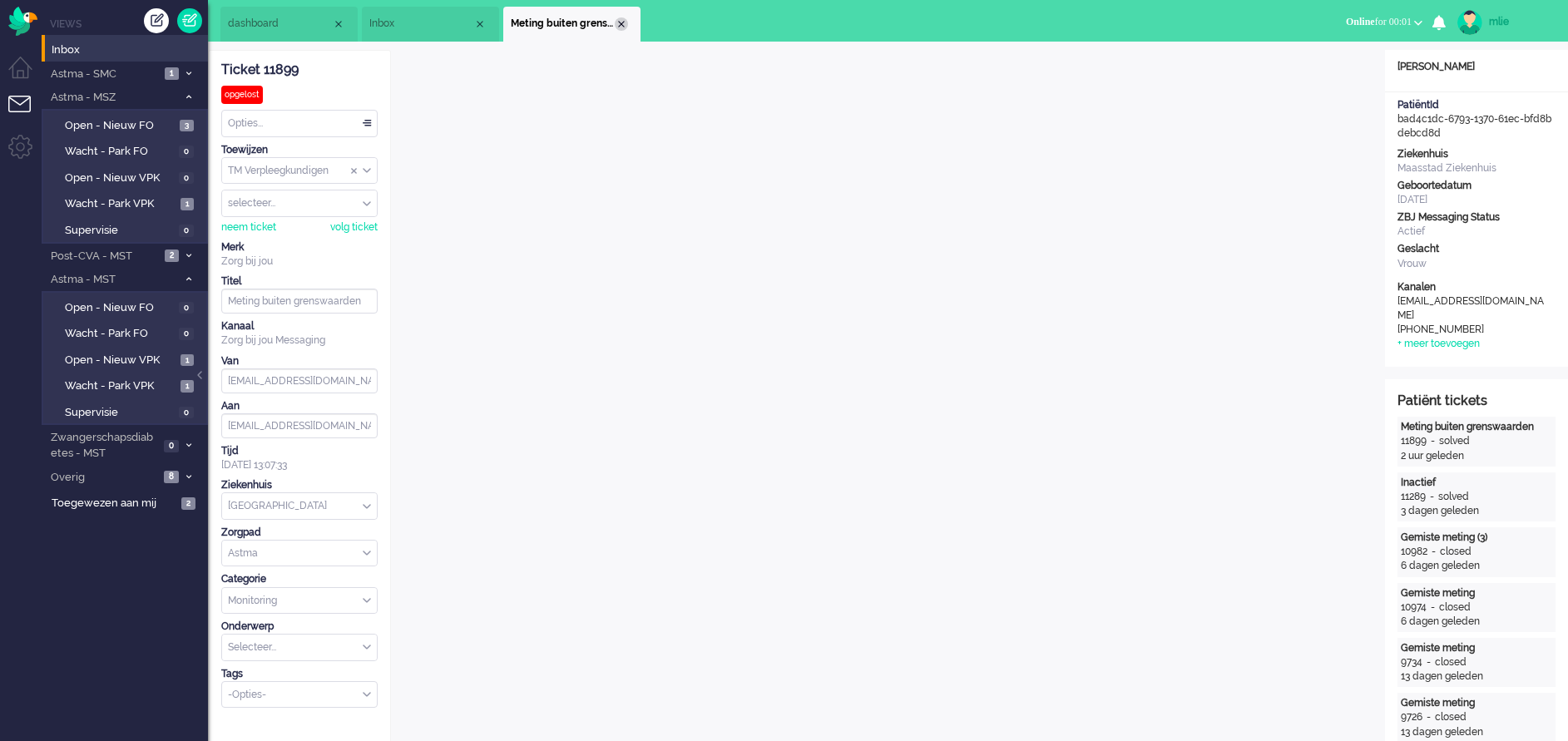
click at [617, 19] on div "Close tab" at bounding box center [622, 24] width 13 height 13
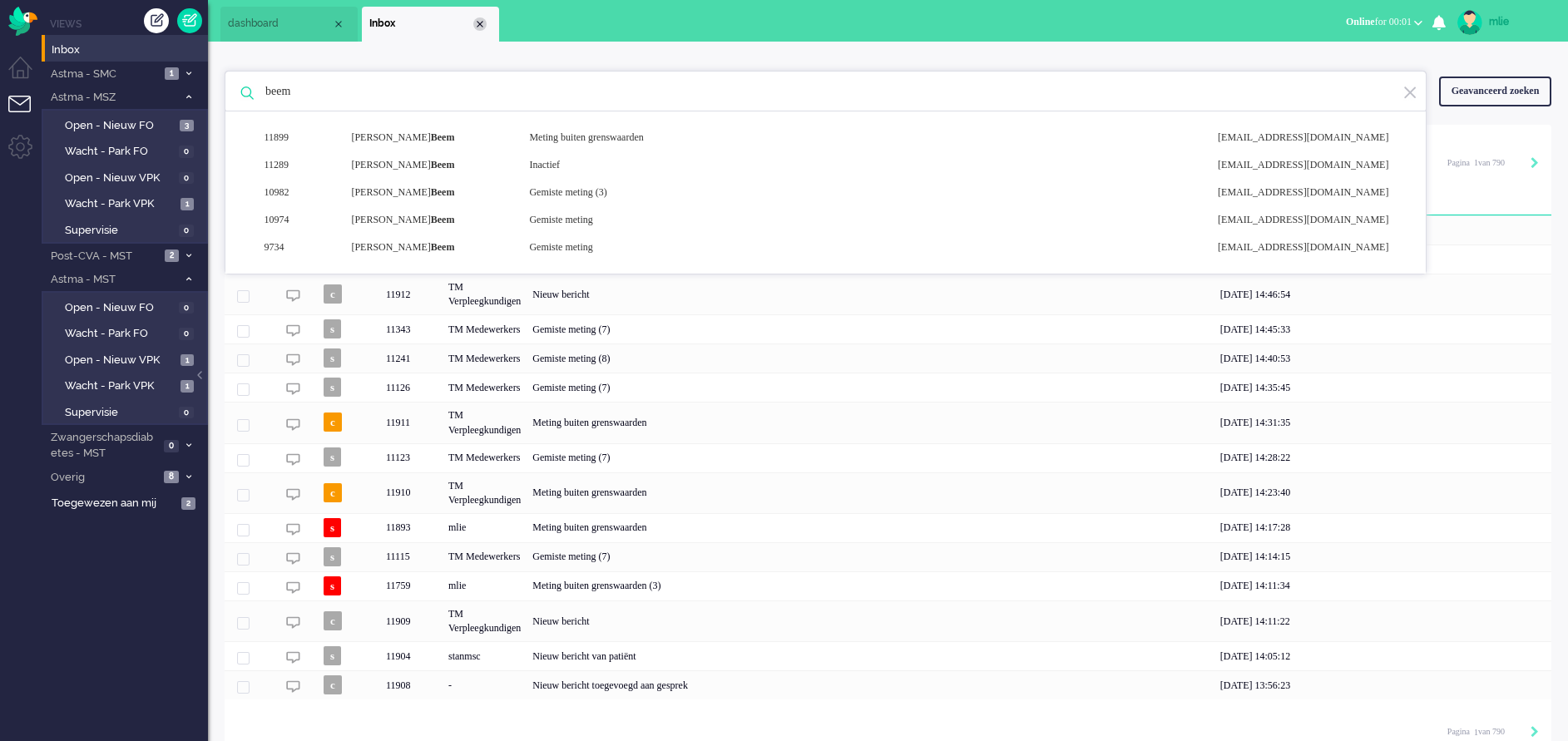
click at [485, 21] on div "Close tab" at bounding box center [480, 24] width 13 height 13
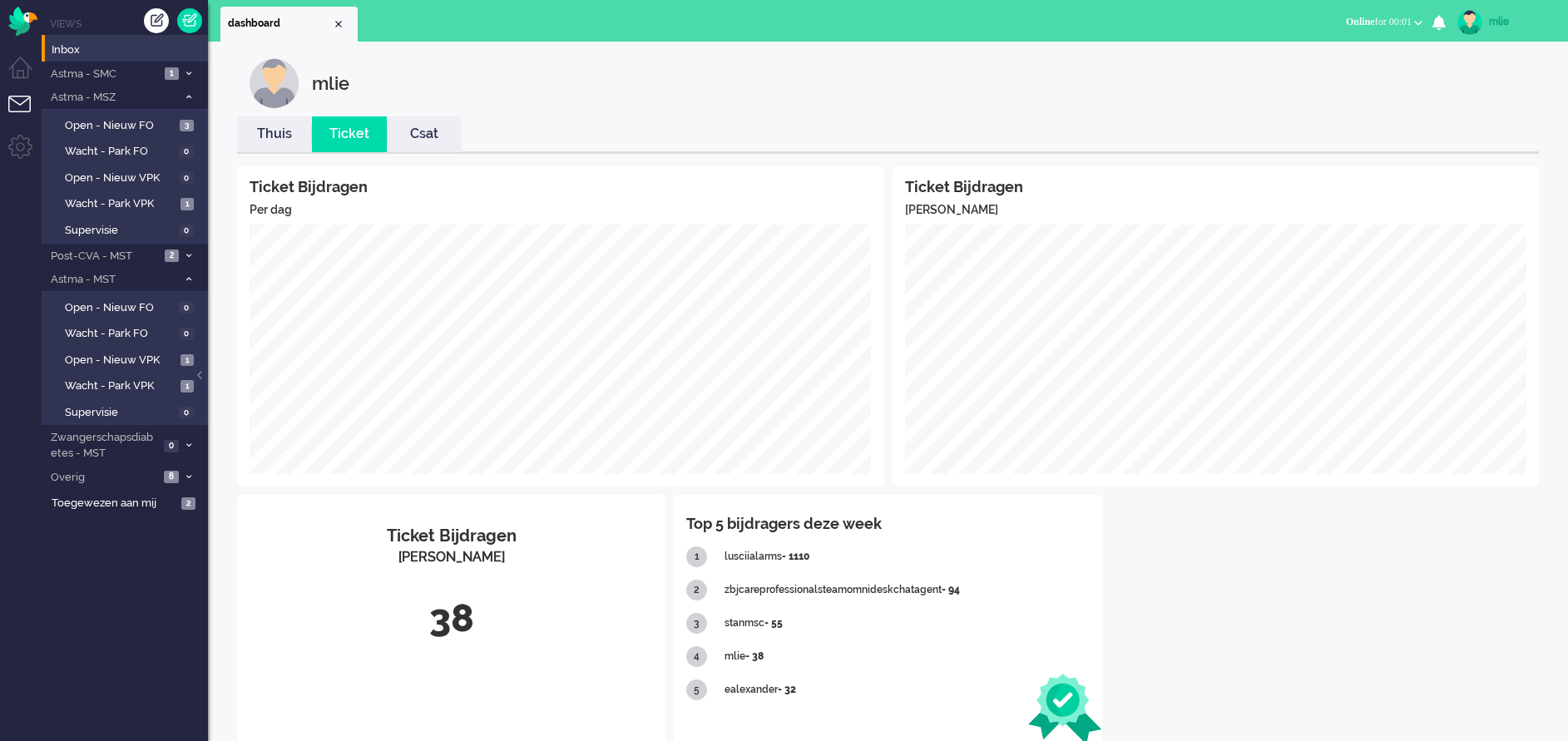
click at [273, 140] on link "Thuis" at bounding box center [274, 134] width 75 height 19
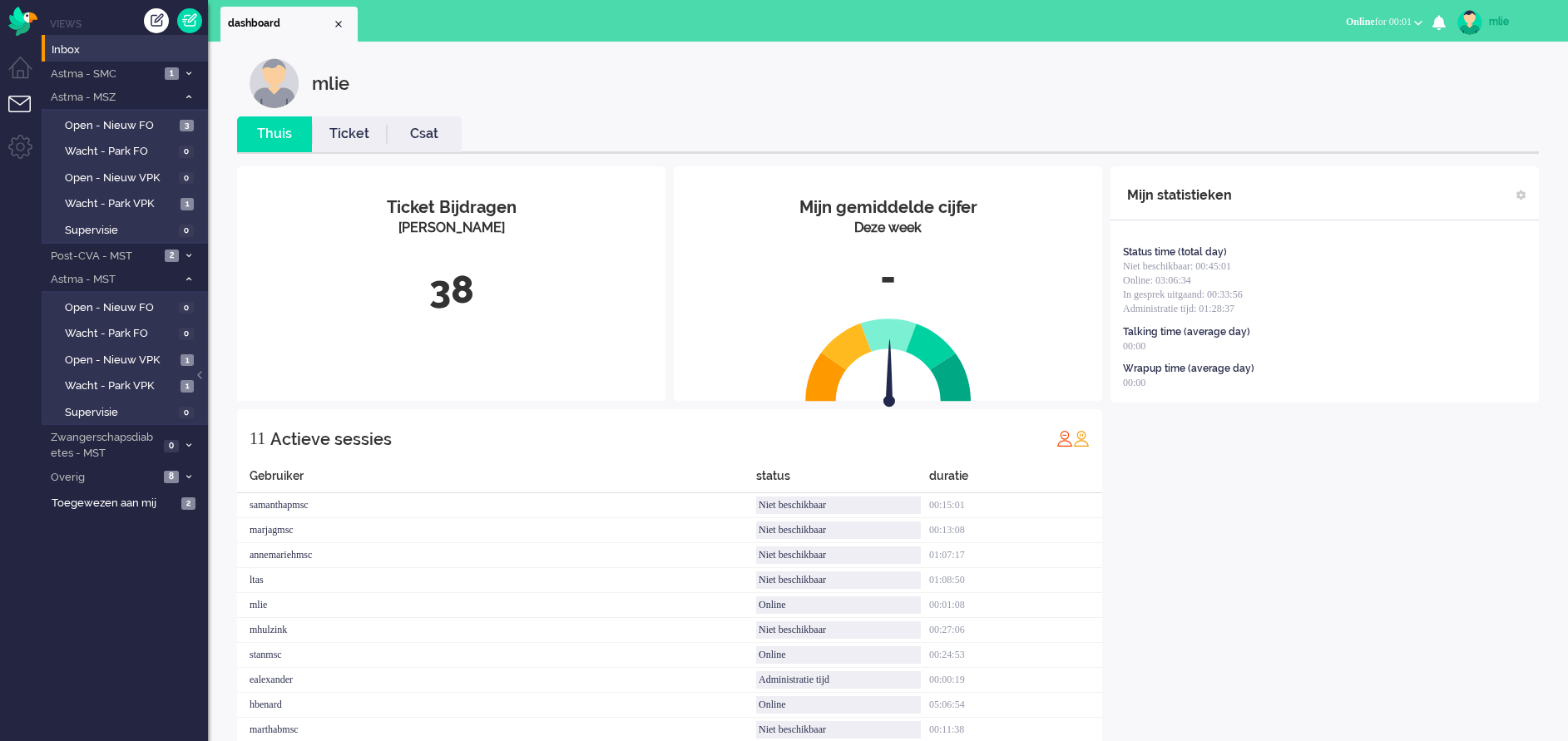
click at [358, 127] on link "Ticket" at bounding box center [348, 134] width 75 height 19
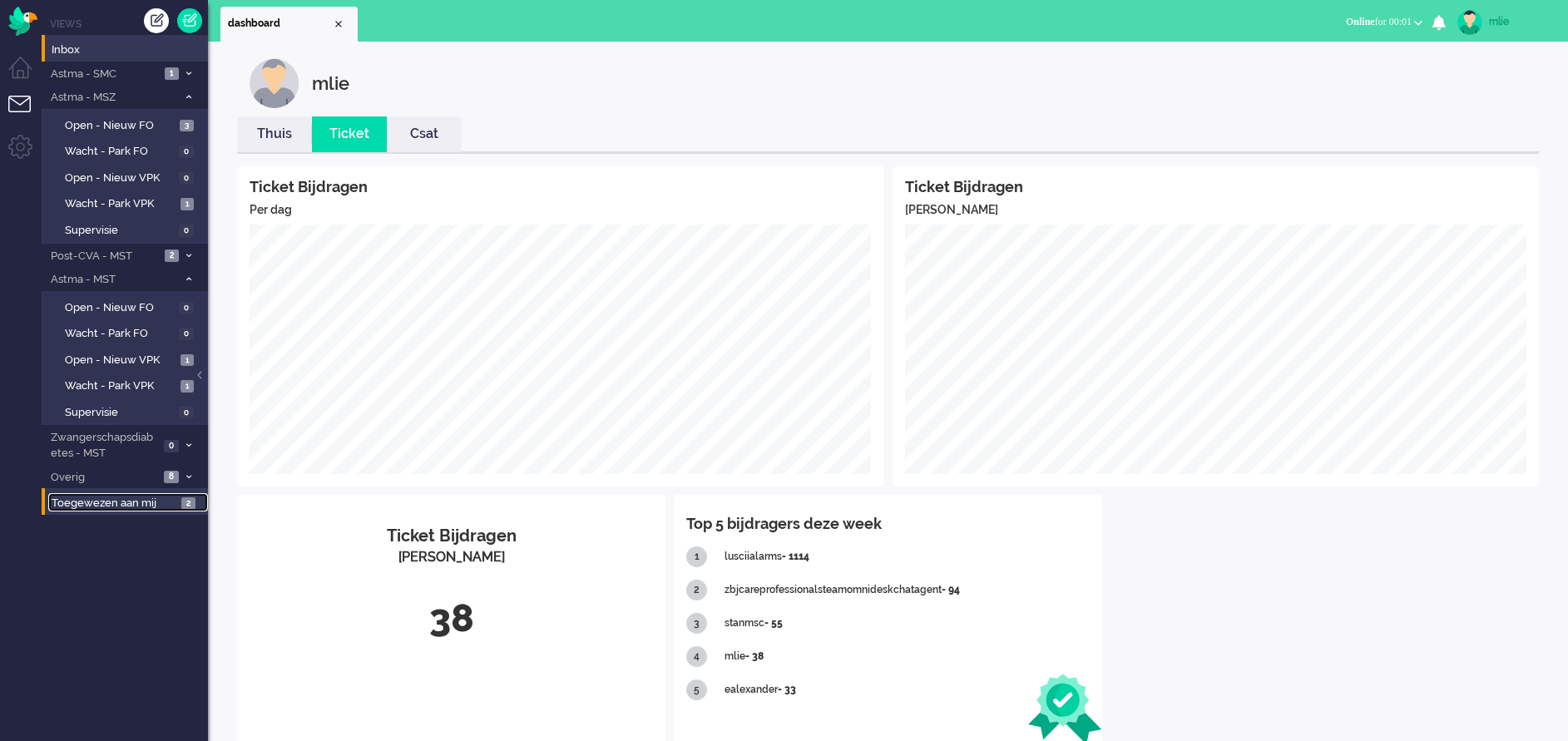
click at [116, 493] on span "Toegewezen aan mij" at bounding box center [114, 503] width 125 height 16
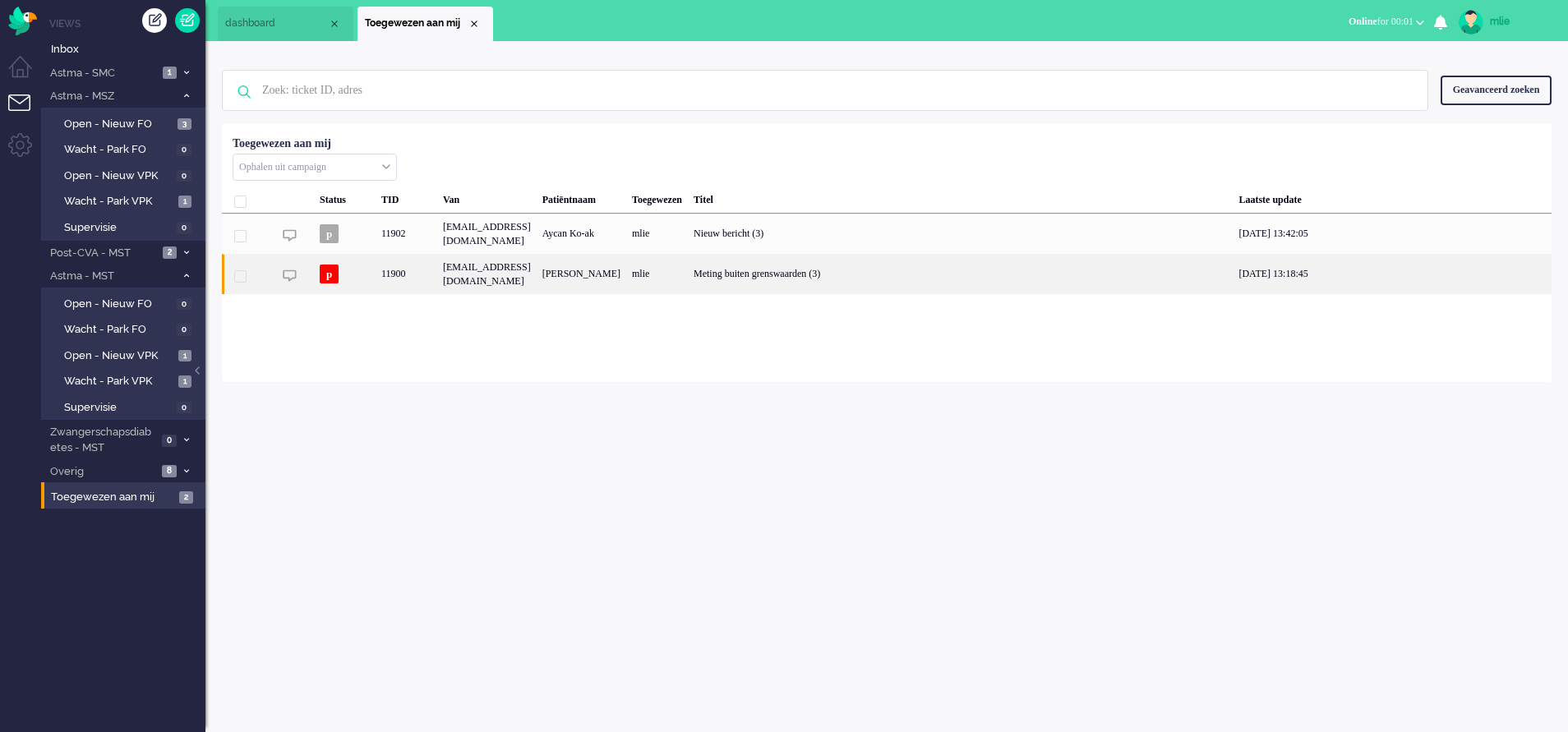
click at [843, 285] on div "Meting buiten grenswaarden (3)" at bounding box center [960, 274] width 545 height 41
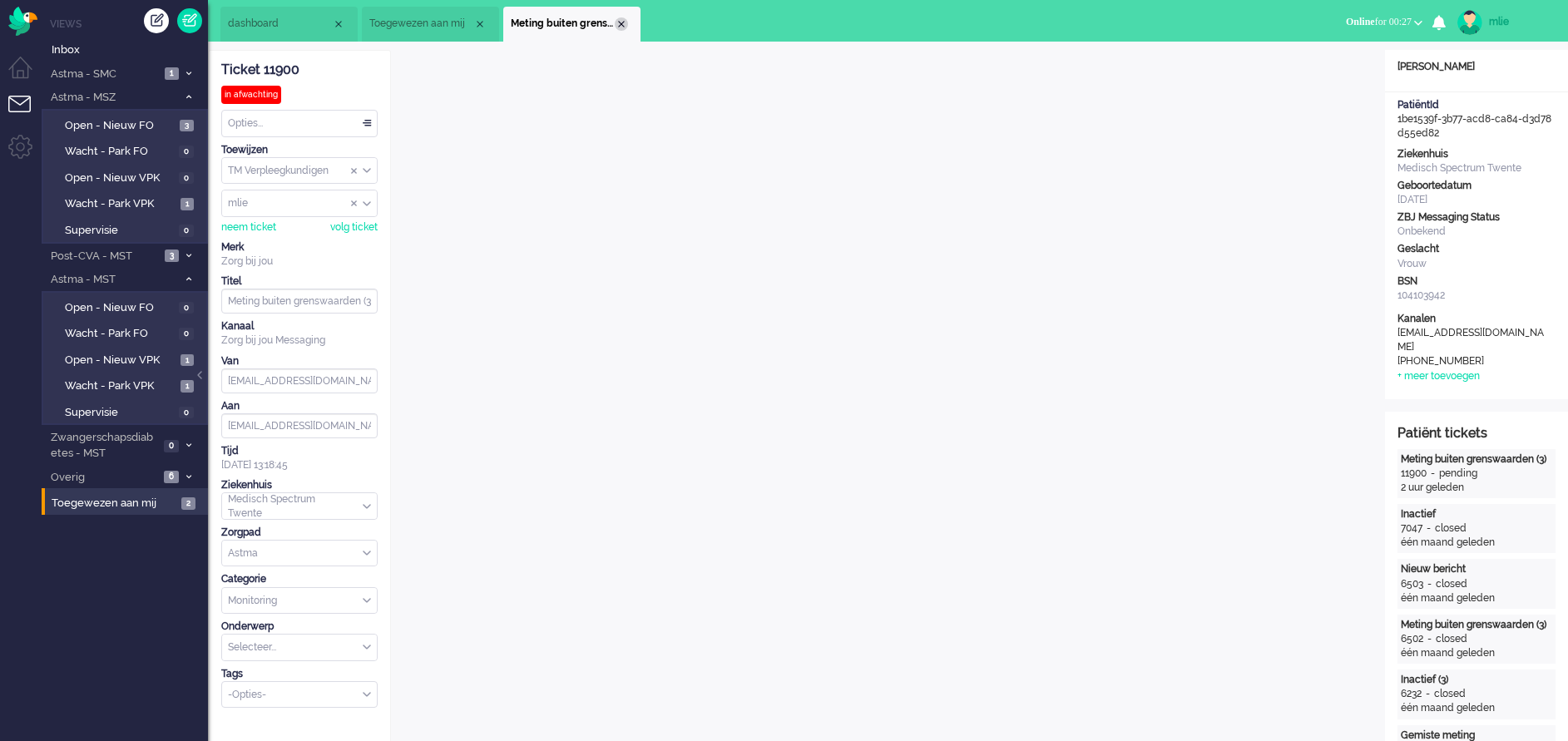
click at [617, 23] on div "Close tab" at bounding box center [622, 24] width 13 height 13
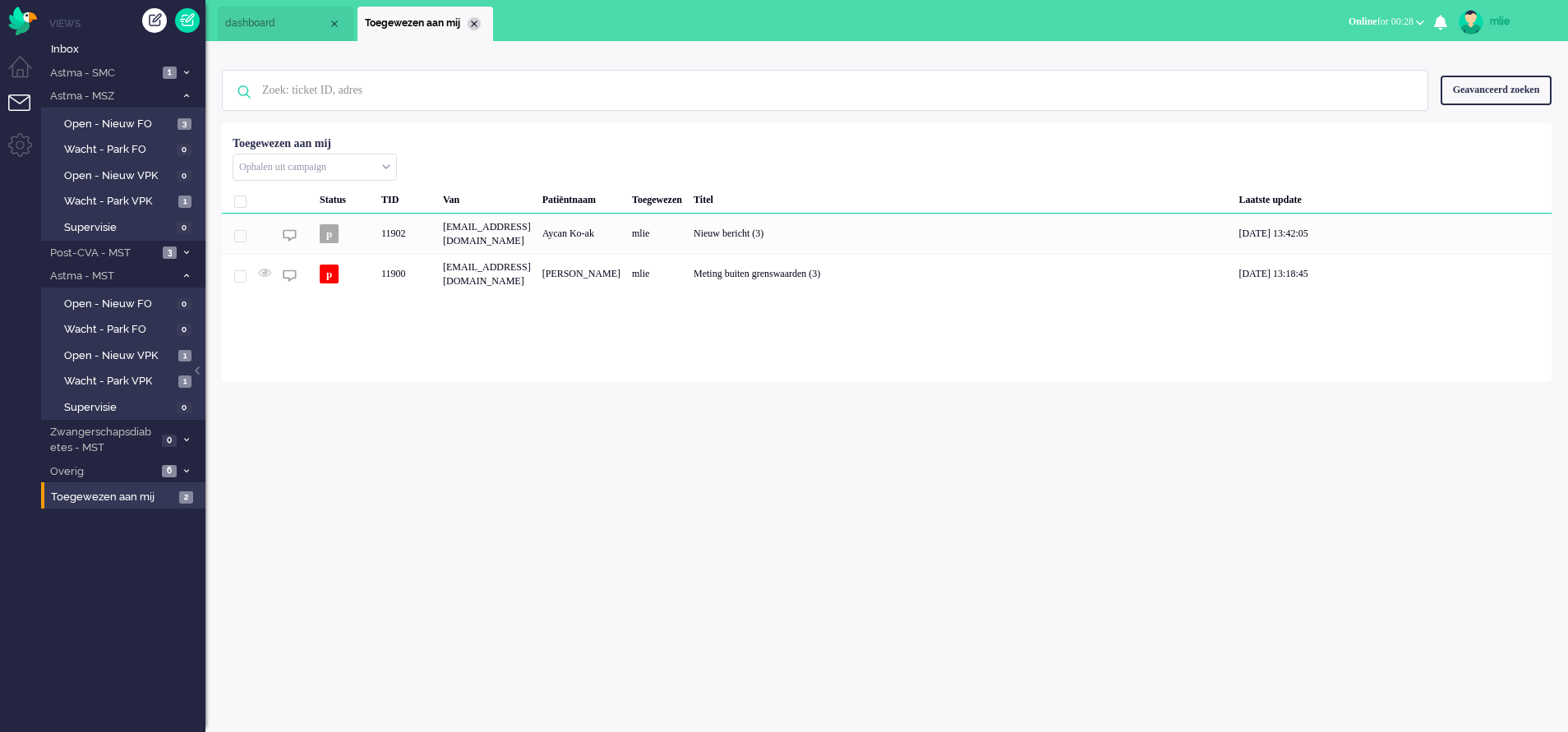
click at [478, 23] on div "Close tab" at bounding box center [474, 24] width 13 height 13
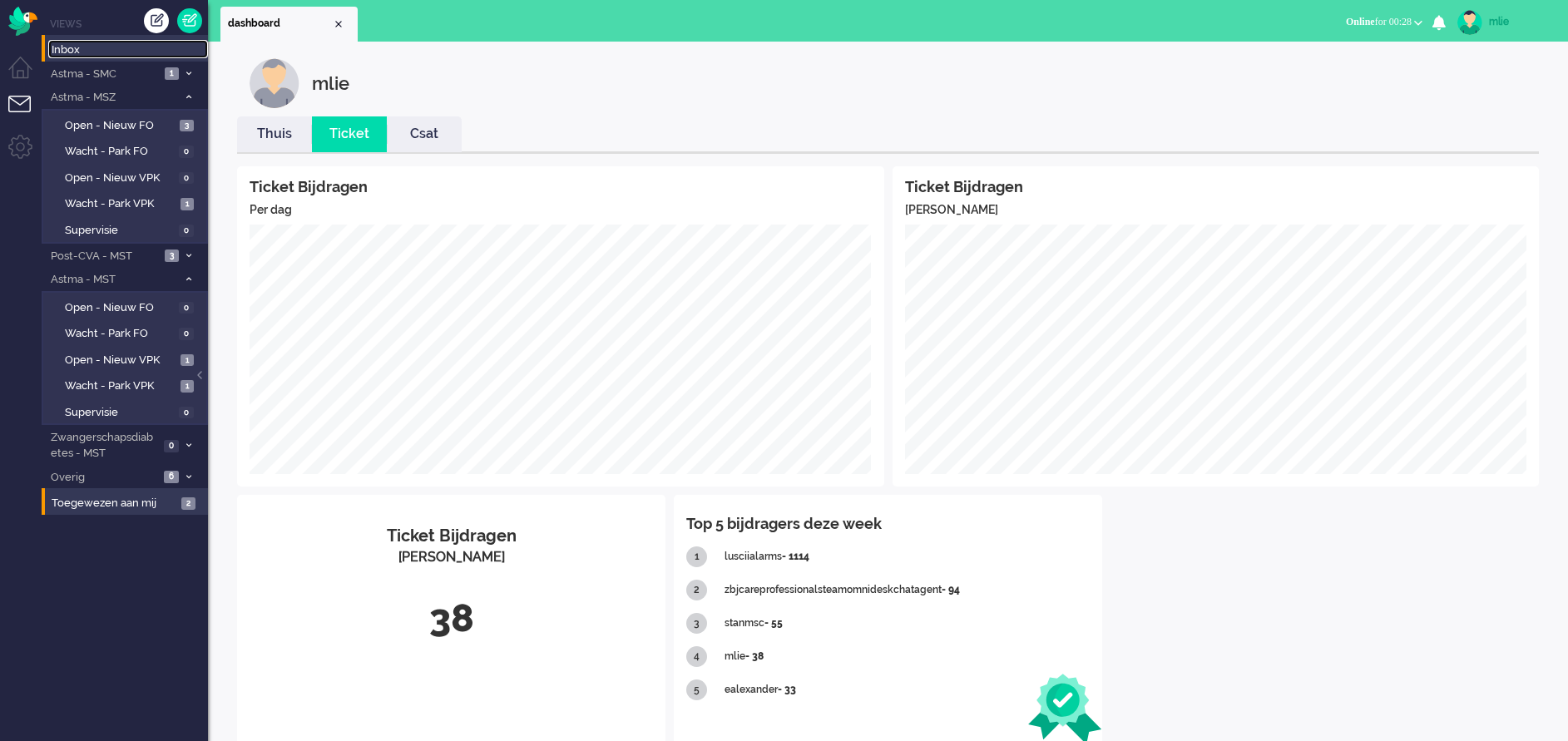
click at [87, 53] on span "Inbox" at bounding box center [130, 50] width 157 height 16
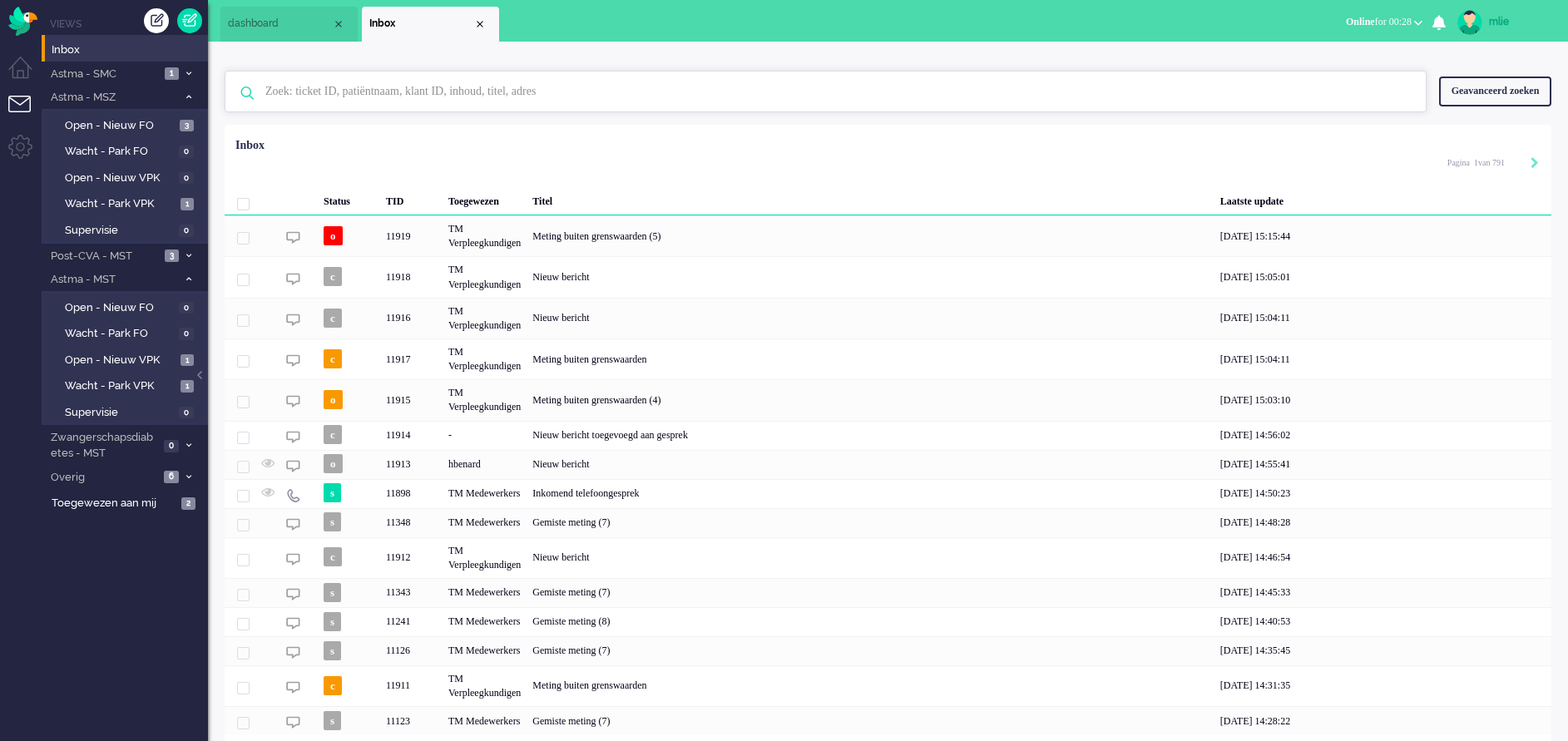
click at [382, 93] on input "text" at bounding box center [828, 91] width 1151 height 40
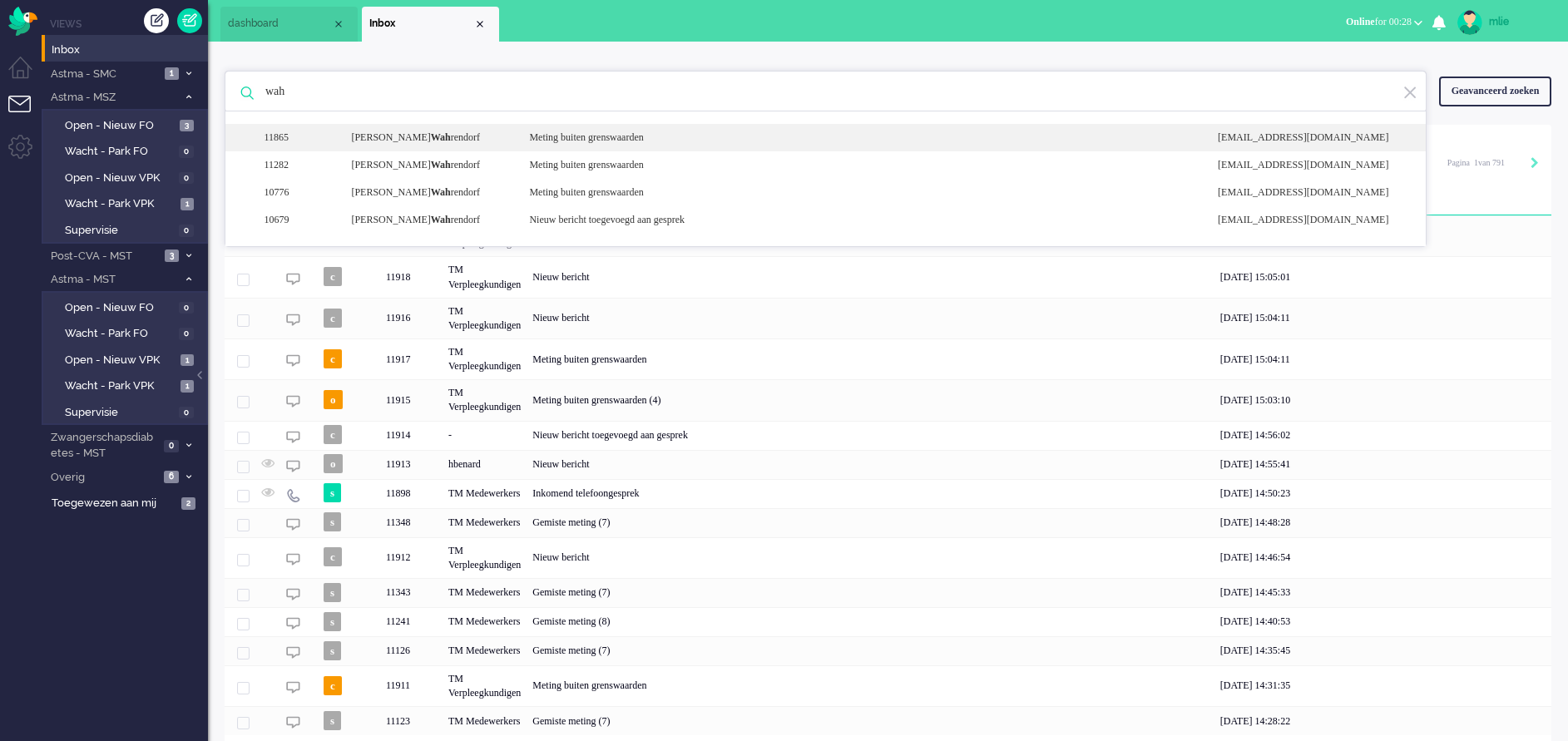
type input "wah"
click at [601, 129] on div "11865 [PERSON_NAME] rendorf Meting buiten grenswaarden [EMAIL_ADDRESS][DOMAIN_N…" at bounding box center [825, 137] width 1200 height 28
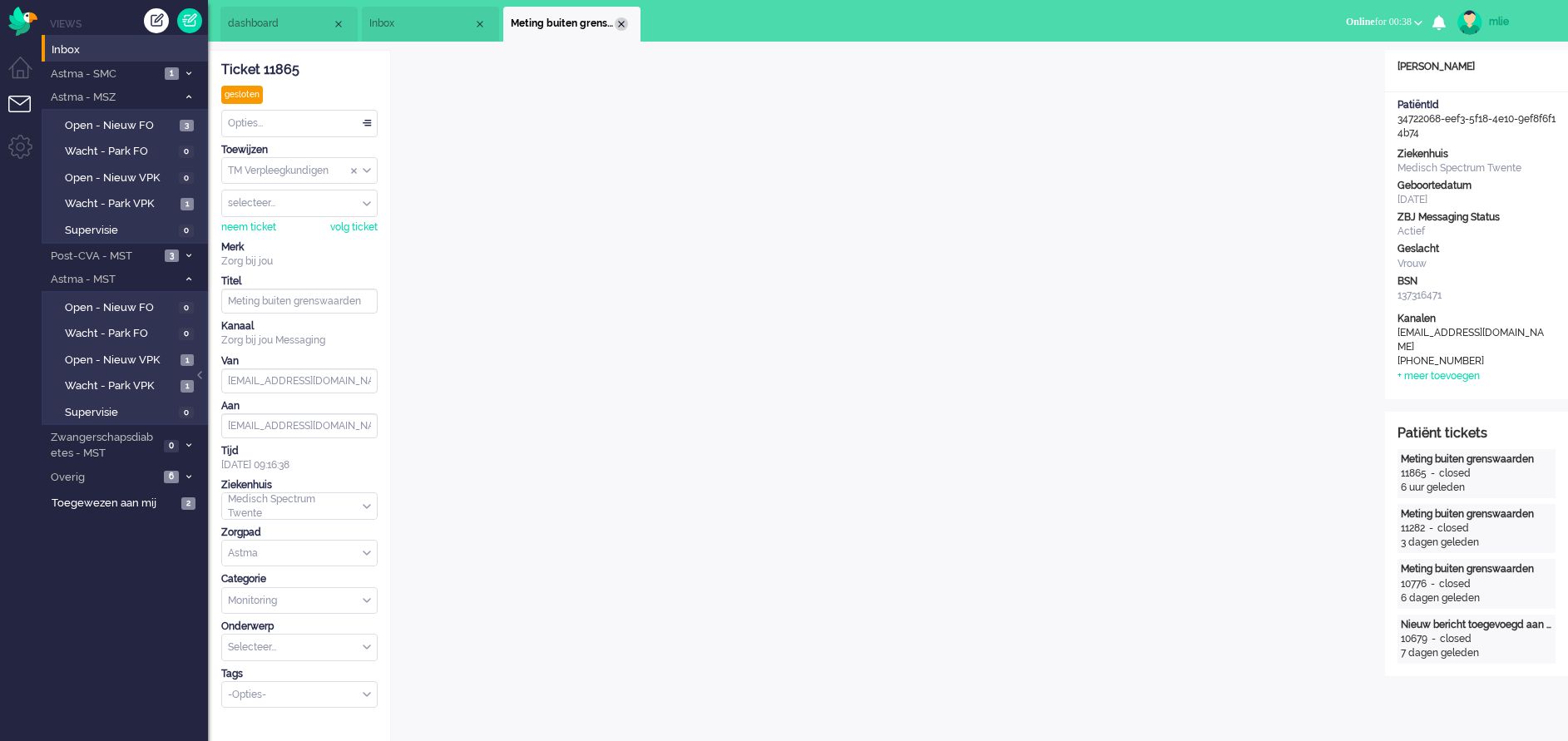
click at [623, 23] on div "Close tab" at bounding box center [622, 24] width 13 height 13
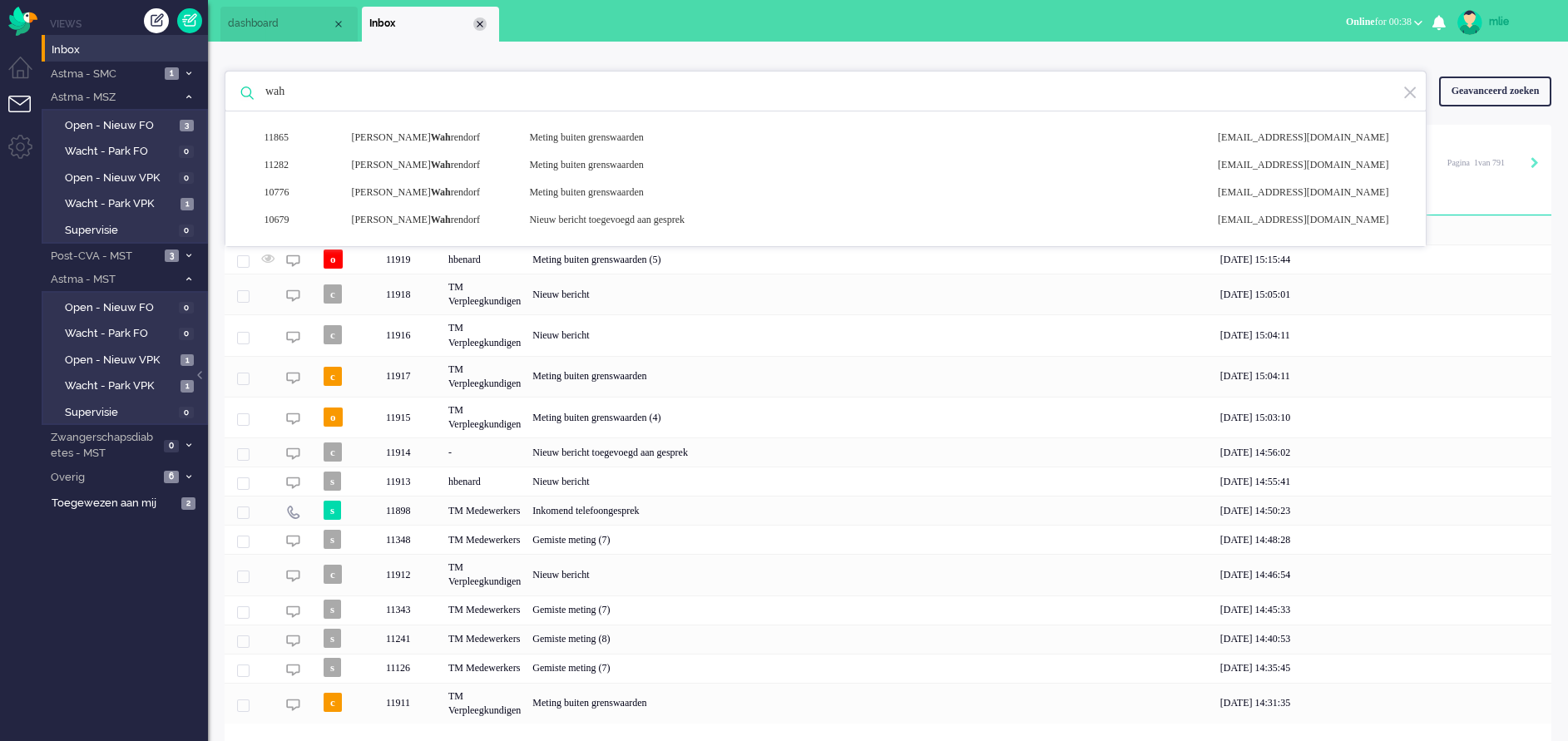
click at [481, 23] on div "Close tab" at bounding box center [480, 24] width 13 height 13
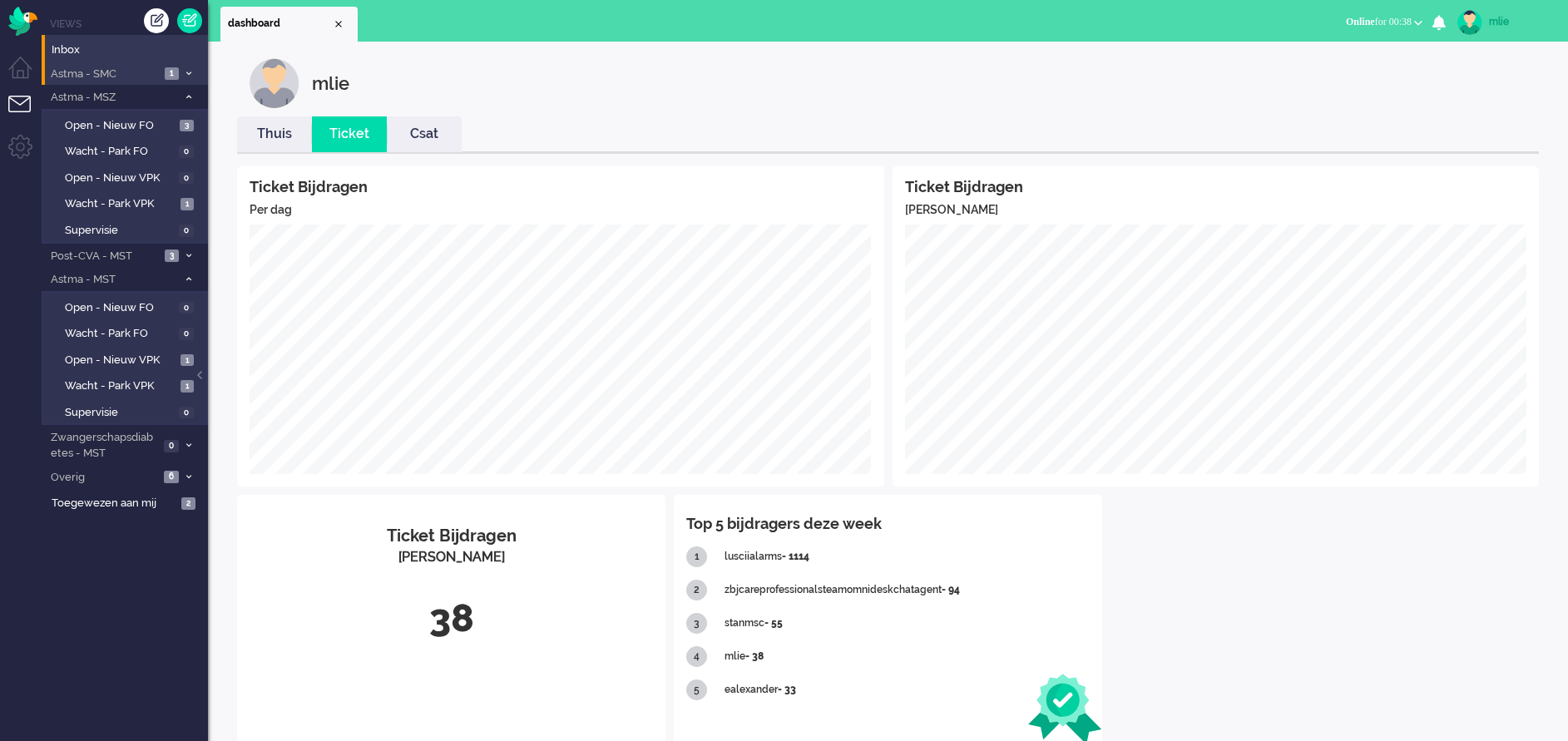
click at [182, 66] on li "Astma - SMC 1" at bounding box center [125, 73] width 167 height 24
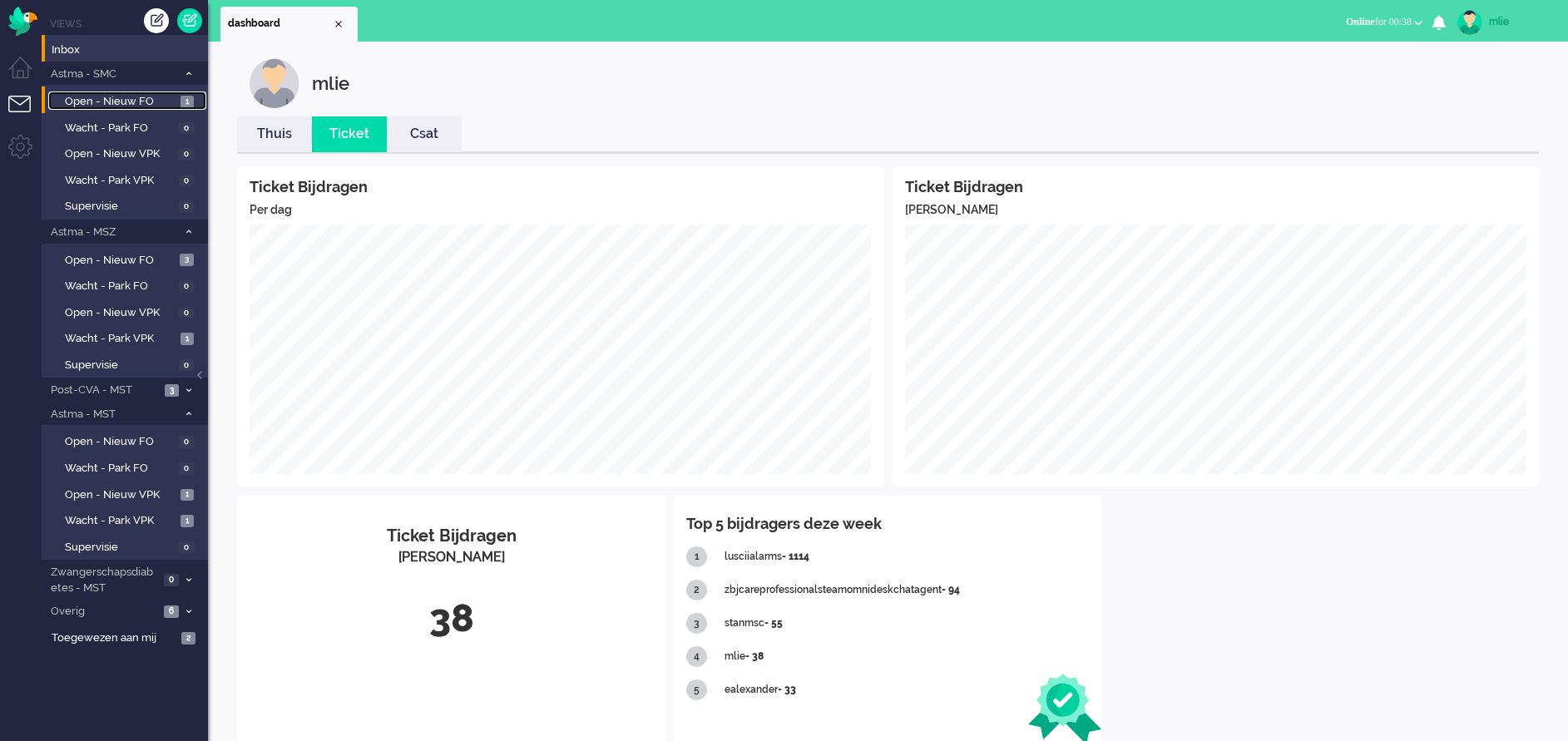
click at [136, 100] on span "Open - Nieuw FO" at bounding box center [120, 101] width 111 height 16
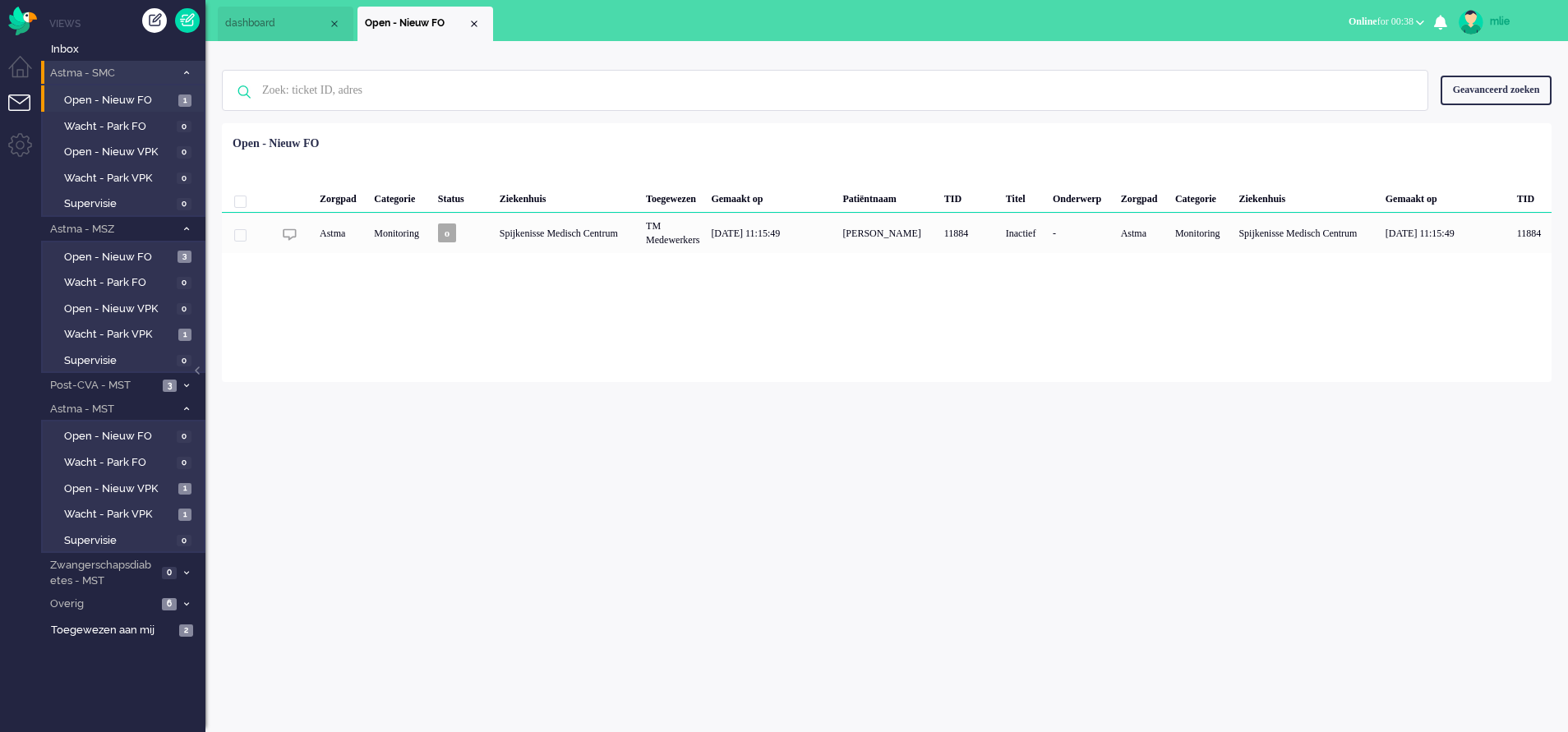
click at [187, 66] on li "Astma - SMC 1" at bounding box center [123, 72] width 165 height 24
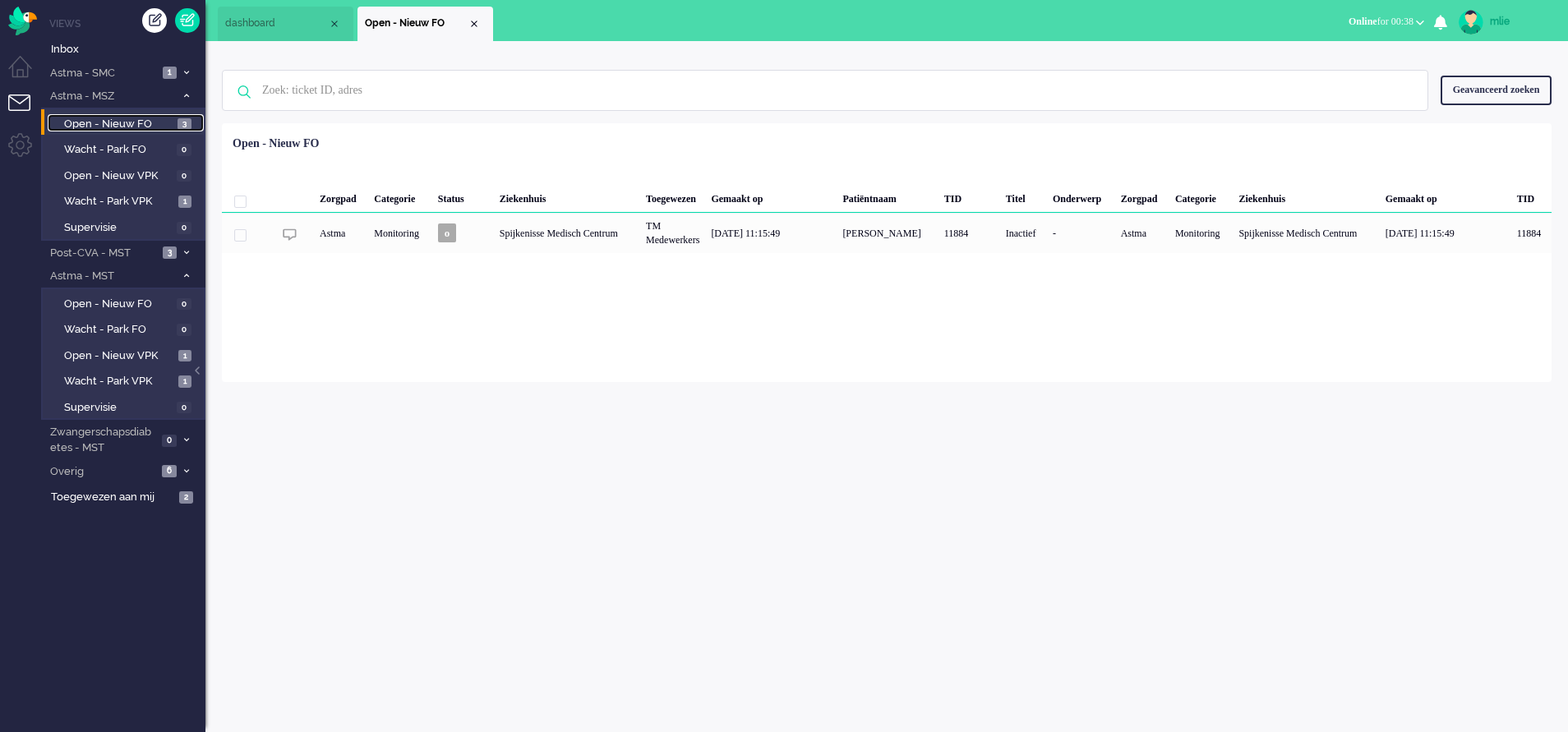
click at [142, 122] on span "Open - Nieuw FO" at bounding box center [118, 124] width 109 height 16
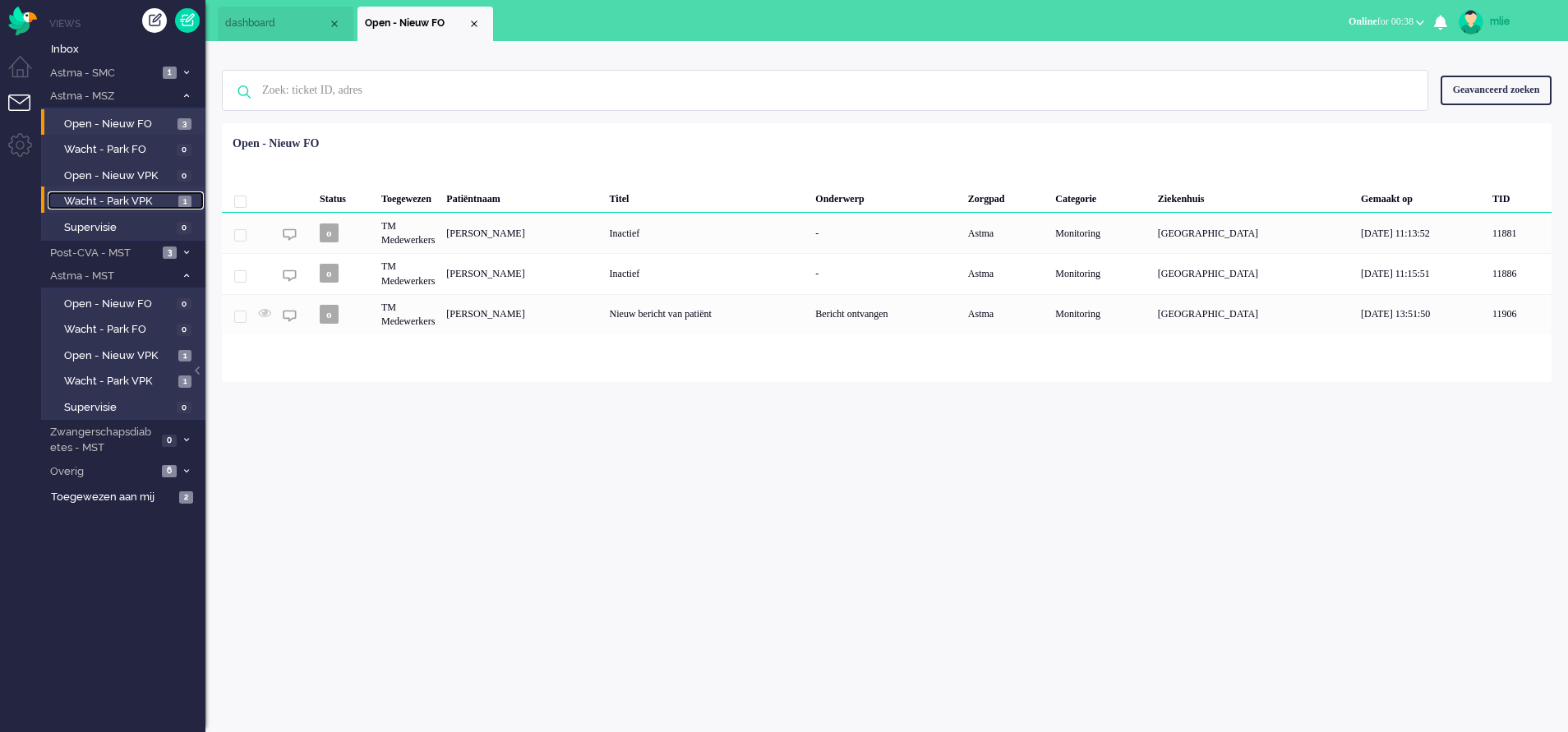
click at [141, 199] on span "Wacht - Park VPK" at bounding box center [118, 201] width 110 height 16
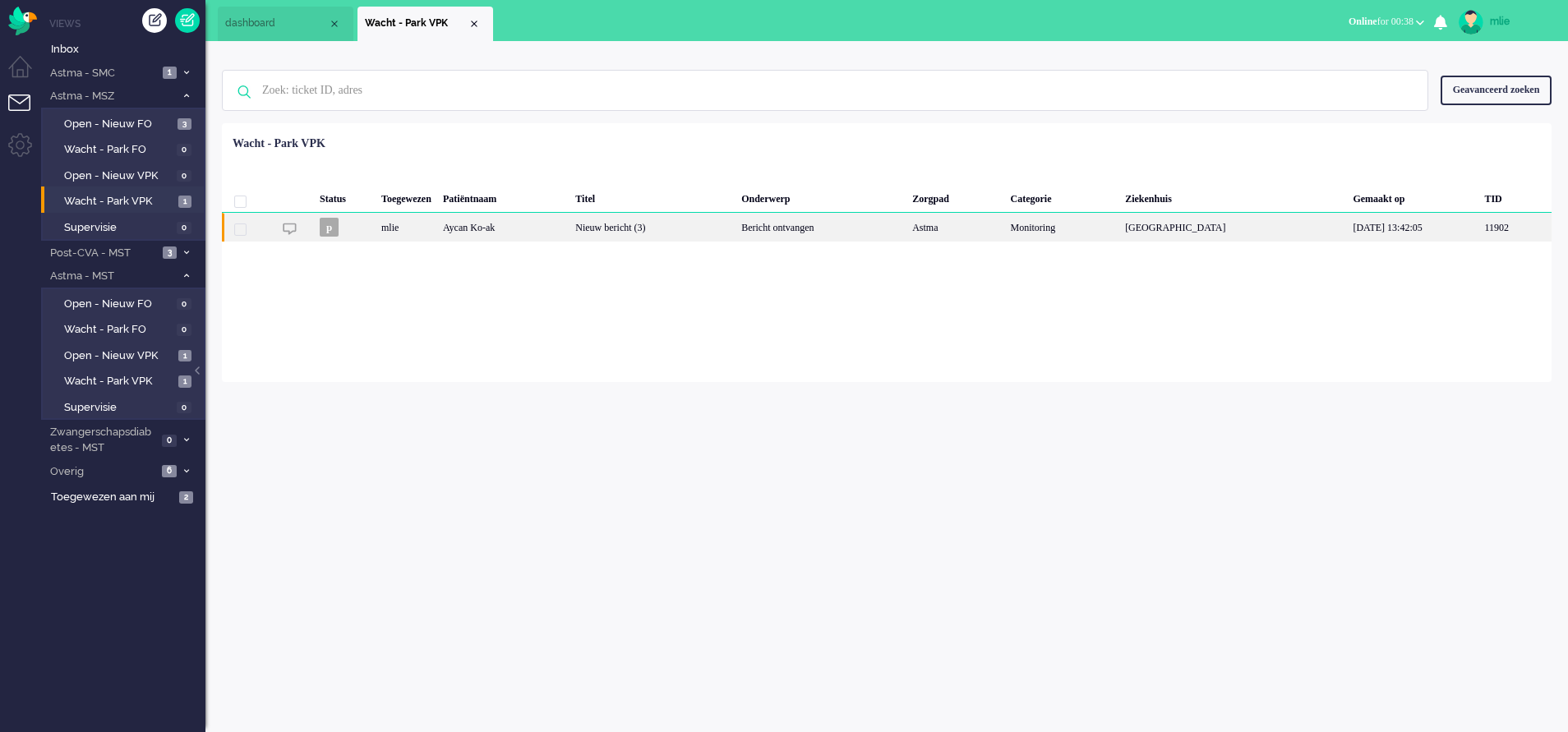
click at [713, 229] on div "Nieuw bericht (3)" at bounding box center [652, 227] width 166 height 29
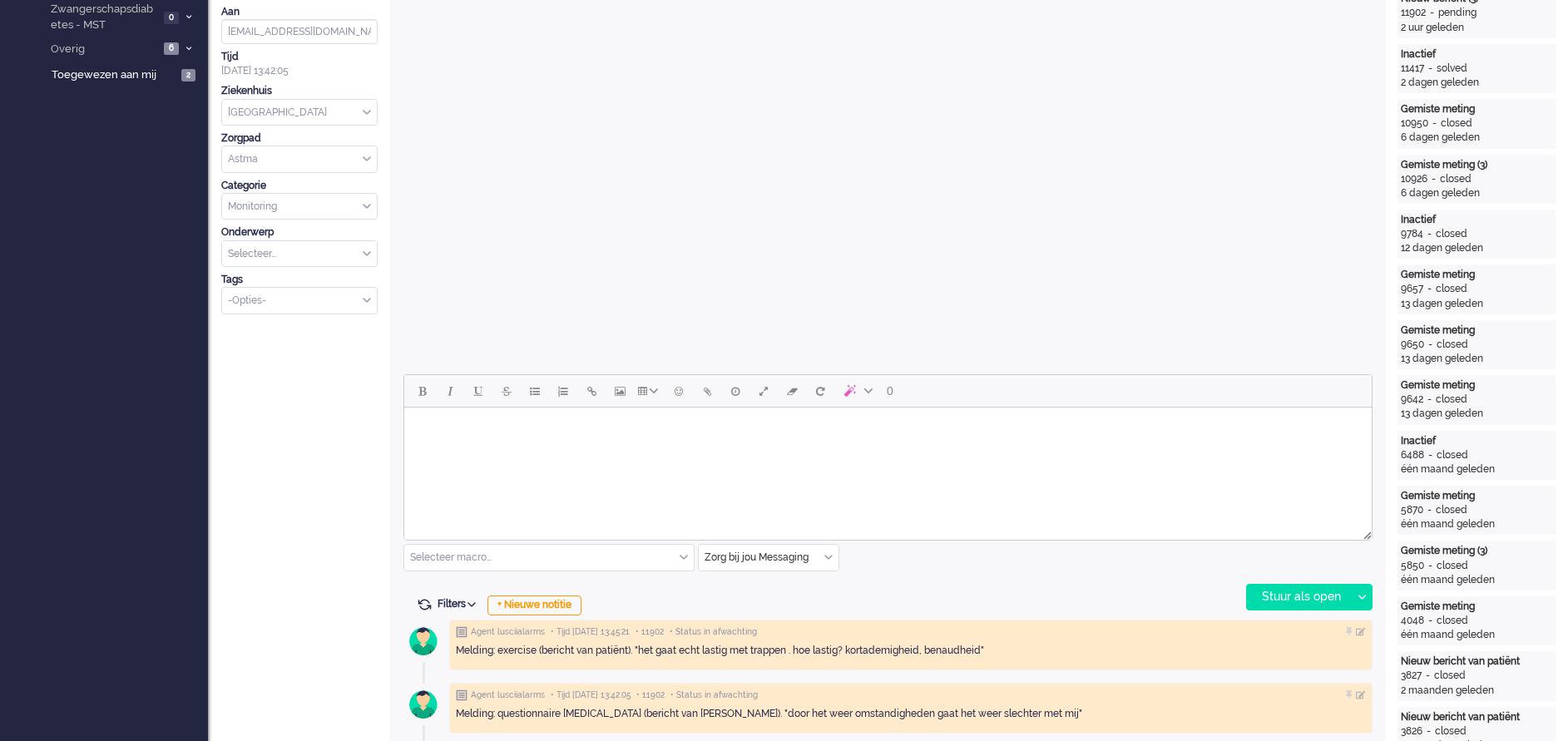
scroll to position [431, 0]
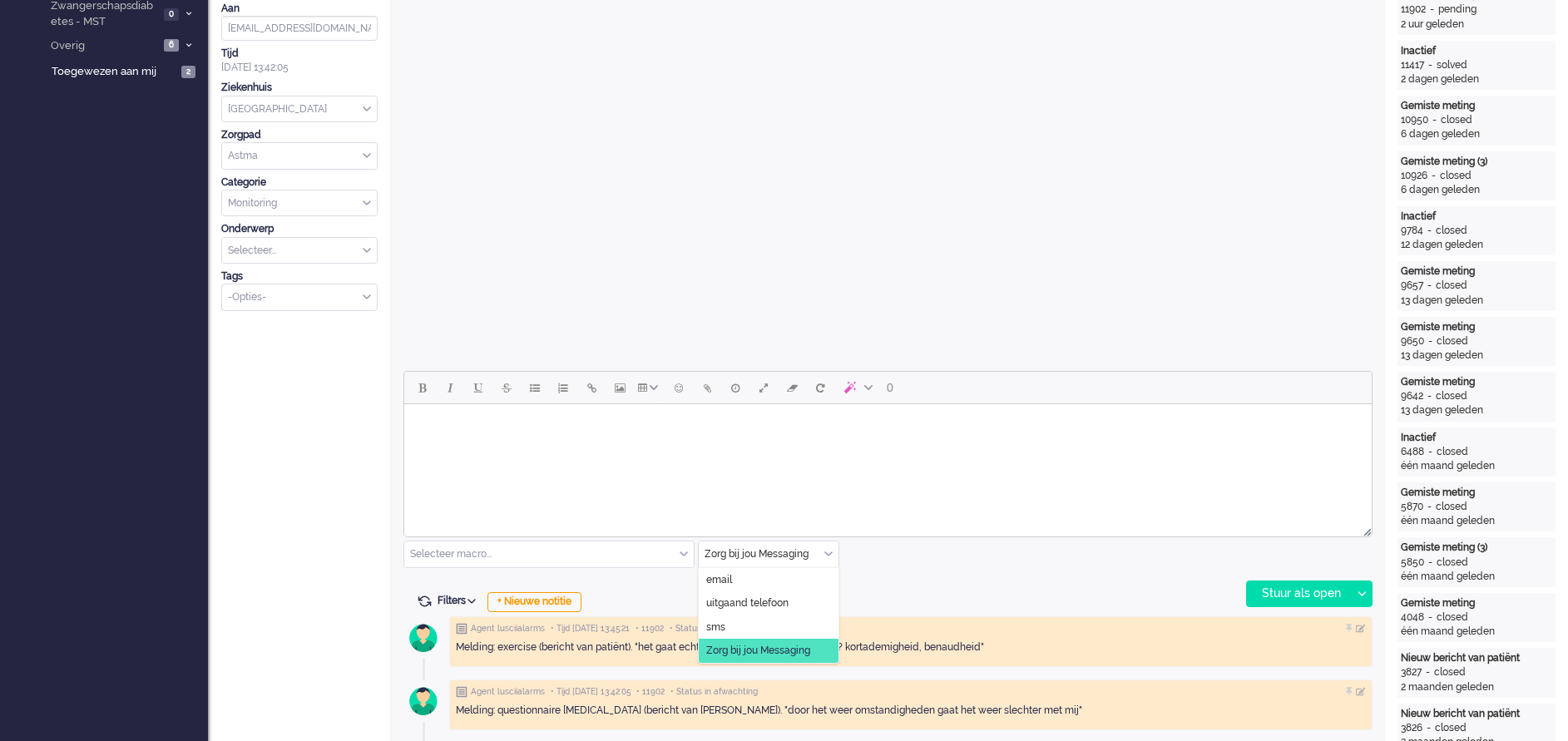
click at [826, 493] on div "Zorg bij jou Messaging" at bounding box center [768, 554] width 140 height 26
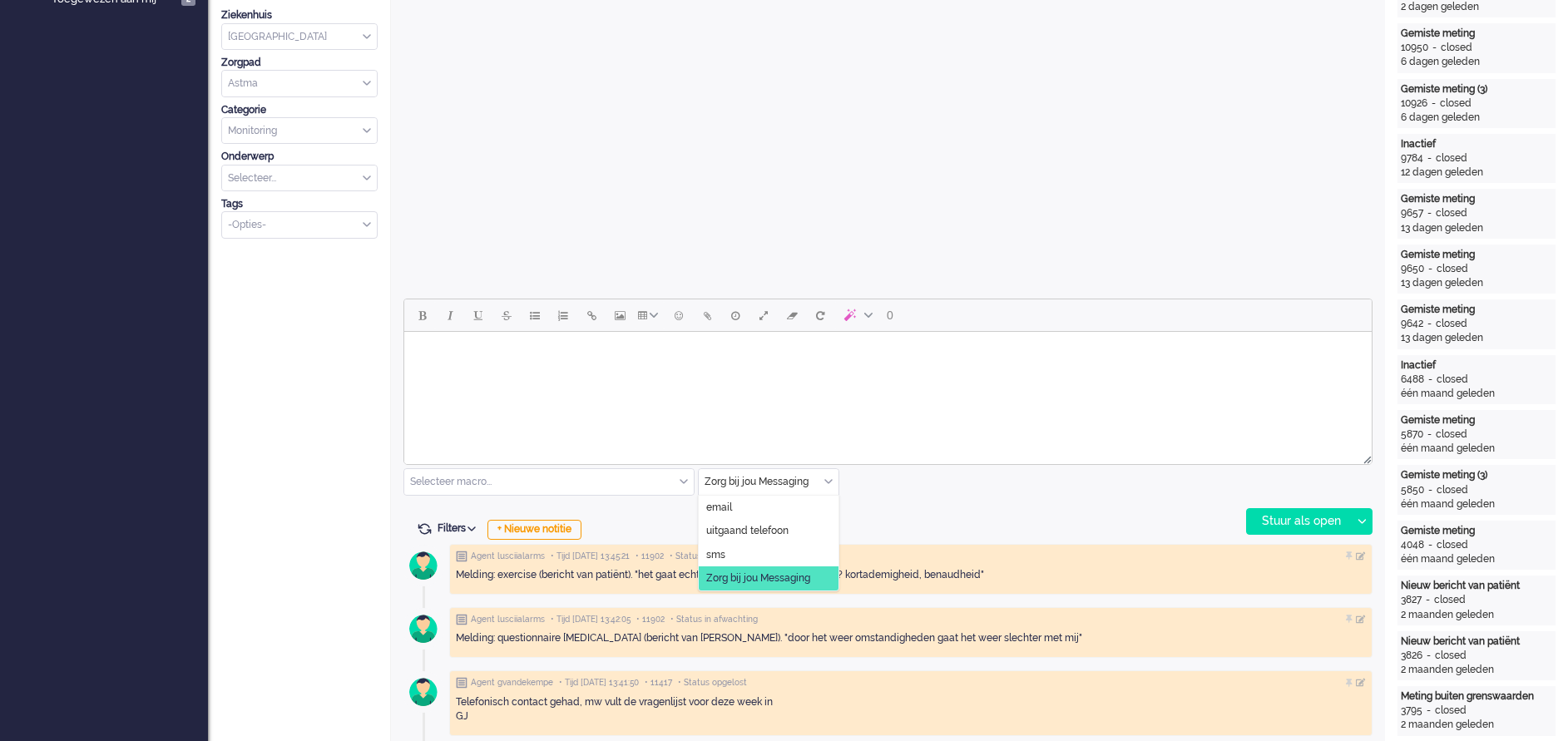
scroll to position [624, 0]
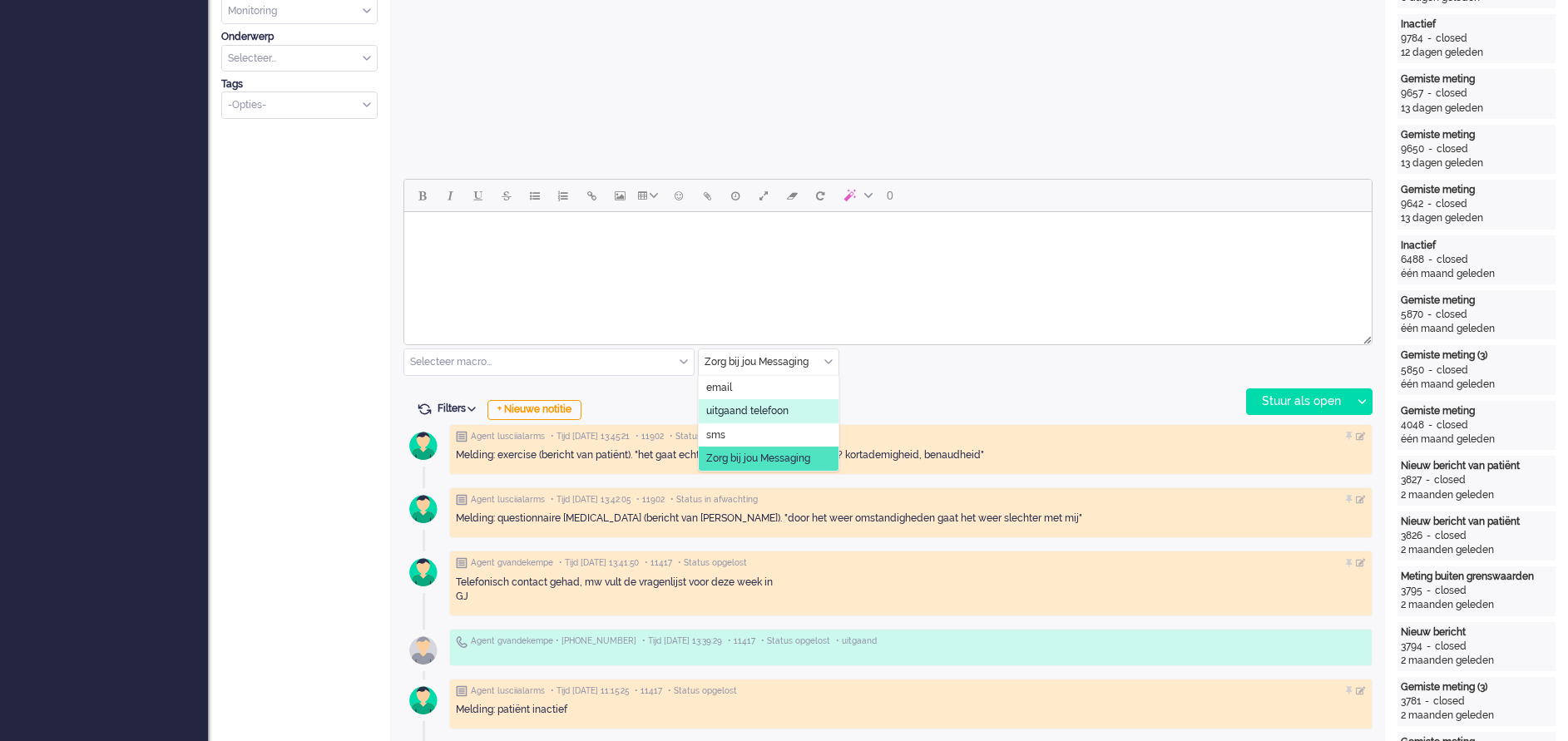
click at [751, 404] on li "uitgaand telefoon" at bounding box center [768, 411] width 140 height 24
click at [1045, 399] on div "Stuur als open" at bounding box center [1299, 402] width 104 height 25
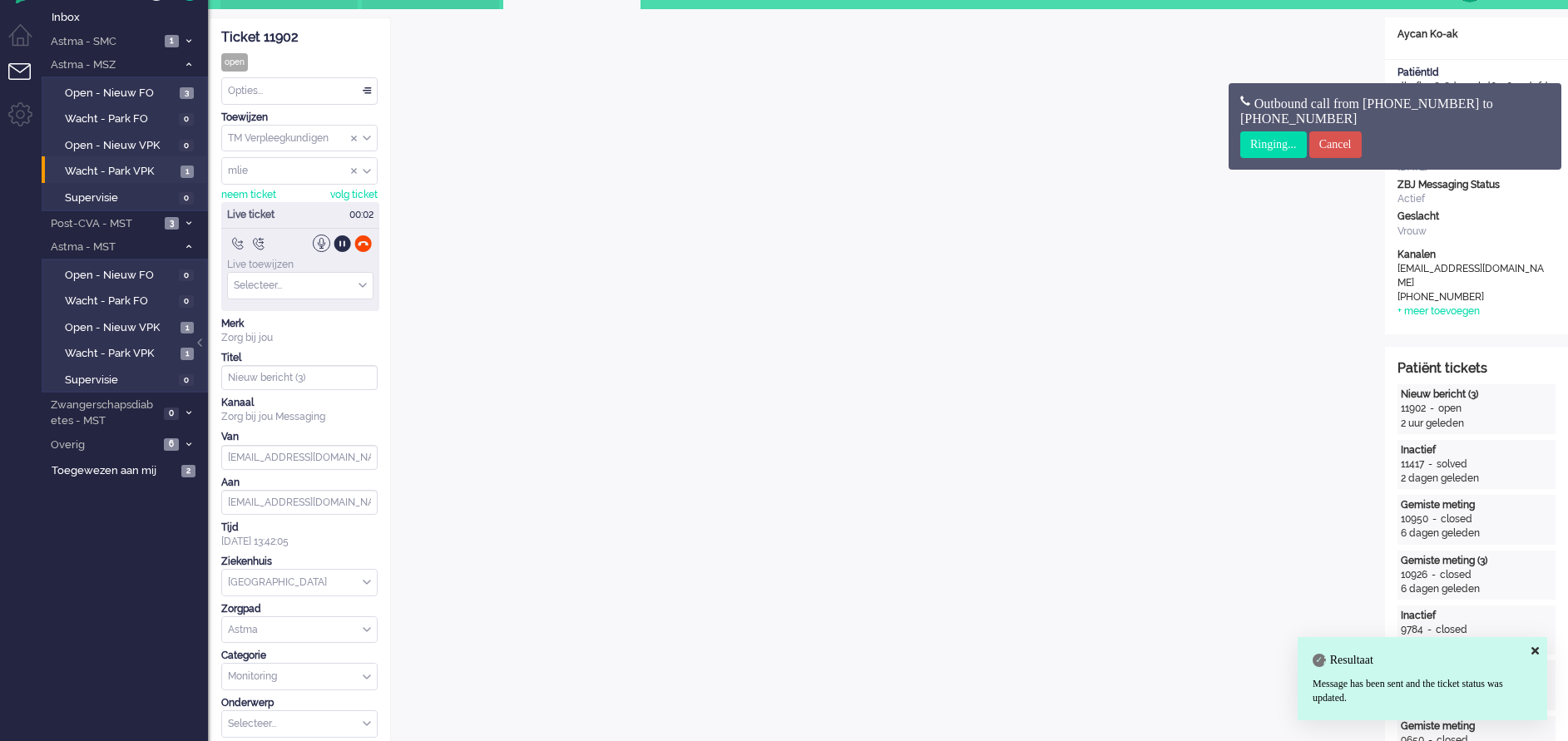
scroll to position [0, 0]
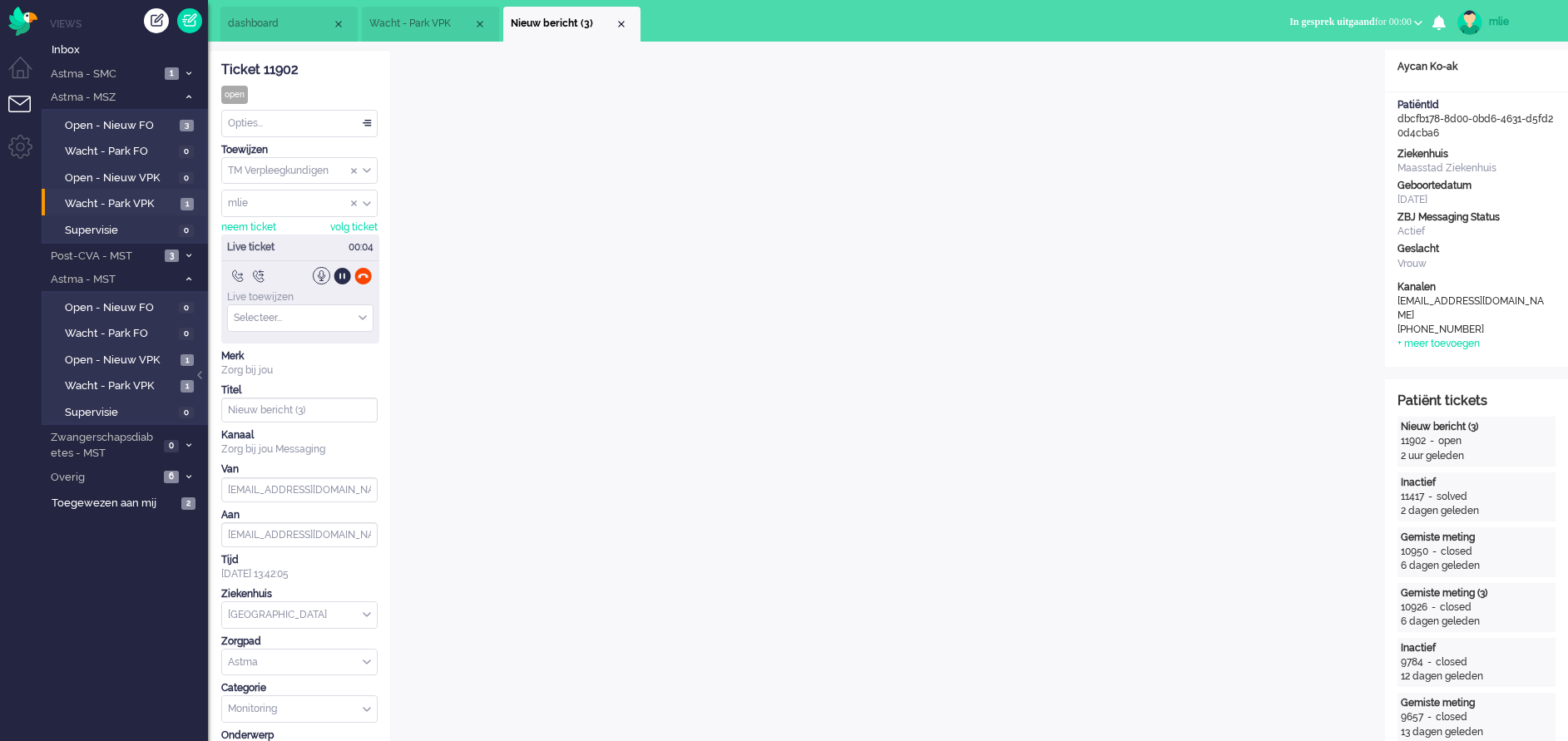
click at [368, 120] on div "Opties..." at bounding box center [299, 123] width 155 height 26
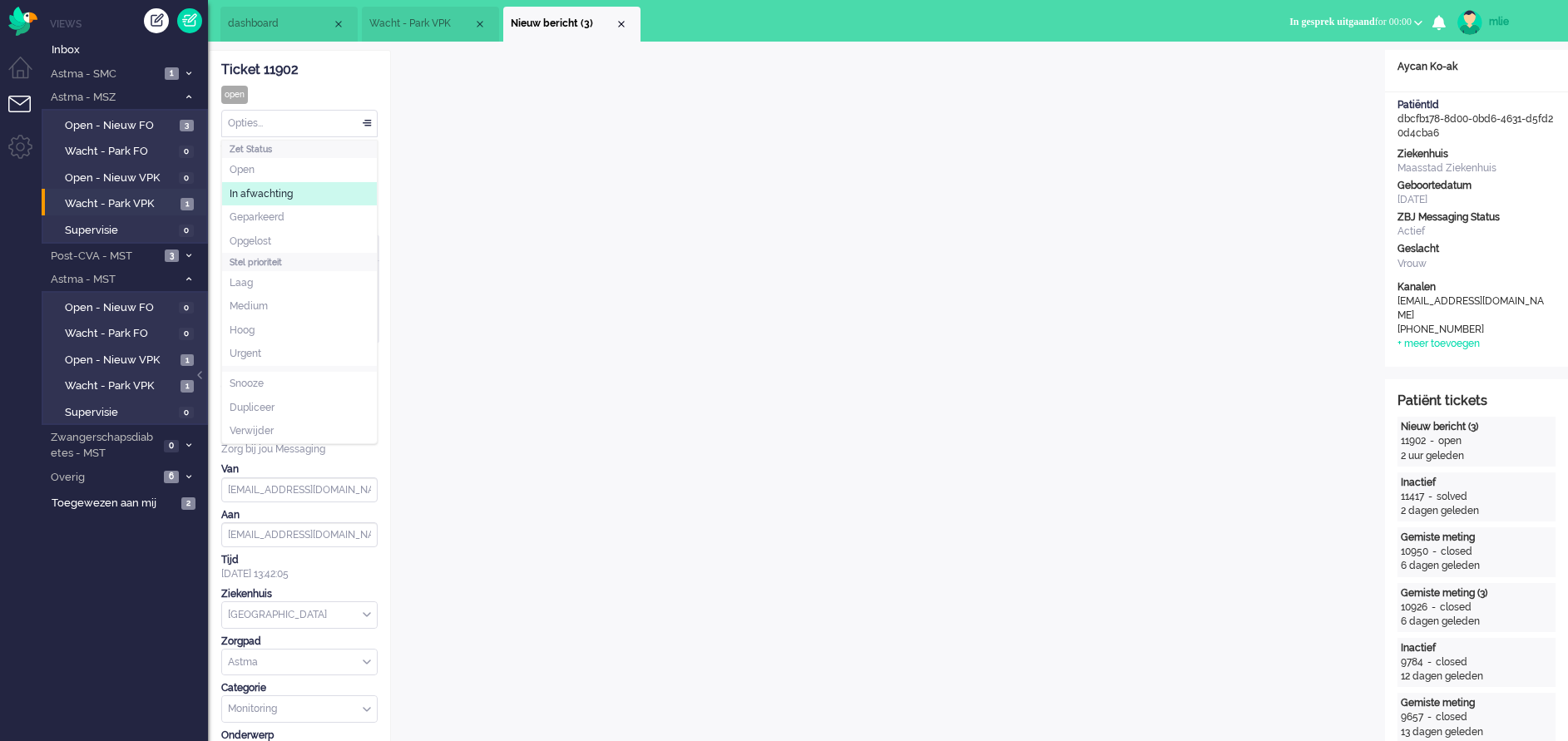
click at [287, 187] on span "In afwachting" at bounding box center [260, 193] width 63 height 14
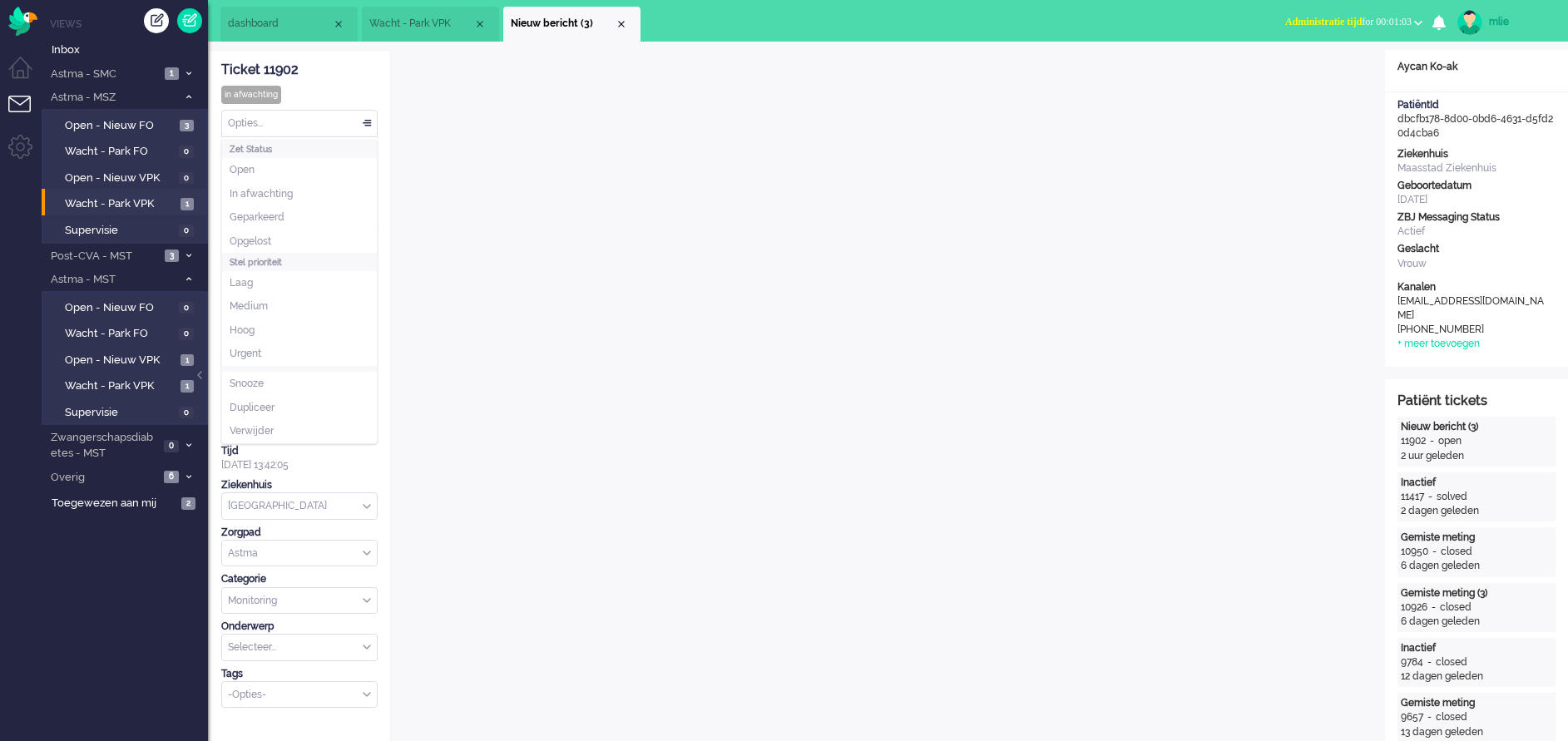
click at [369, 116] on div "Opties..." at bounding box center [299, 123] width 155 height 26
click at [267, 238] on span "Opgelost" at bounding box center [250, 241] width 42 height 14
click at [1045, 24] on span "Administratie tijd" at bounding box center [1323, 22] width 76 height 12
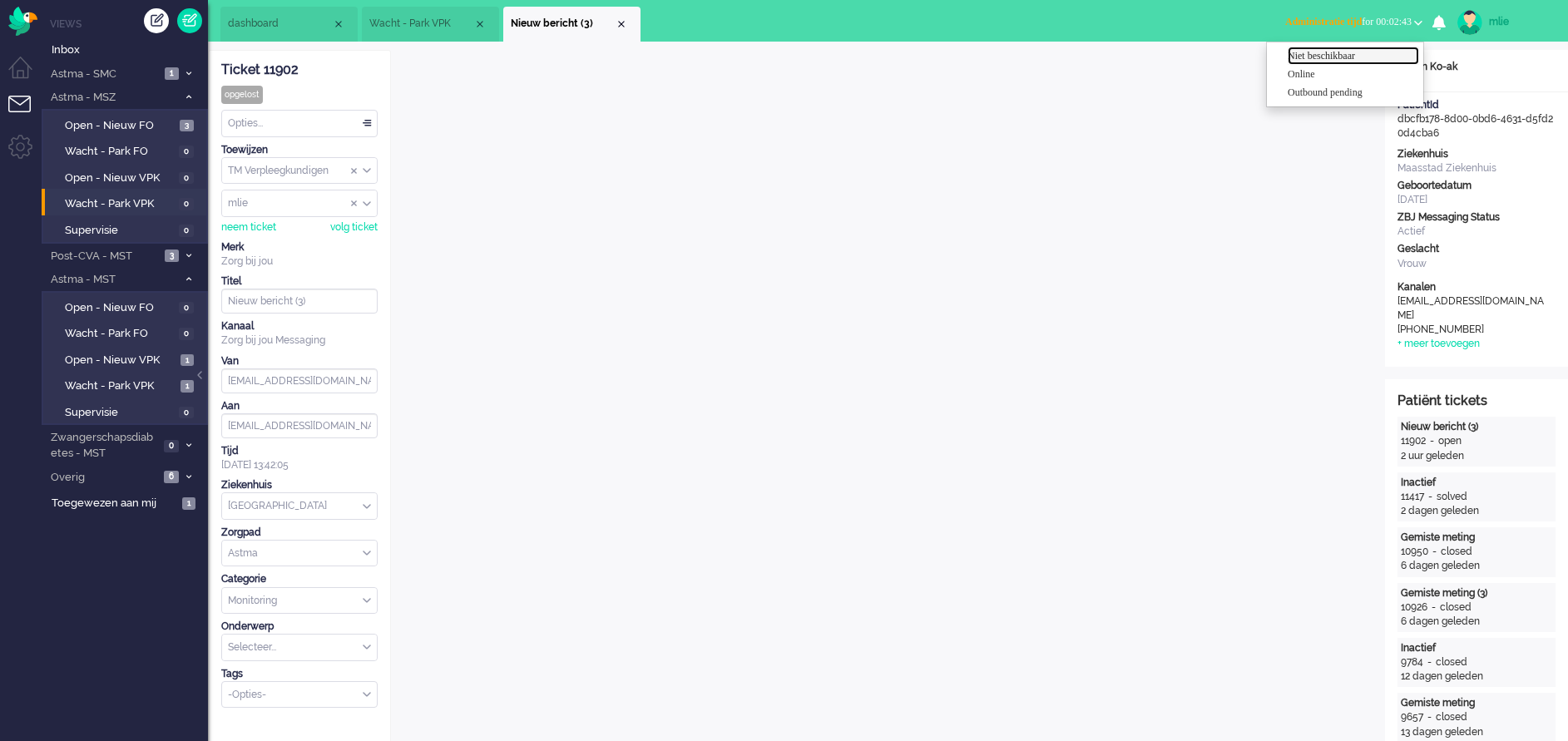
click at [1045, 57] on label "Niet beschikbaar" at bounding box center [1354, 56] width 132 height 14
click at [624, 25] on div "Close tab" at bounding box center [622, 24] width 13 height 13
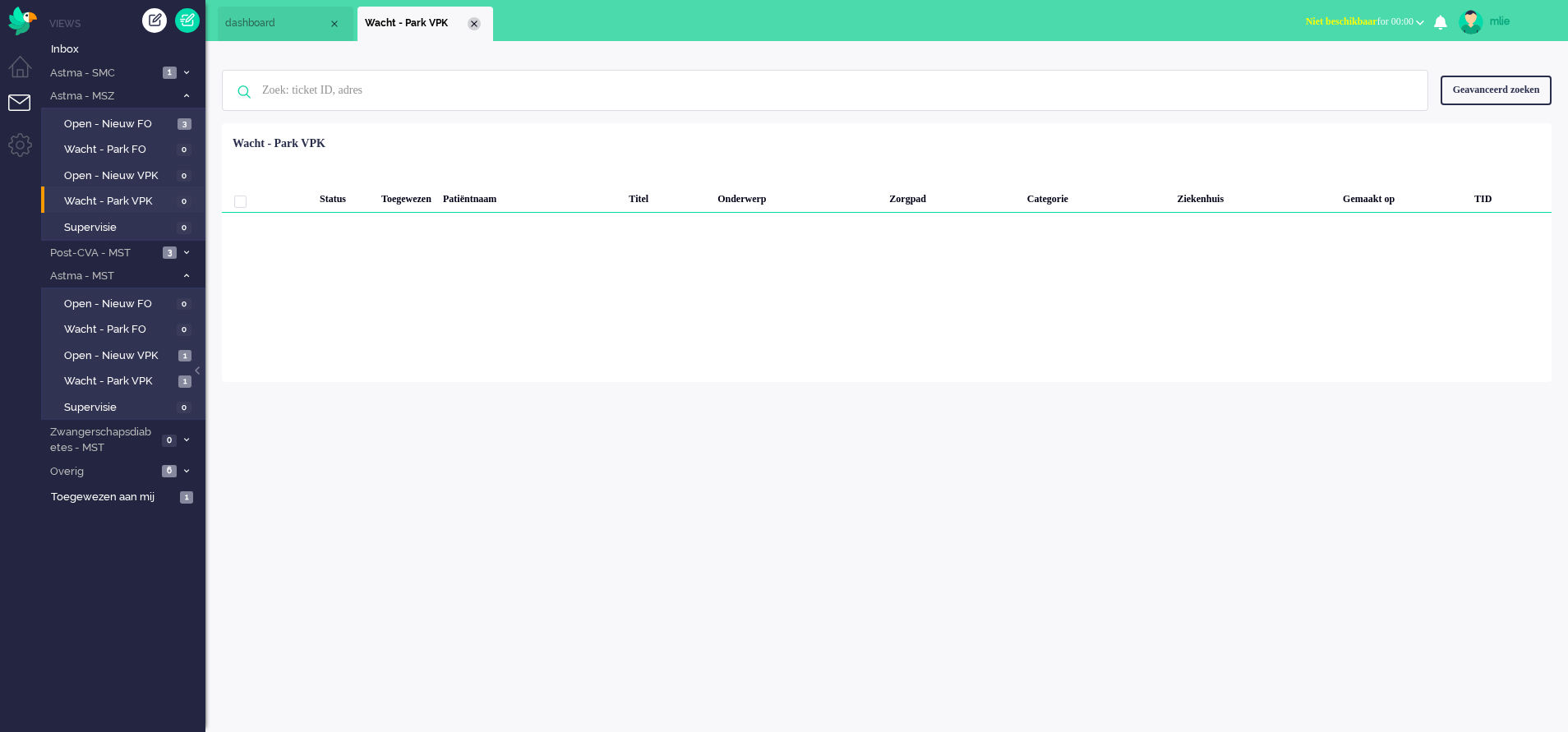
click at [474, 26] on div "Close tab" at bounding box center [474, 24] width 13 height 13
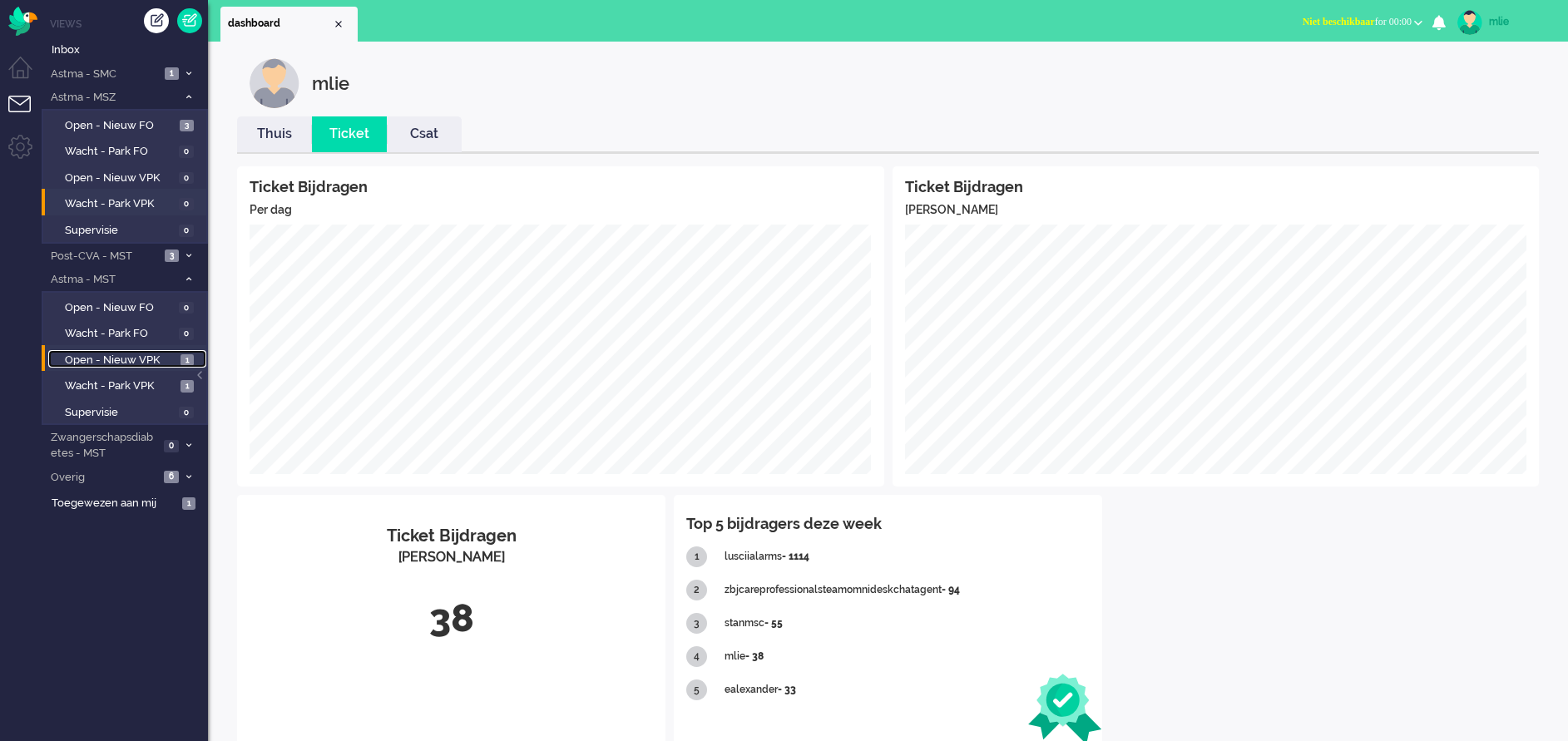
click at [106, 357] on span "Open - Nieuw VPK" at bounding box center [120, 360] width 111 height 16
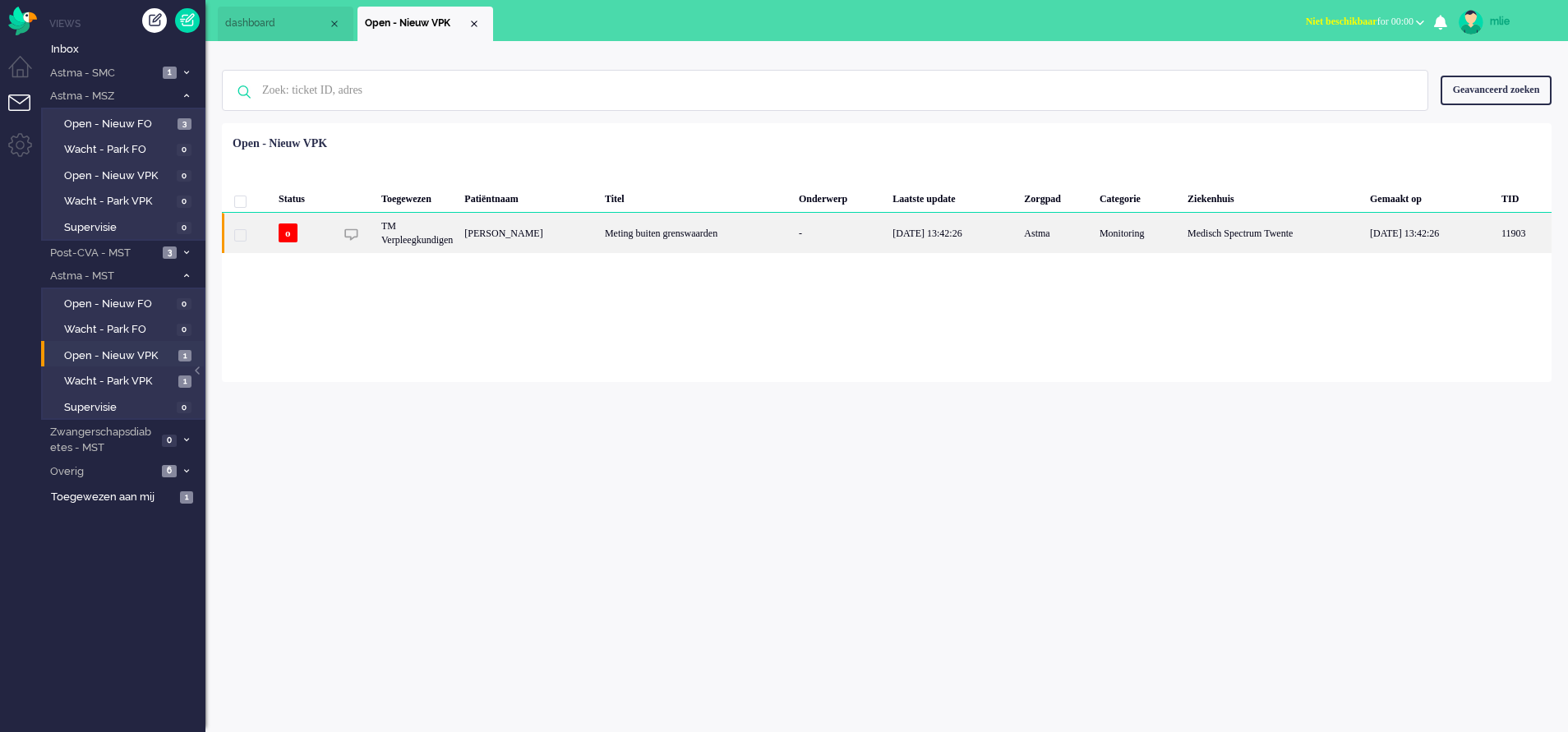
click at [793, 237] on div "Meting buiten grenswaarden" at bounding box center [696, 232] width 194 height 41
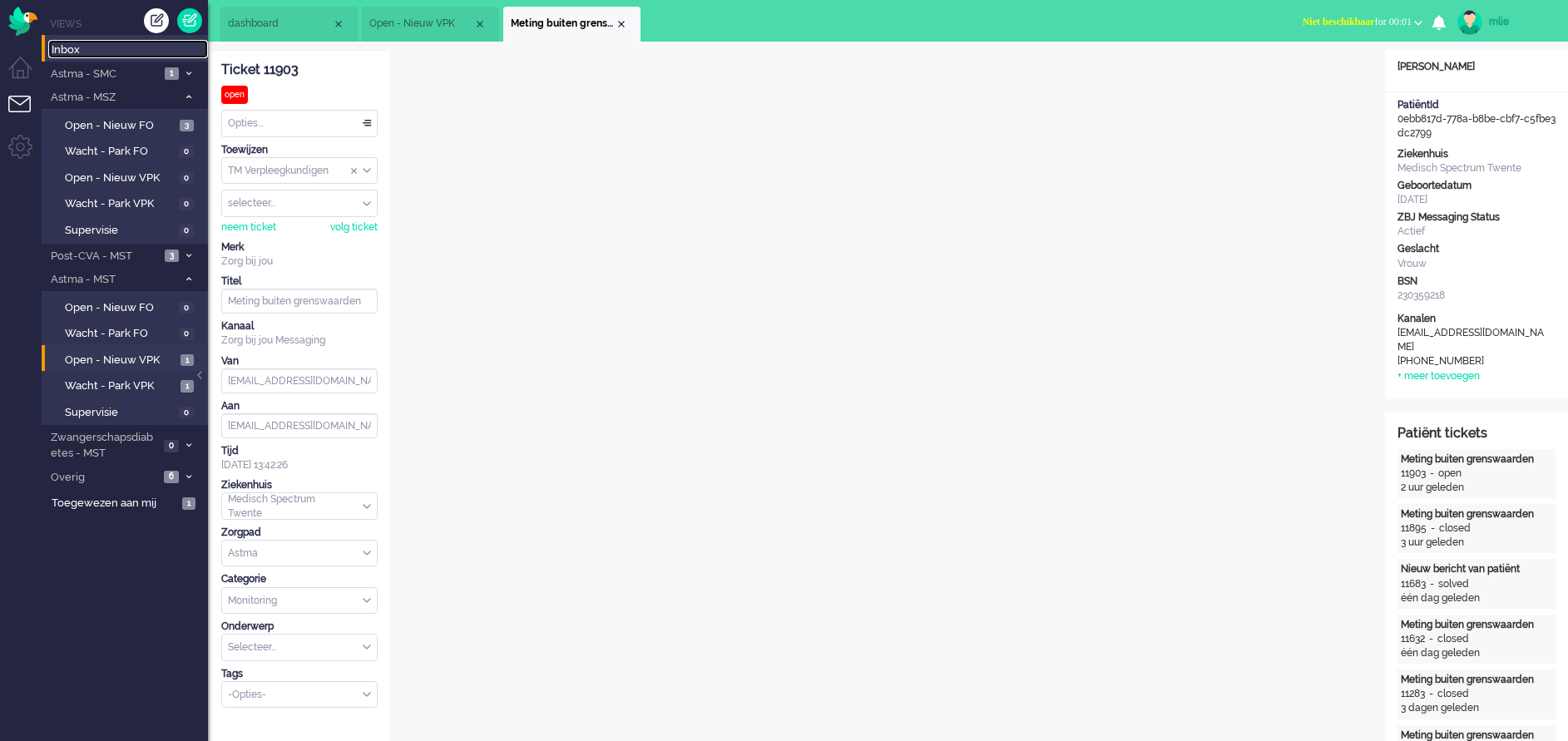
click at [70, 51] on span "Inbox" at bounding box center [130, 50] width 157 height 16
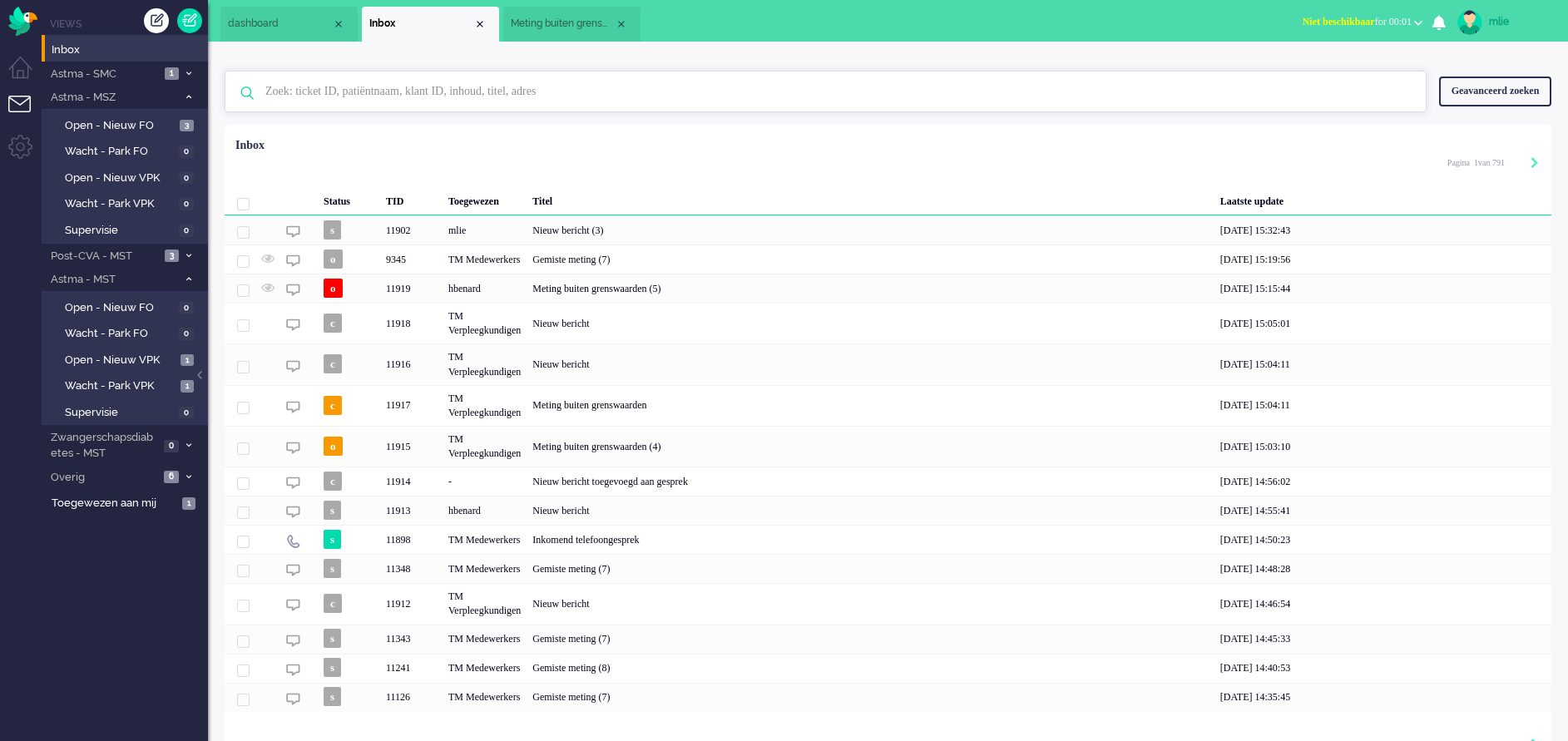
click at [346, 97] on input "text" at bounding box center [828, 91] width 1151 height 40
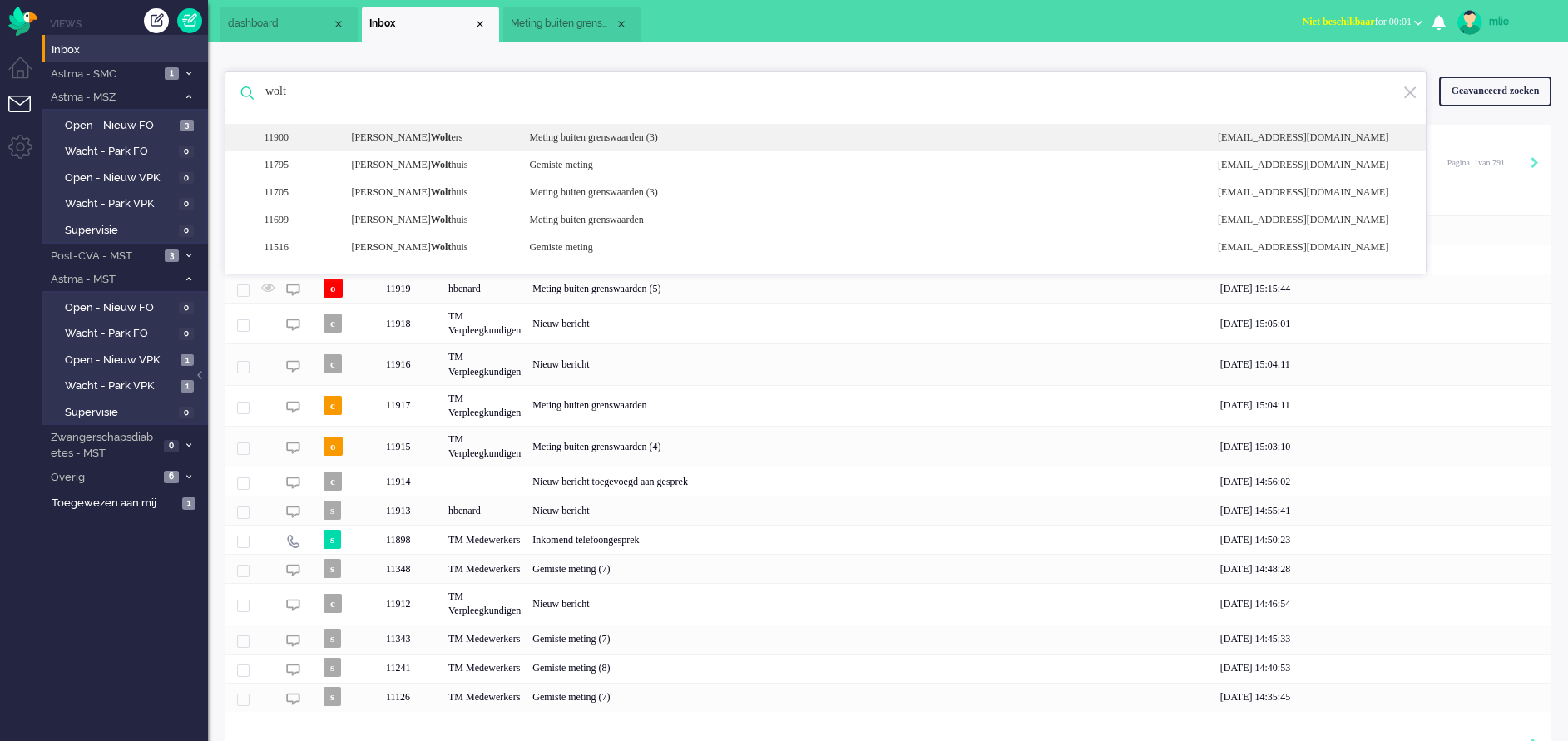
type input "wolt"
click at [657, 134] on div "Meting buiten grenswaarden (3)" at bounding box center [861, 137] width 689 height 14
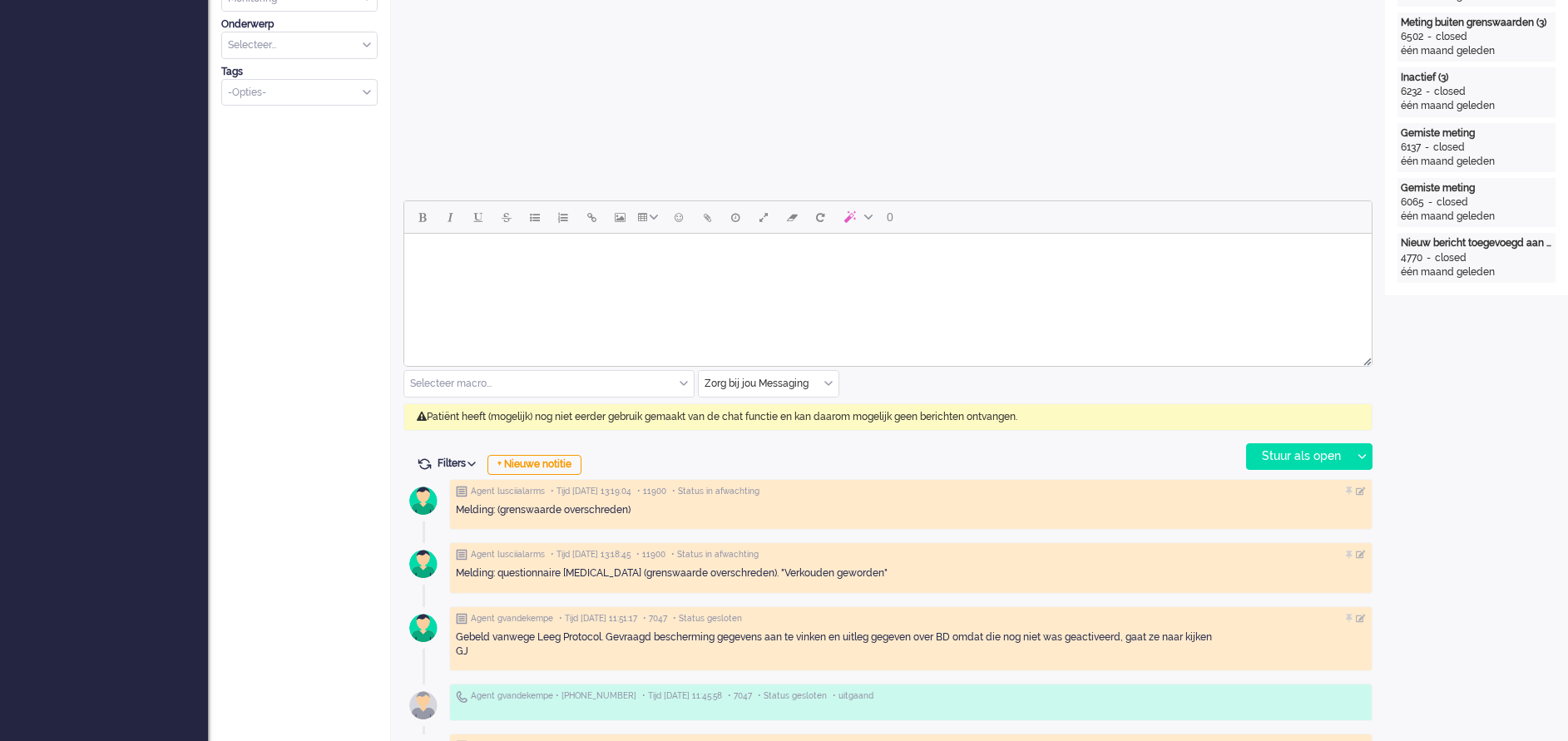
scroll to position [624, 0]
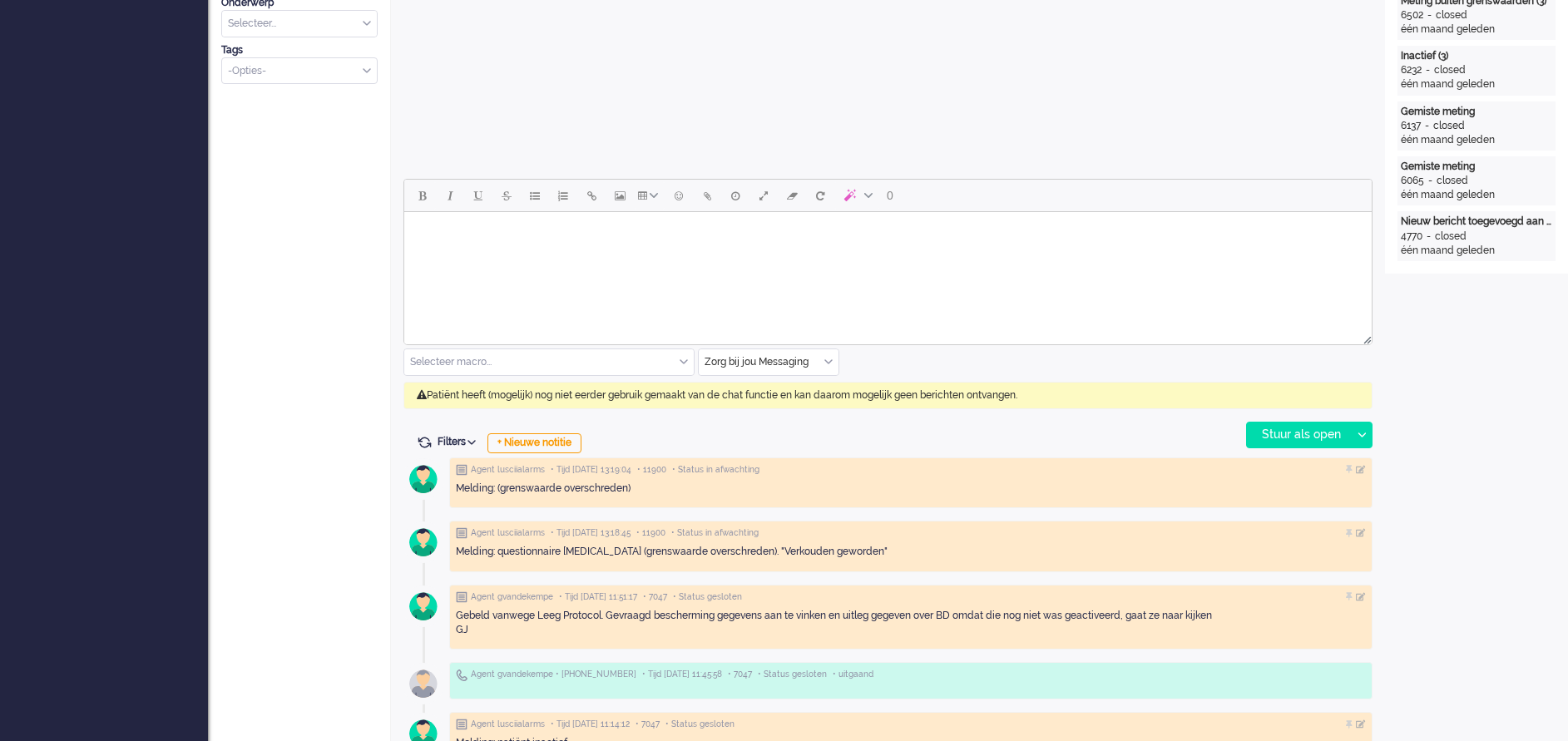
click at [828, 353] on input "text" at bounding box center [768, 362] width 140 height 26
click at [801, 409] on li "uitgaand telefoon" at bounding box center [768, 411] width 140 height 24
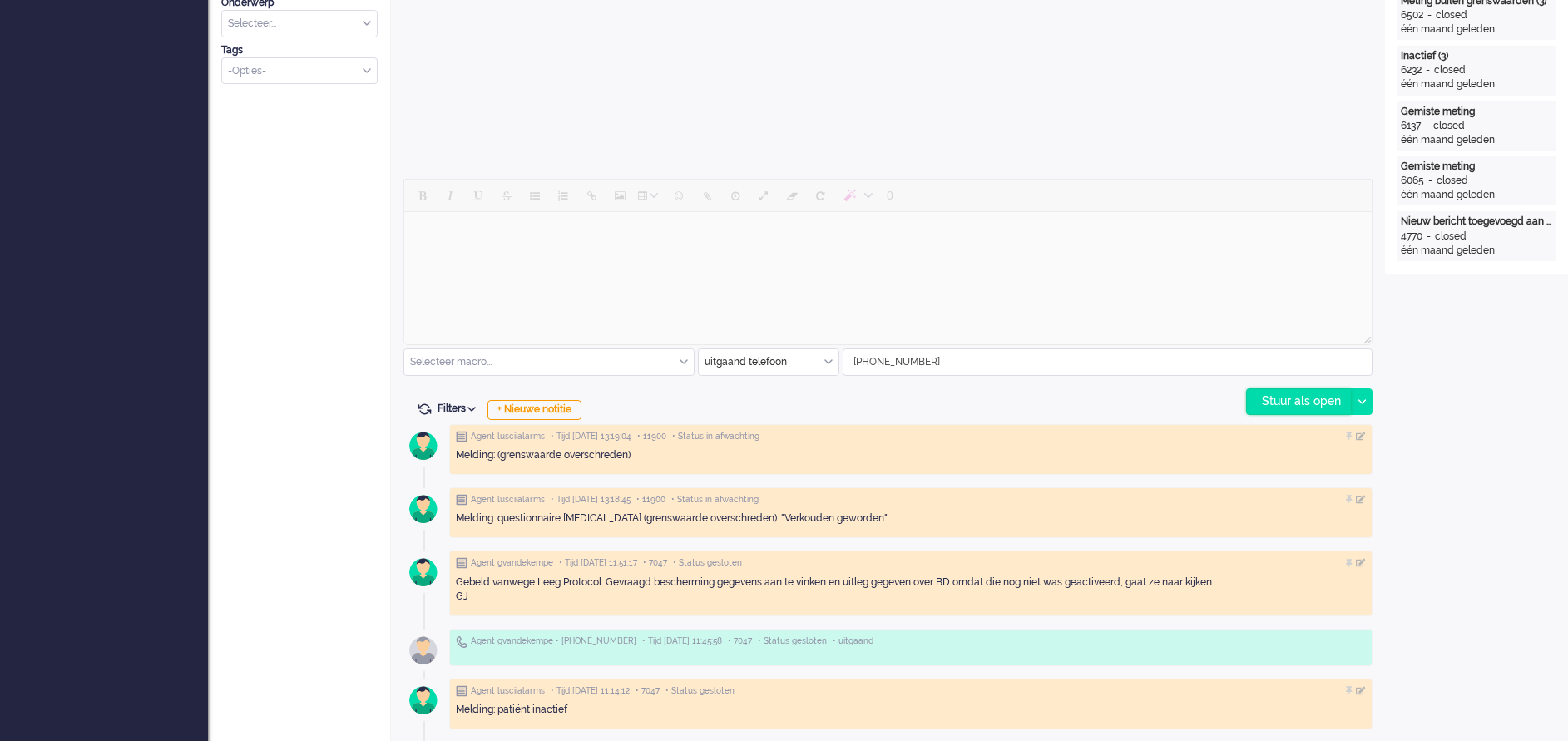
click at [1045, 397] on div "Stuur als open" at bounding box center [1299, 402] width 104 height 25
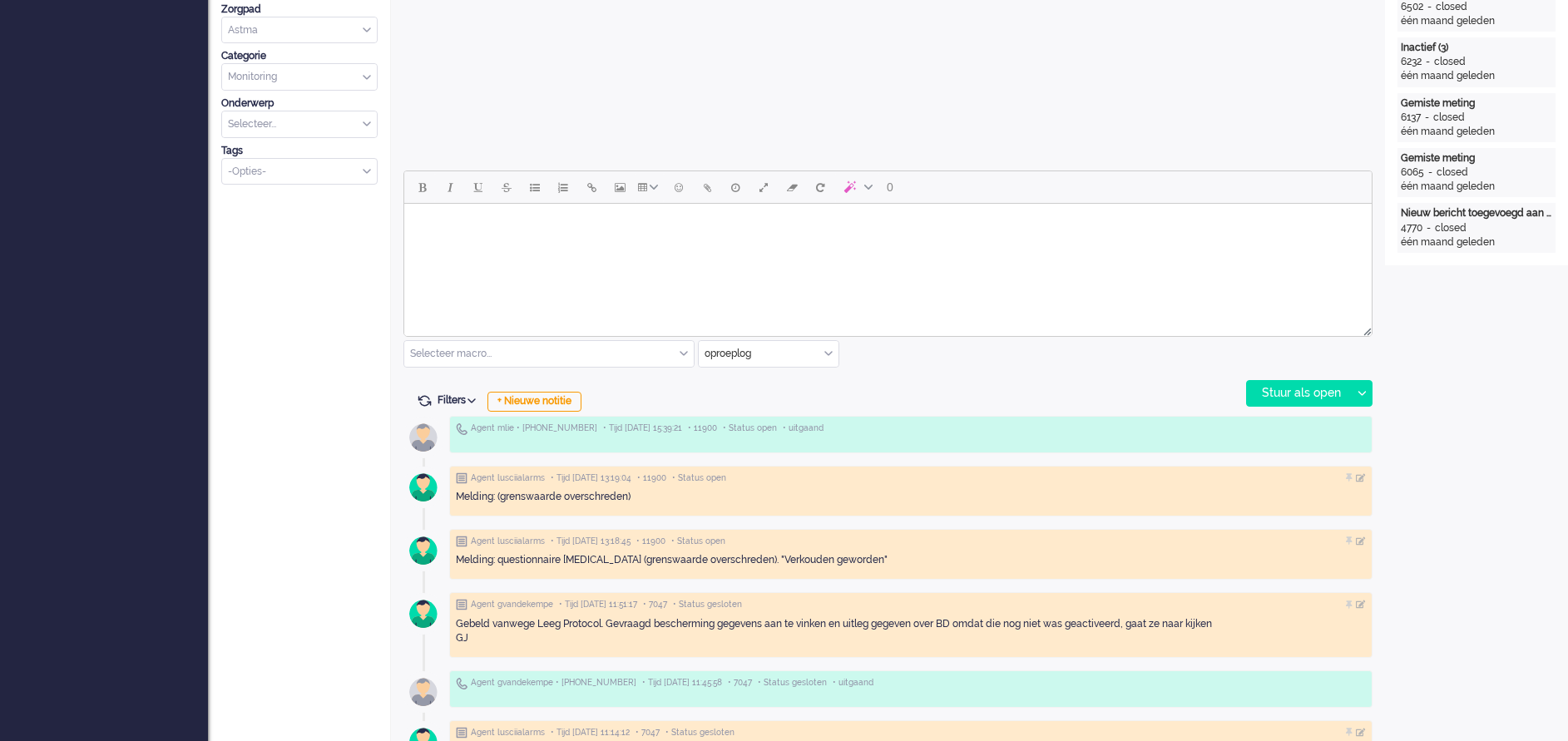
scroll to position [749, 0]
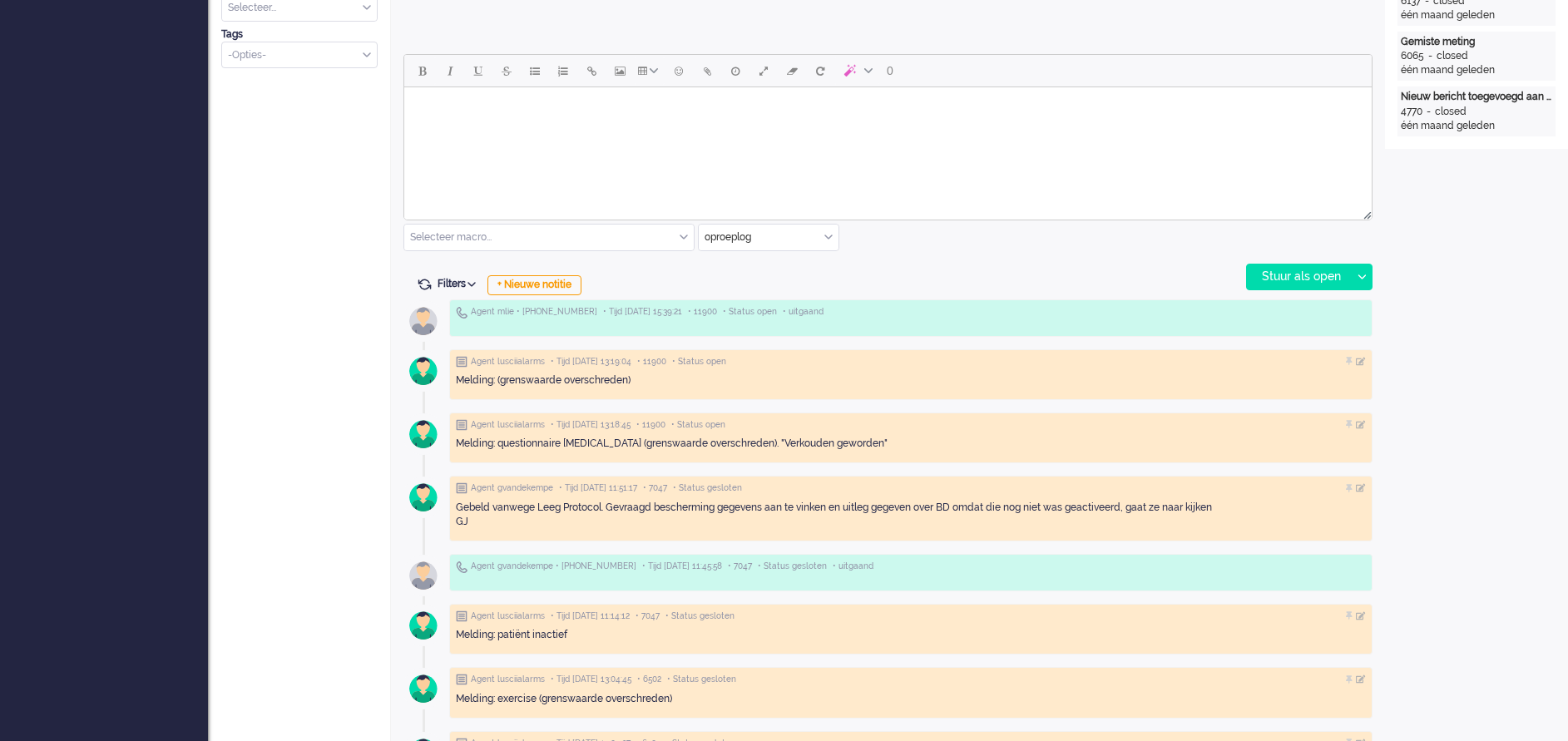
click at [1045, 411] on div "Open custom software Patiëntnaam [PERSON_NAME] PatiëntId 1be1539f-3b77-acd8-ca8…" at bounding box center [1477, 374] width 183 height 2146
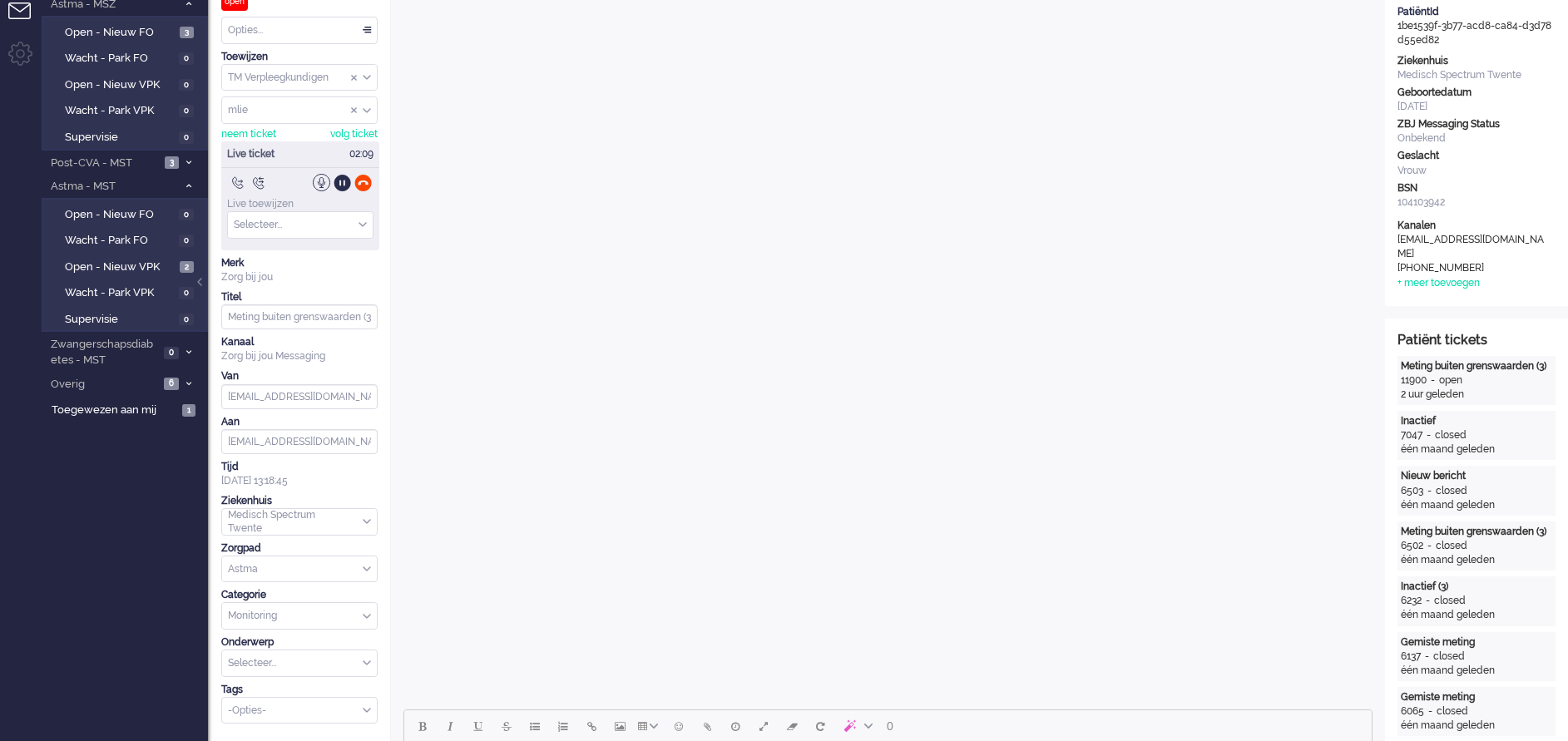
scroll to position [125, 0]
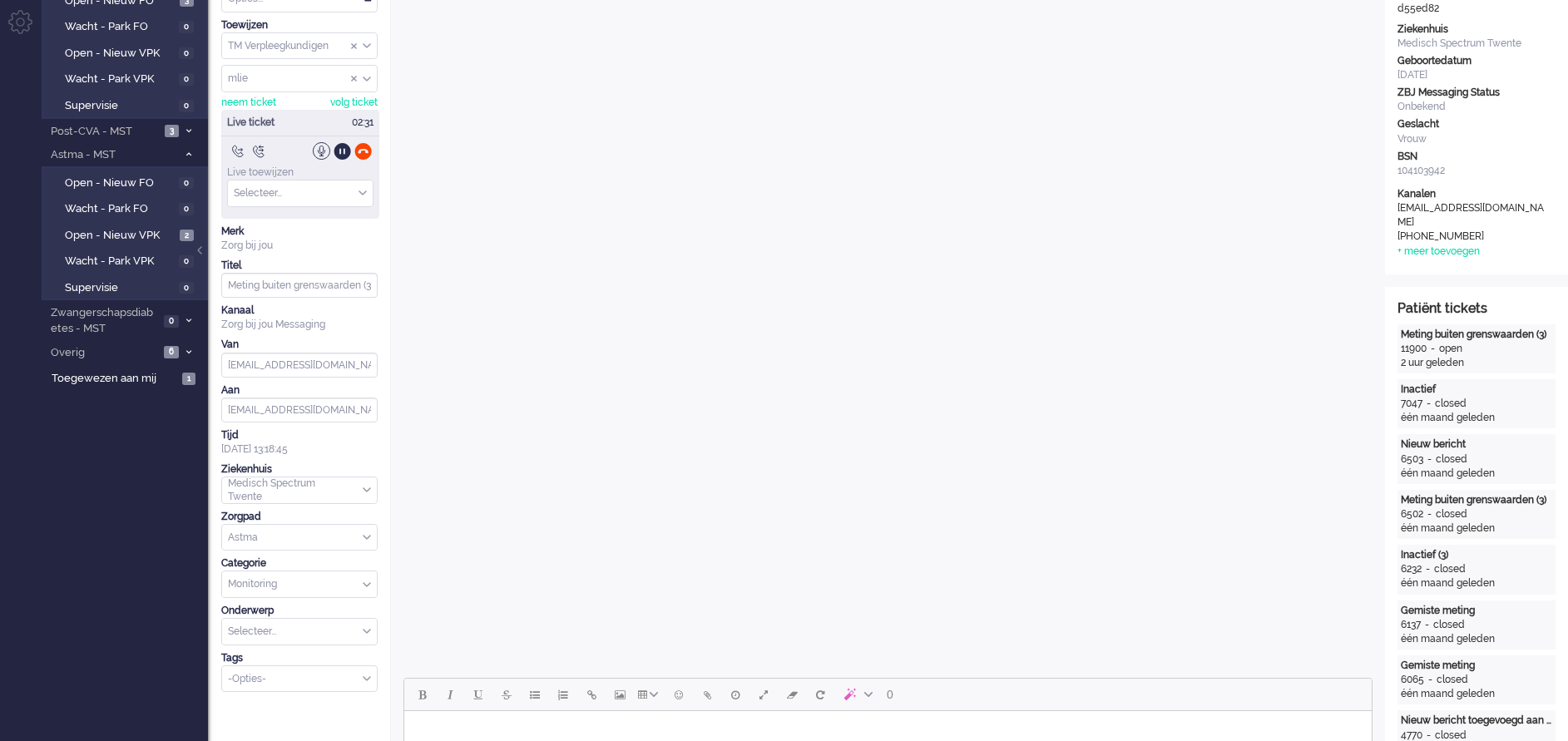
click at [1045, 411] on div "één maand geleden" at bounding box center [1477, 418] width 152 height 14
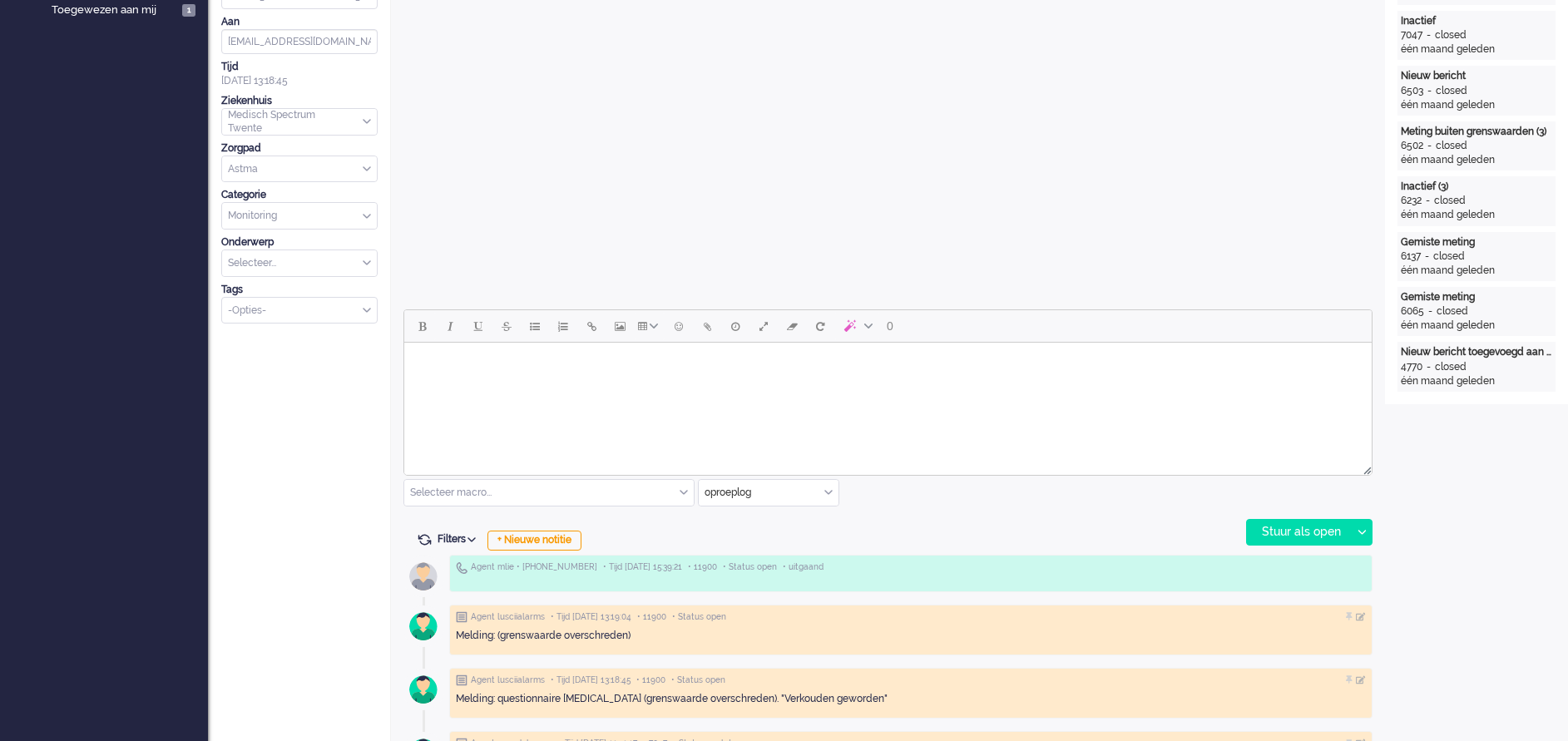
scroll to position [499, 0]
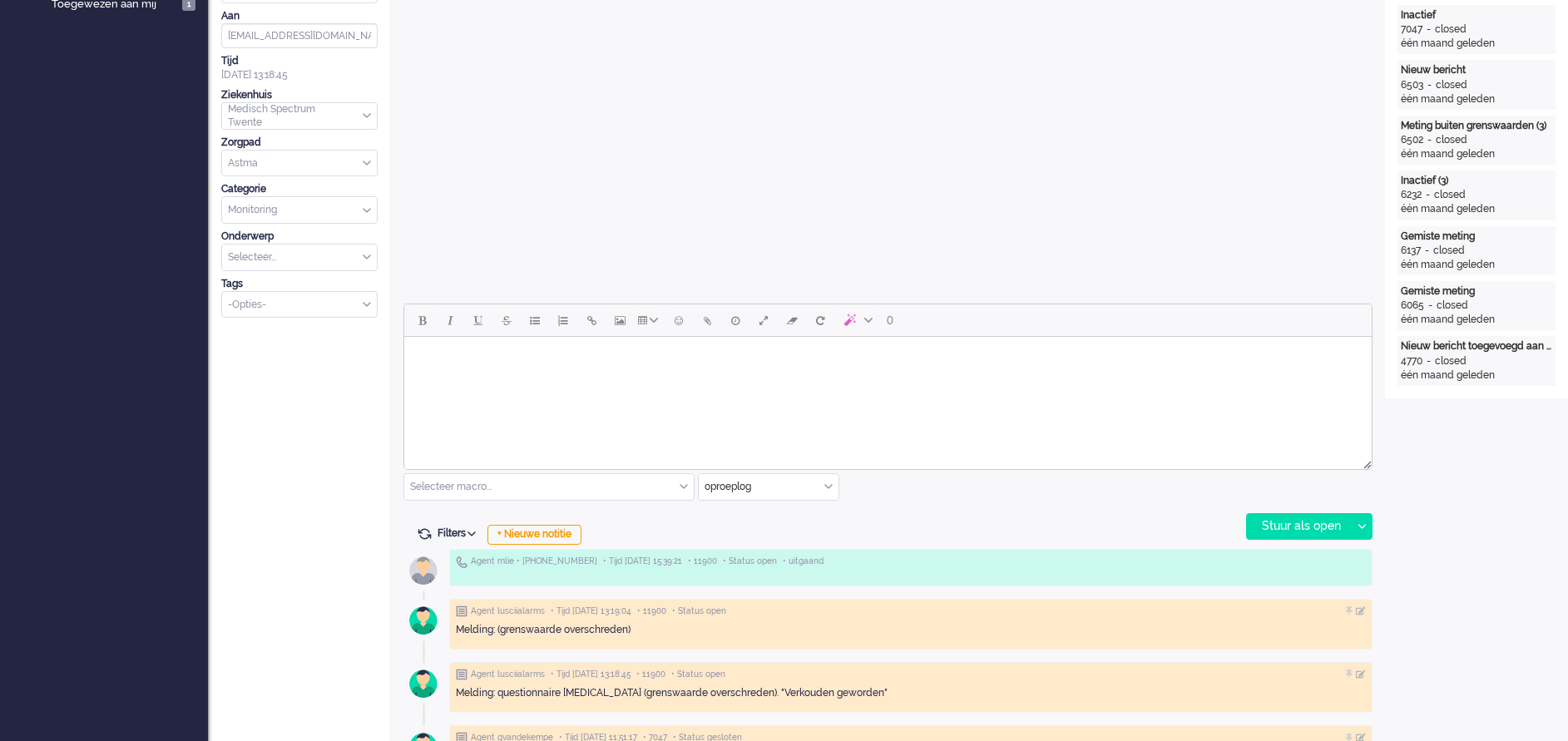
click at [495, 379] on html at bounding box center [888, 358] width 967 height 43
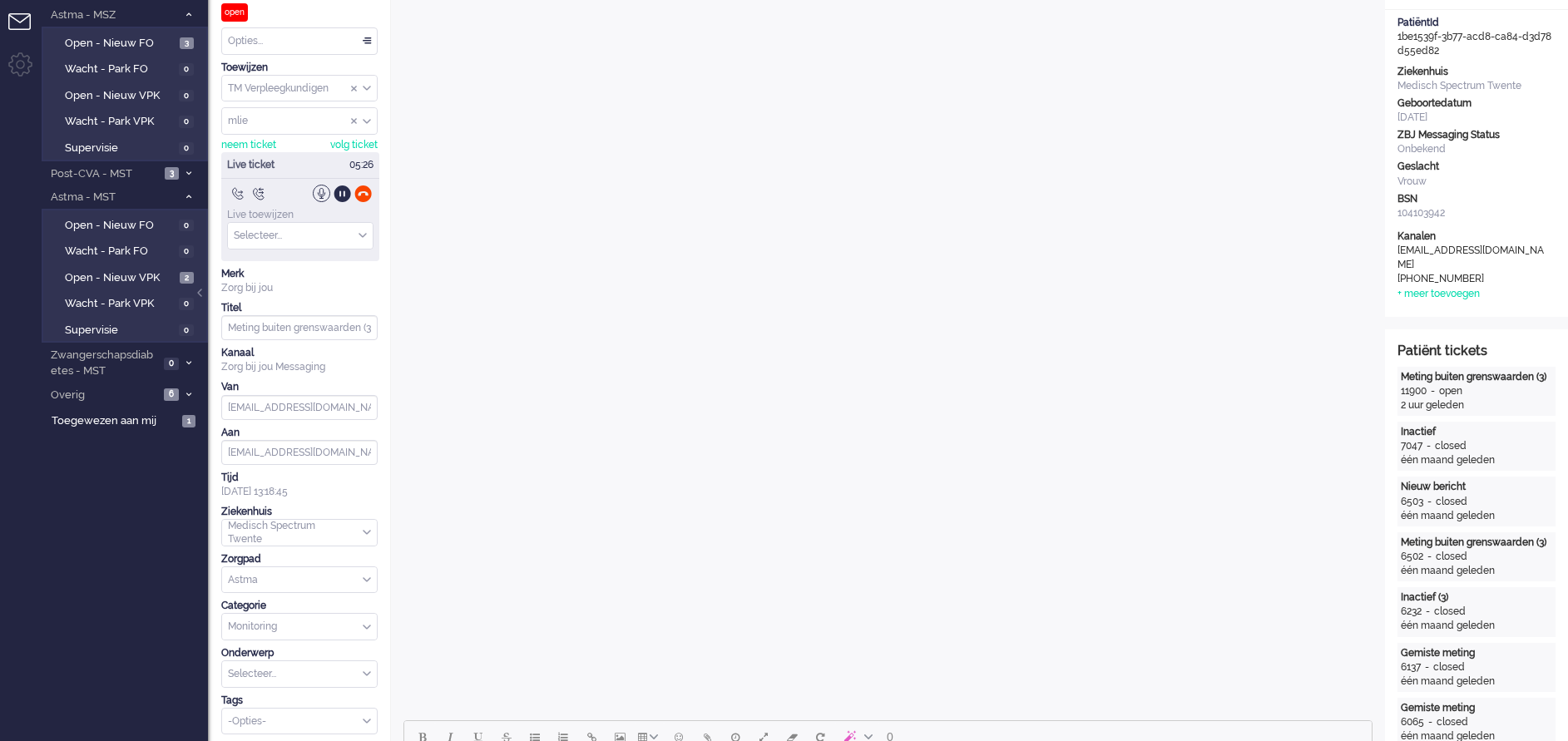
scroll to position [0, 0]
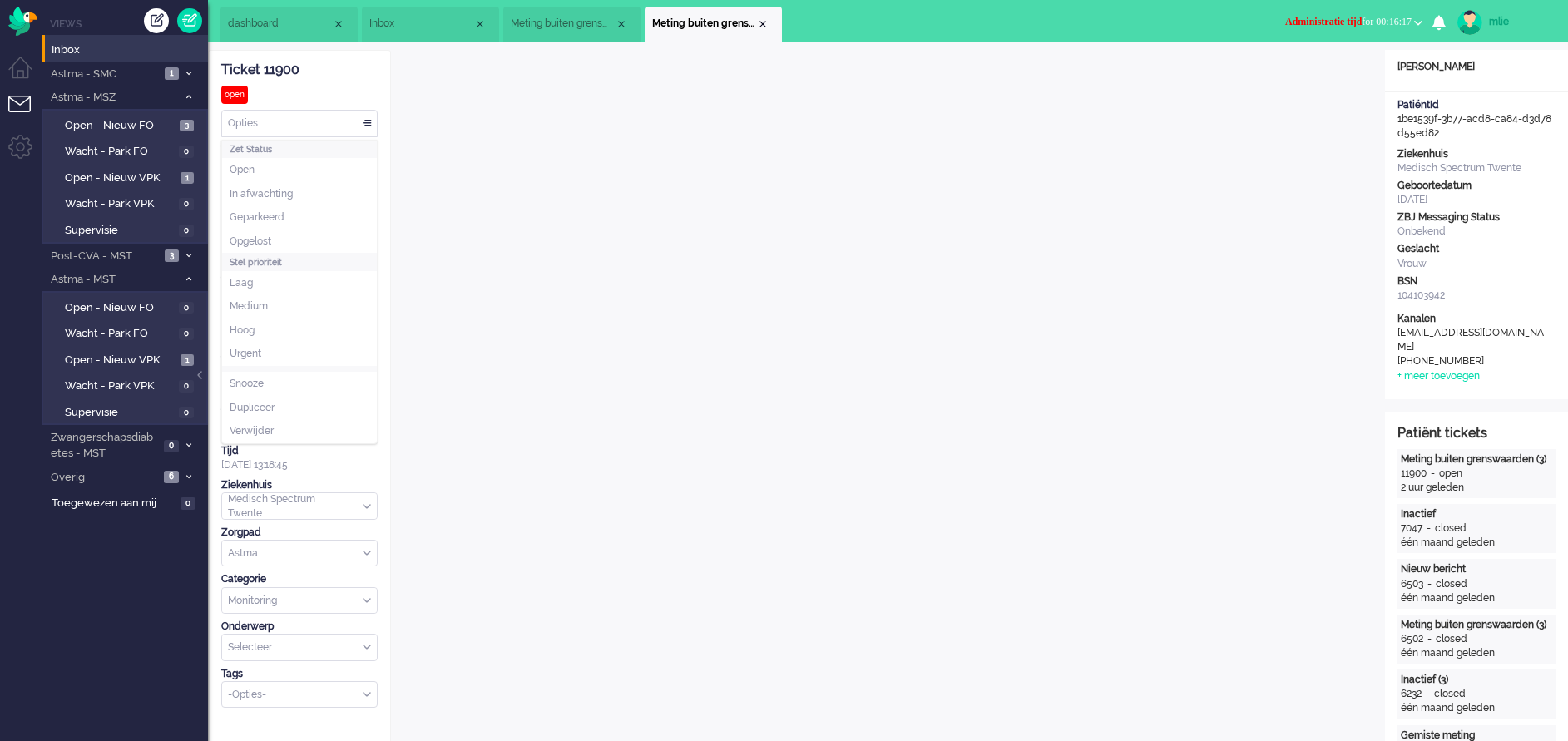
click at [369, 120] on div "Opties..." at bounding box center [299, 123] width 155 height 26
click at [276, 239] on li "Opgelost" at bounding box center [299, 241] width 155 height 24
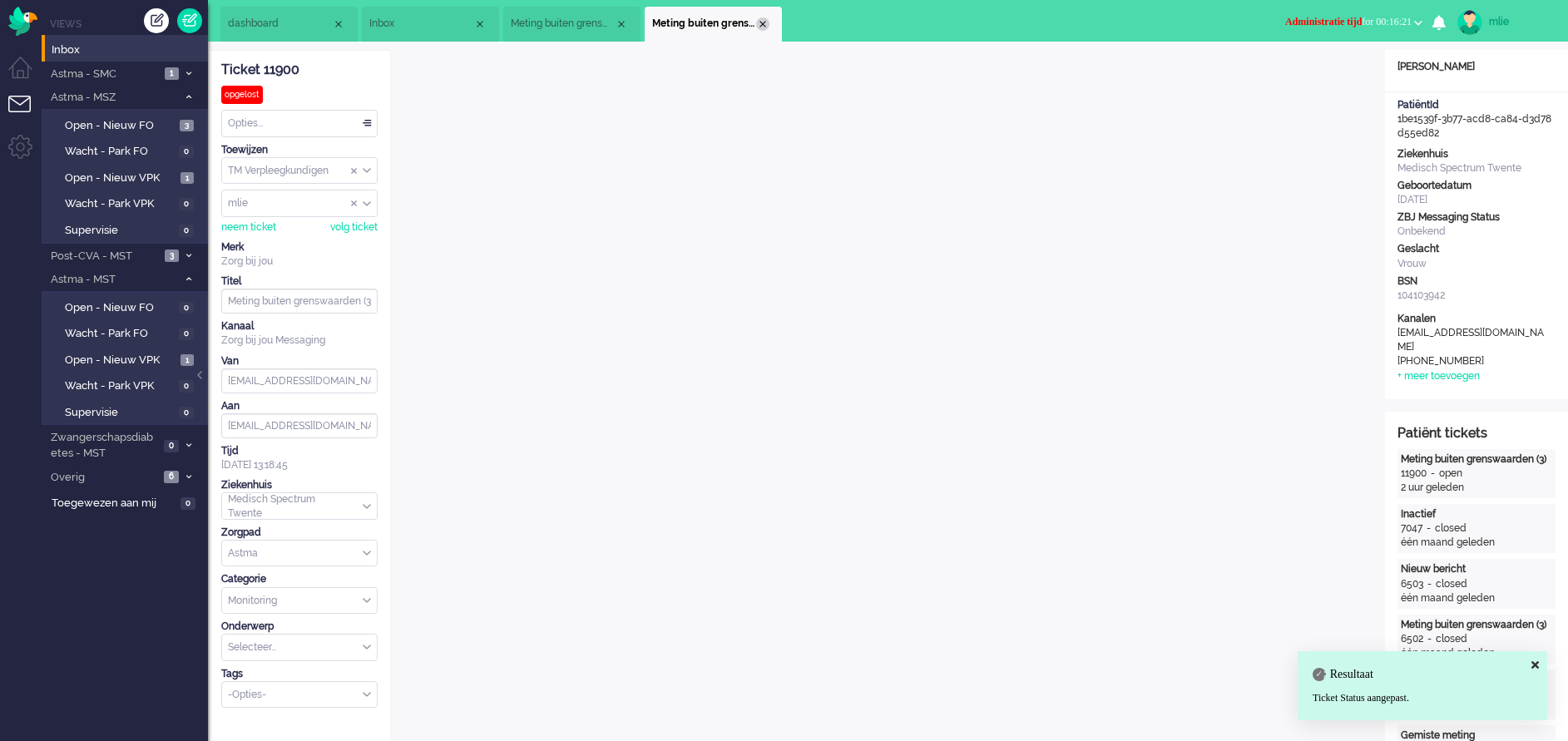
click at [760, 28] on div "Close tab" at bounding box center [763, 24] width 13 height 13
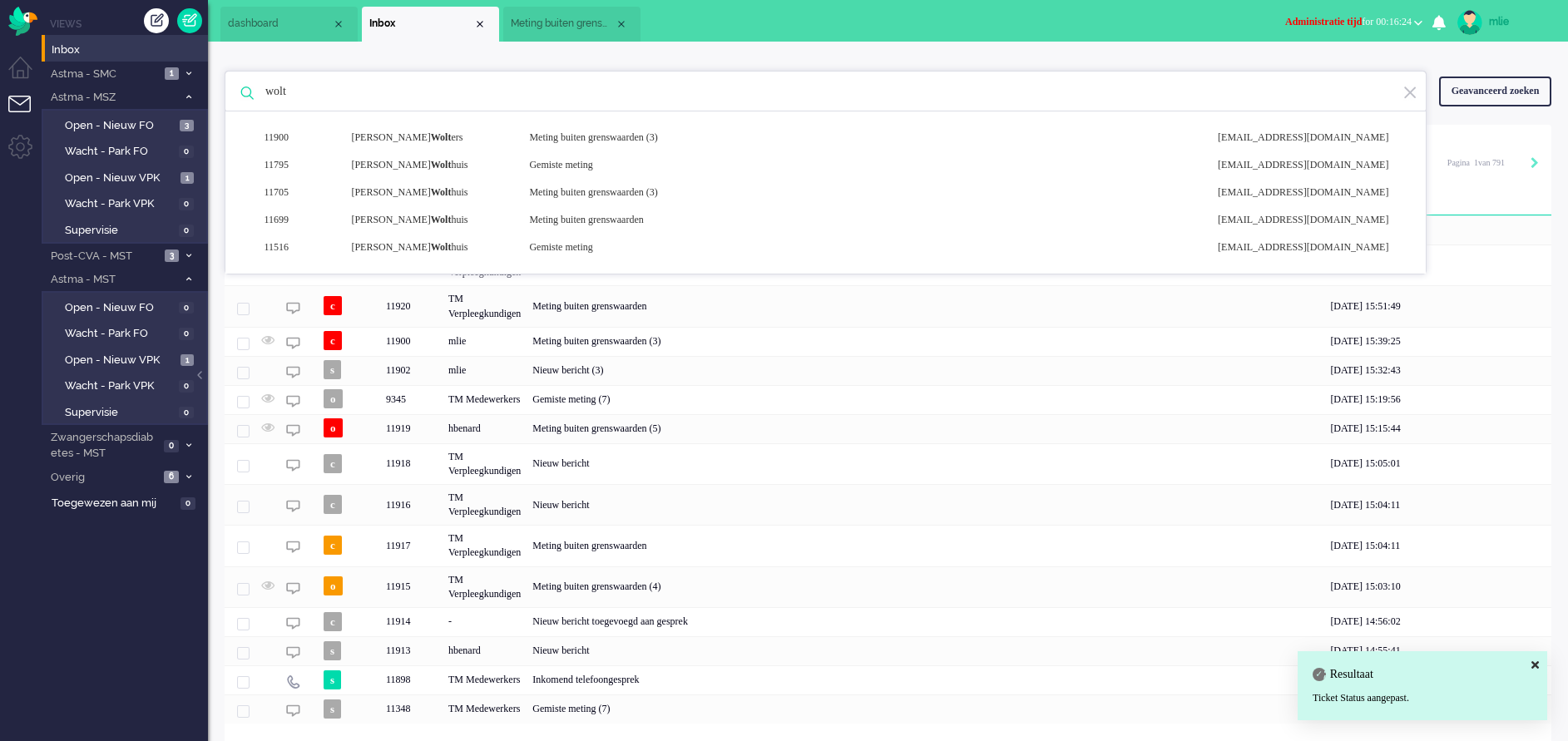
click at [545, 19] on span "Meting buiten grenswaarden" at bounding box center [563, 23] width 104 height 14
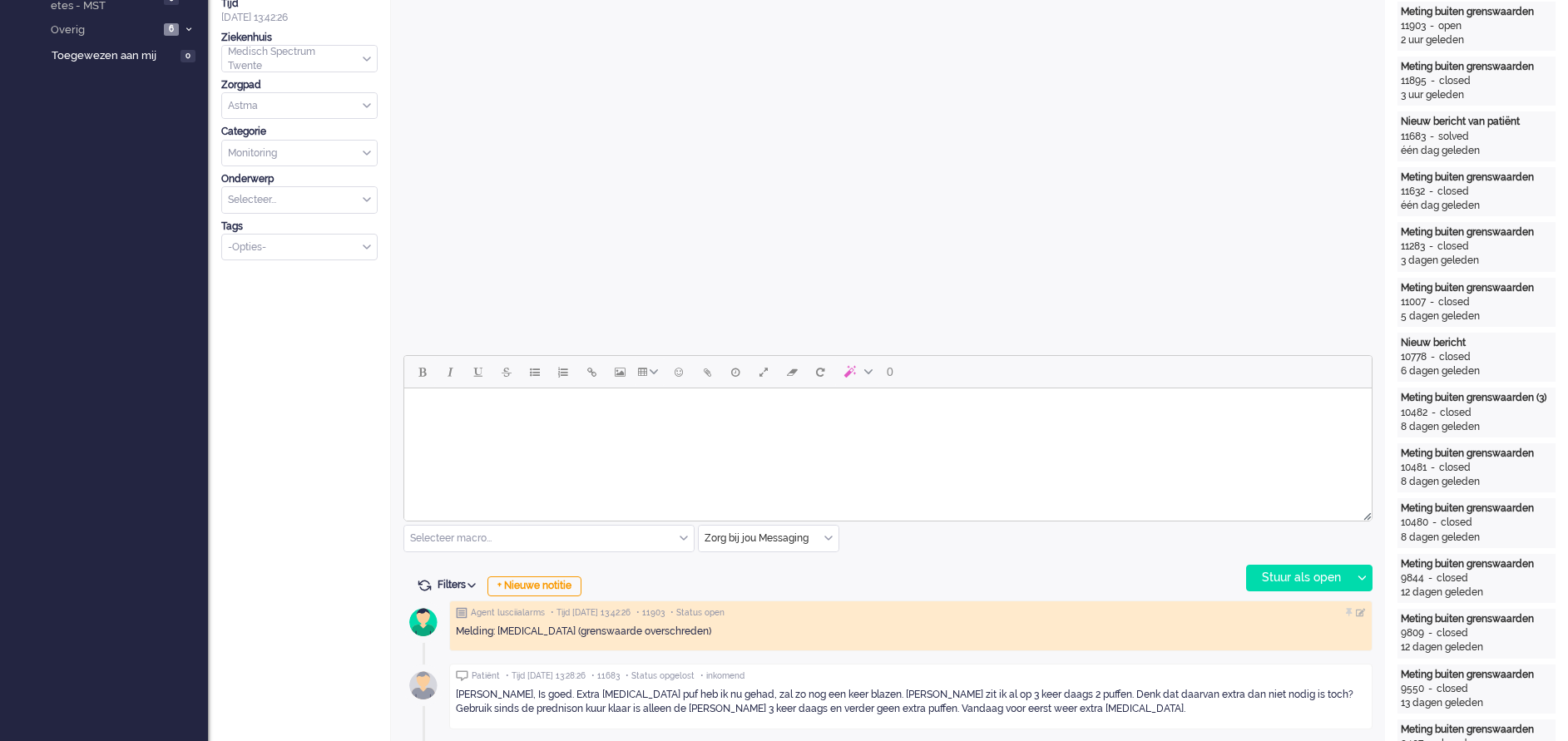
scroll to position [499, 0]
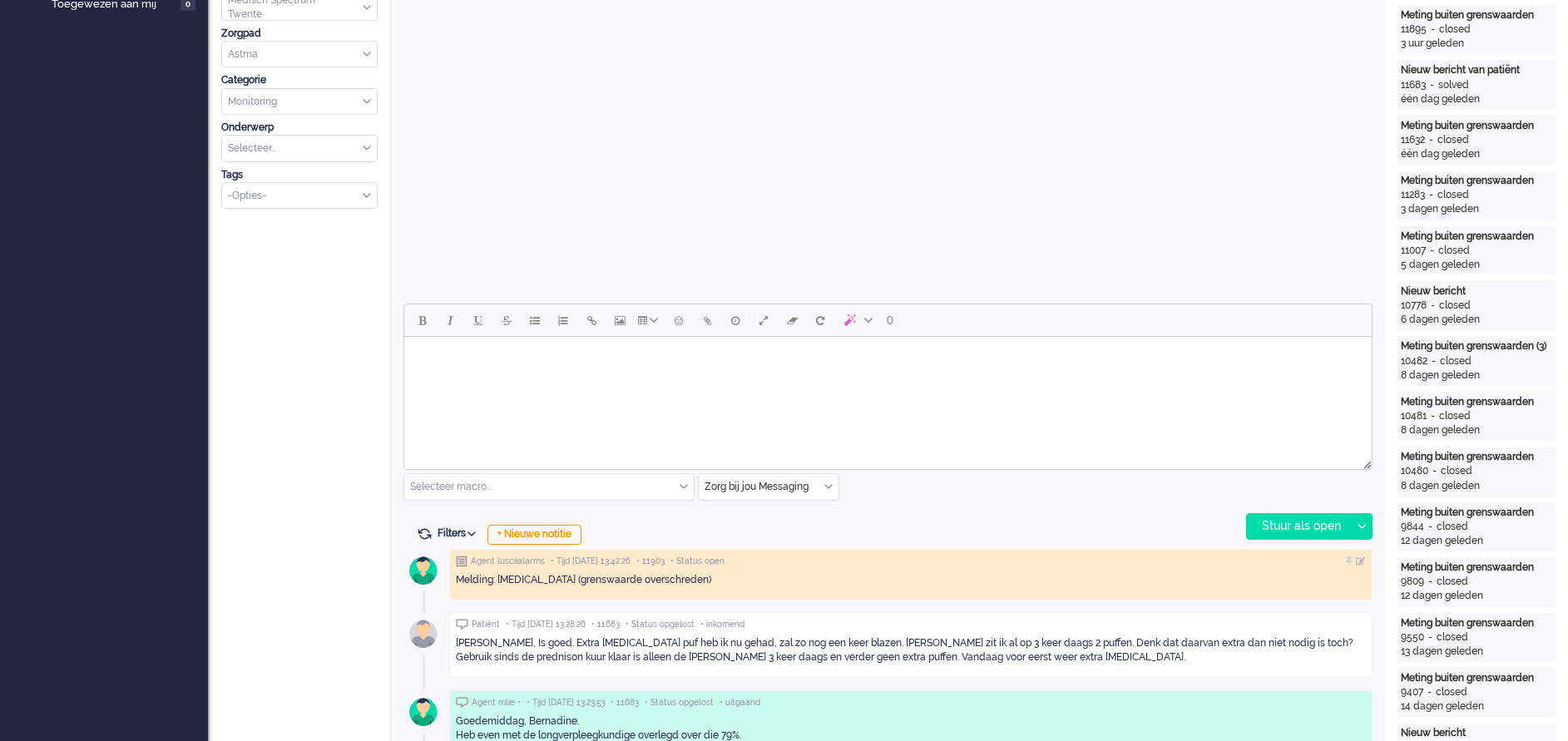
click at [487, 368] on body "Rich Text Area. Press ALT-0 for help." at bounding box center [888, 358] width 954 height 29
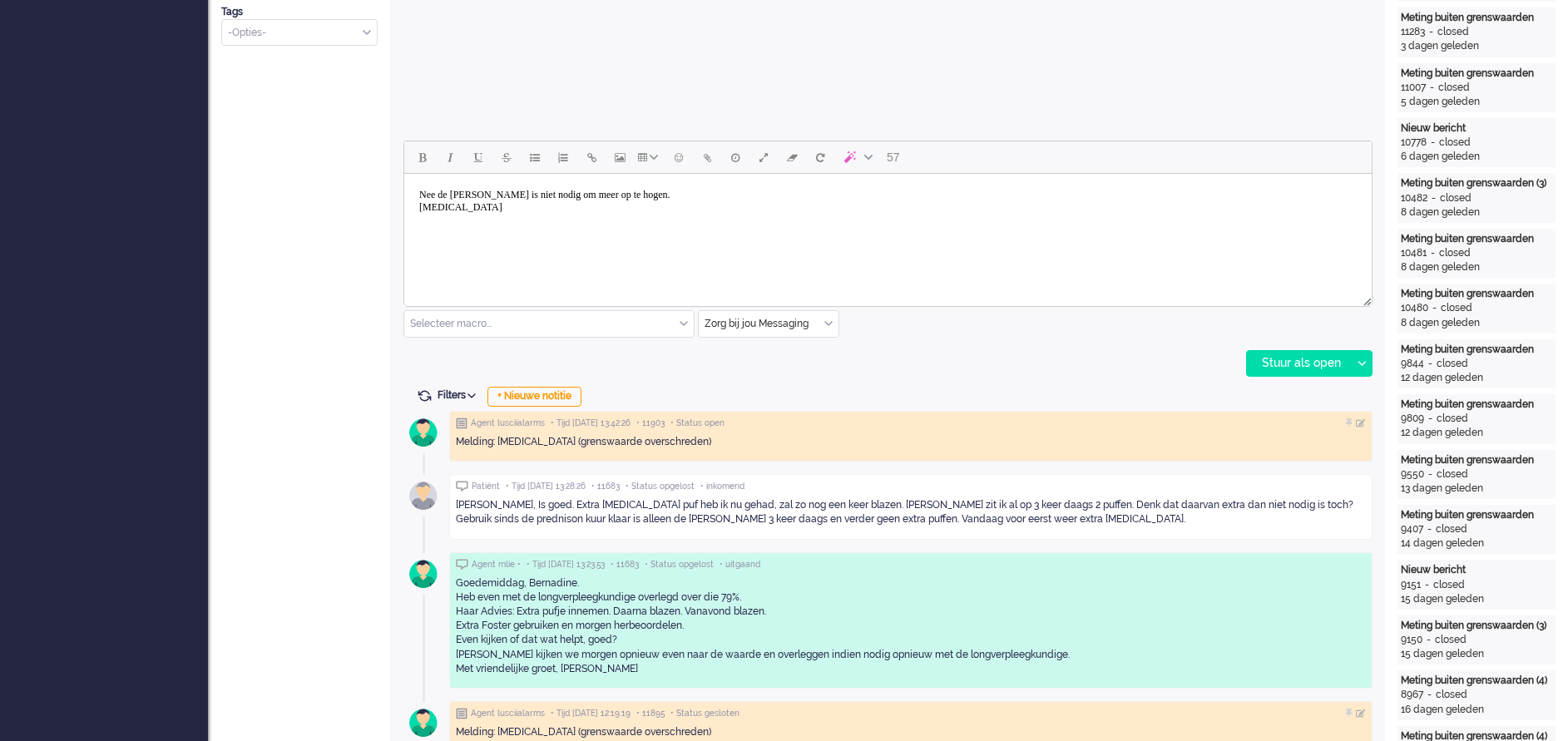
scroll to position [624, 0]
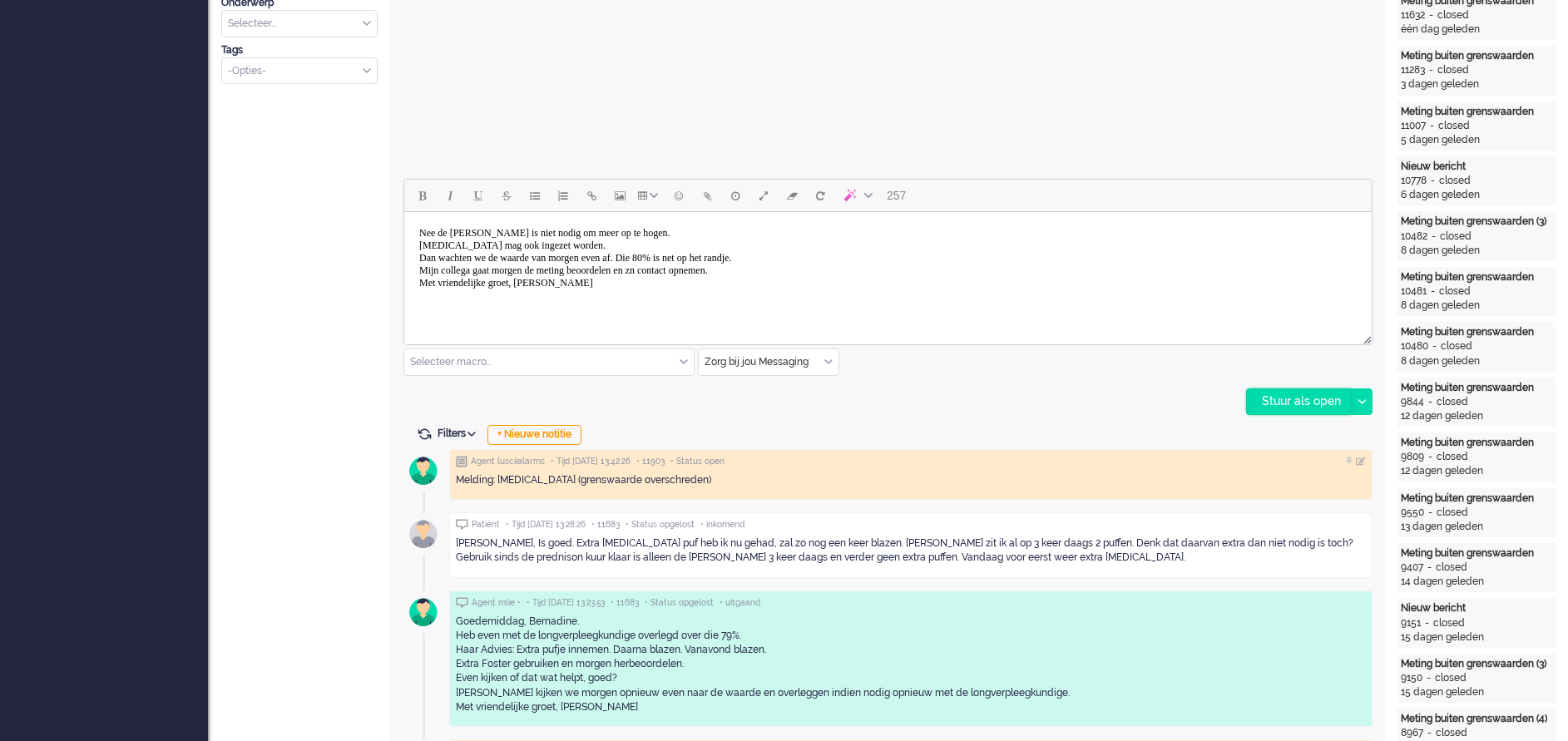
click at [1045, 401] on div "Stuur als open" at bounding box center [1299, 402] width 104 height 25
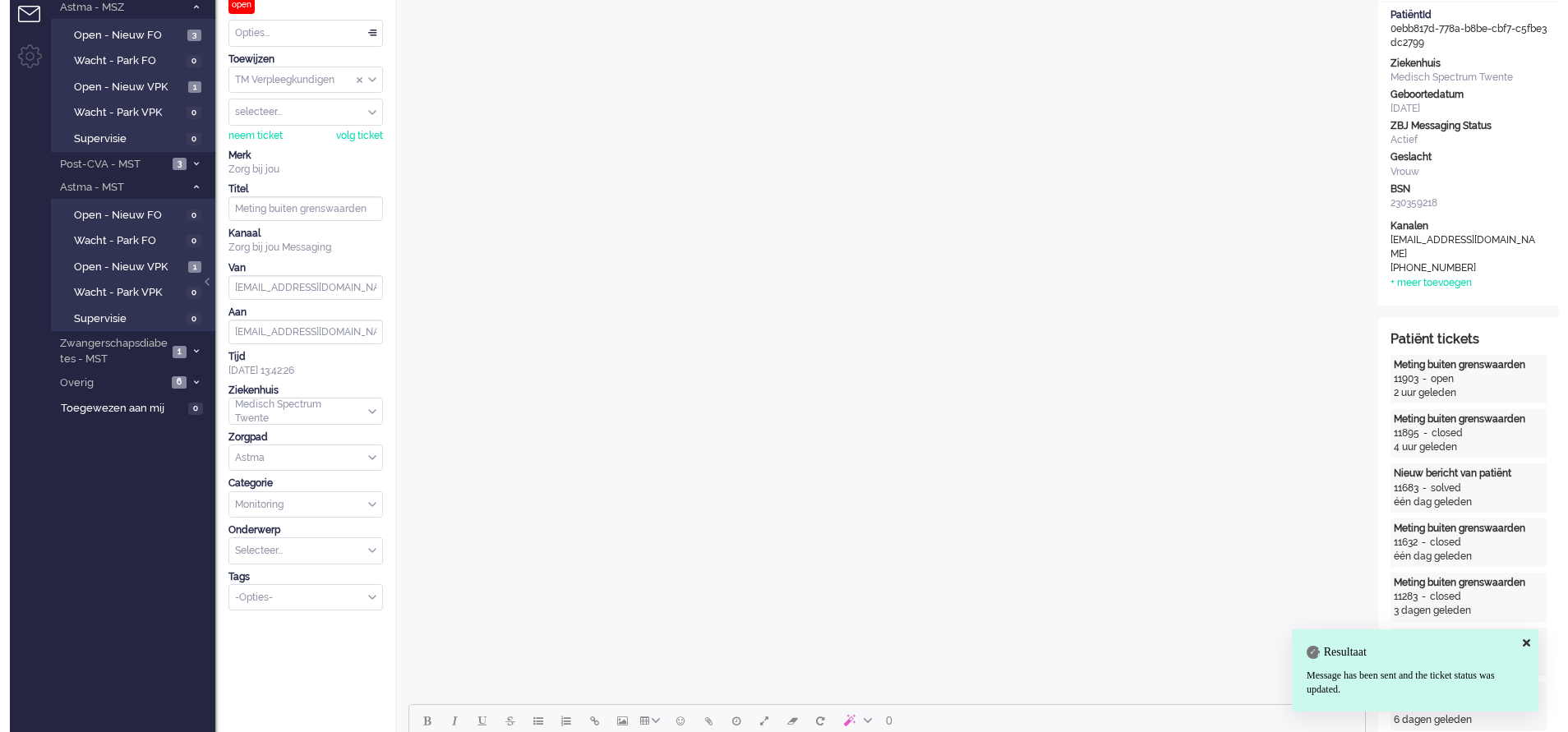
scroll to position [0, 0]
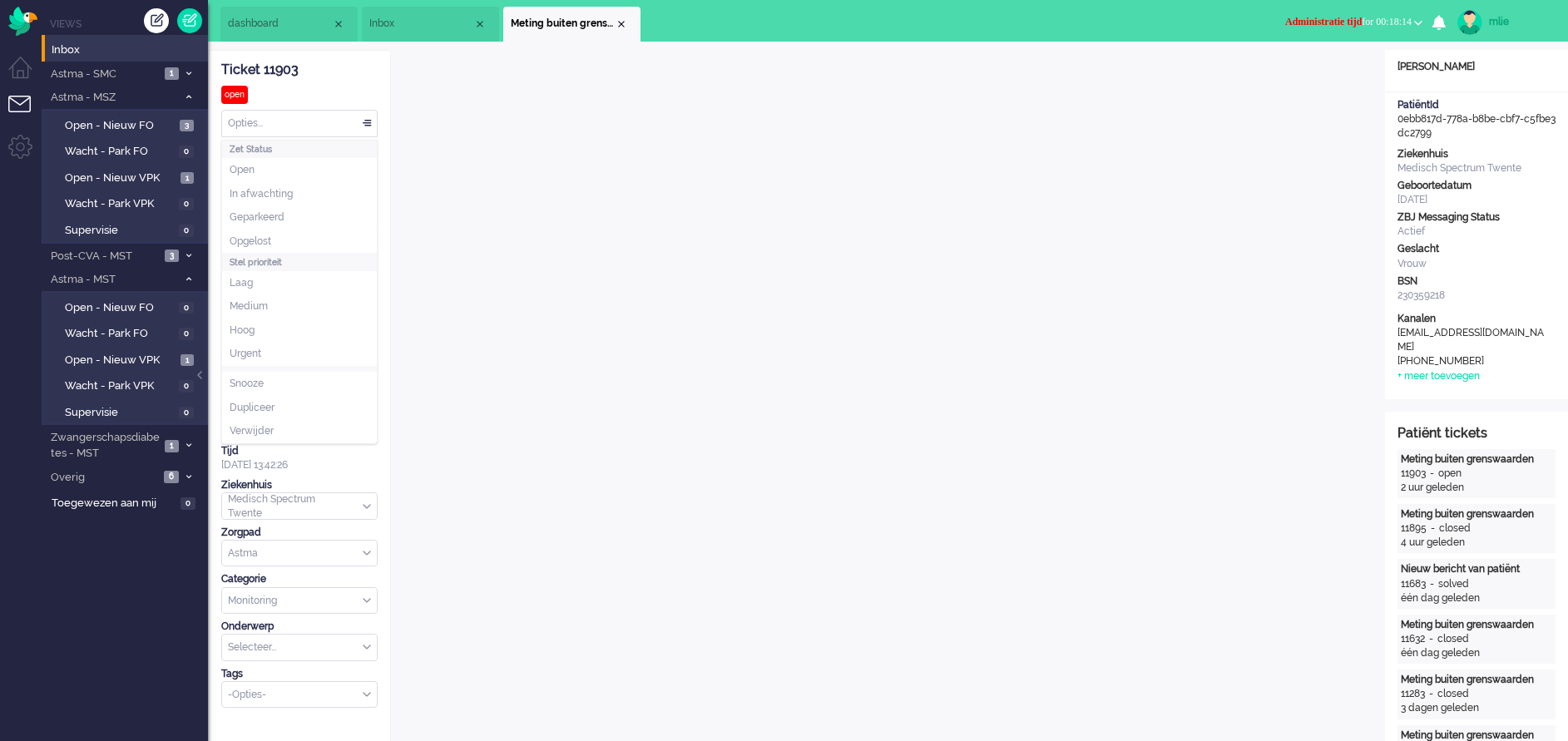
click at [372, 124] on div "Opties..." at bounding box center [299, 123] width 155 height 26
click at [291, 239] on li "Opgelost" at bounding box center [299, 241] width 155 height 24
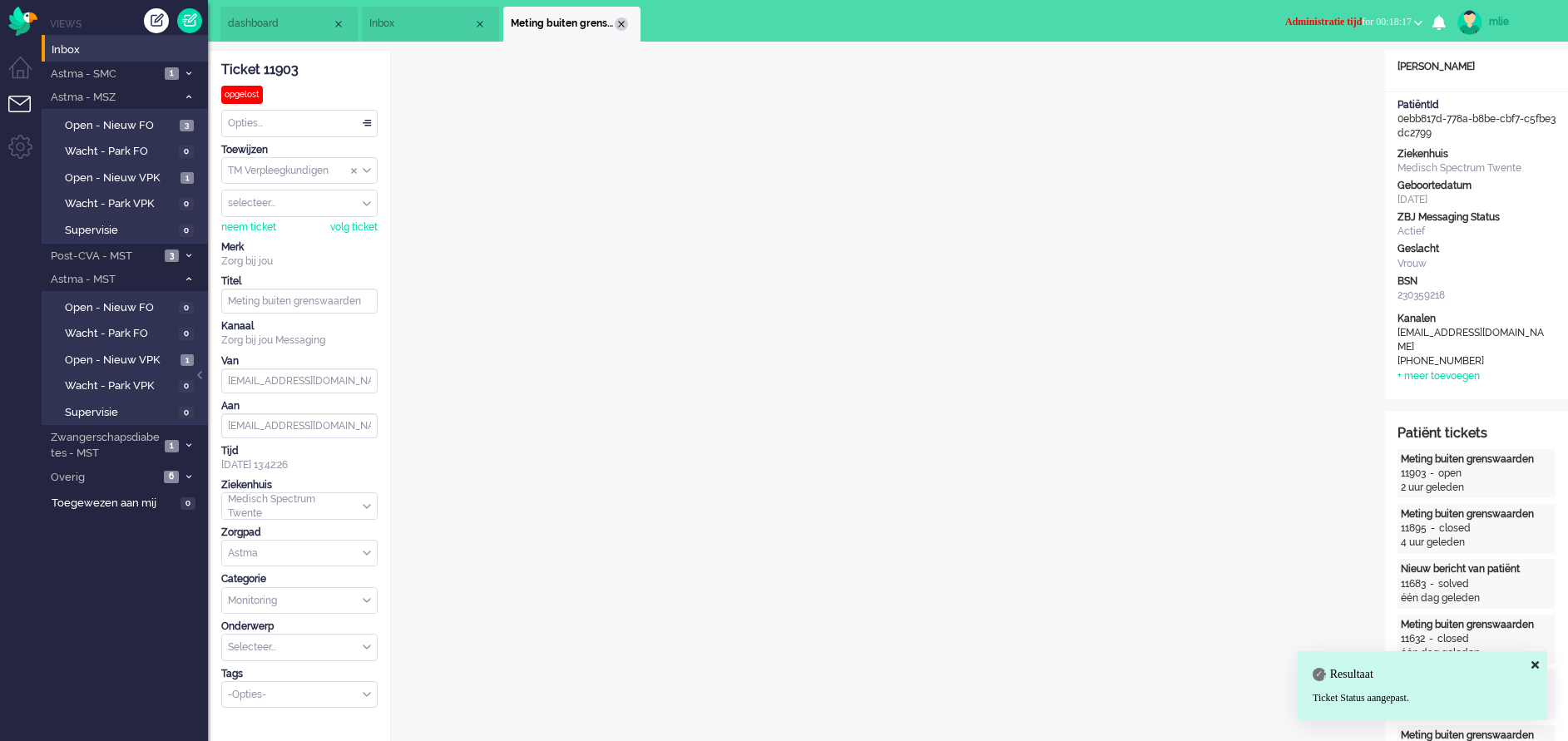
click at [622, 26] on div "Close tab" at bounding box center [622, 24] width 13 height 13
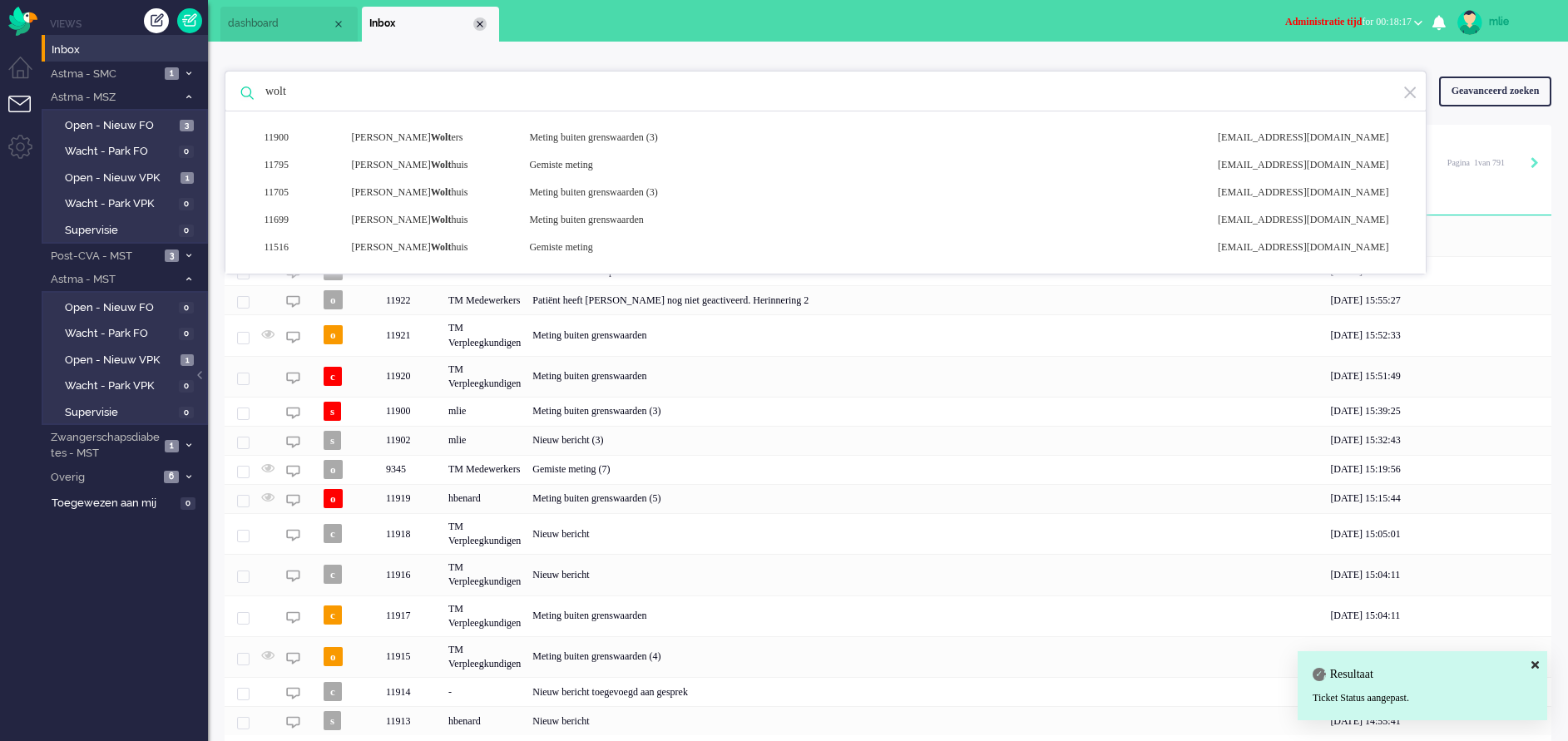
click at [483, 23] on div "Close tab" at bounding box center [480, 24] width 13 height 13
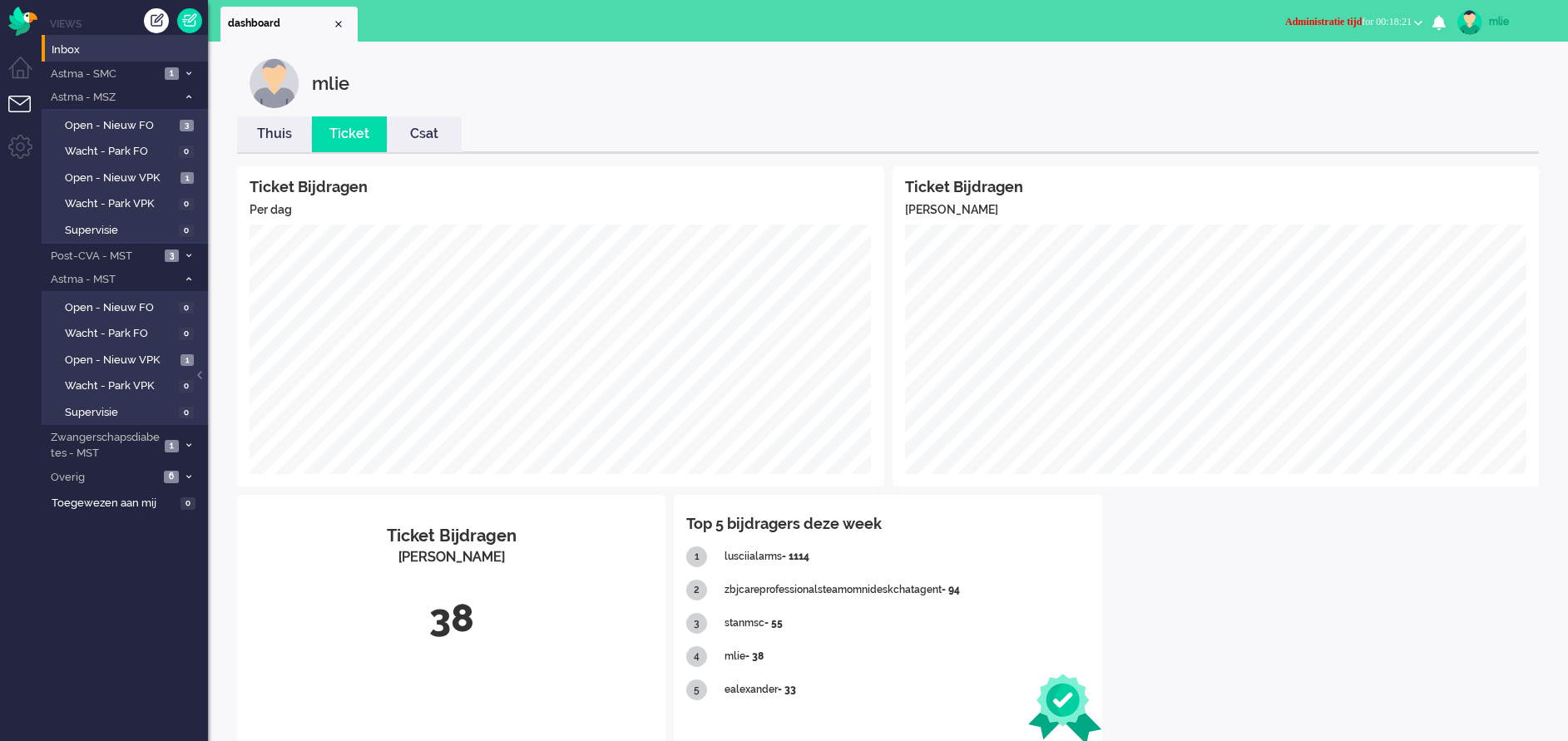
click at [1045, 19] on span "Administratie tijd" at bounding box center [1323, 22] width 76 height 12
click at [1045, 54] on label "Niet beschikbaar" at bounding box center [1354, 56] width 132 height 14
click at [202, 69] on li "Astma - SMC 1" at bounding box center [125, 73] width 167 height 24
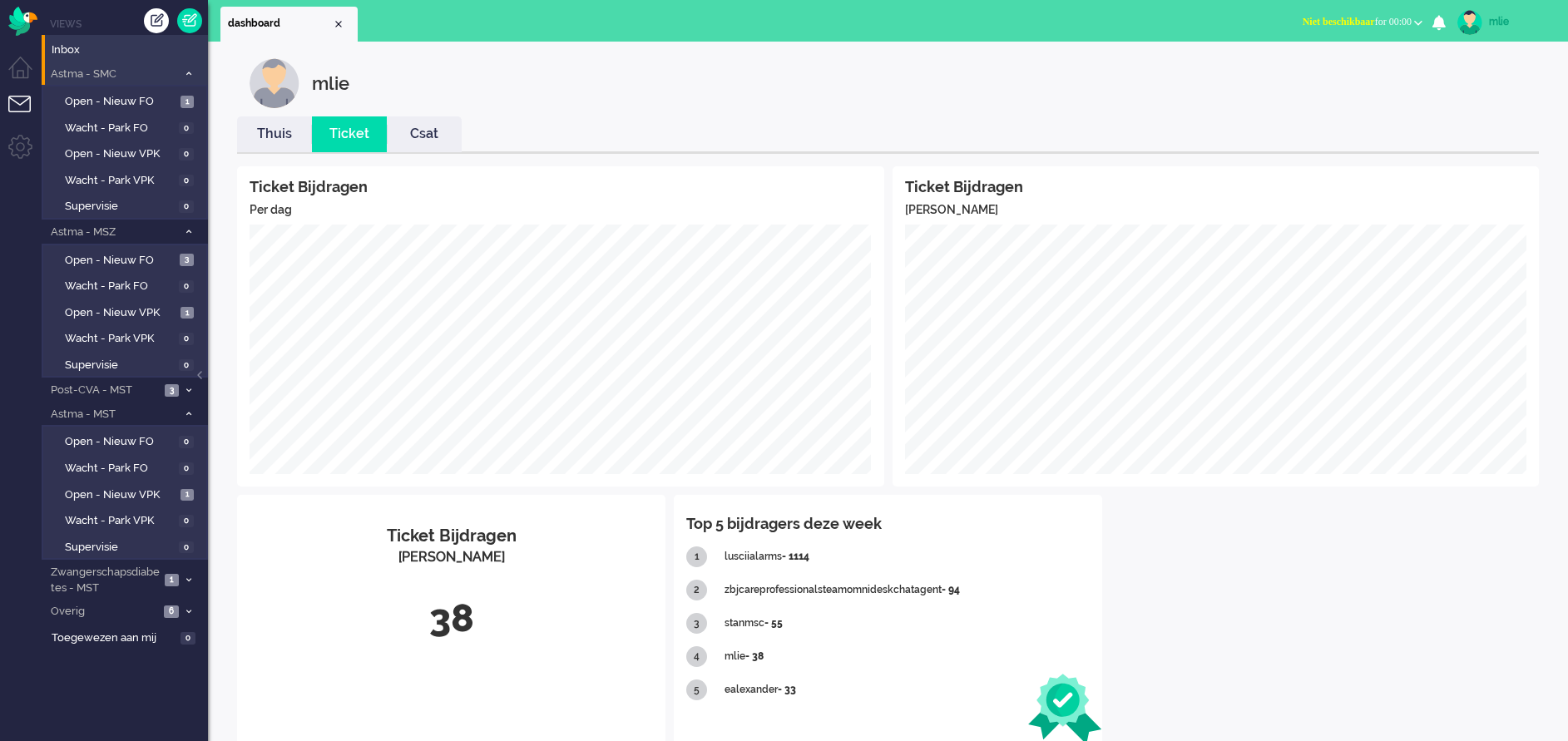
click at [199, 69] on li "Astma - SMC 1" at bounding box center [125, 73] width 167 height 24
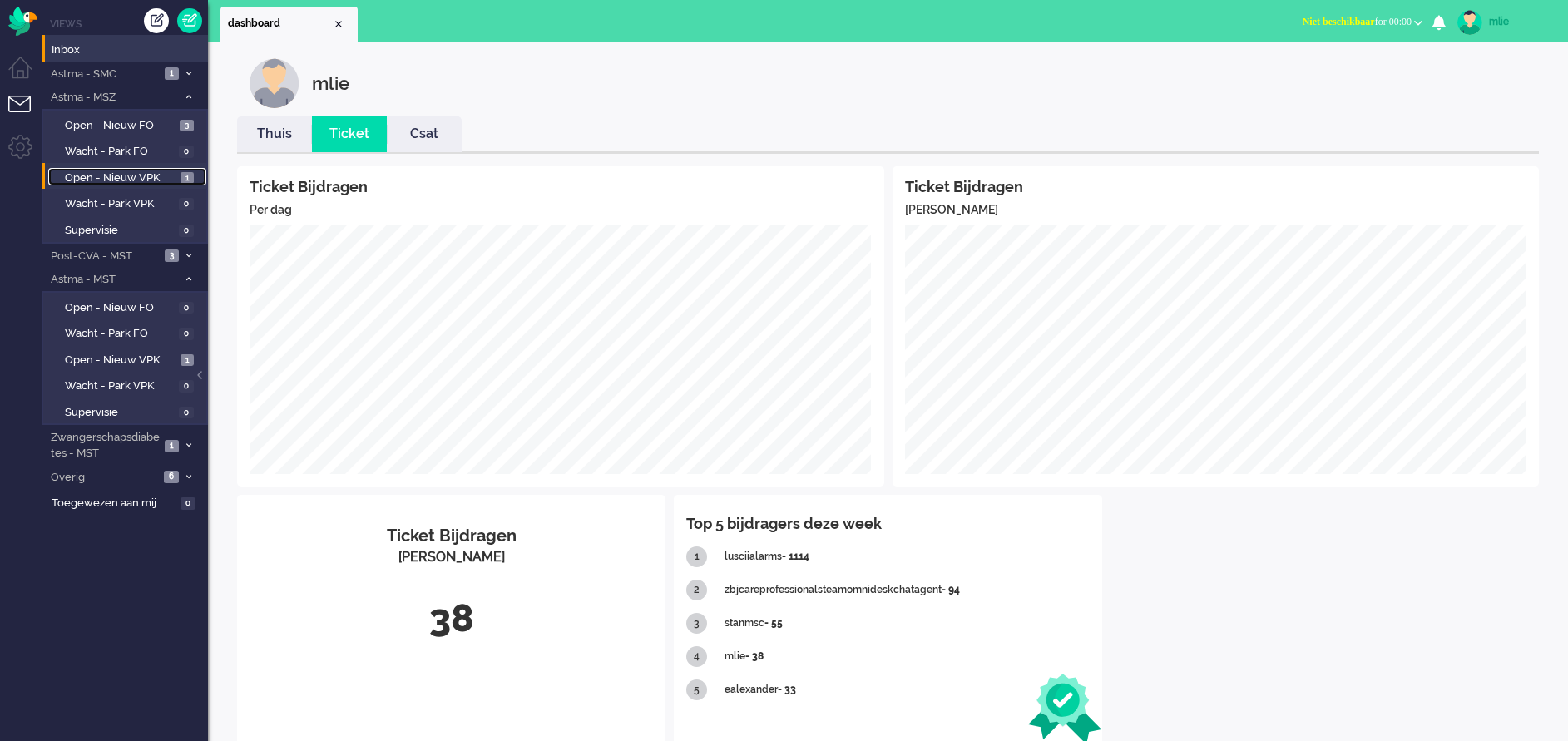
click at [104, 177] on span "Open - Nieuw VPK" at bounding box center [120, 178] width 111 height 16
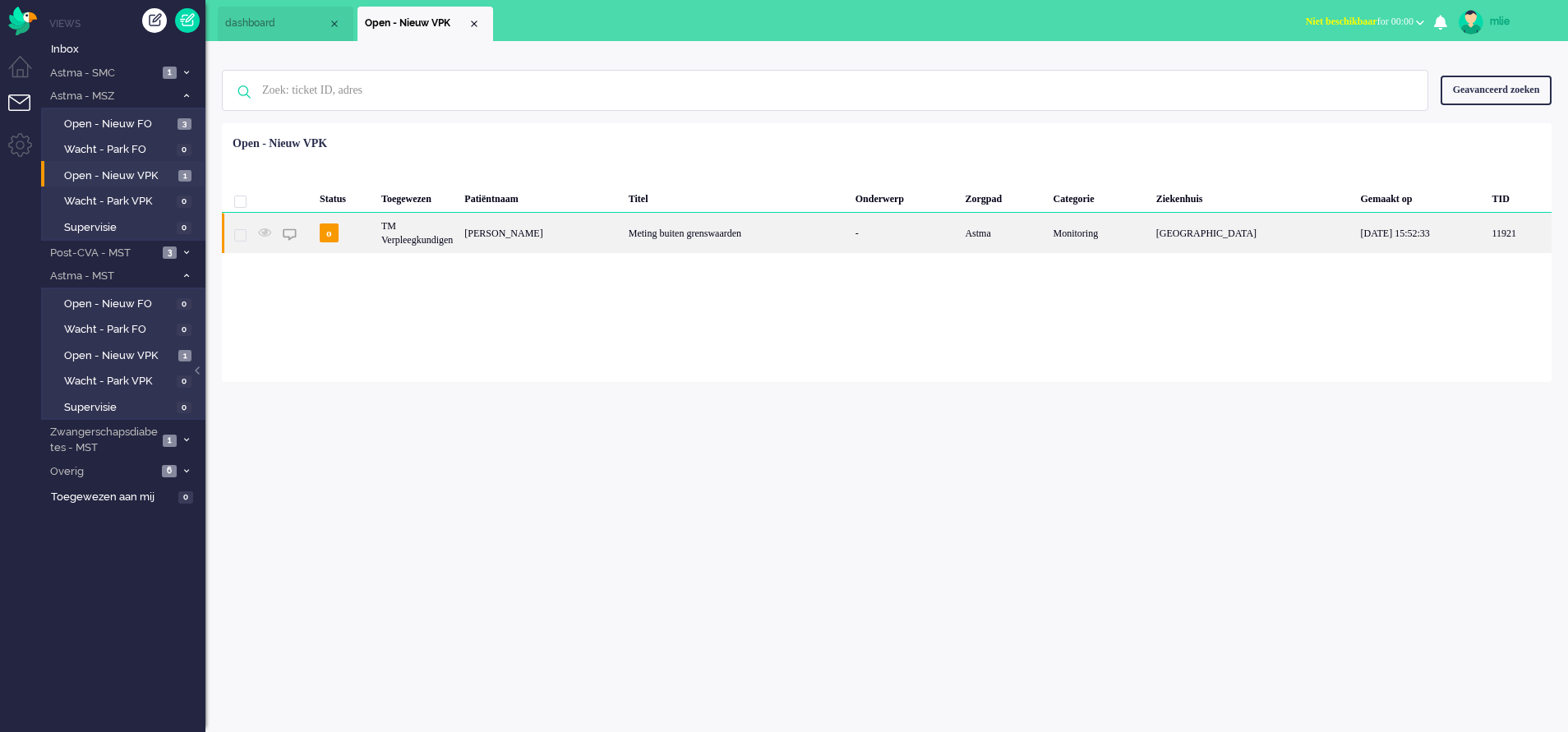
click at [1033, 234] on div "Astma" at bounding box center [1003, 232] width 88 height 41
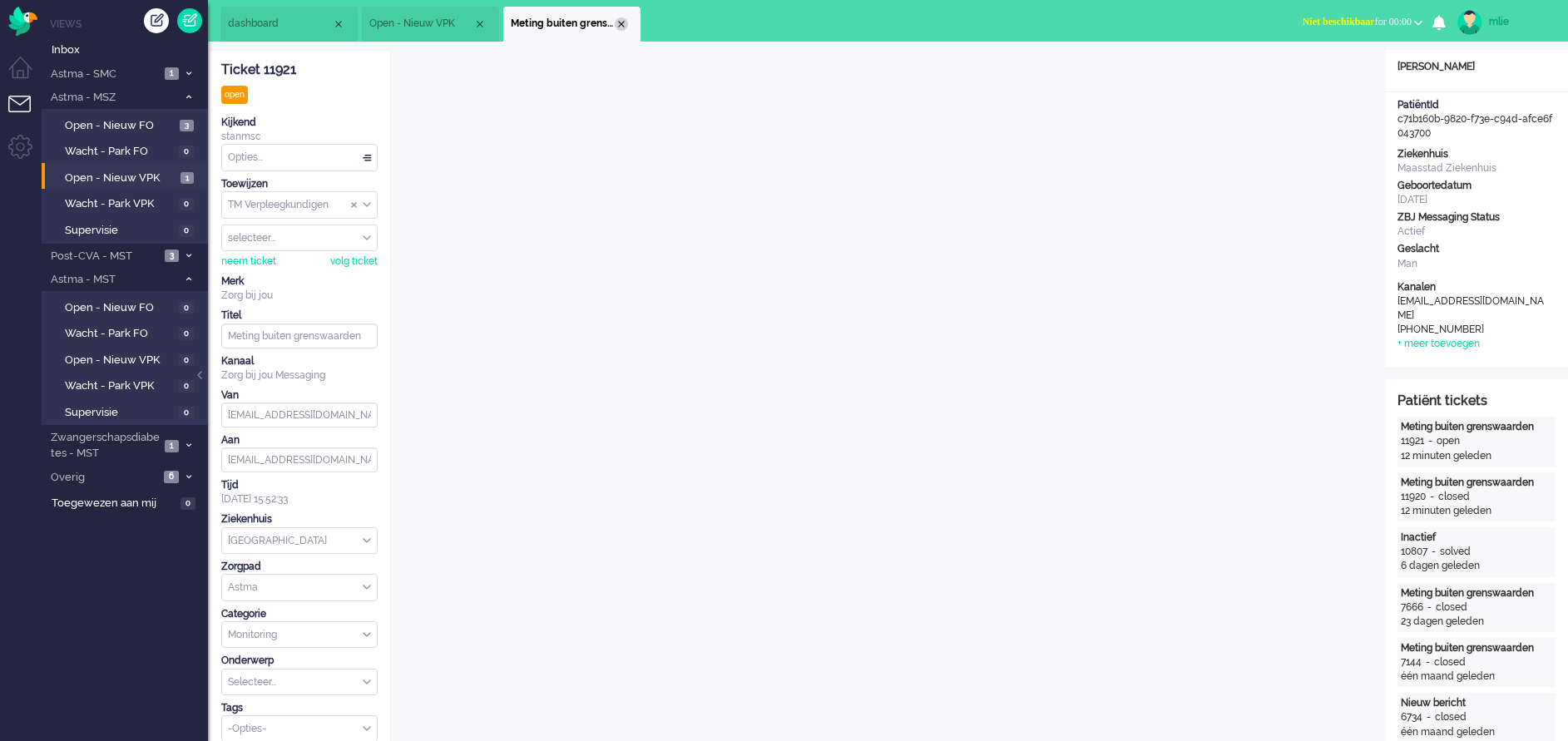
click at [625, 28] on div "Close tab" at bounding box center [622, 24] width 13 height 13
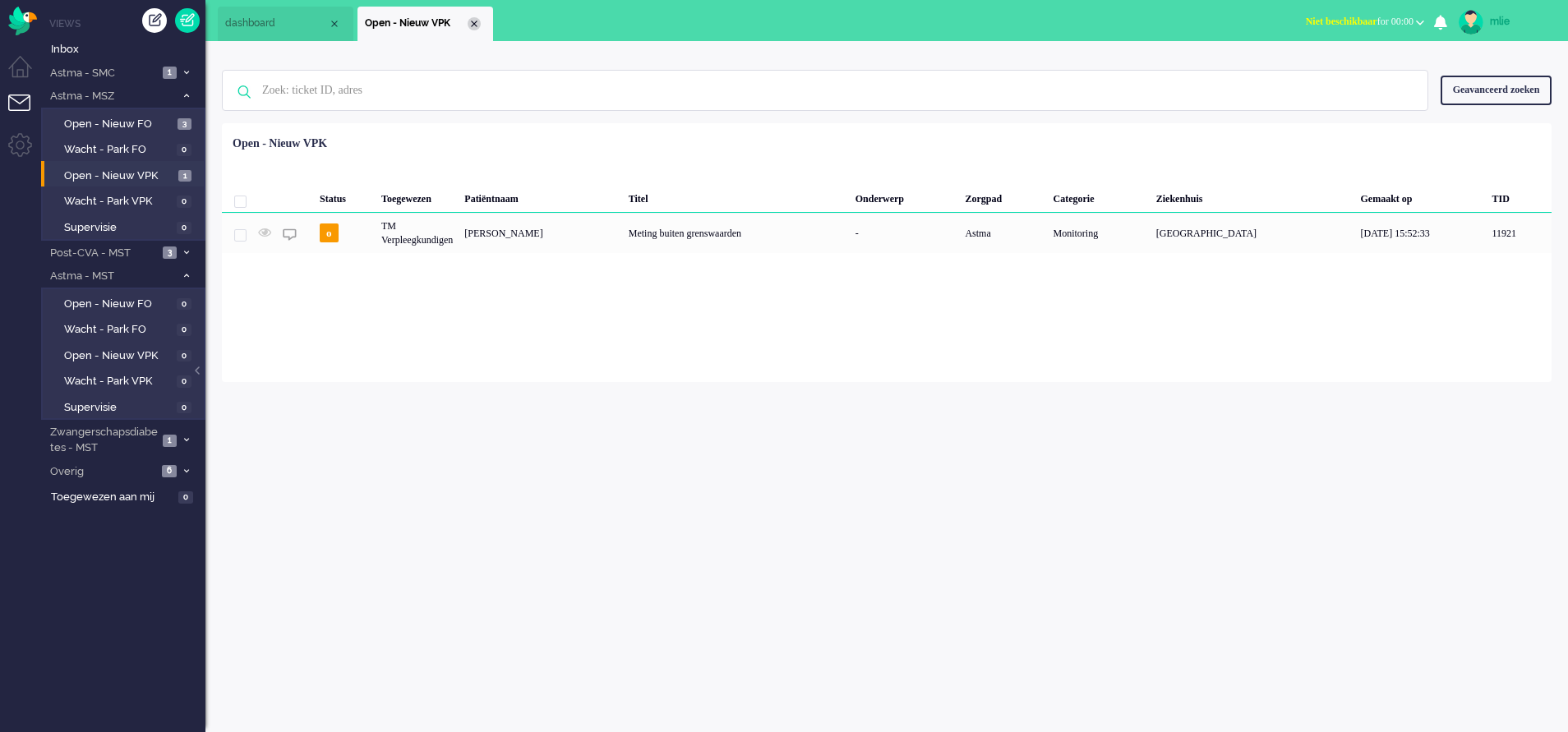
click at [473, 24] on div "Close tab" at bounding box center [474, 24] width 13 height 13
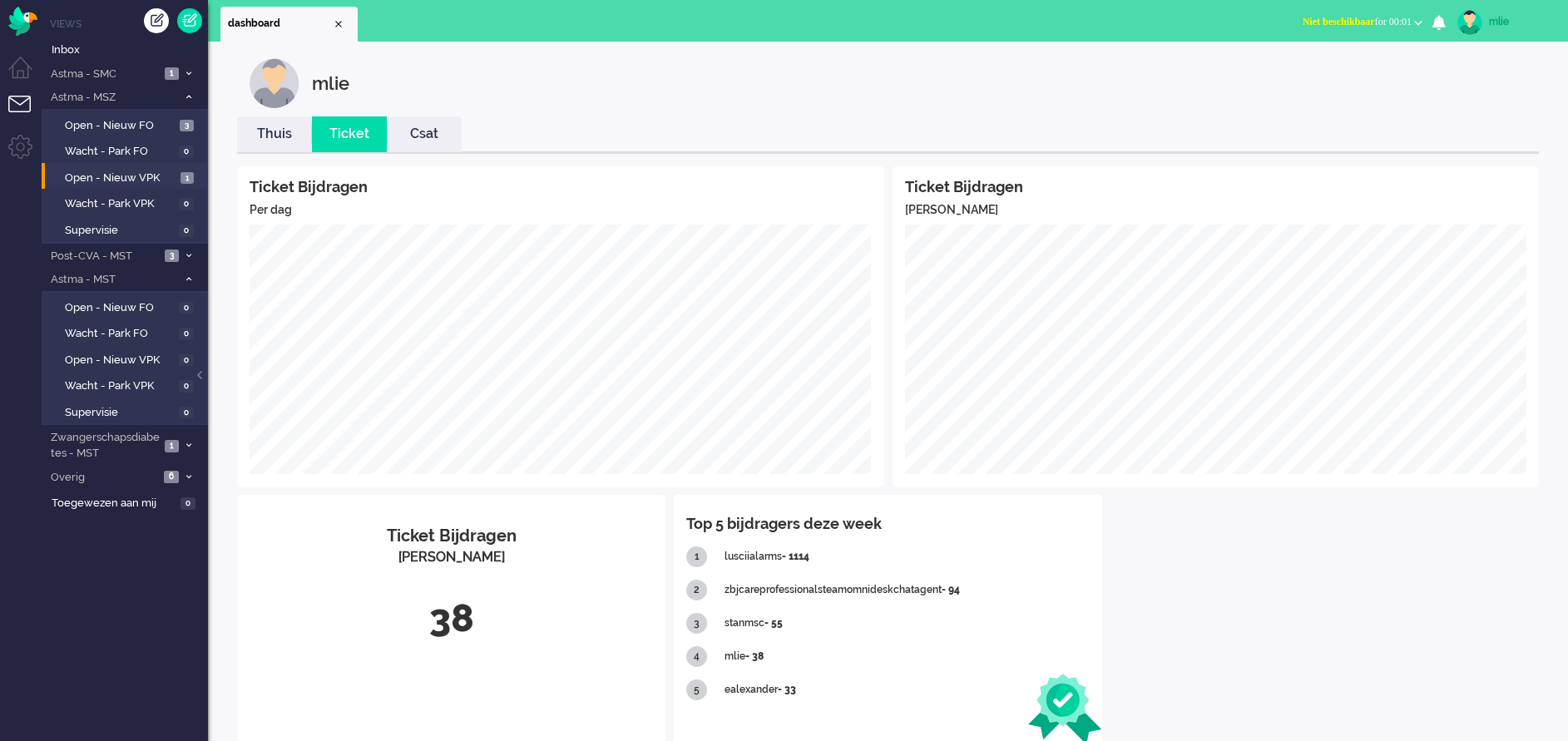
click at [268, 133] on link "Thuis" at bounding box center [274, 134] width 75 height 19
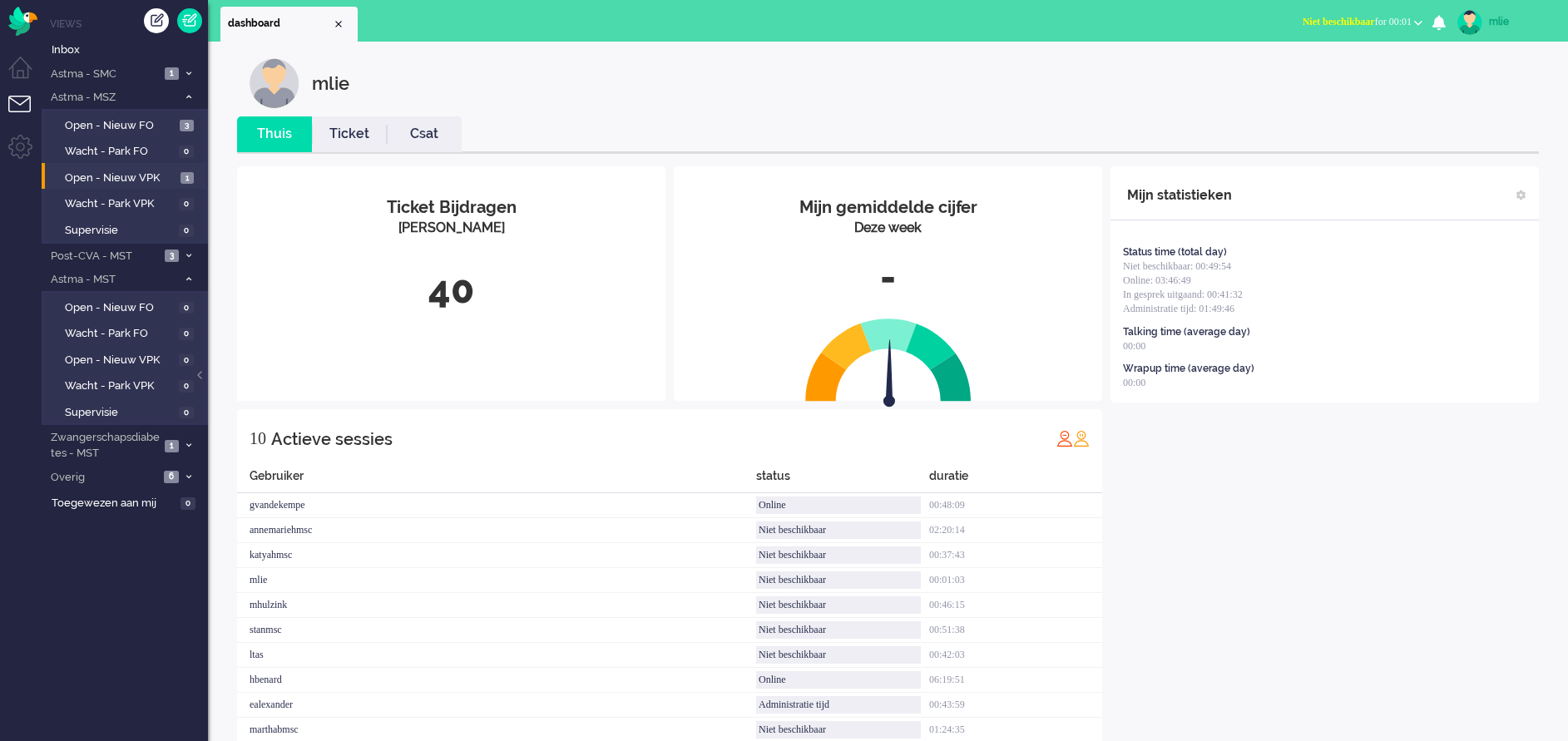
click at [350, 138] on link "Ticket" at bounding box center [348, 134] width 75 height 19
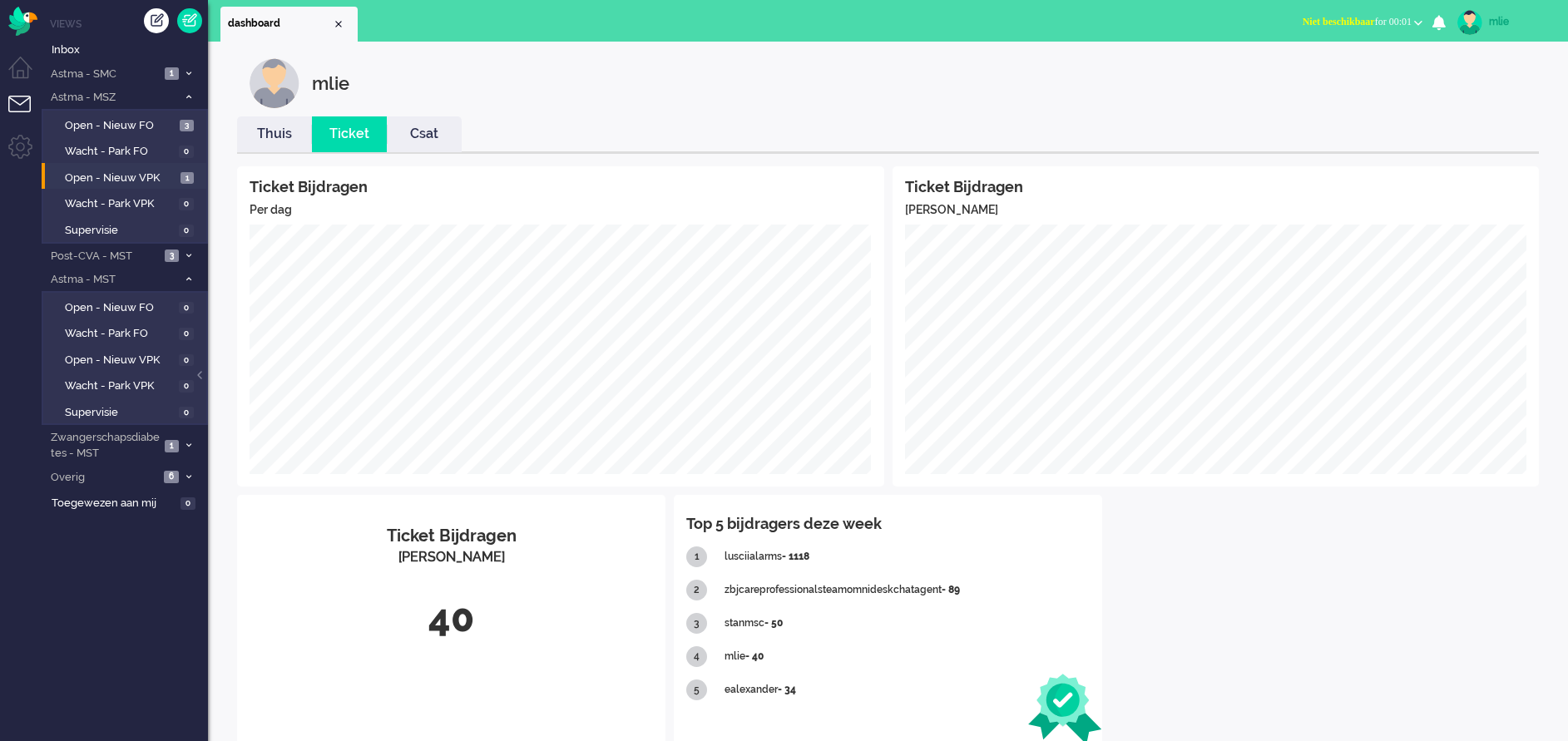
click at [1045, 19] on div "mlie" at bounding box center [1520, 22] width 62 height 17
click at [1045, 131] on link "Uitloggen" at bounding box center [1501, 134] width 115 height 17
